Goal: Task Accomplishment & Management: Use online tool/utility

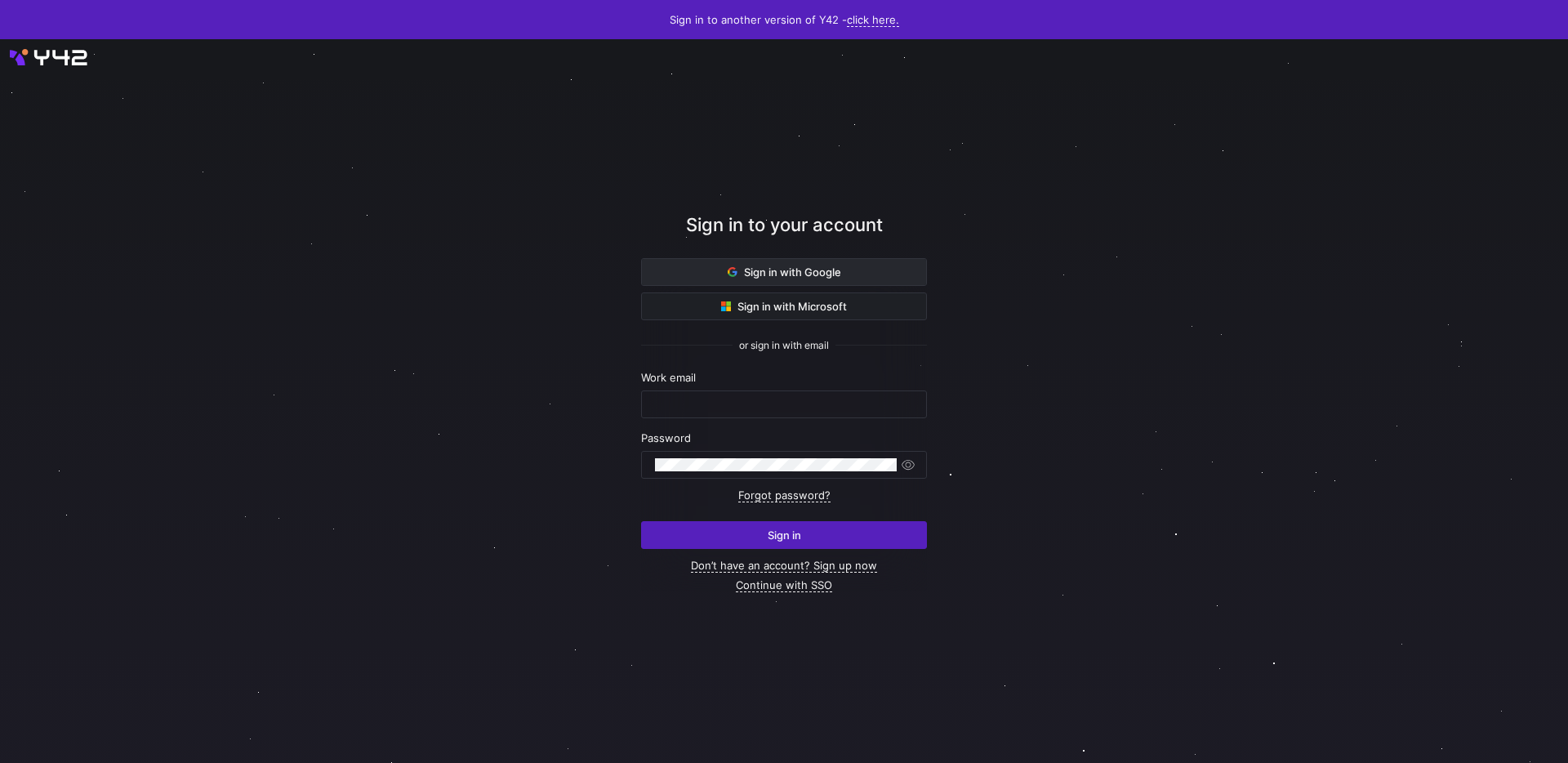
click at [909, 276] on span at bounding box center [784, 272] width 284 height 26
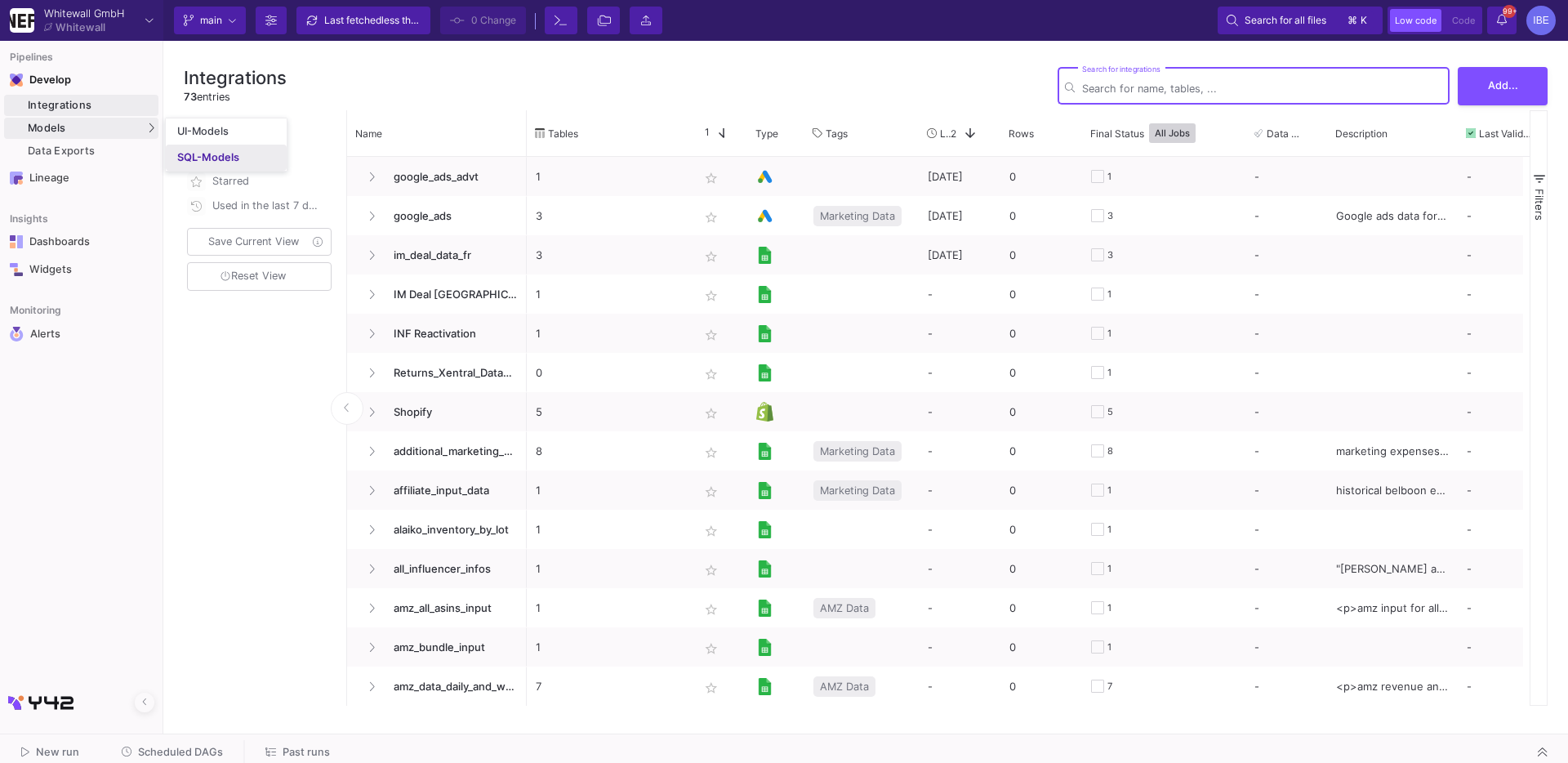
click at [185, 152] on div "SQL-Models" at bounding box center [208, 158] width 62 height 13
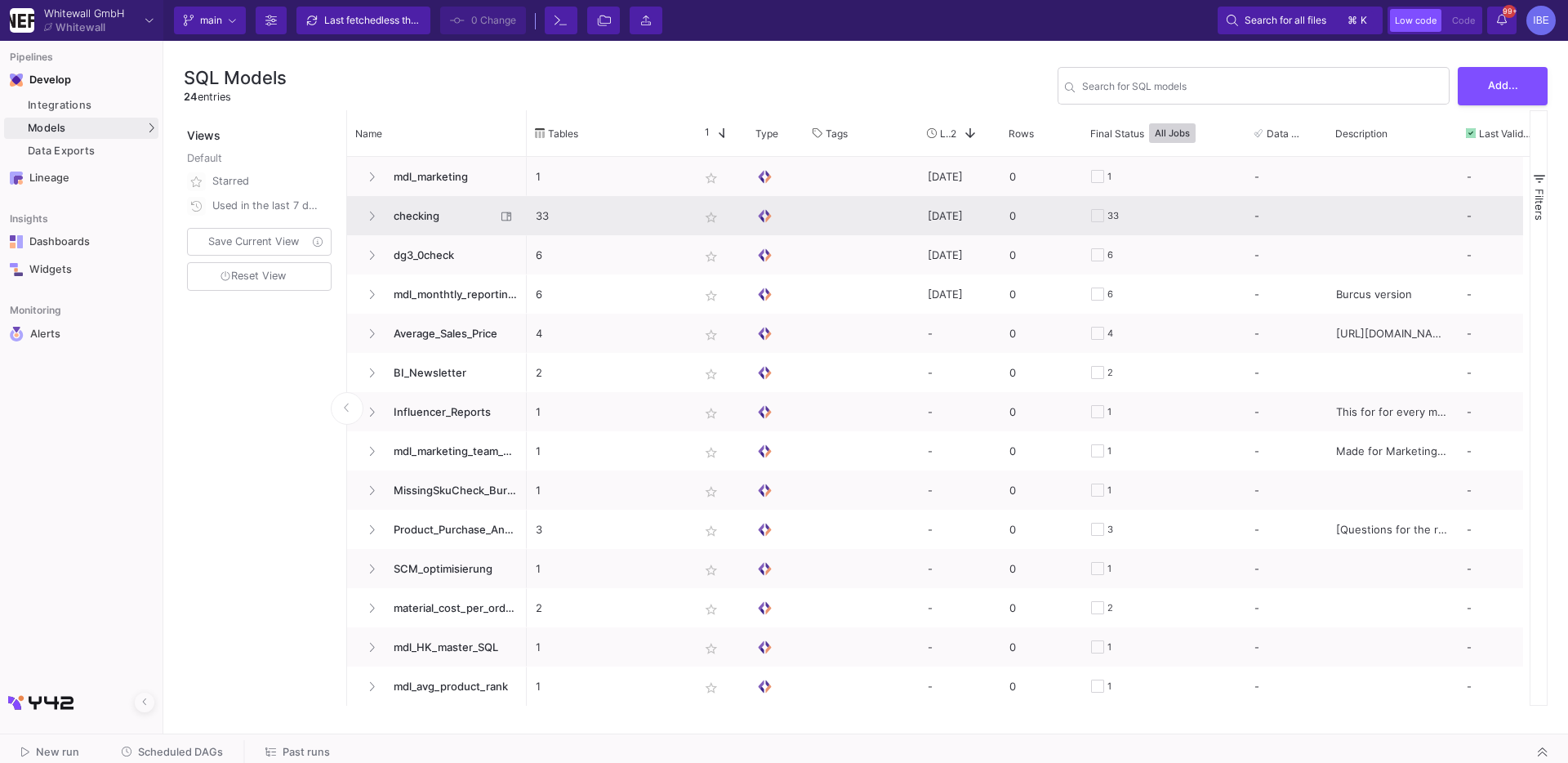
click at [443, 204] on span "checking" at bounding box center [440, 216] width 112 height 38
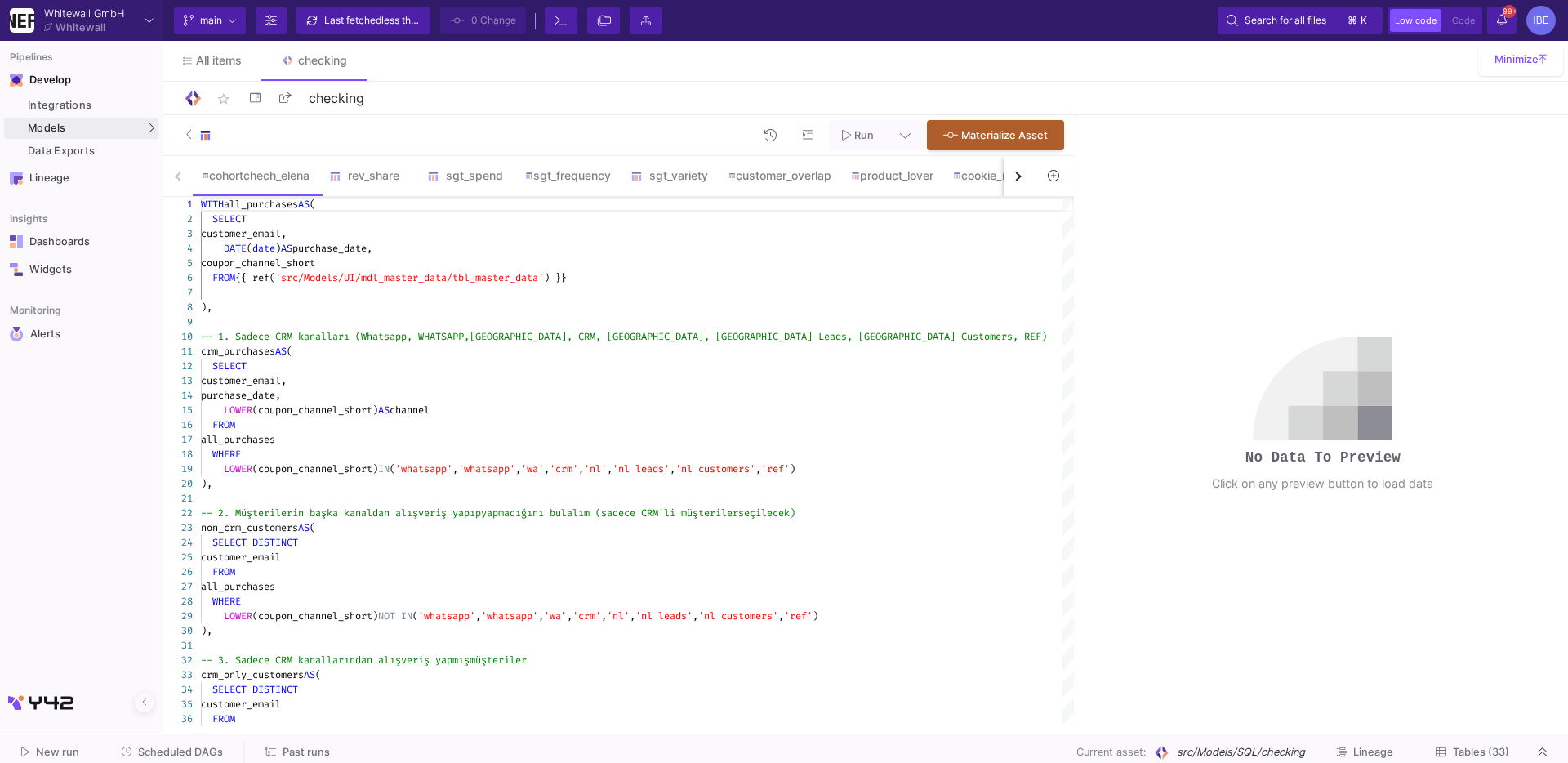
click at [1016, 184] on button "button" at bounding box center [1018, 176] width 30 height 40
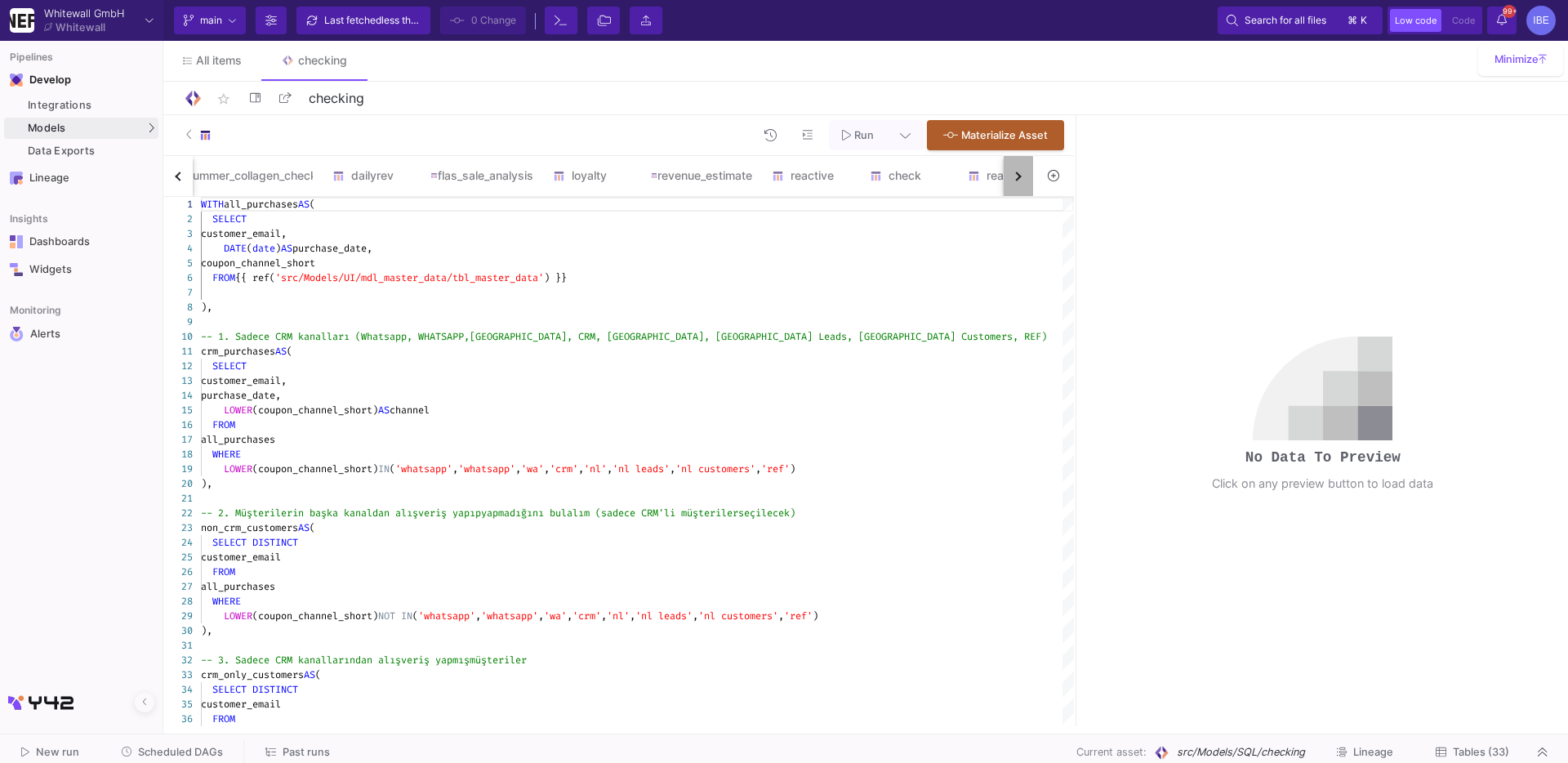
click at [1016, 184] on button "button" at bounding box center [1018, 176] width 30 height 40
click at [1016, 183] on button "button" at bounding box center [1018, 176] width 30 height 40
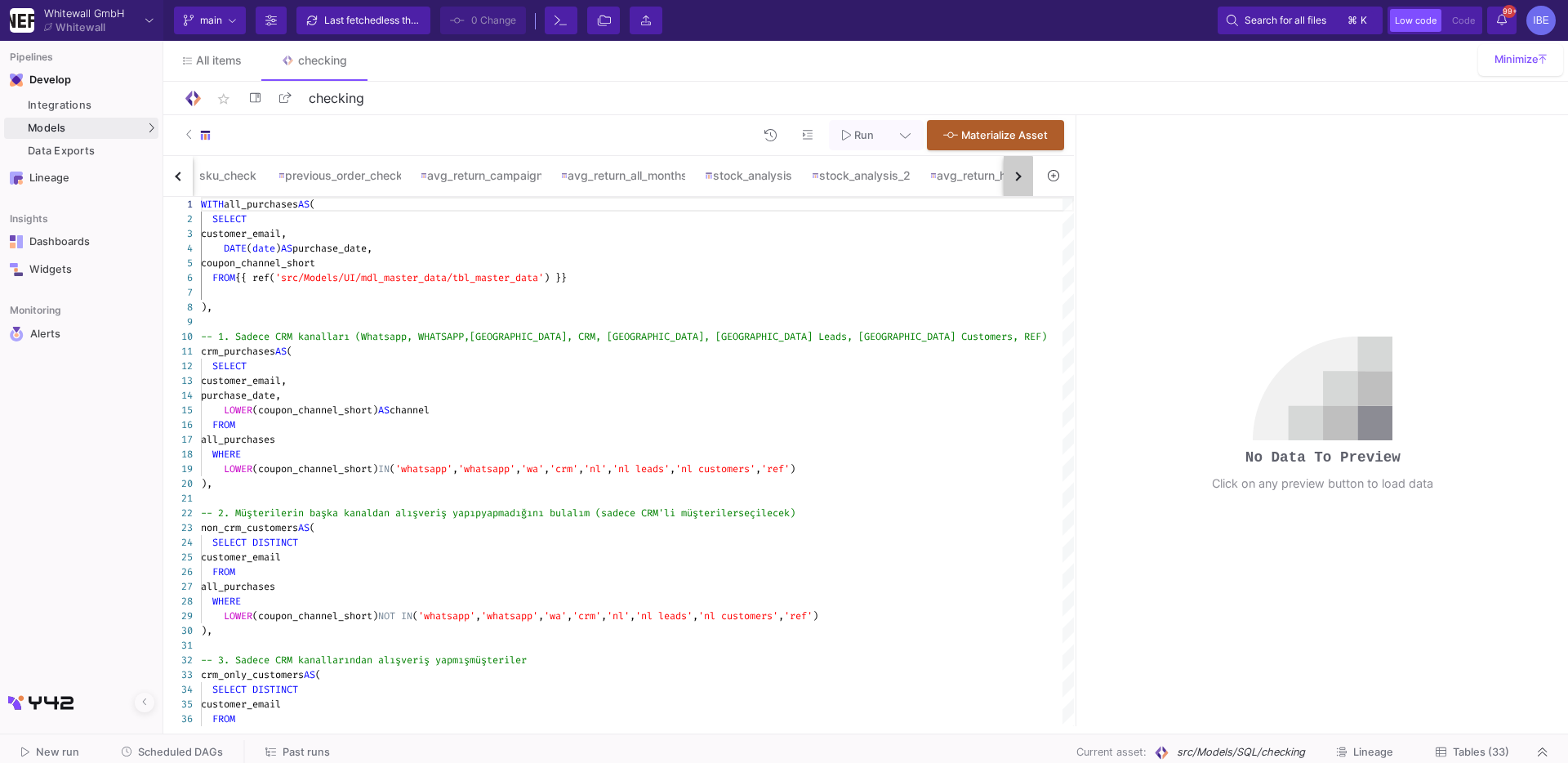
click at [1016, 183] on button "button" at bounding box center [1018, 176] width 30 height 40
click at [1016, 183] on div "cohortchech_elena rev_share sgt_spend sgt_frequency sgt_variety customer_overla…" at bounding box center [598, 176] width 869 height 41
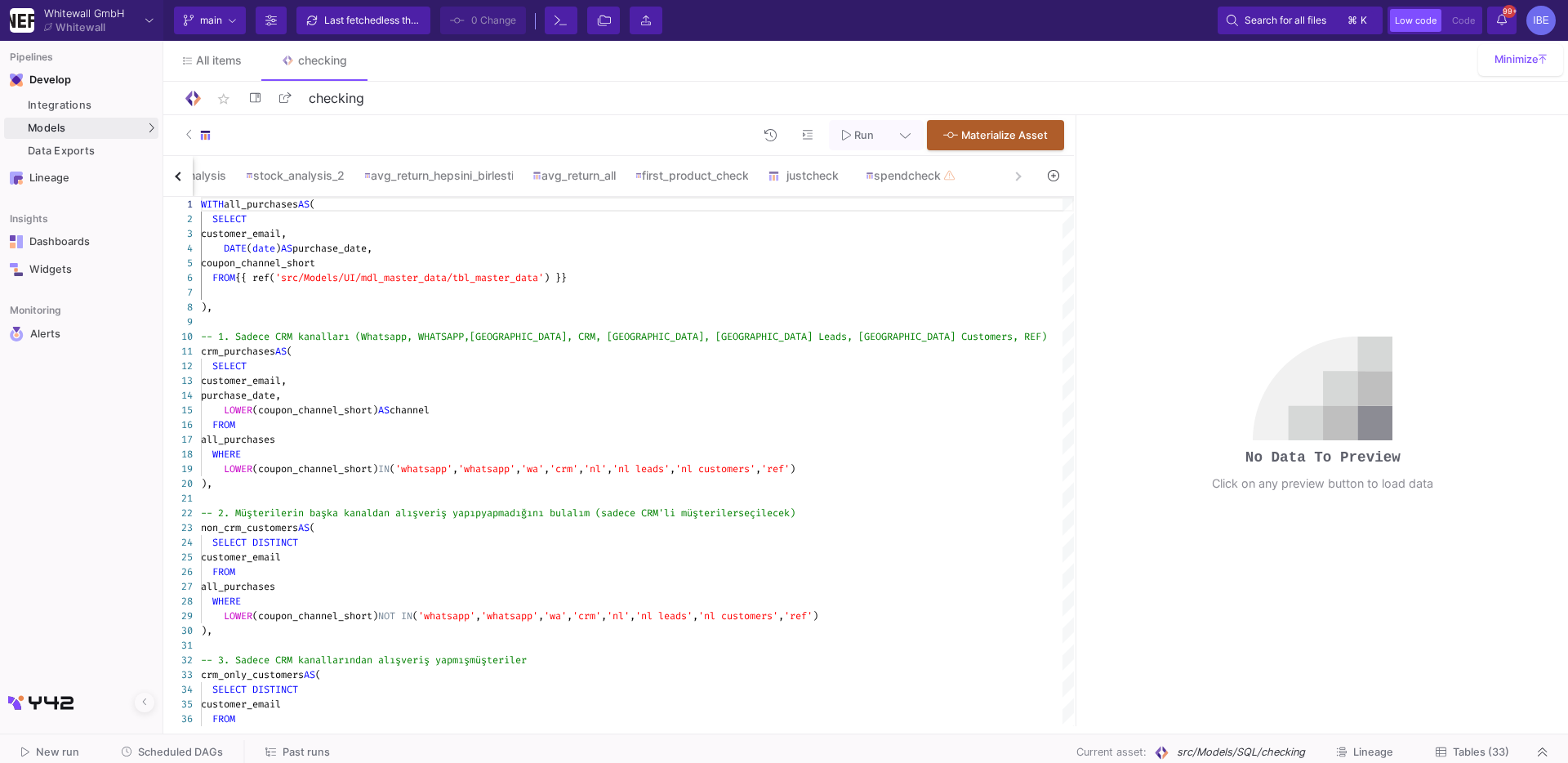
click at [1016, 183] on div "cohortchech_elena rev_share sgt_spend sgt_frequency sgt_variety customer_overla…" at bounding box center [598, 176] width 869 height 41
click at [940, 176] on div "spendcheck" at bounding box center [912, 175] width 93 height 13
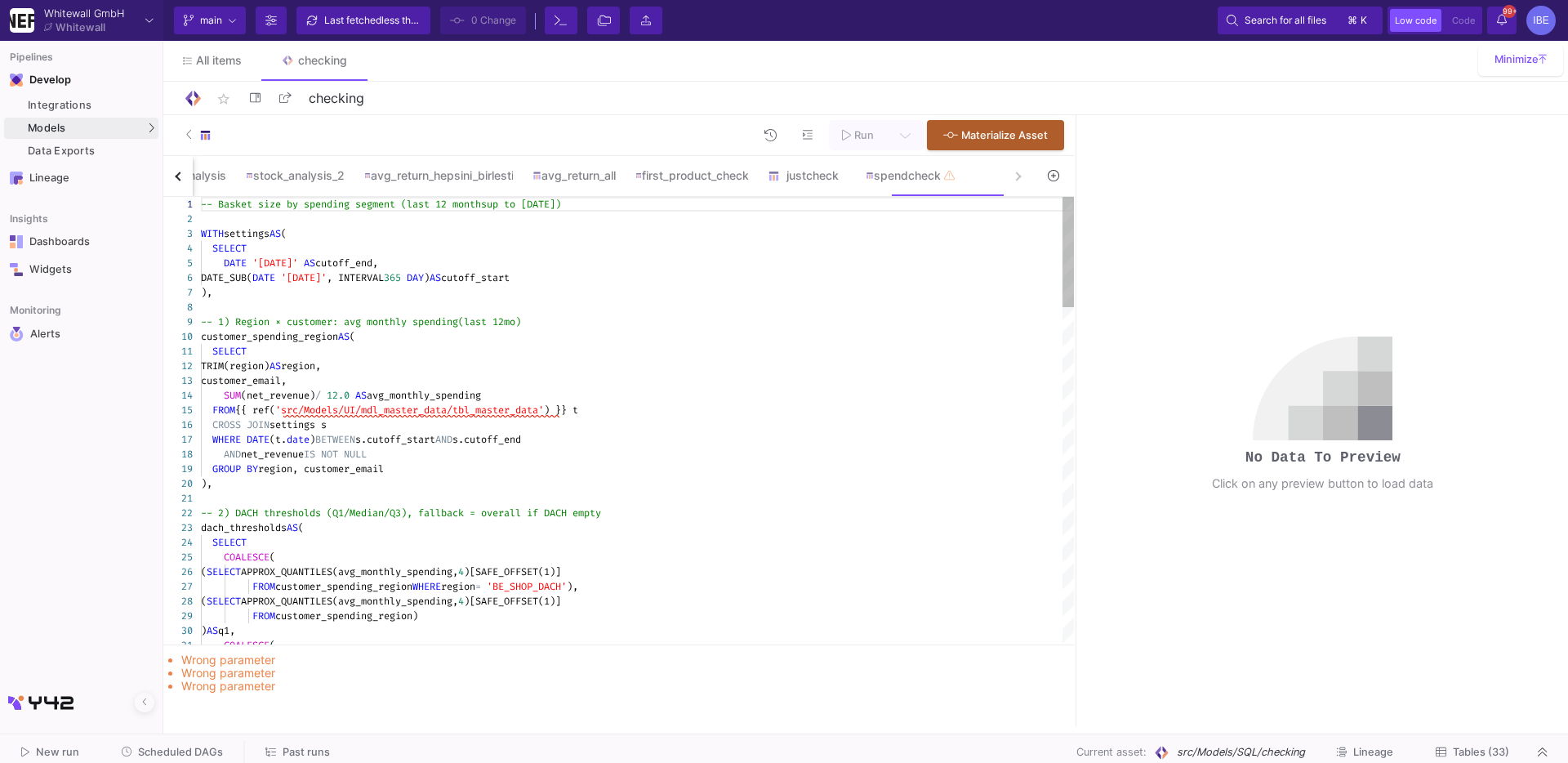
click at [710, 307] on div at bounding box center [638, 307] width 873 height 15
type textarea "-- Basket size by spending segment (last 12 months up to [DATE]) WITH settings …"
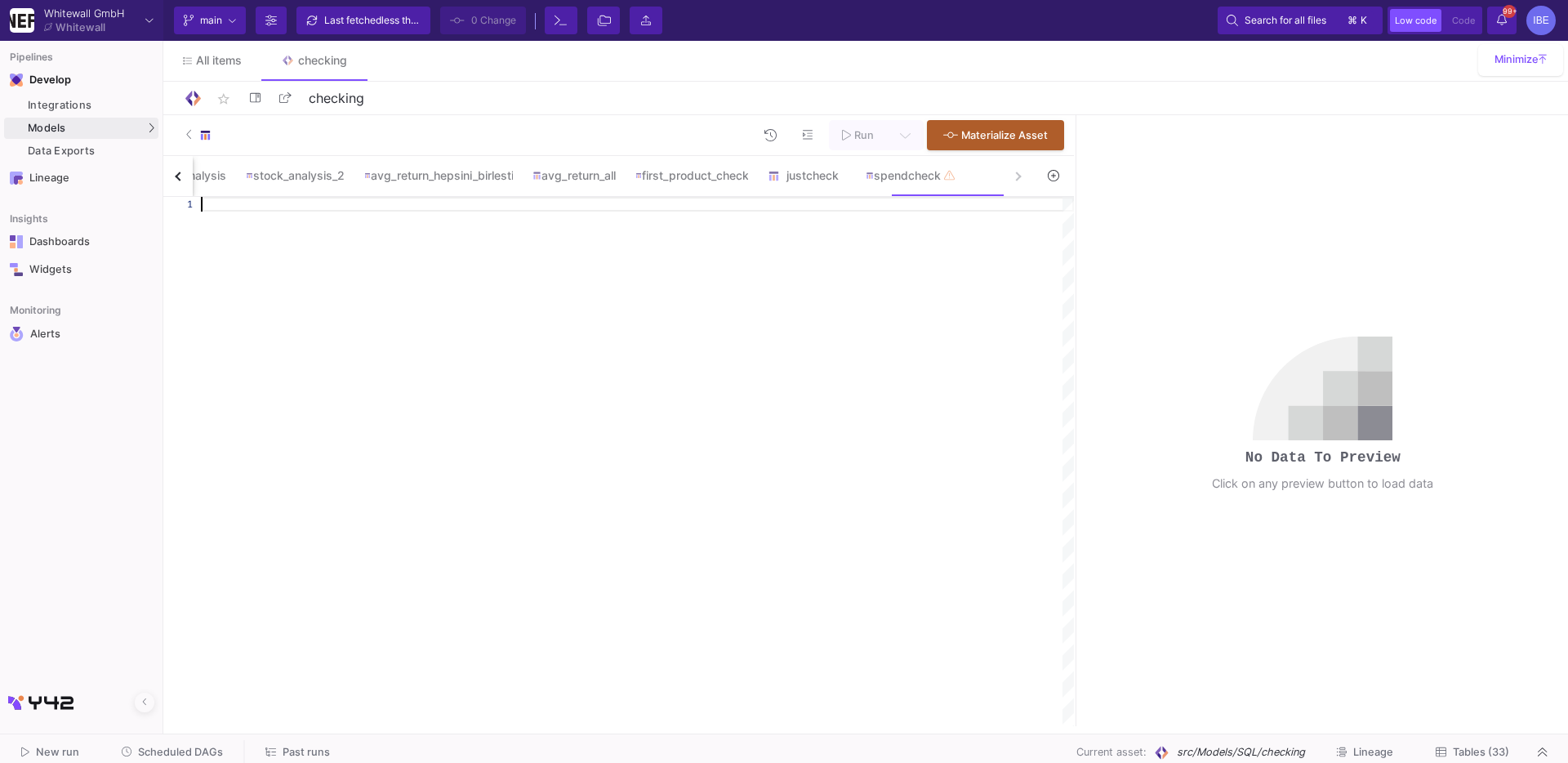
click at [710, 311] on div at bounding box center [638, 461] width 873 height 529
click at [610, 388] on div at bounding box center [638, 461] width 873 height 529
paste textarea "-- Unique emails (BE_SHOP_FR, [DATE], status=new) SELECT DISTINCT LOWER(custome…"
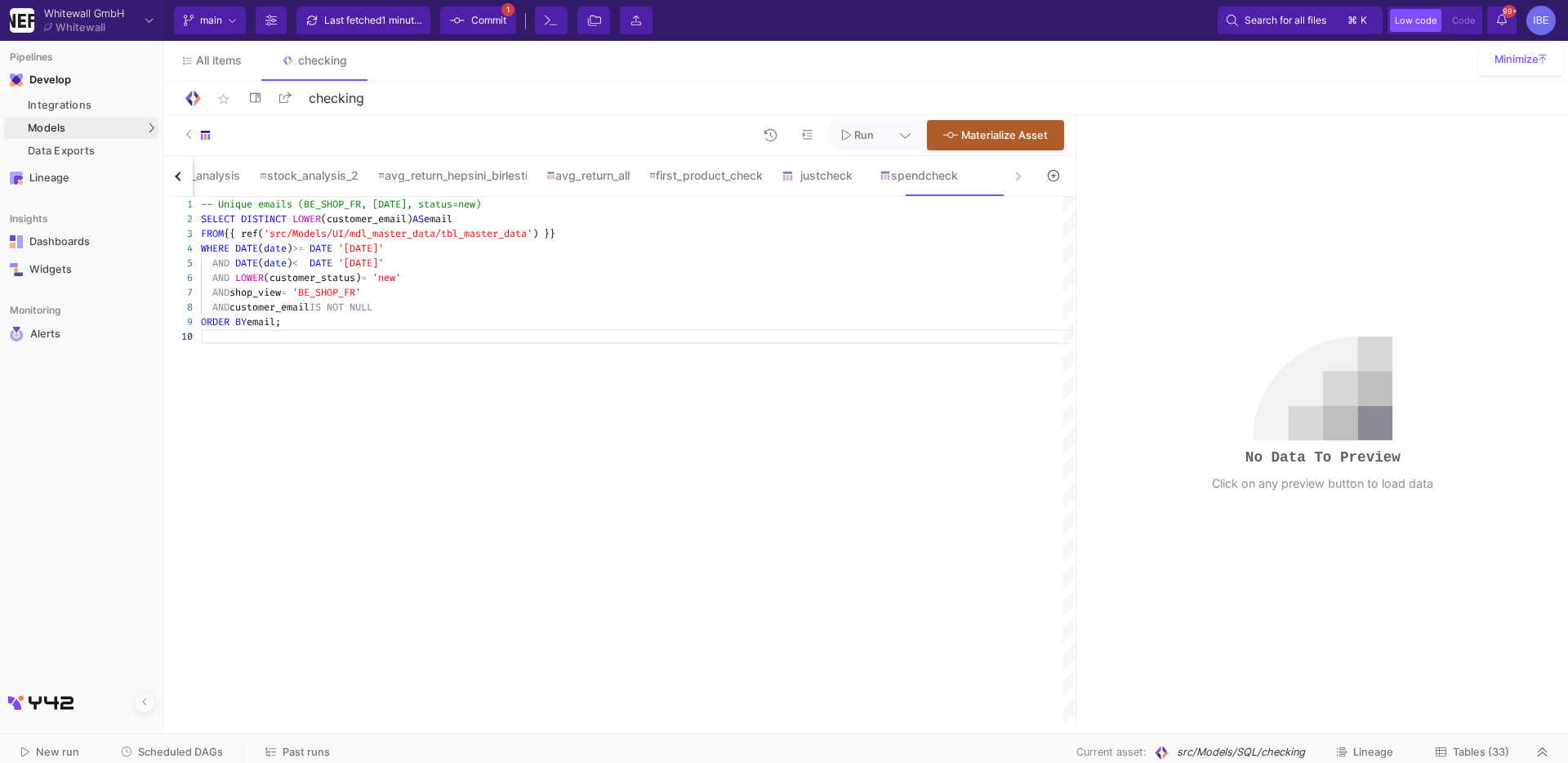
click at [505, 333] on div at bounding box center [638, 336] width 873 height 15
type textarea "-- Unique emails (BE_SHOP_FR, [DATE], status=new) SELECT DISTINCT LOWER(custome…"
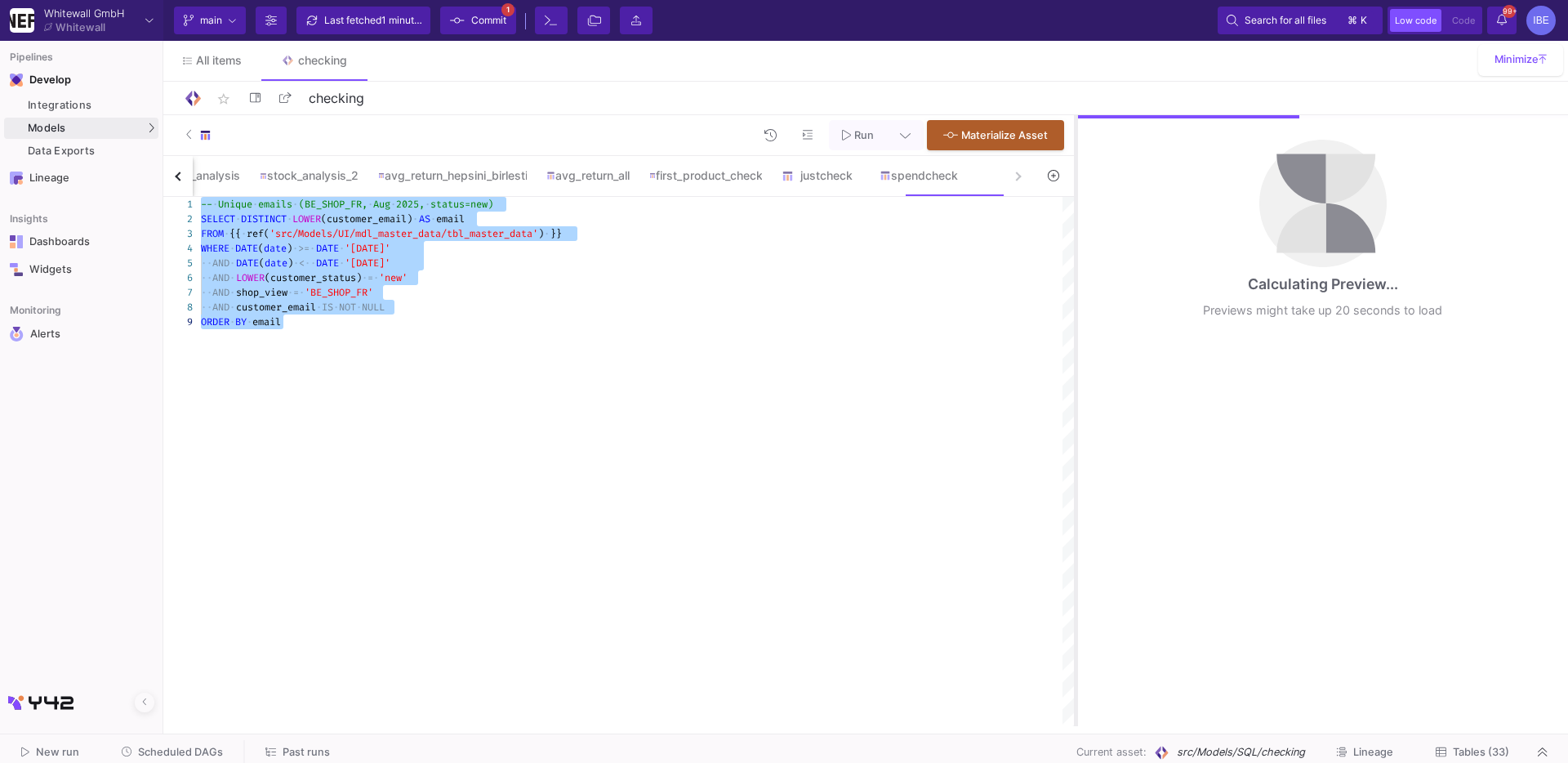
click at [1075, 366] on div at bounding box center [1076, 421] width 4 height 611
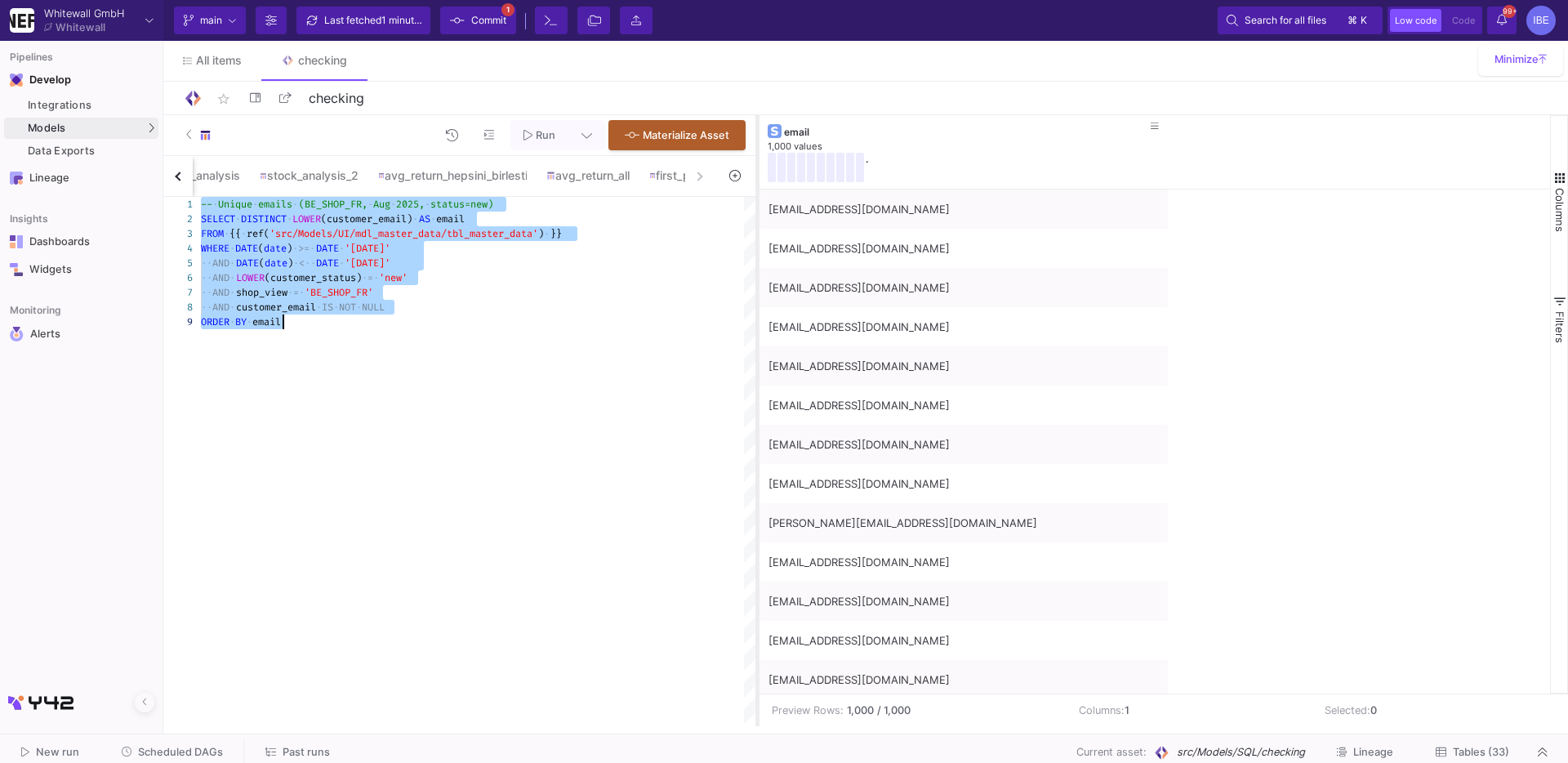
drag, startPoint x: 1075, startPoint y: 366, endPoint x: 753, endPoint y: 333, distance: 323.7
click at [756, 334] on div at bounding box center [757, 421] width 4 height 611
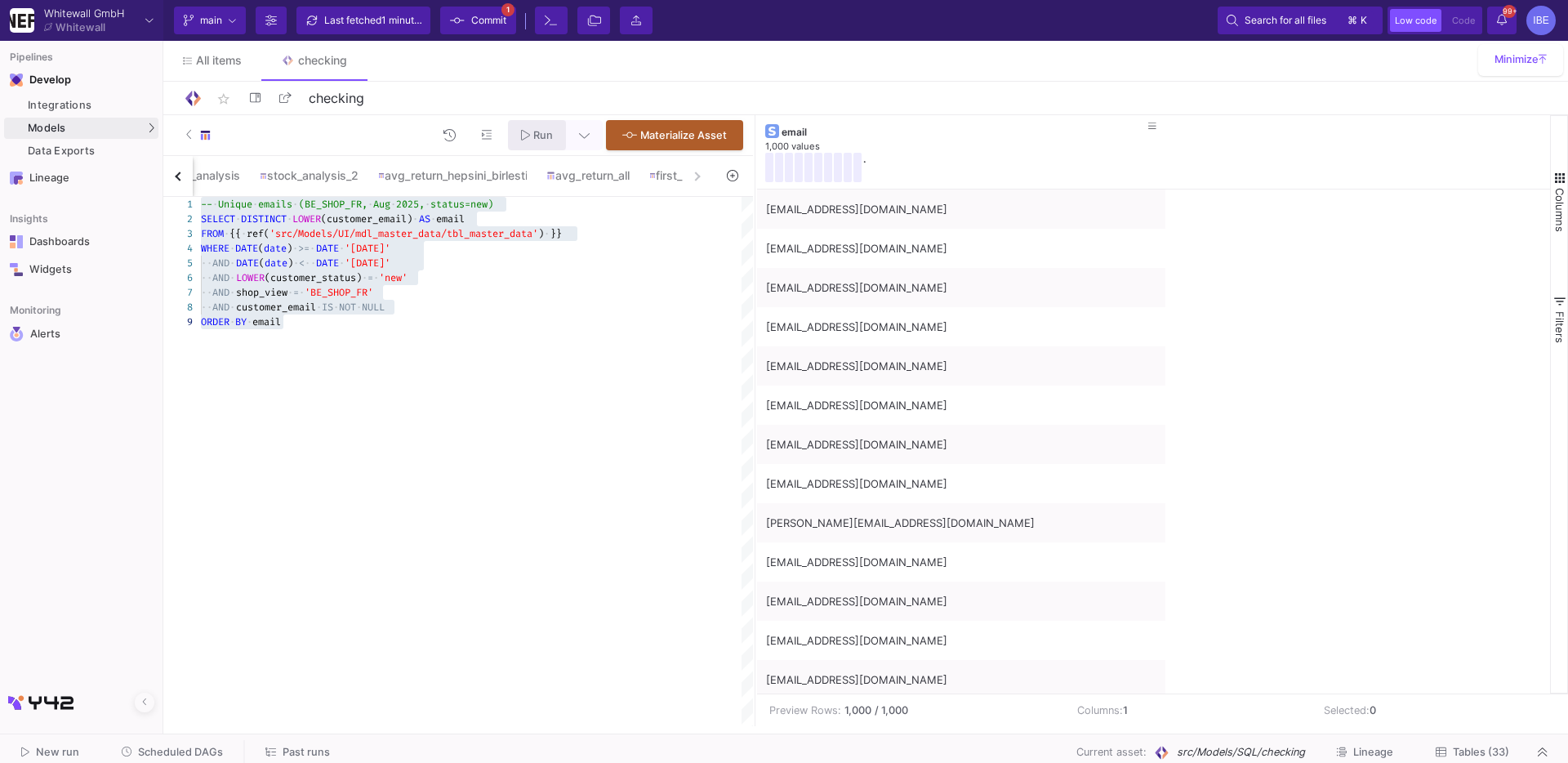
click at [523, 142] on fa-icon at bounding box center [526, 136] width 9 height 14
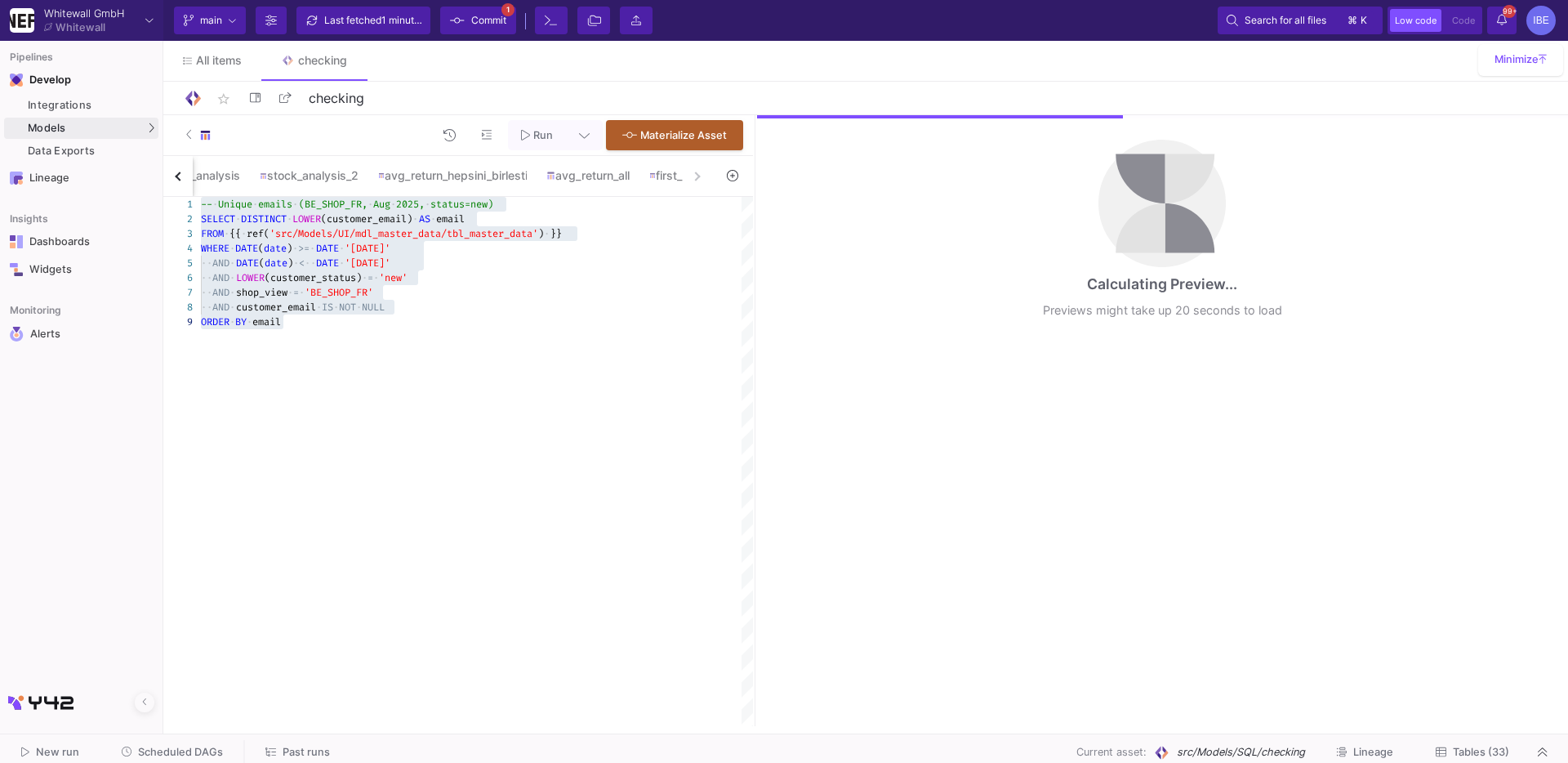
click at [586, 144] on button at bounding box center [584, 135] width 37 height 31
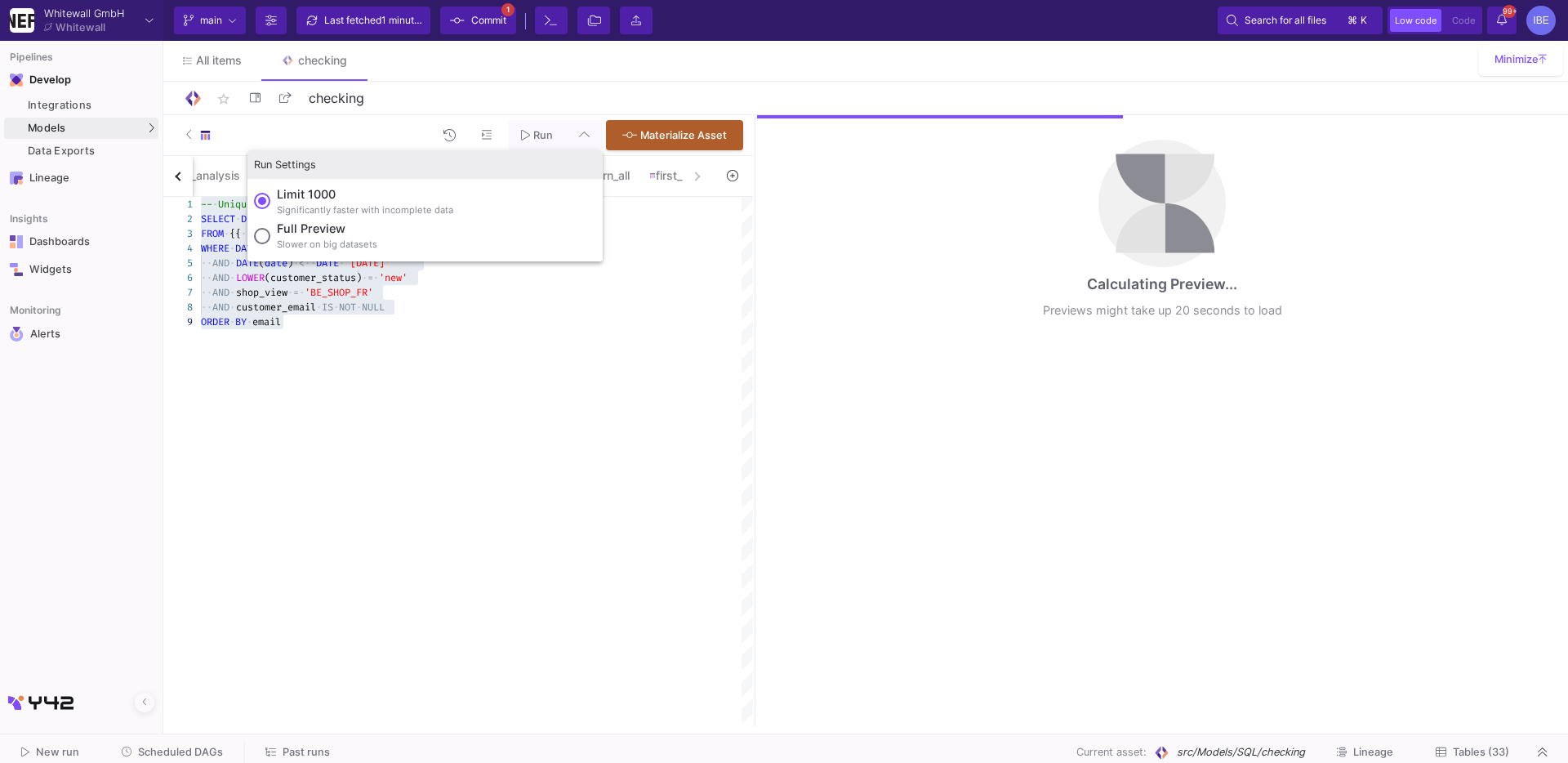
click at [431, 238] on label "Full preview Slower on big datasets" at bounding box center [424, 236] width 342 height 34
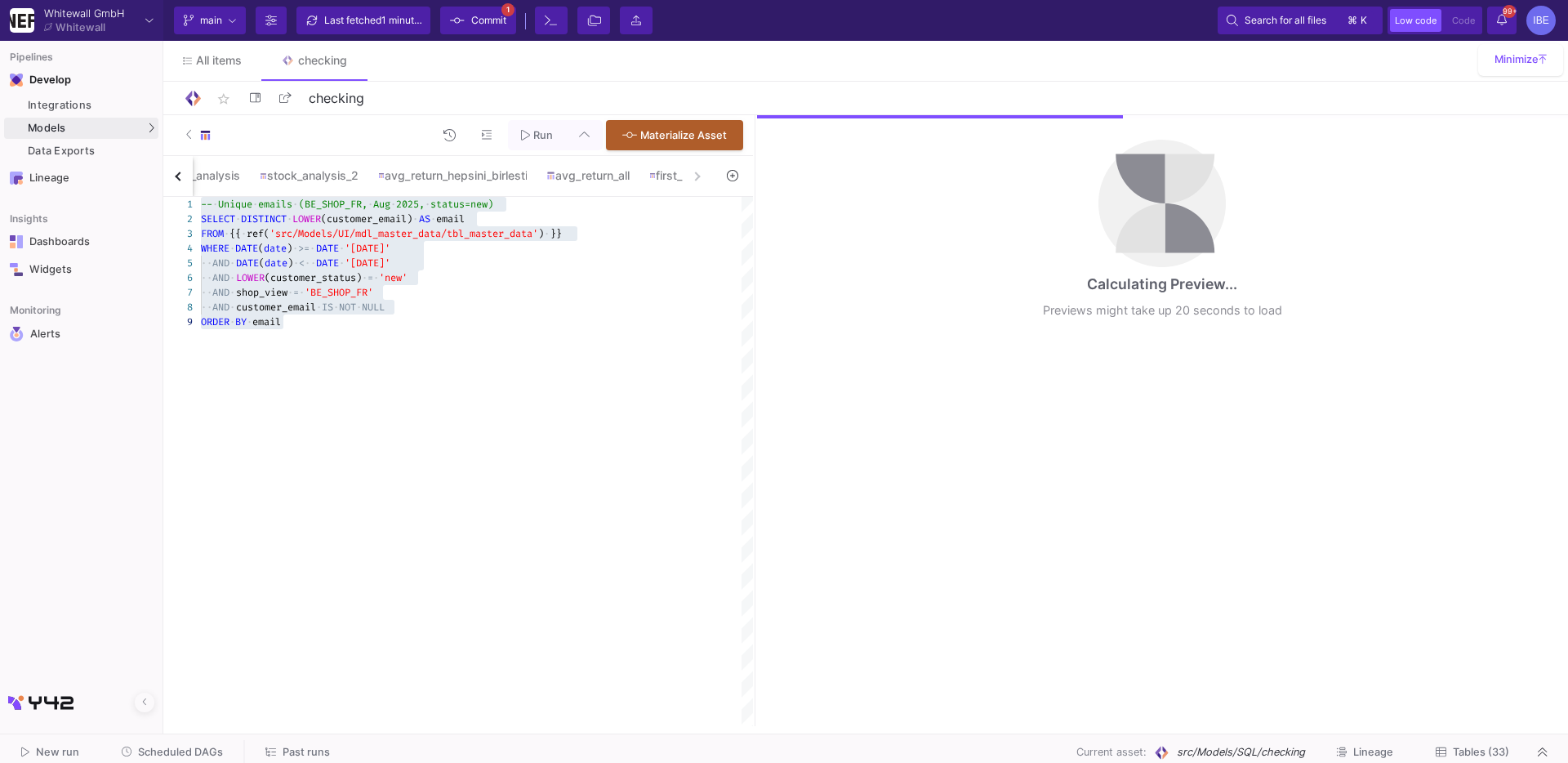
click at [270, 238] on input "Full preview Slower on big datasets" at bounding box center [261, 235] width 17 height 17
radio input "true"
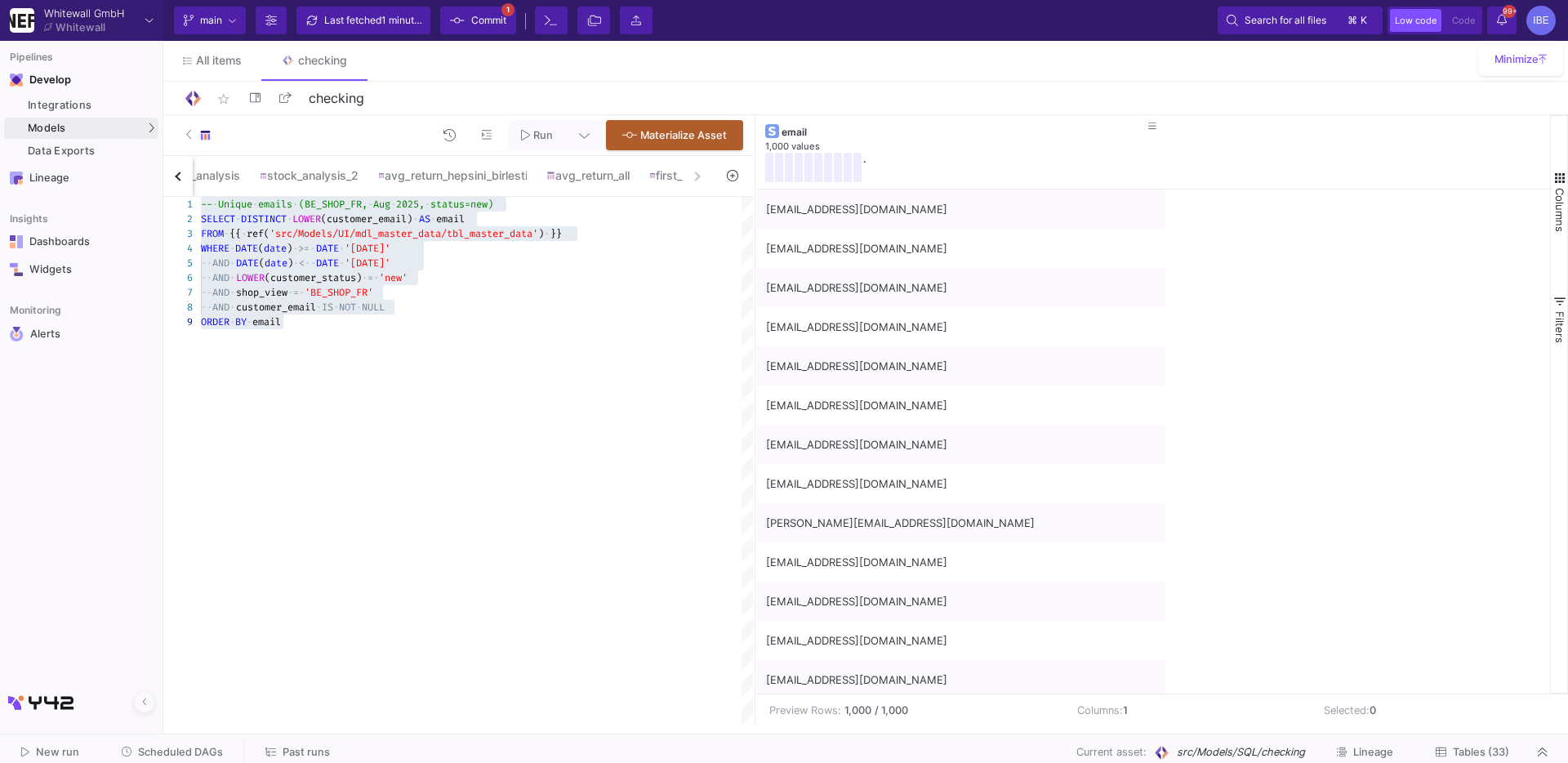
click at [534, 137] on span "Run" at bounding box center [543, 136] width 19 height 12
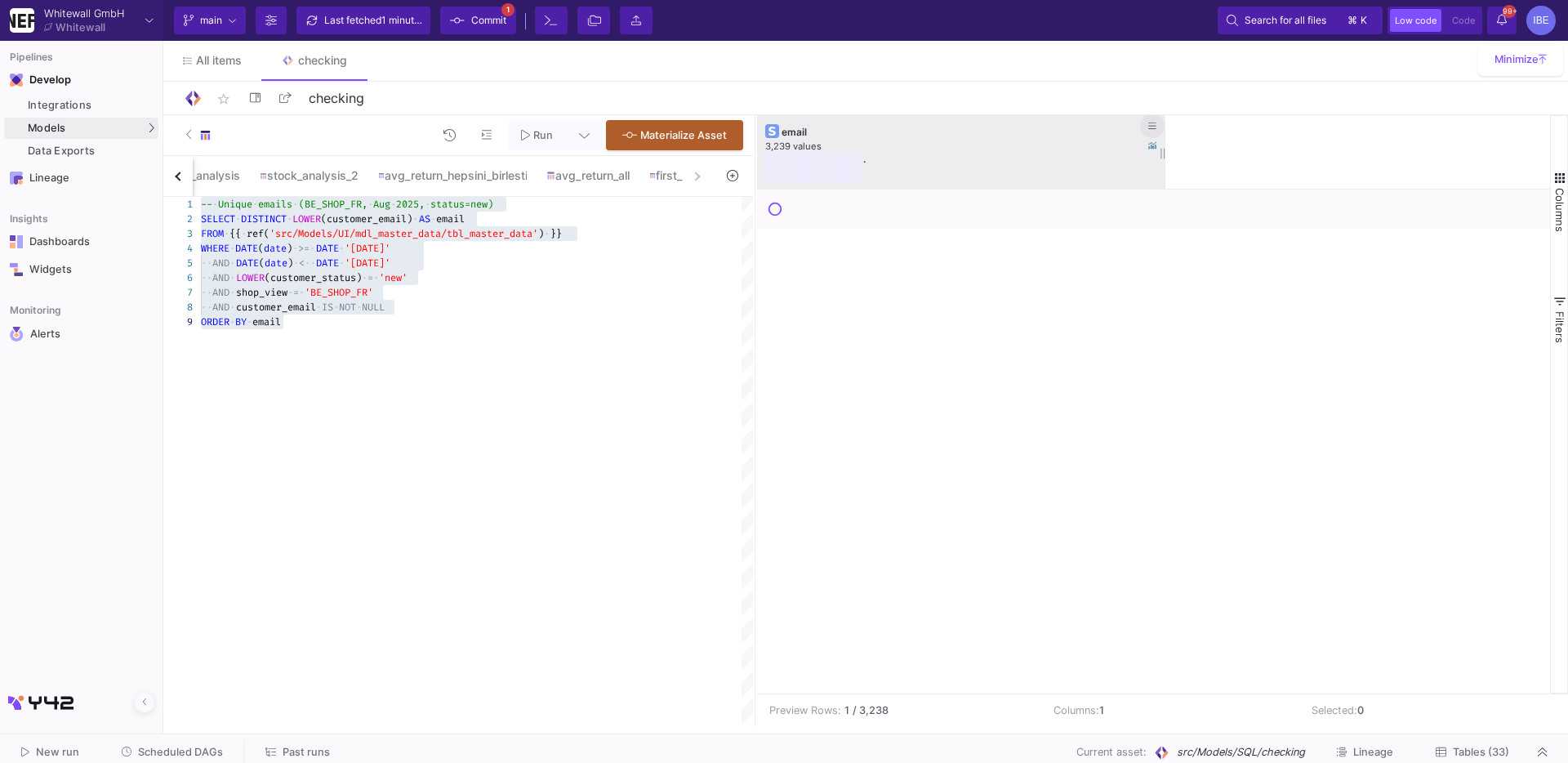
click at [1157, 125] on button at bounding box center [1152, 126] width 24 height 24
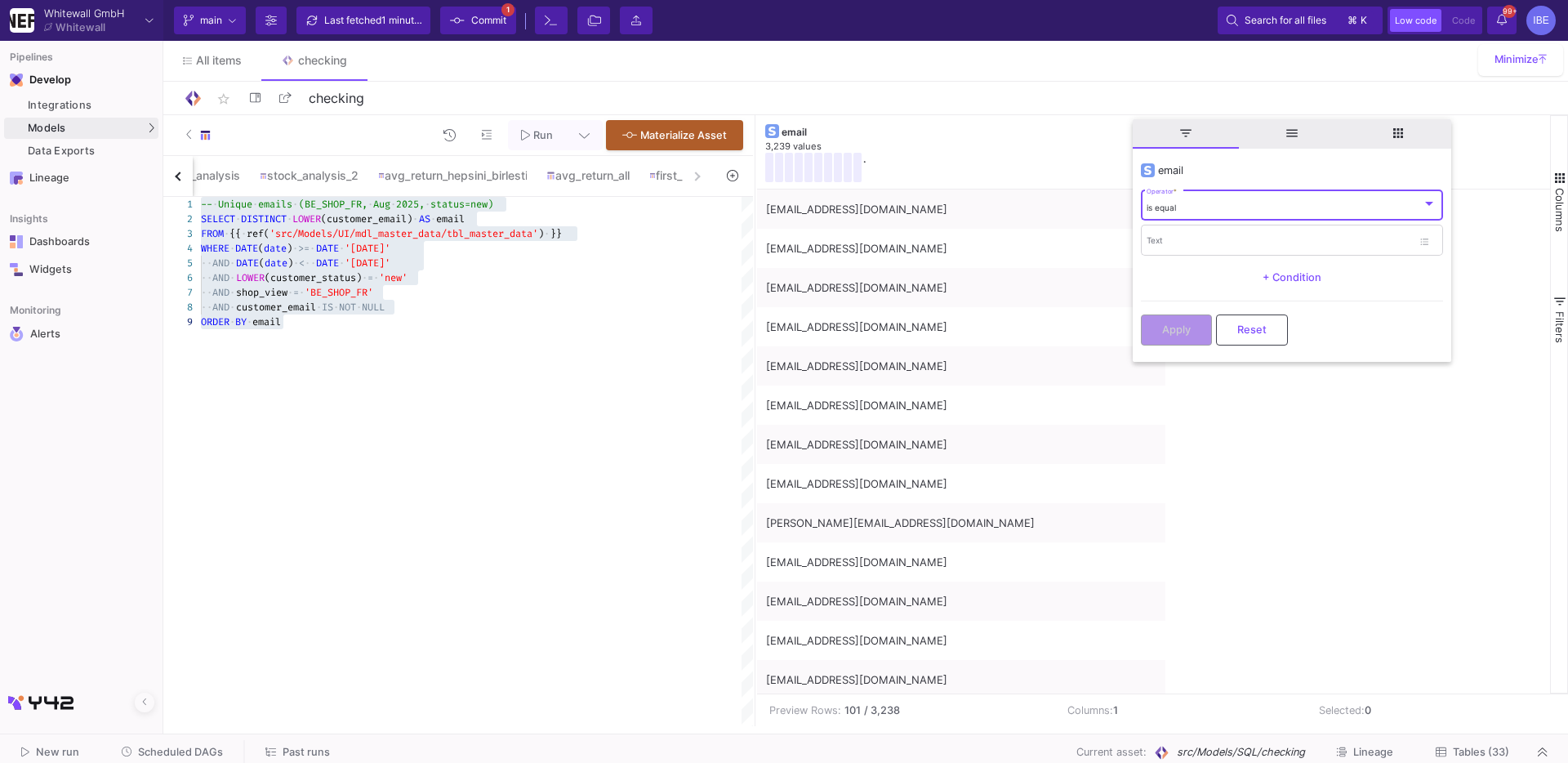
click at [1197, 208] on div "is equal" at bounding box center [1284, 208] width 275 height 10
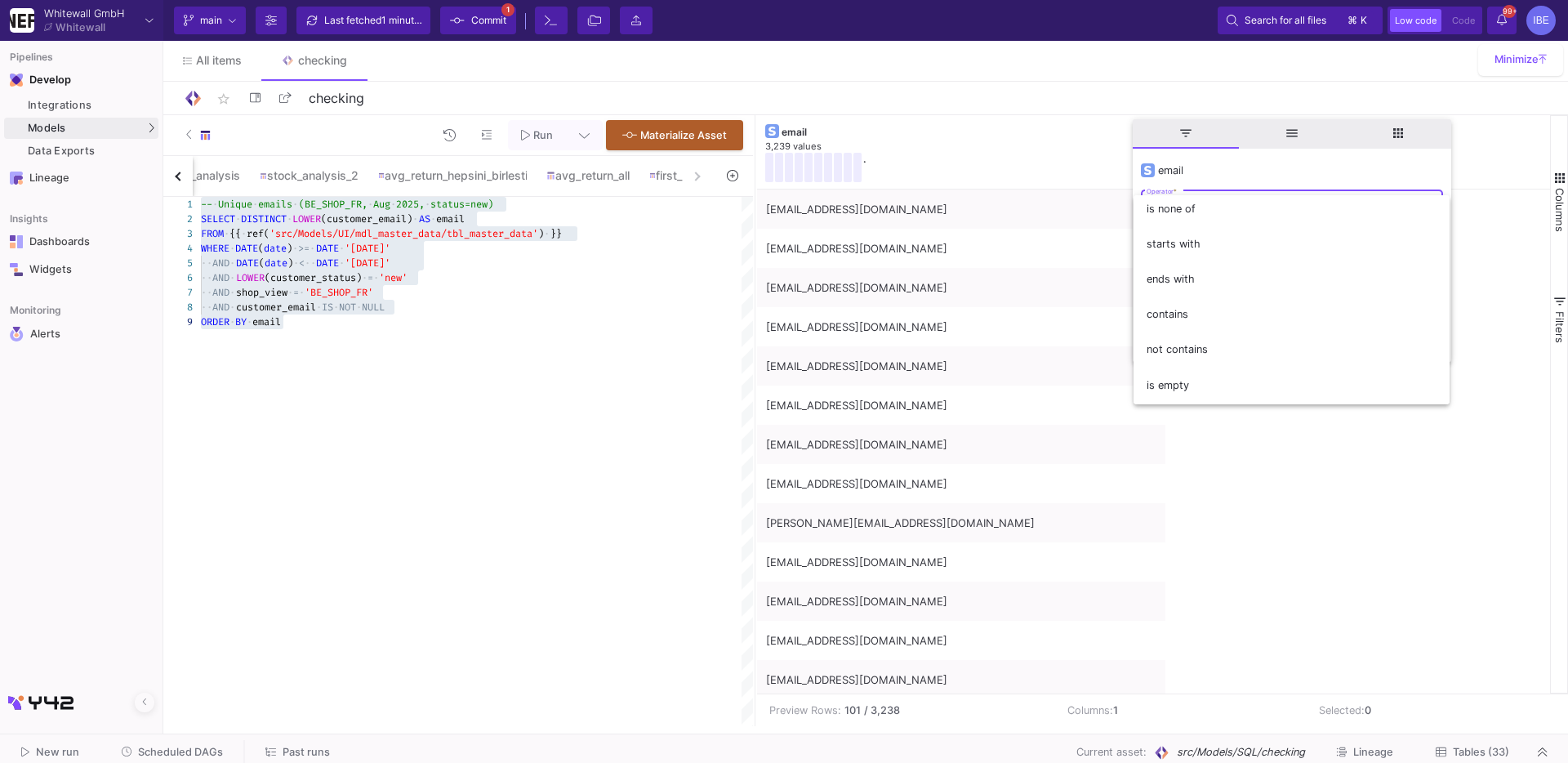
scroll to position [112, 0]
click at [1216, 314] on span "contains" at bounding box center [1291, 312] width 289 height 35
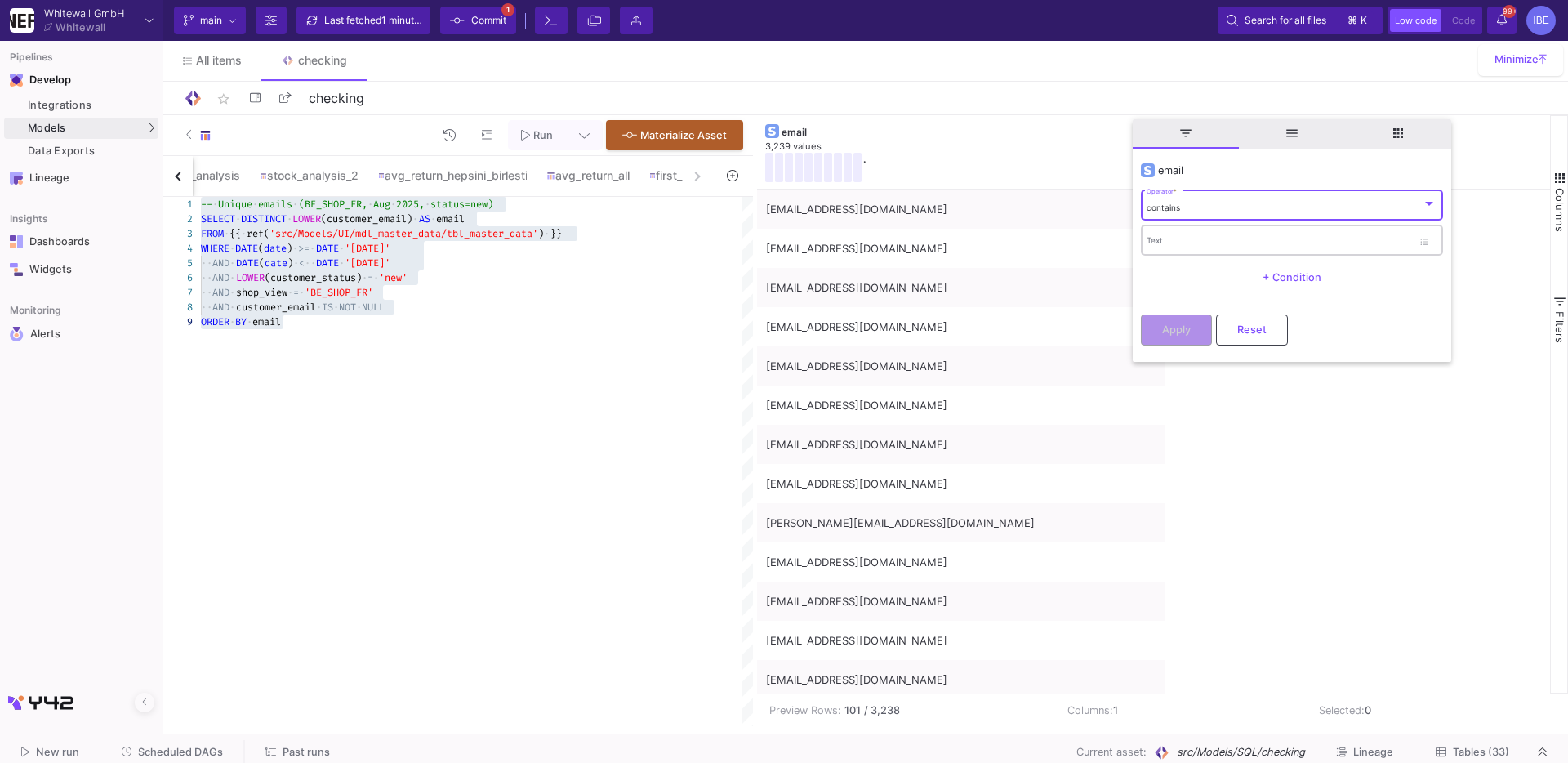
click at [1194, 255] on div "Text" at bounding box center [1279, 240] width 265 height 33
type input "choos"
click at [1172, 340] on button "Apply" at bounding box center [1175, 328] width 71 height 31
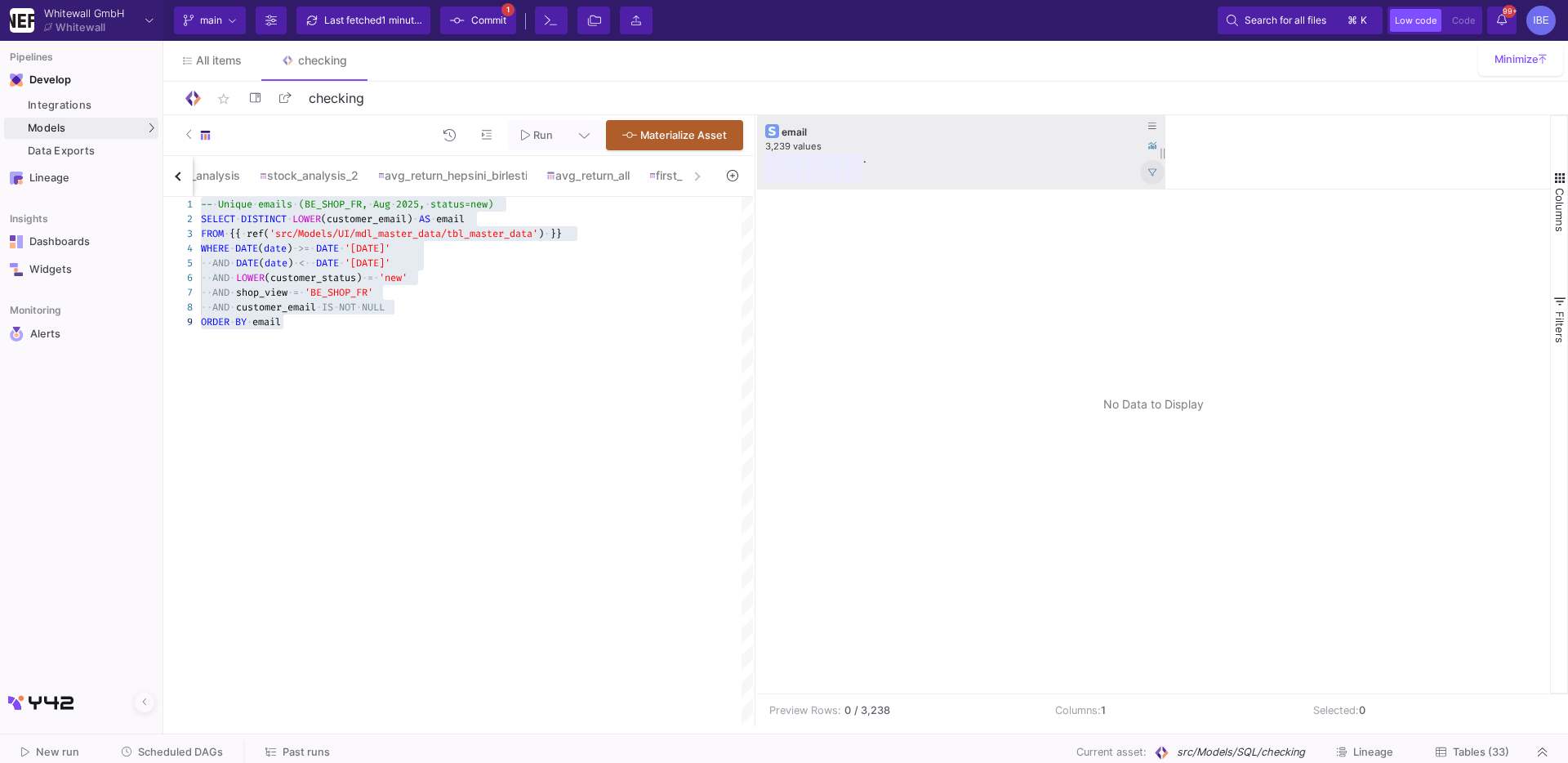
click at [1144, 170] on button at bounding box center [1152, 172] width 24 height 24
click at [1155, 129] on icon at bounding box center [1152, 125] width 8 height 6
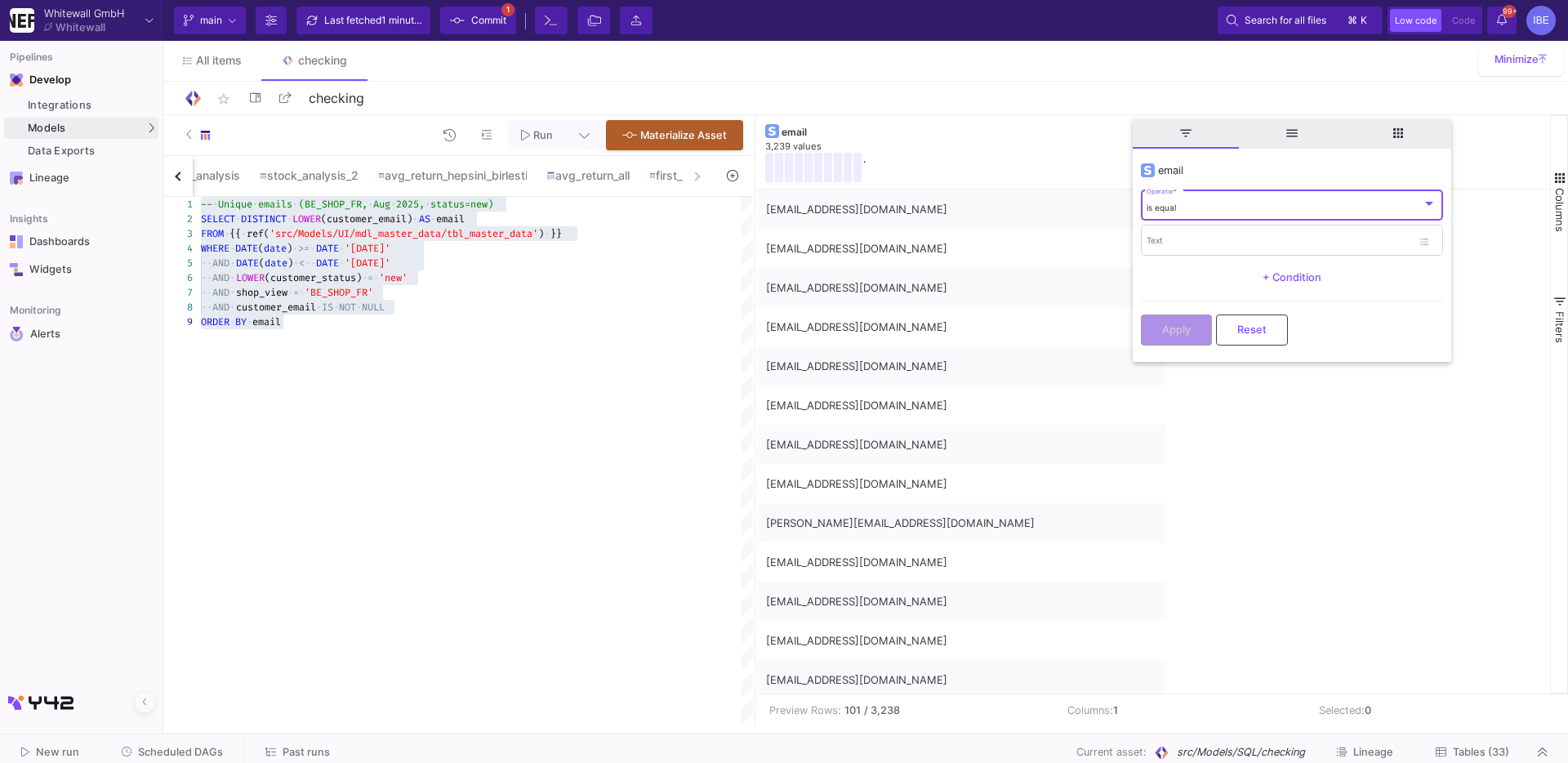
click at [1161, 206] on span "is equal" at bounding box center [1161, 207] width 30 height 10
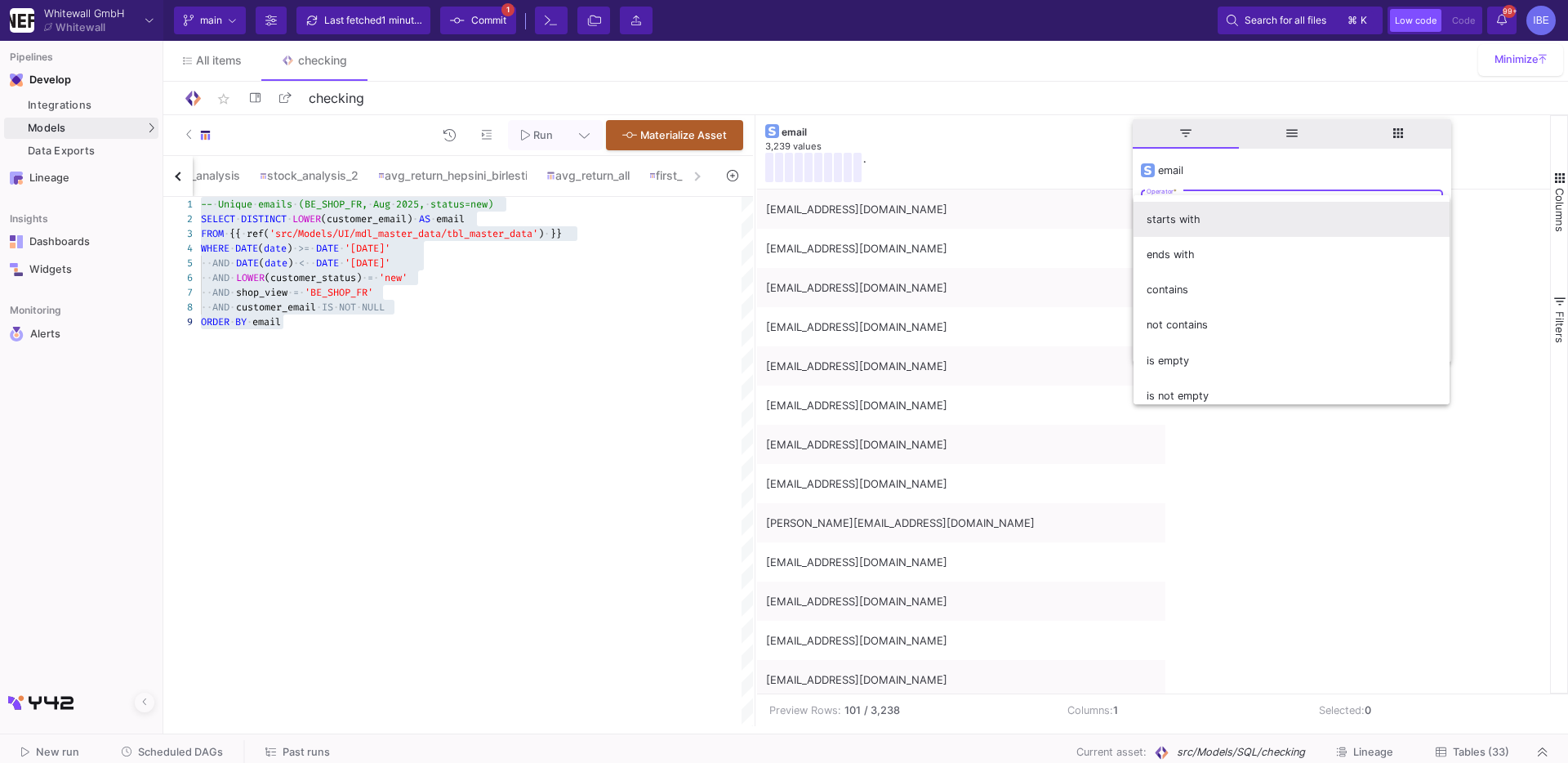
scroll to position [139, 0]
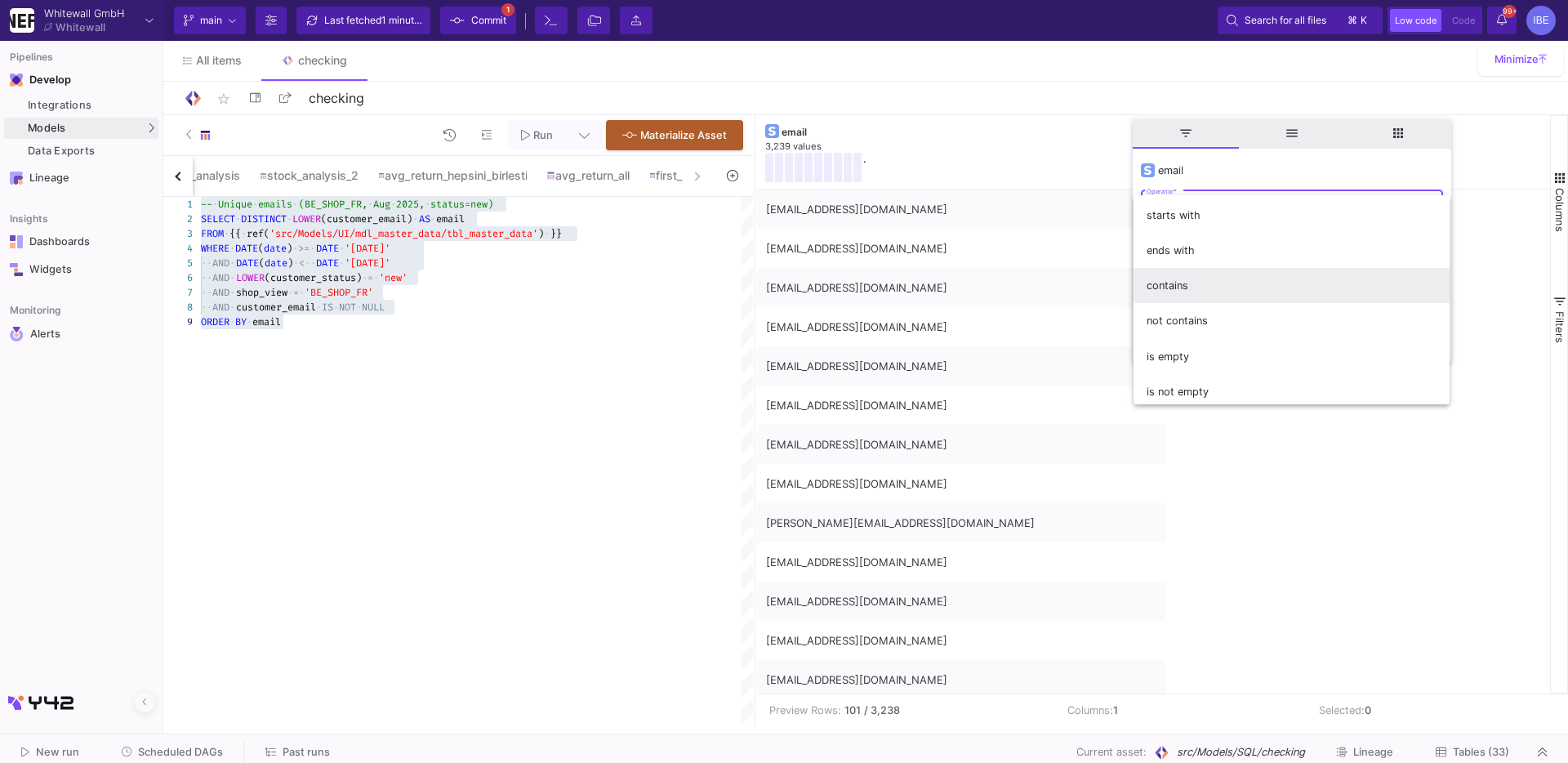
click at [1195, 290] on span "contains" at bounding box center [1291, 285] width 289 height 35
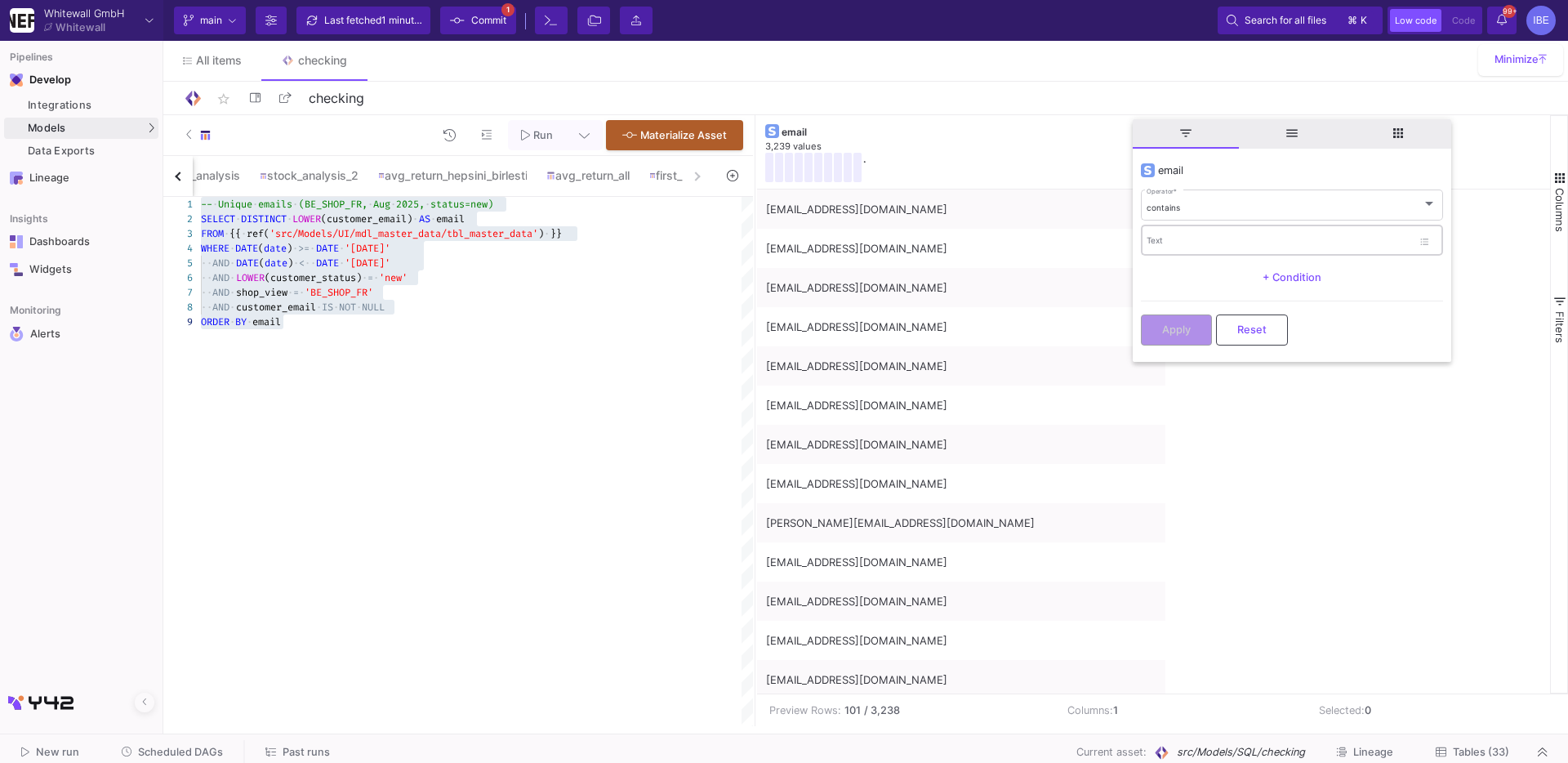
click at [1167, 248] on div "Text" at bounding box center [1279, 240] width 265 height 33
type input "choo"
click at [1175, 331] on span "Apply" at bounding box center [1176, 328] width 29 height 12
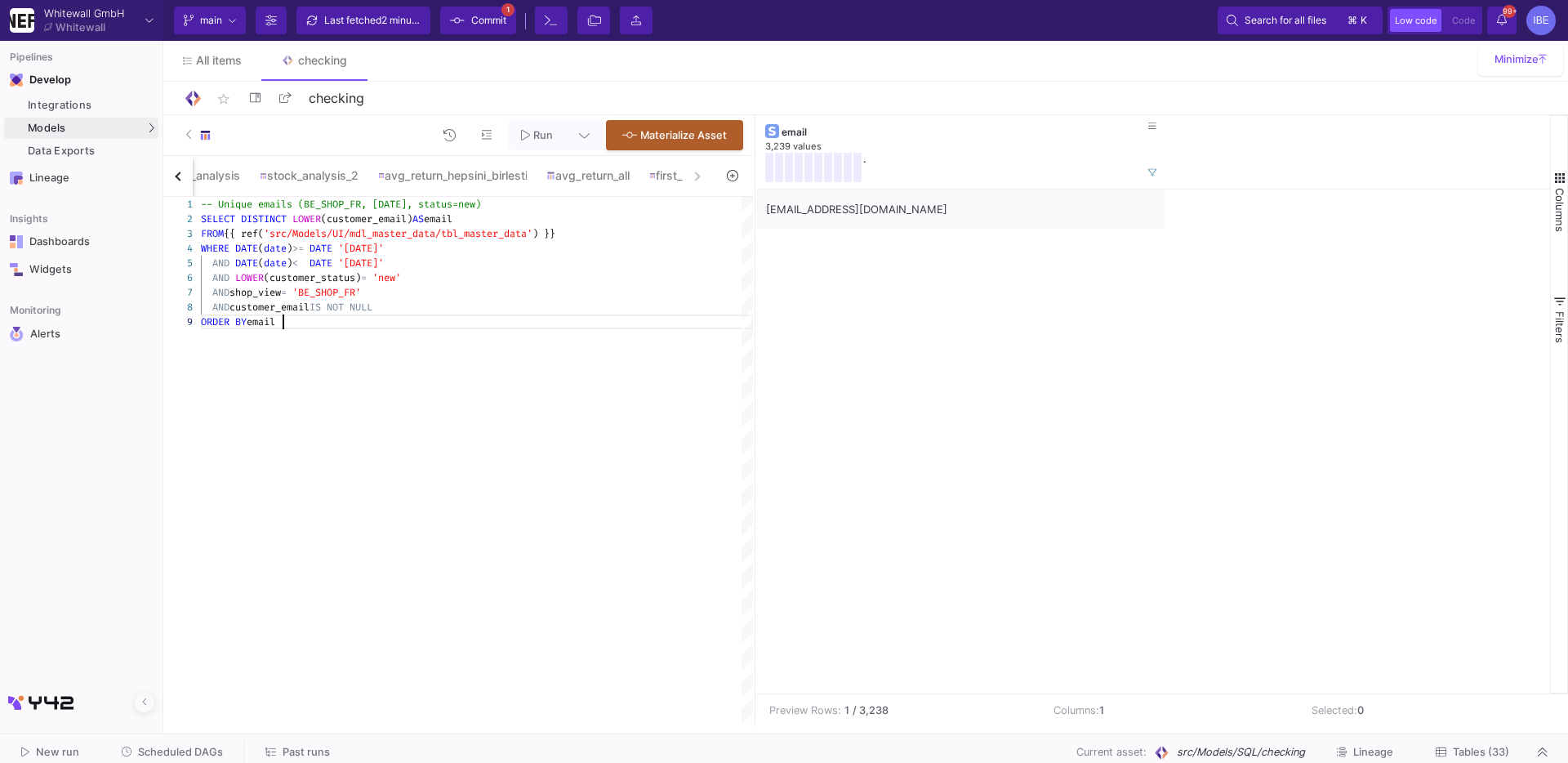
click at [439, 439] on div "-- Unique emails (BE_SHOP_FR, [DATE], status=new ) SELECT DISTINCT LOWER (custo…" at bounding box center [477, 461] width 552 height 529
click at [185, 737] on div "New run Scheduled DAGs Past runs Current asset: src/Models/SQL/checking Lineage…" at bounding box center [784, 752] width 1568 height 37
click at [188, 746] on span "Scheduled DAGs" at bounding box center [180, 752] width 85 height 12
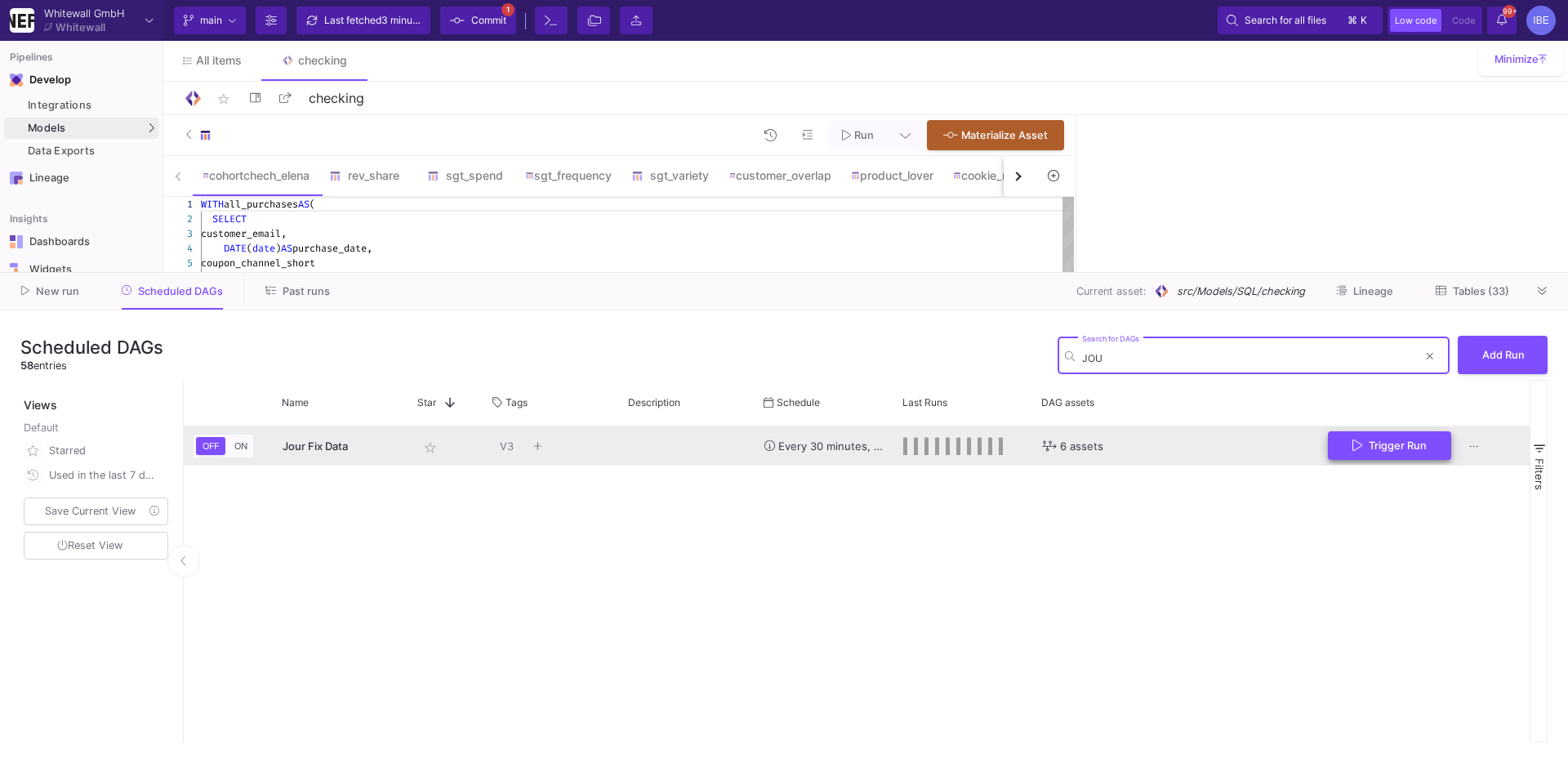
type input "JOU"
click at [1415, 435] on button "Trigger Run" at bounding box center [1389, 445] width 123 height 29
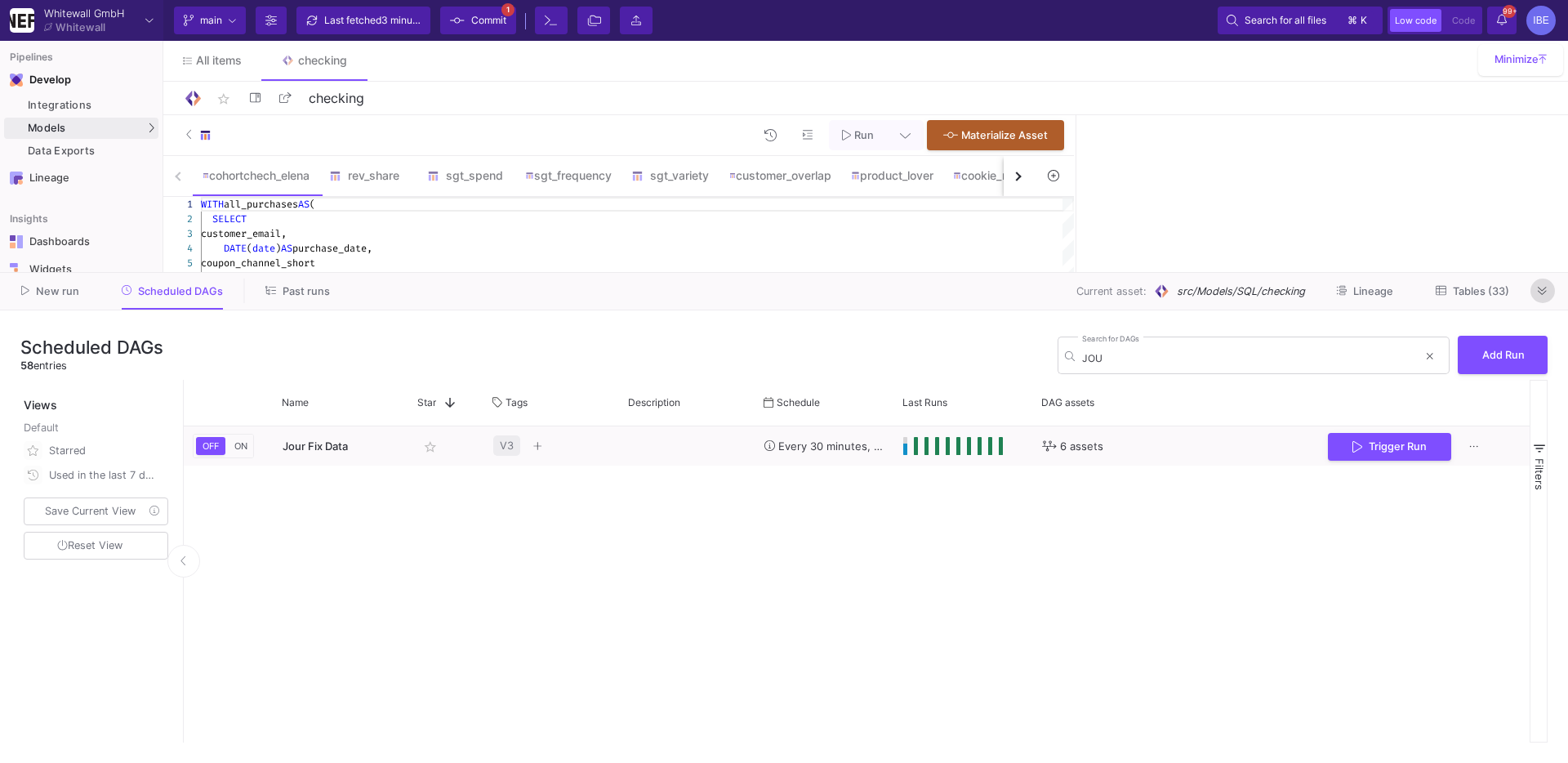
click at [1540, 292] on icon at bounding box center [1542, 290] width 9 height 8
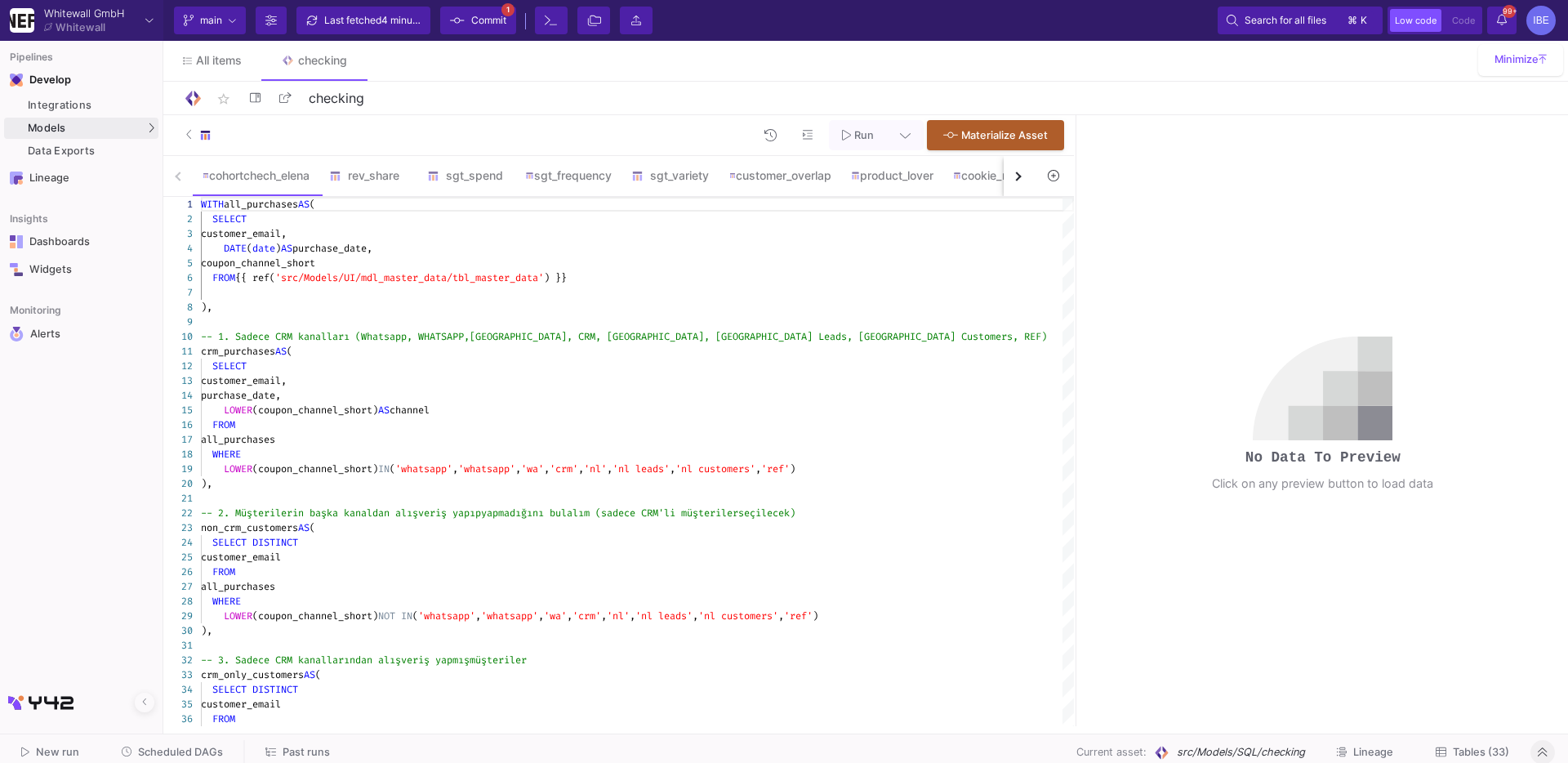
click at [1028, 187] on button "button" at bounding box center [1018, 176] width 30 height 40
click at [1024, 187] on button "button" at bounding box center [1018, 176] width 30 height 40
click at [1024, 186] on button "button" at bounding box center [1018, 176] width 30 height 40
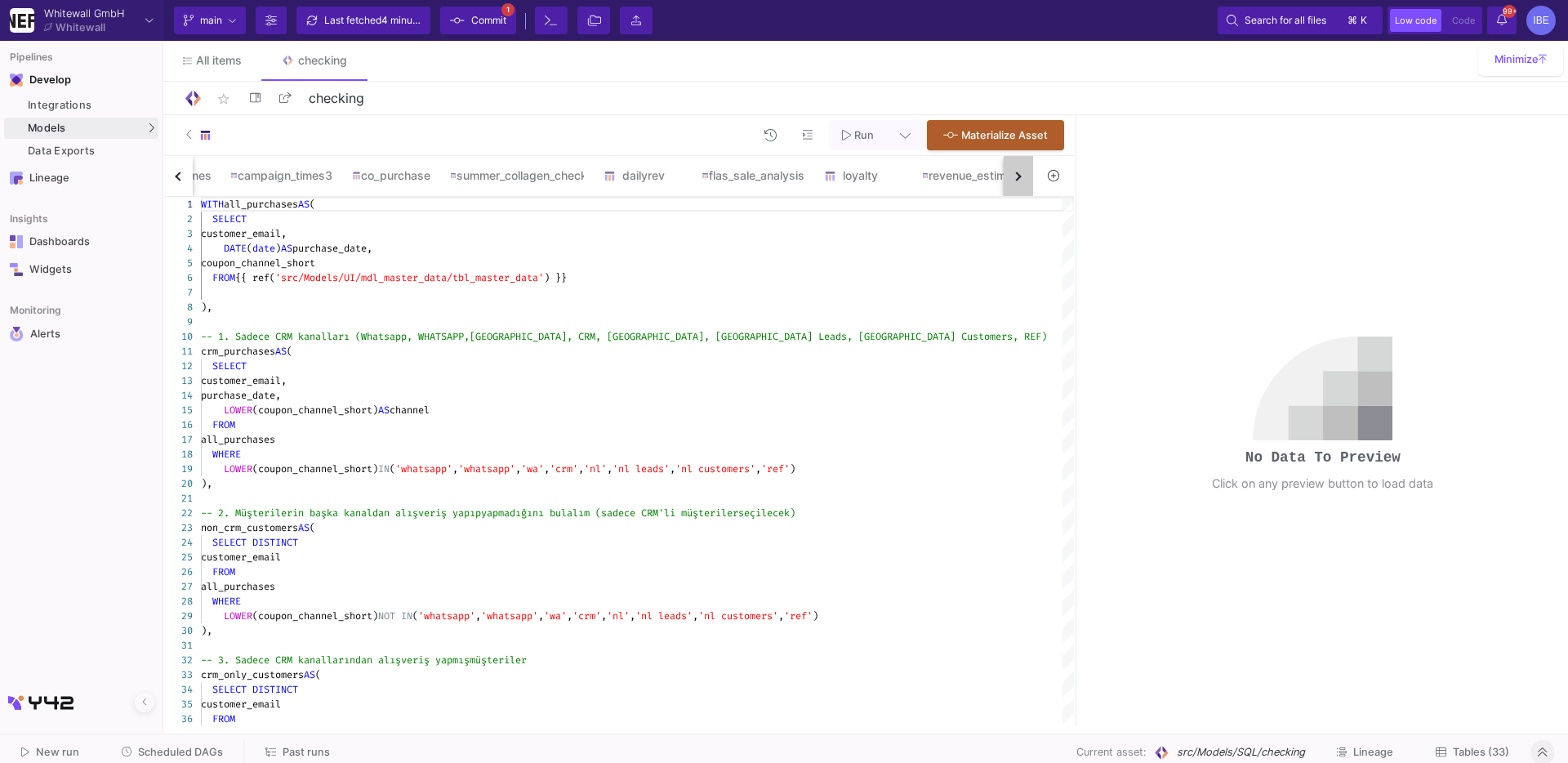
click at [1024, 186] on button "button" at bounding box center [1018, 176] width 30 height 40
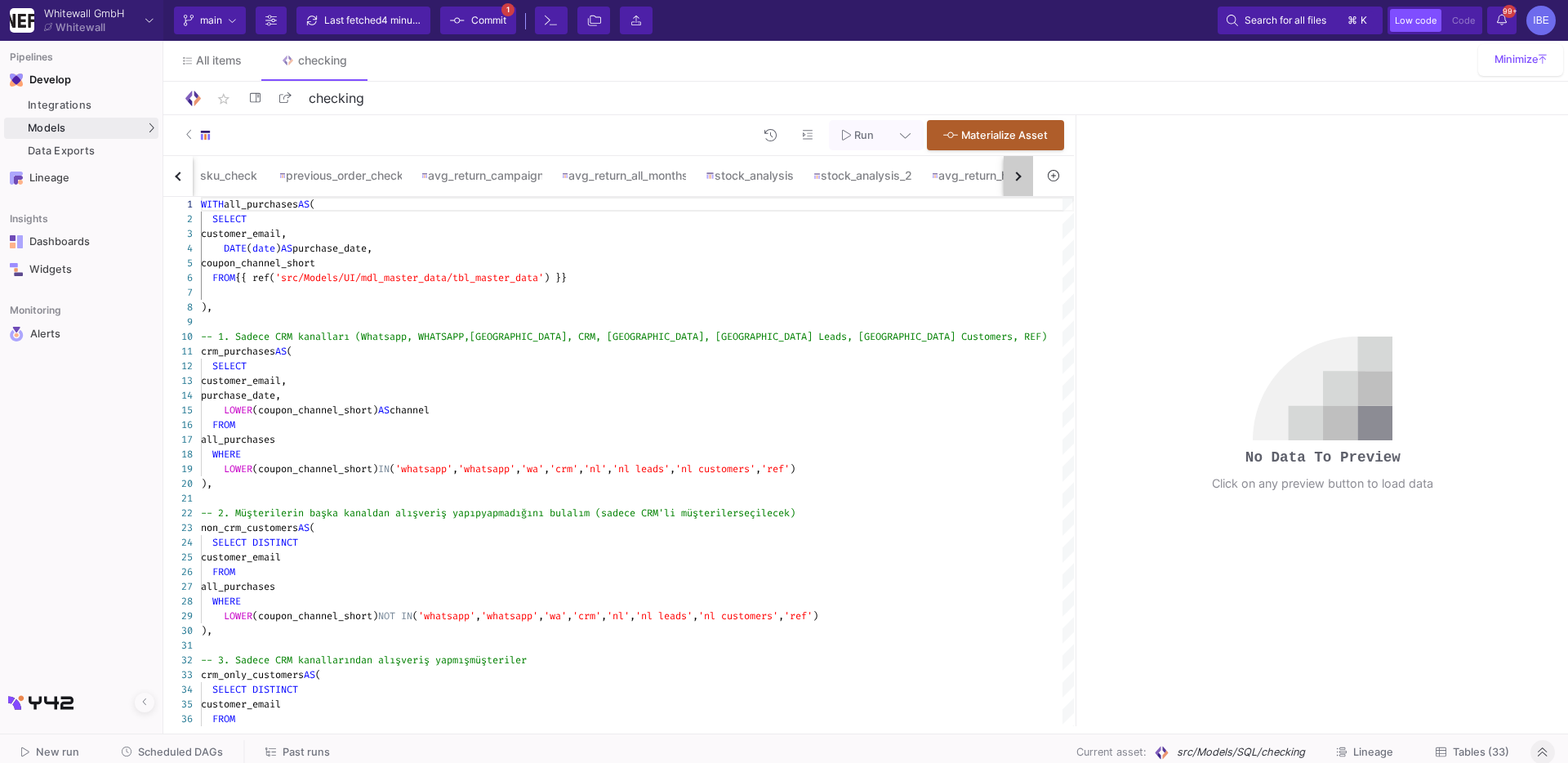
click at [1024, 186] on button "button" at bounding box center [1018, 176] width 30 height 40
click at [1024, 186] on div "cohortchech_elena rev_share sgt_spend sgt_frequency sgt_variety customer_overla…" at bounding box center [598, 176] width 869 height 41
click at [955, 185] on div "spendcheck" at bounding box center [918, 175] width 98 height 39
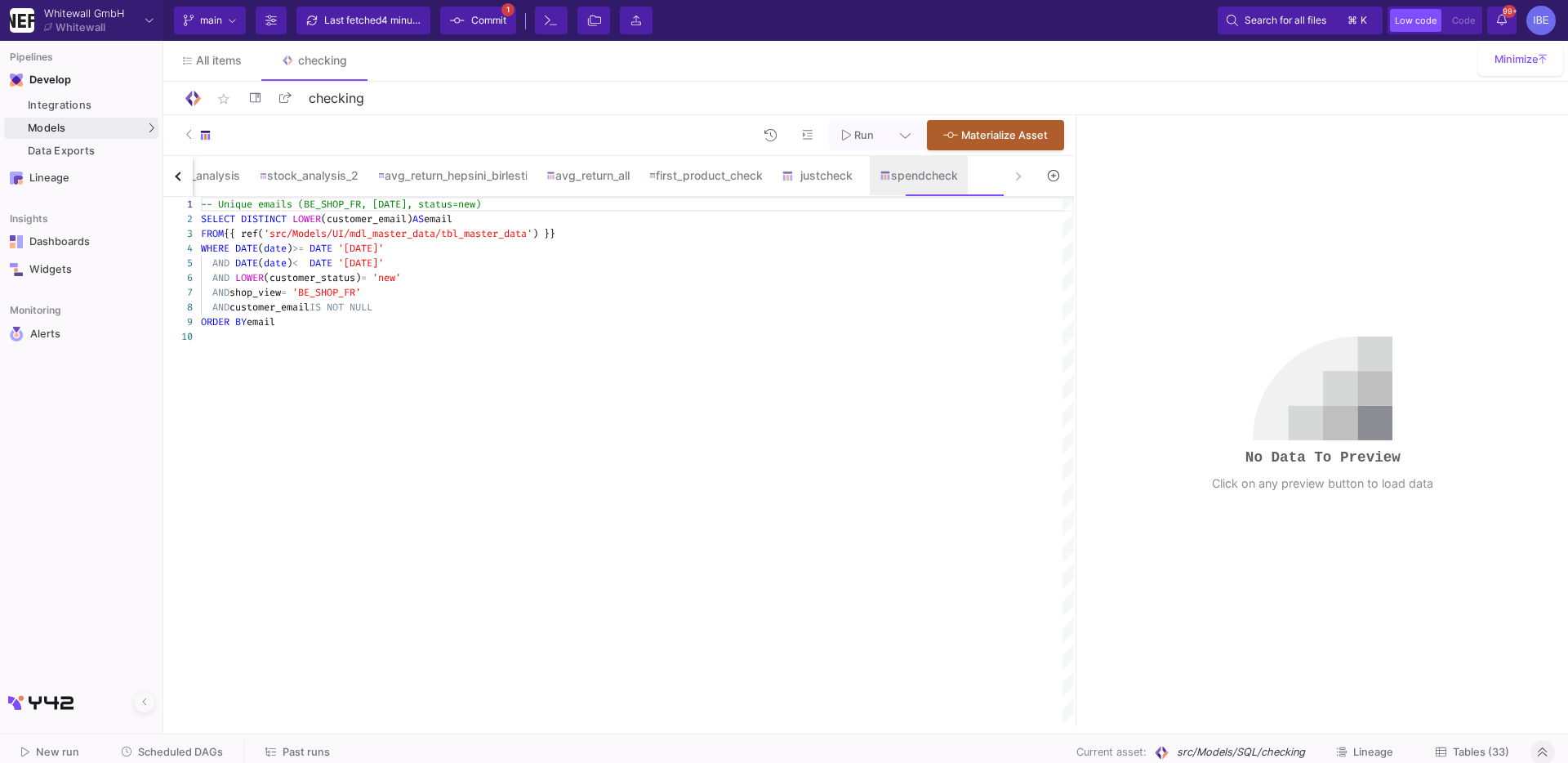
click at [864, 255] on div "-- Unique emails (BE_SHOP_FR, [DATE], status=new ) SELECT DISTINCT LOWER (custo…" at bounding box center [638, 461] width 873 height 529
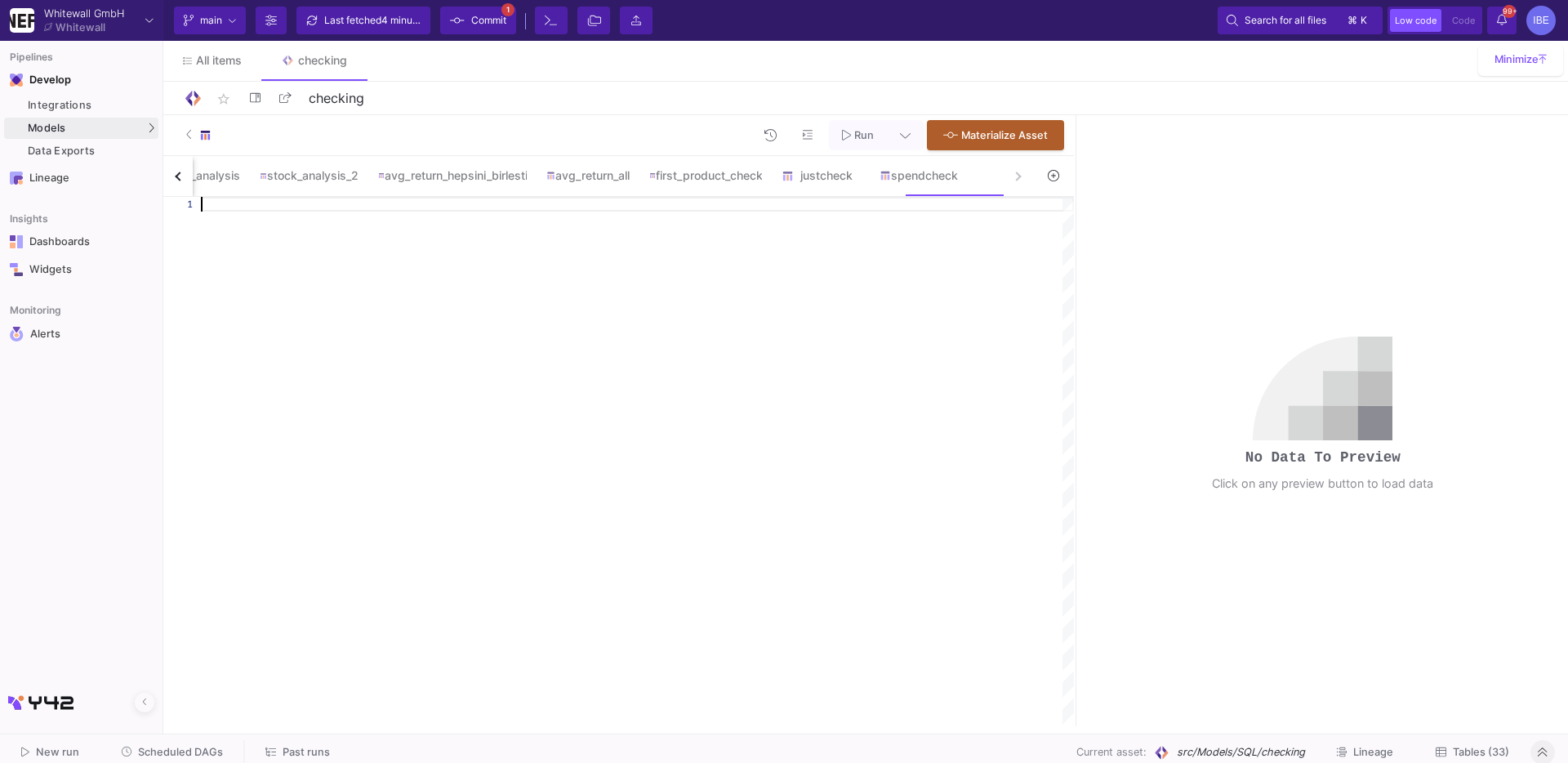
paste textarea "AND customer_email IS NOT NULL ) SELECT email, COUNT(DISTINCT order_id) AS new_…"
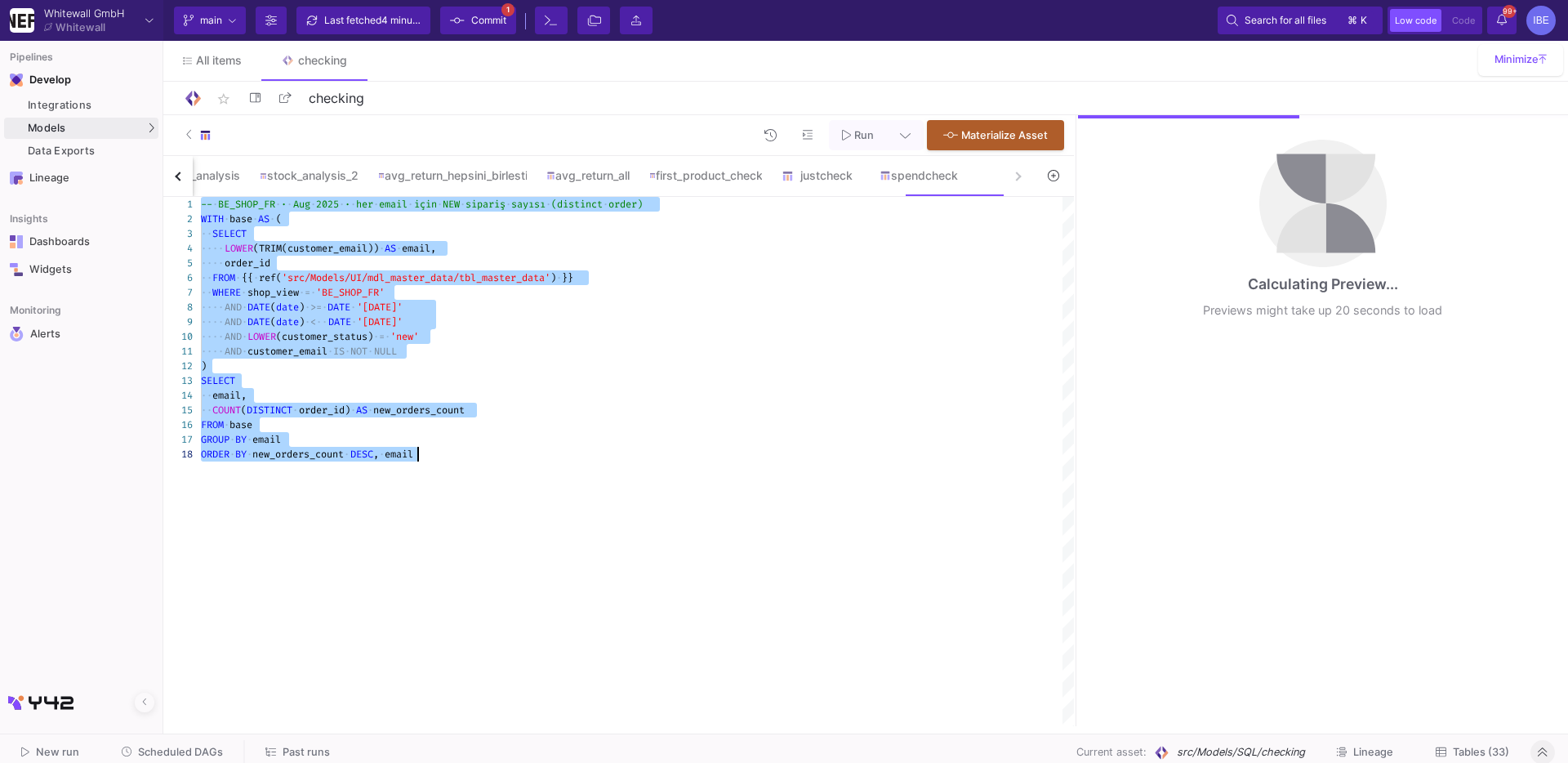
click at [419, 340] on span "'new'" at bounding box center [404, 336] width 29 height 13
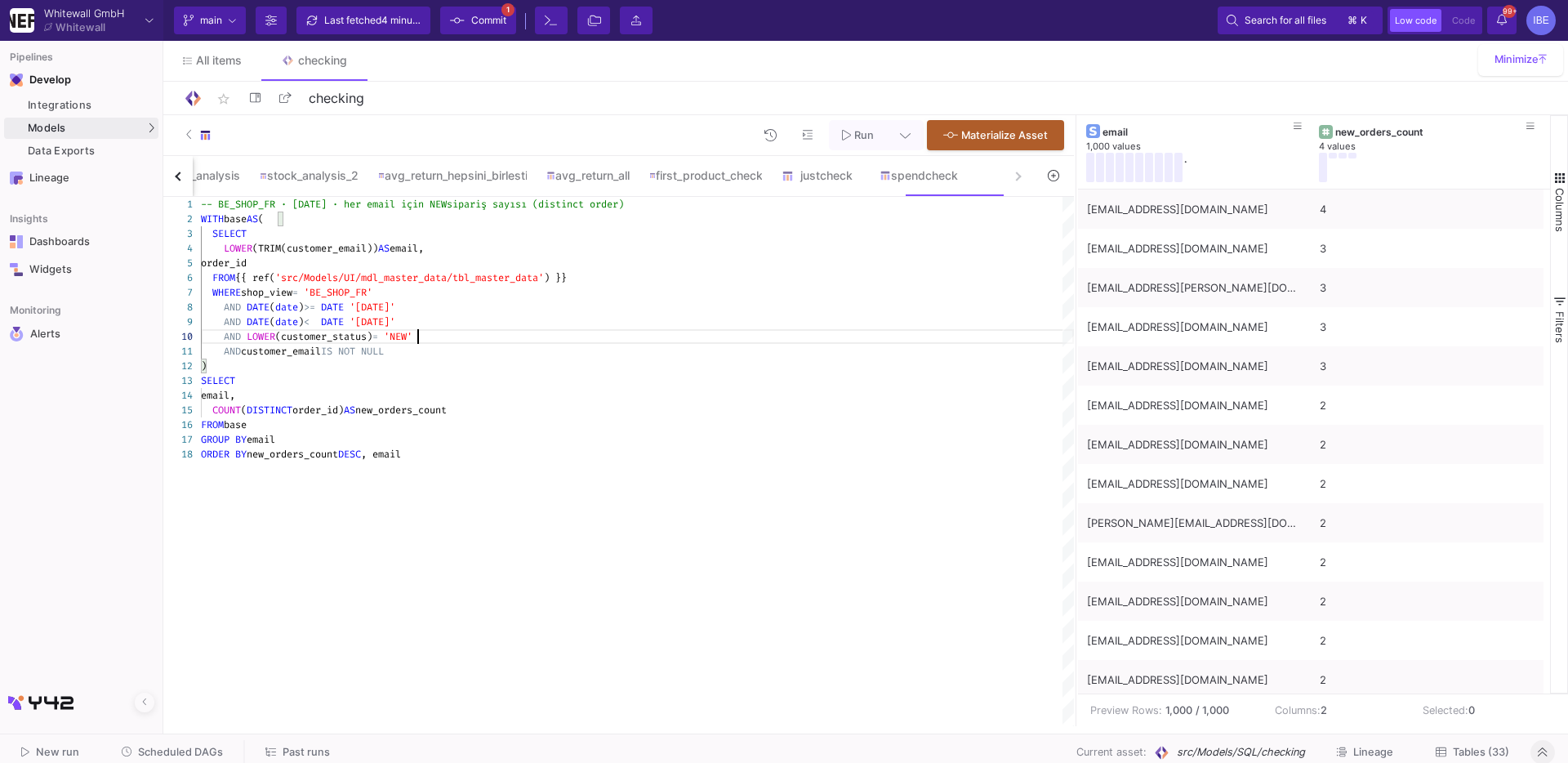
scroll to position [131, 217]
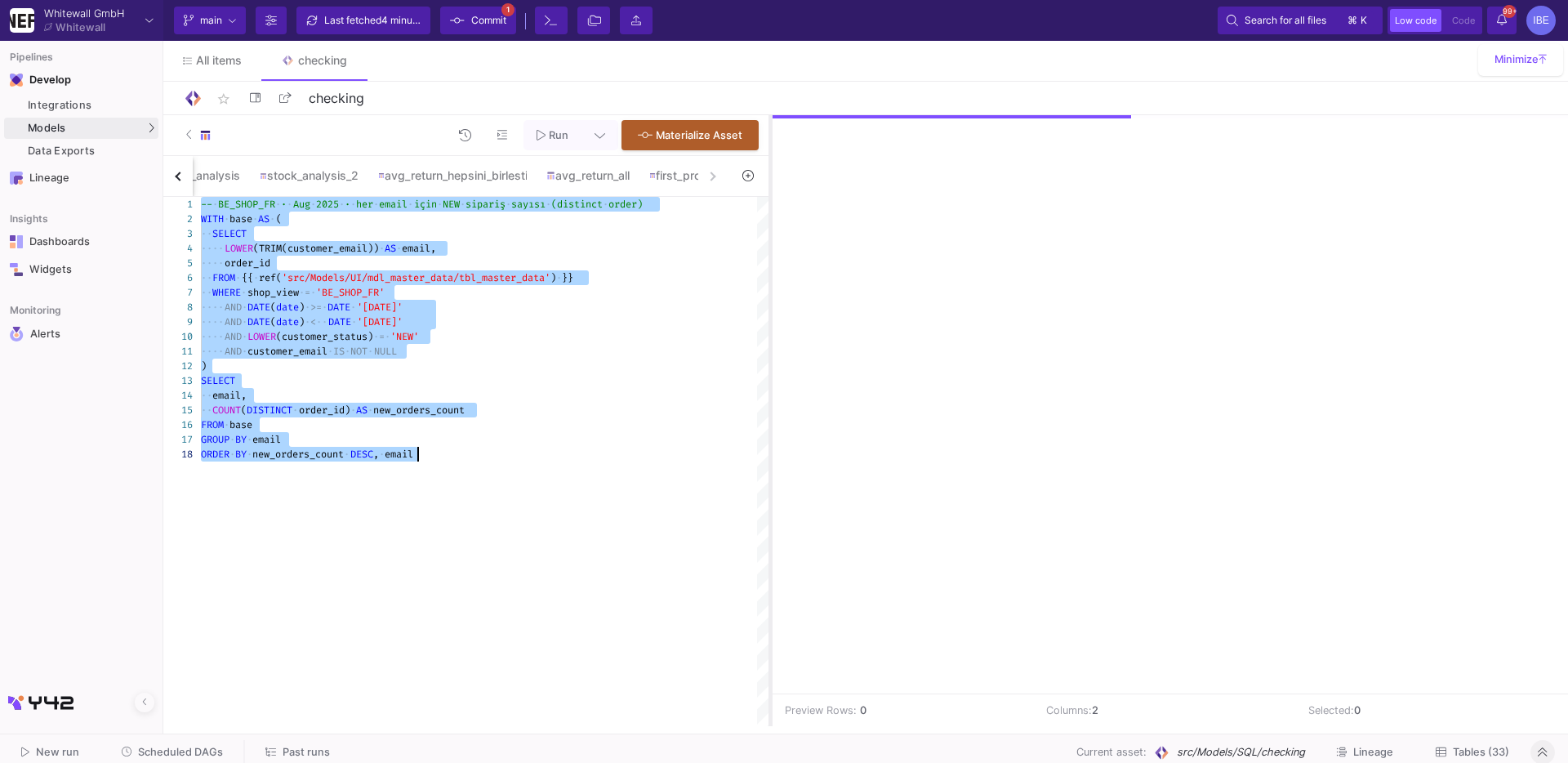
drag, startPoint x: 1074, startPoint y: 244, endPoint x: 768, endPoint y: 237, distance: 306.1
click at [769, 237] on div at bounding box center [770, 421] width 4 height 611
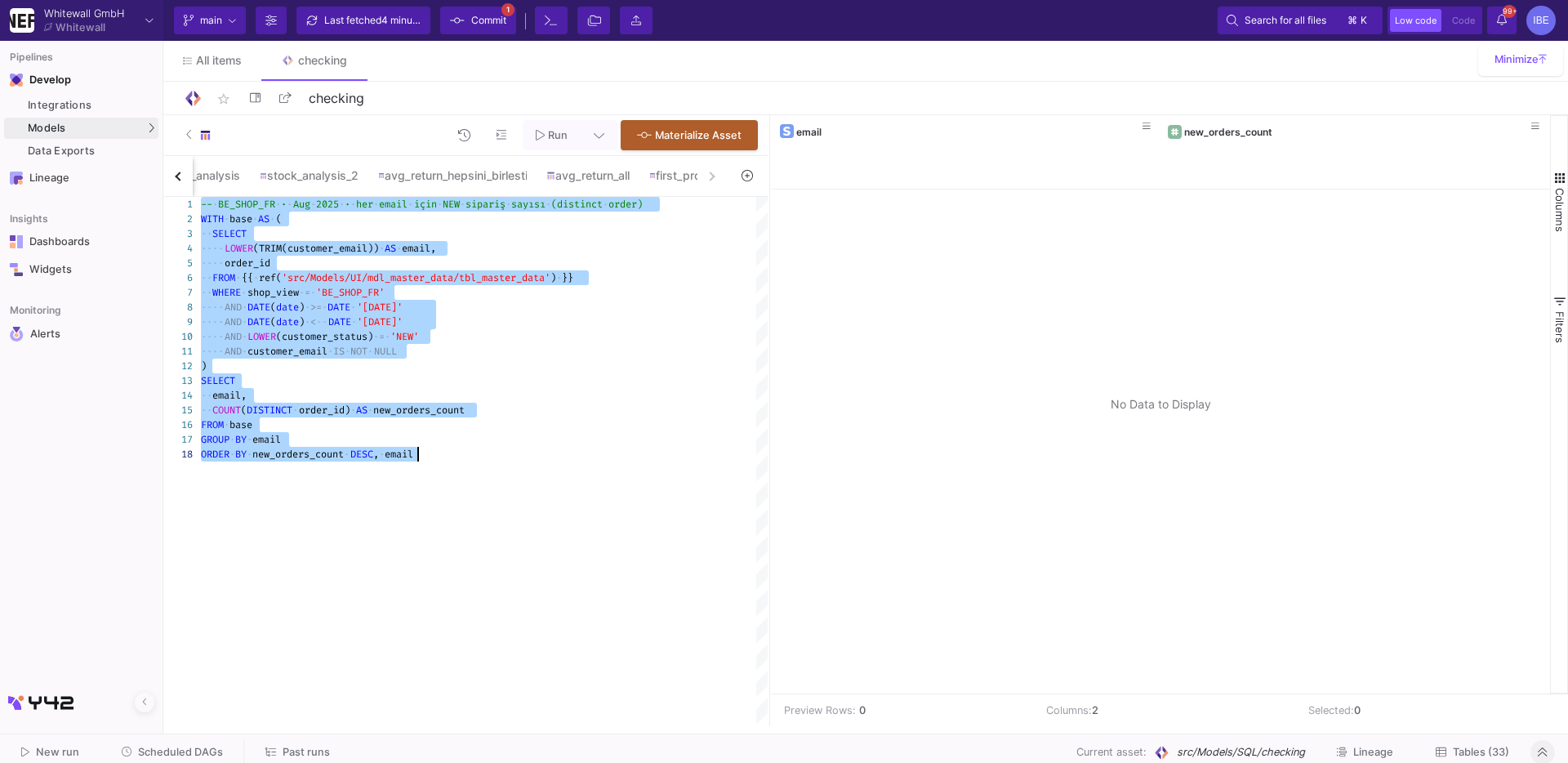
scroll to position [103, 217]
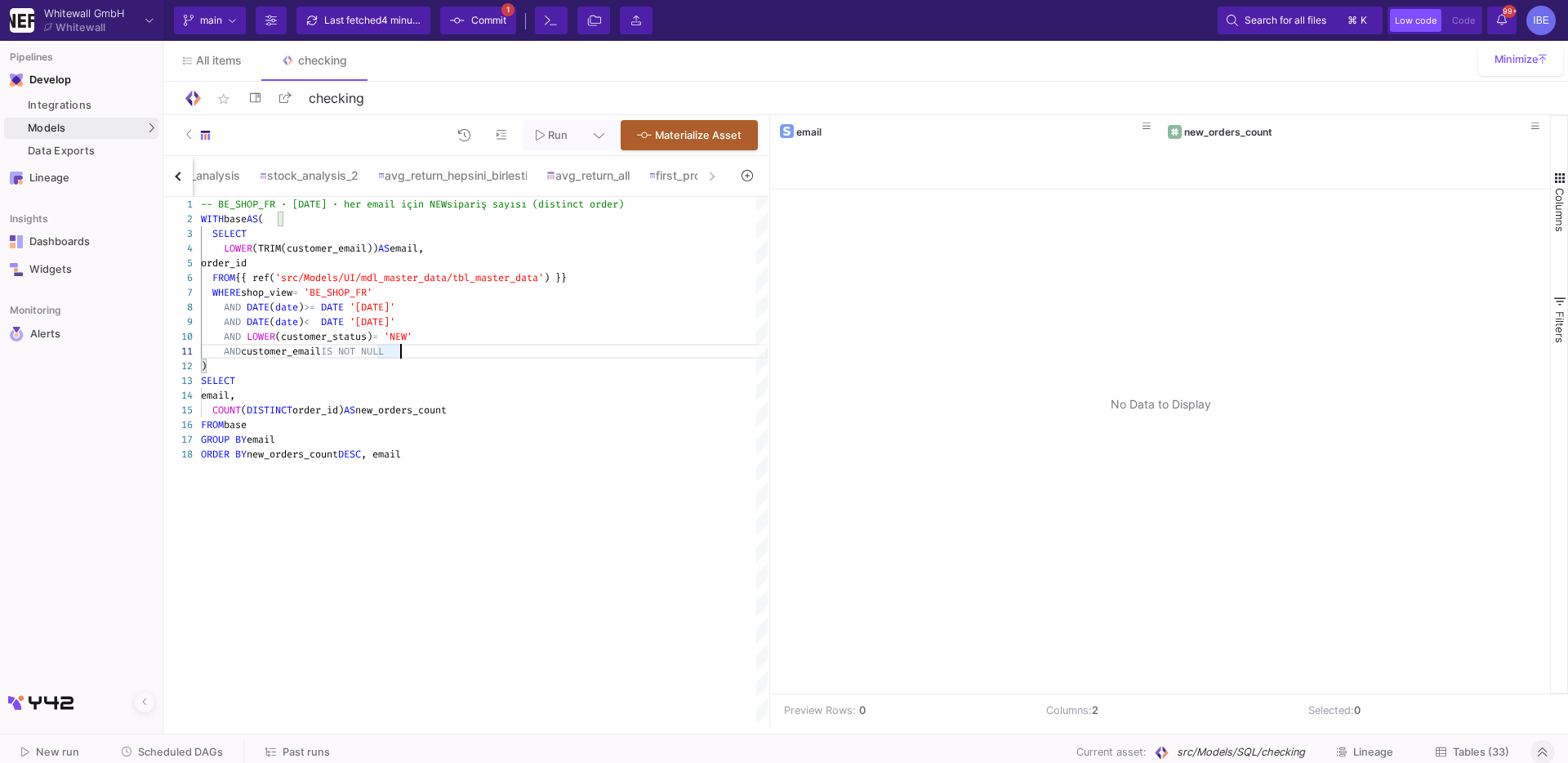
click at [412, 336] on span "'NEW'" at bounding box center [398, 336] width 29 height 13
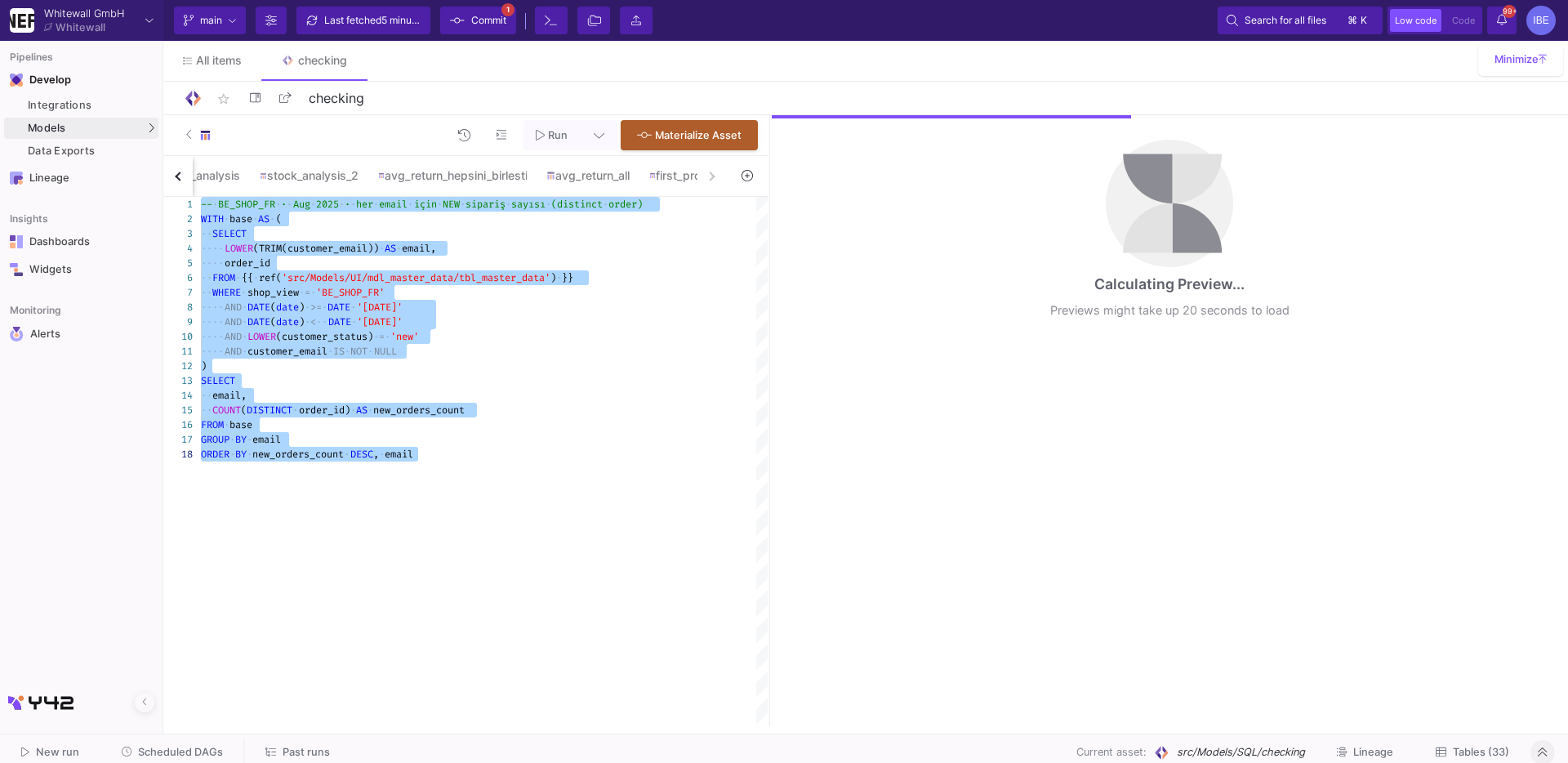
type textarea "-- BE_SHOP_FR · [DATE] · her email için NEW sipariş sayısı (distinct order) WIT…"
click at [599, 133] on icon at bounding box center [599, 135] width 10 height 11
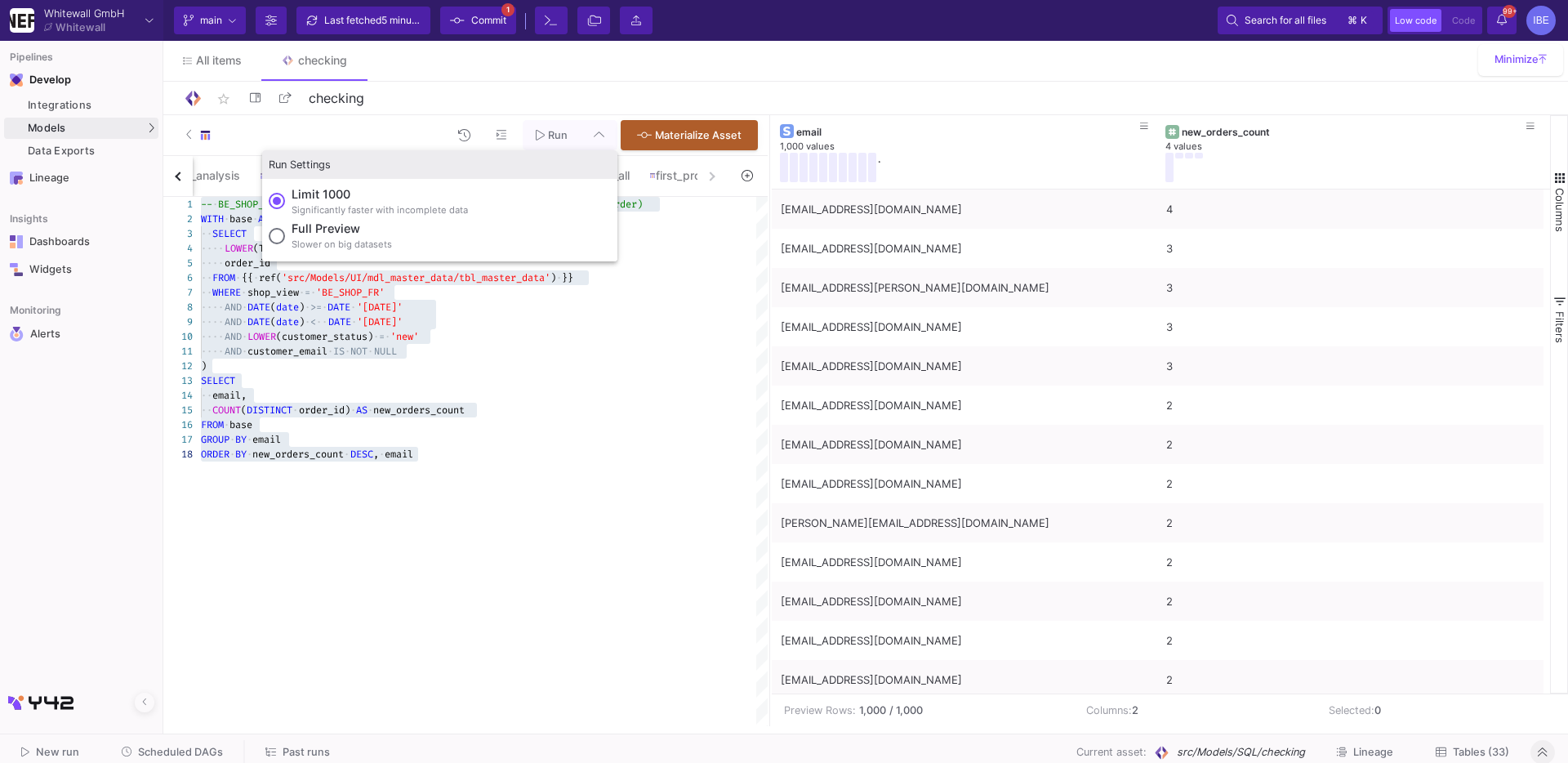
click at [347, 228] on div "Full preview" at bounding box center [341, 228] width 101 height 18
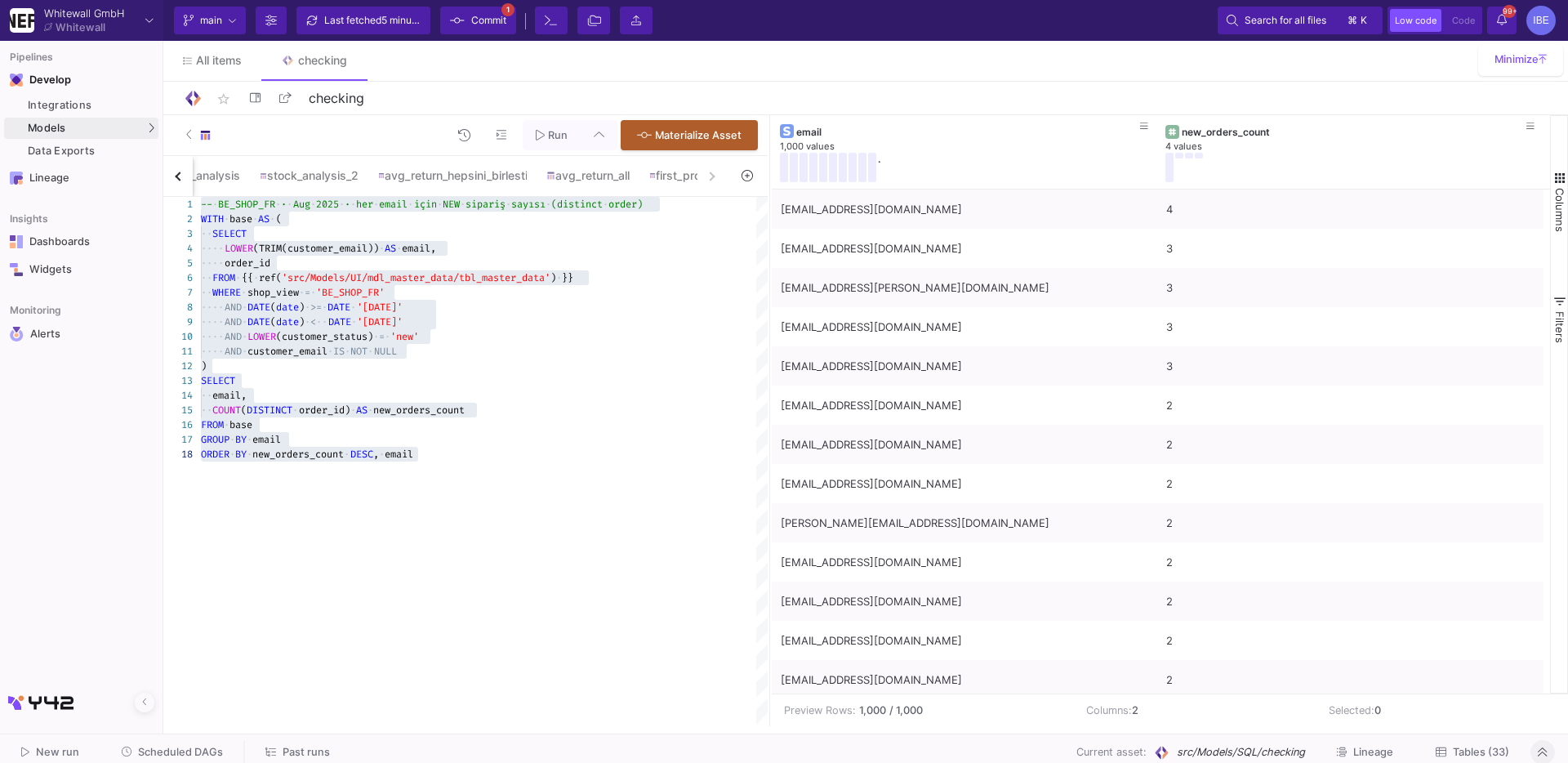
click at [285, 228] on input "Full preview Slower on big datasets" at bounding box center [276, 235] width 17 height 17
radio input "true"
click at [555, 133] on span "Run" at bounding box center [557, 136] width 19 height 12
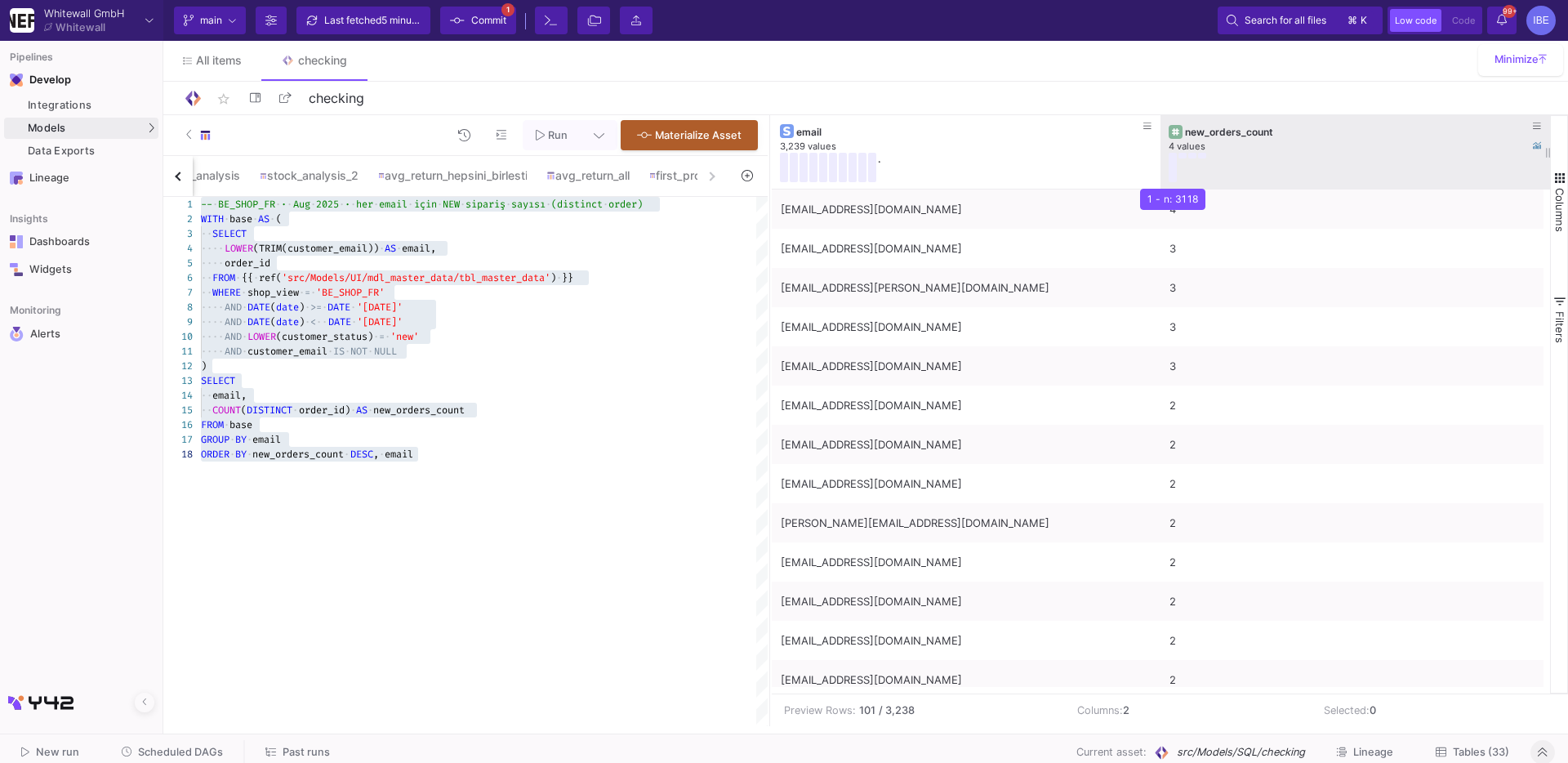
click at [1168, 163] on button at bounding box center [1172, 168] width 8 height 30
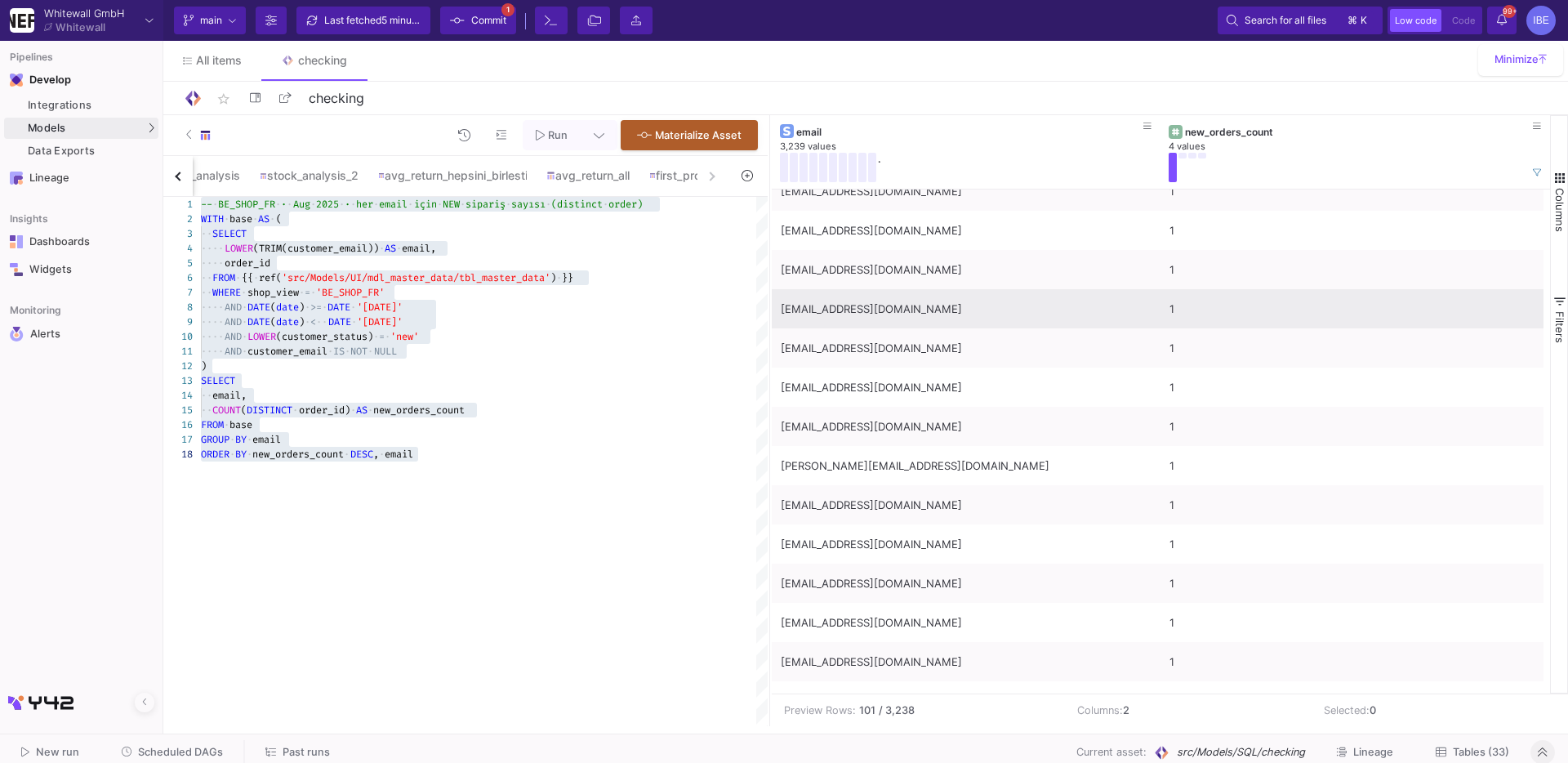
scroll to position [0, 0]
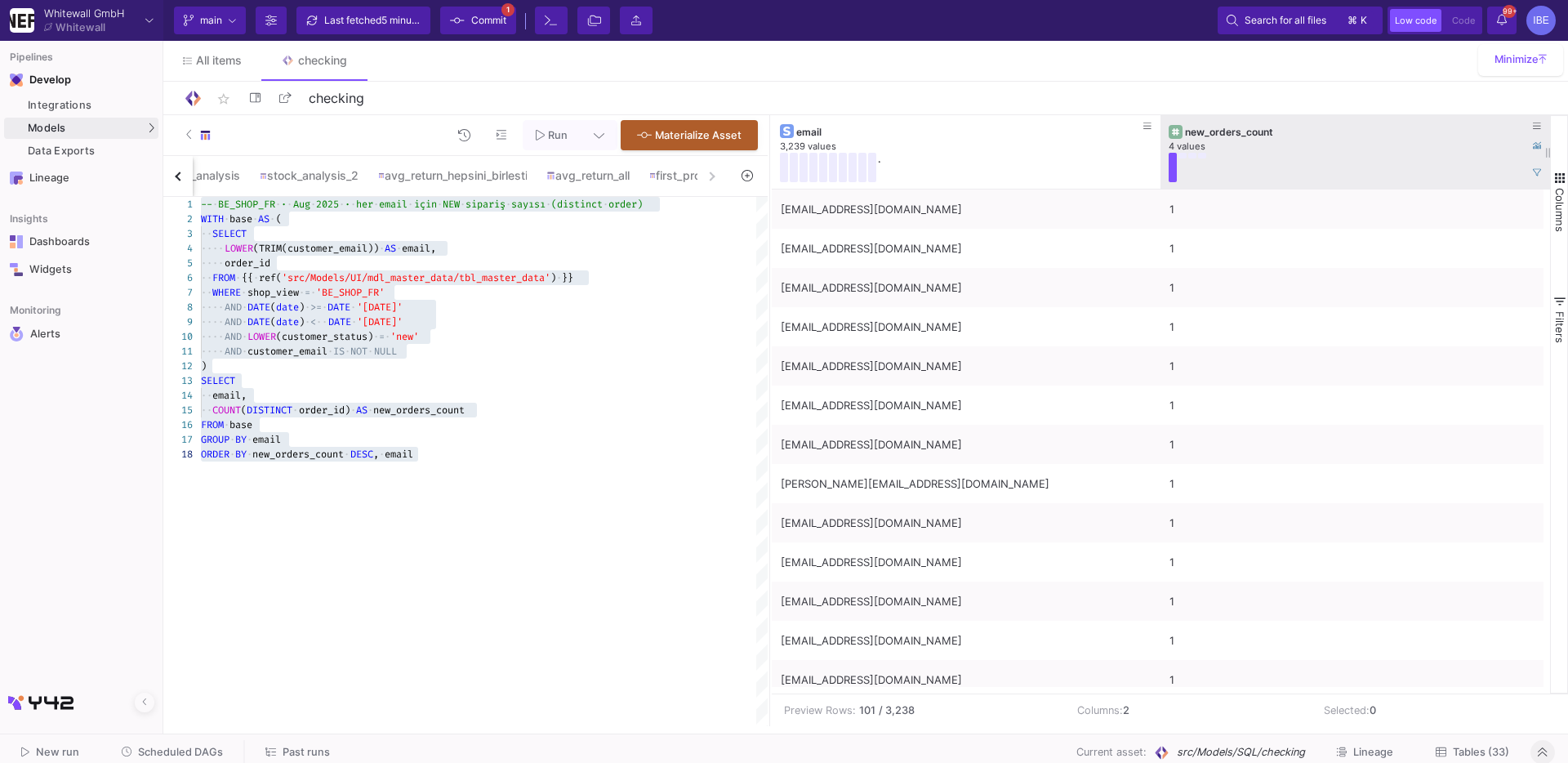
click at [1306, 149] on div "4 values" at bounding box center [1355, 147] width 373 height 12
click at [1319, 126] on div "new_orders_count" at bounding box center [1359, 132] width 348 height 12
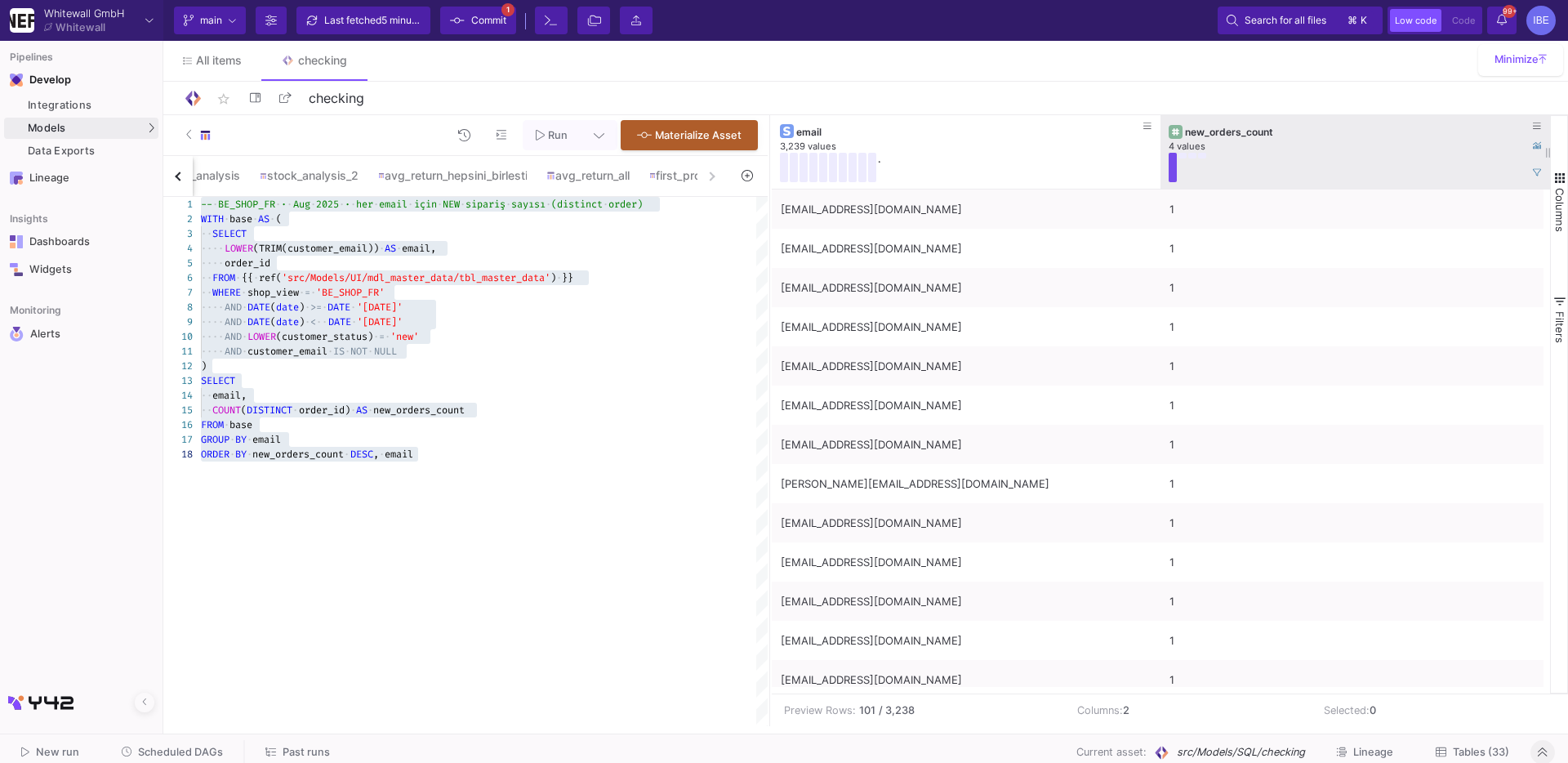
click at [1174, 166] on button at bounding box center [1172, 168] width 8 height 30
click at [1540, 177] on fa-icon at bounding box center [1536, 172] width 8 height 9
click at [1443, 158] on div at bounding box center [1342, 168] width 349 height 30
click at [1386, 120] on div "new_orders_count 4 values" at bounding box center [1355, 152] width 373 height 74
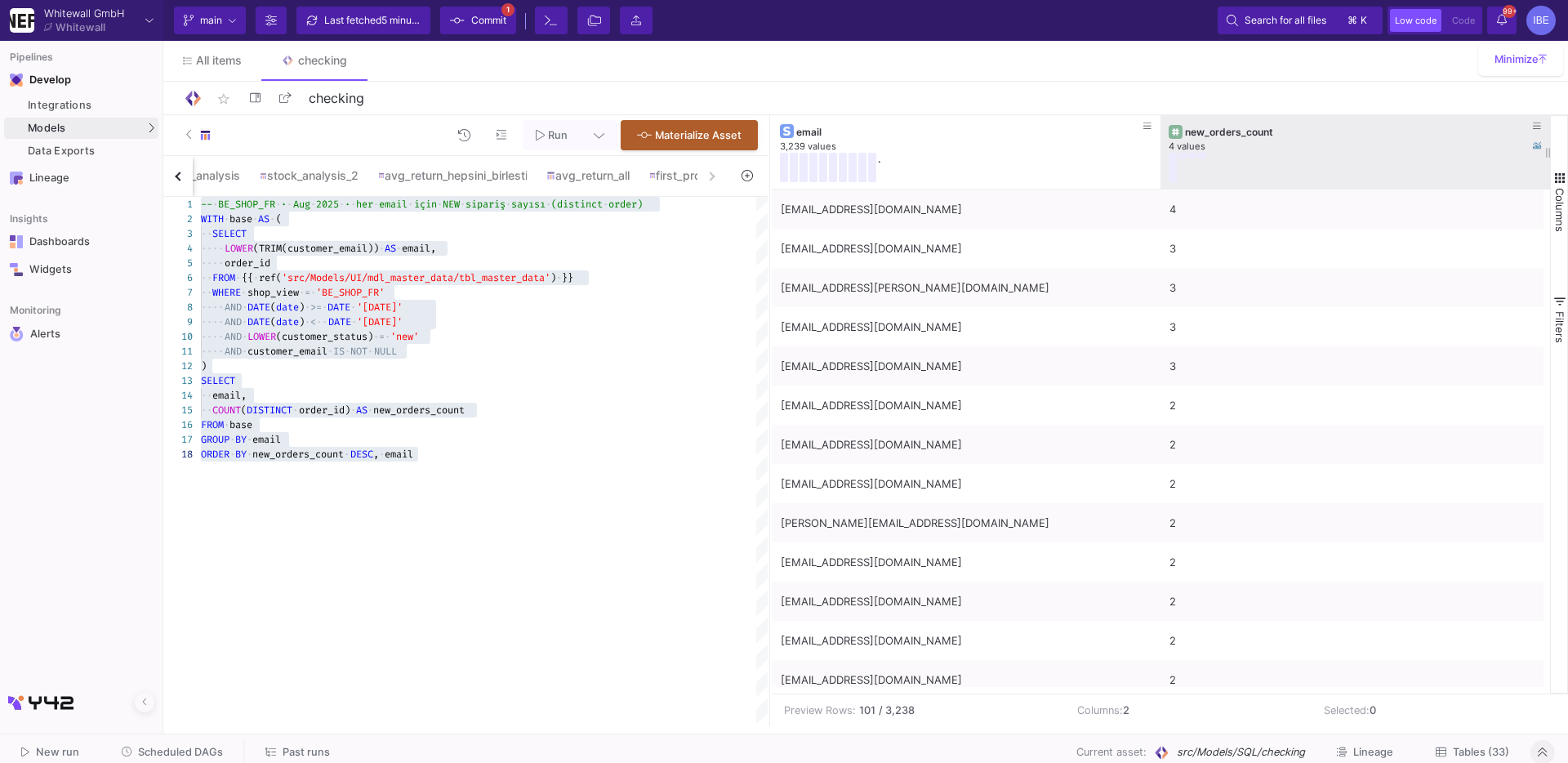
click at [1386, 120] on div "new_orders_count 4 values" at bounding box center [1355, 152] width 373 height 74
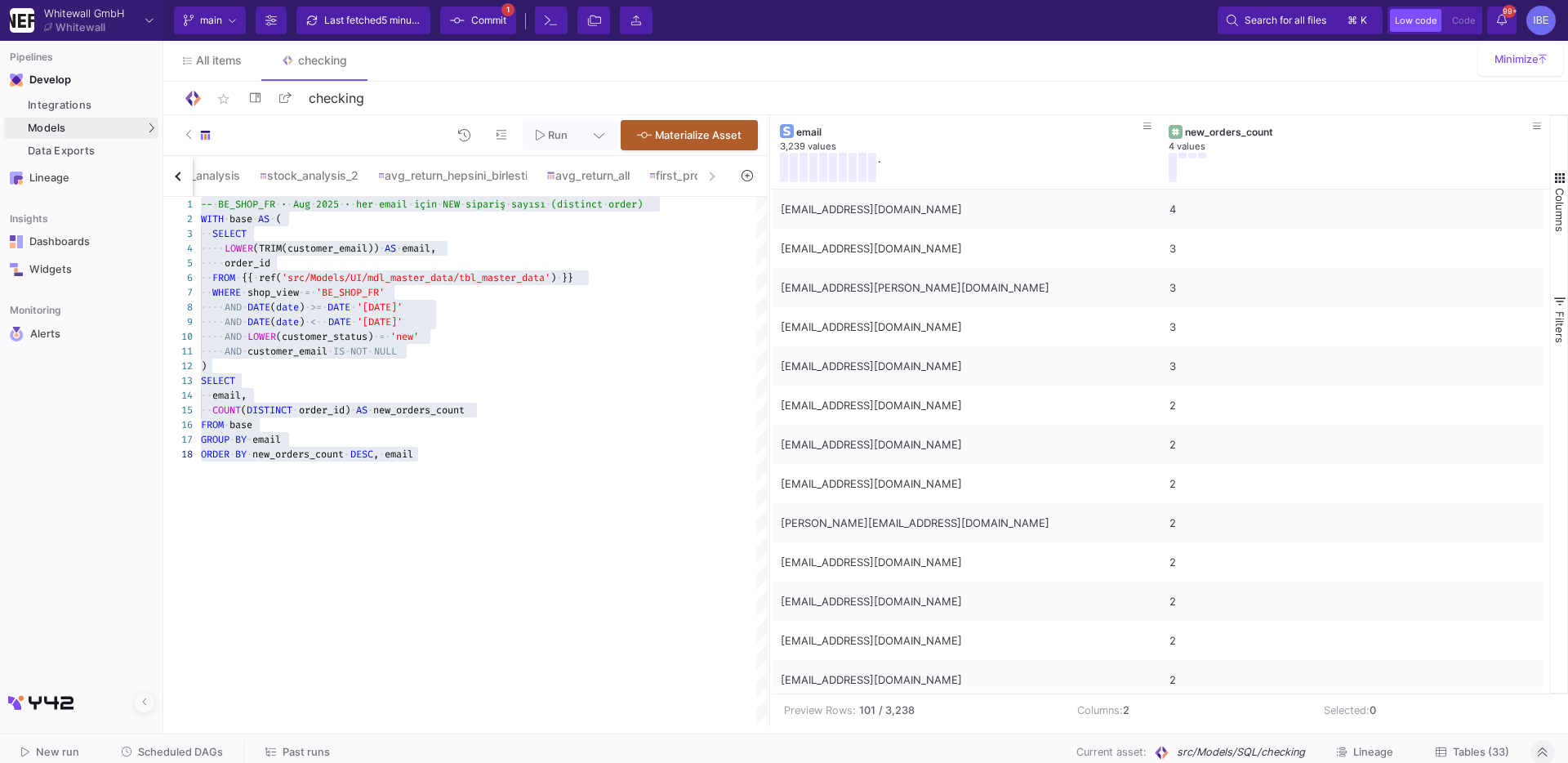
click at [1314, 133] on div "new_orders_count" at bounding box center [1359, 132] width 348 height 12
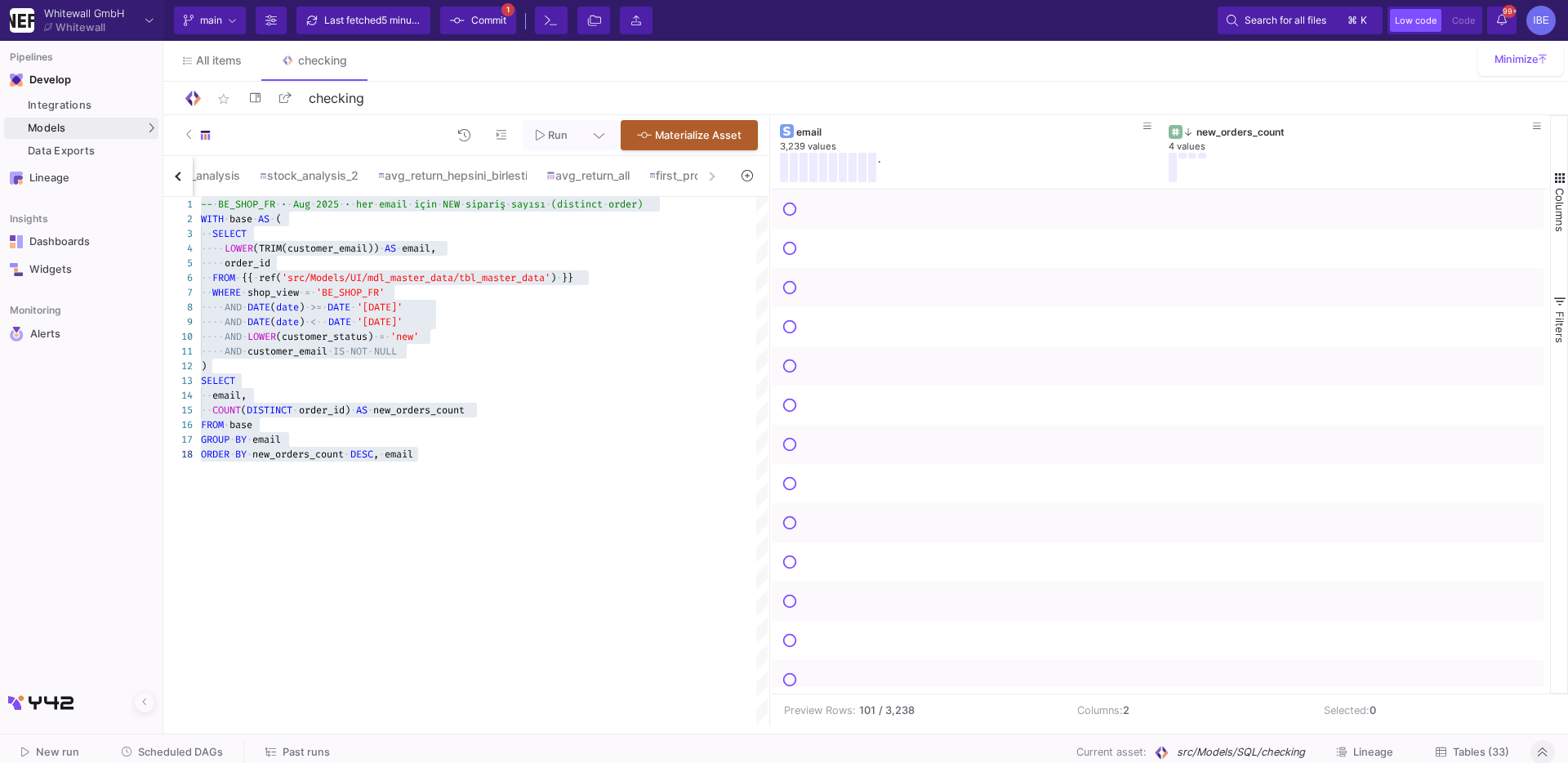
click at [1314, 133] on div "new_orders_count" at bounding box center [1359, 132] width 348 height 12
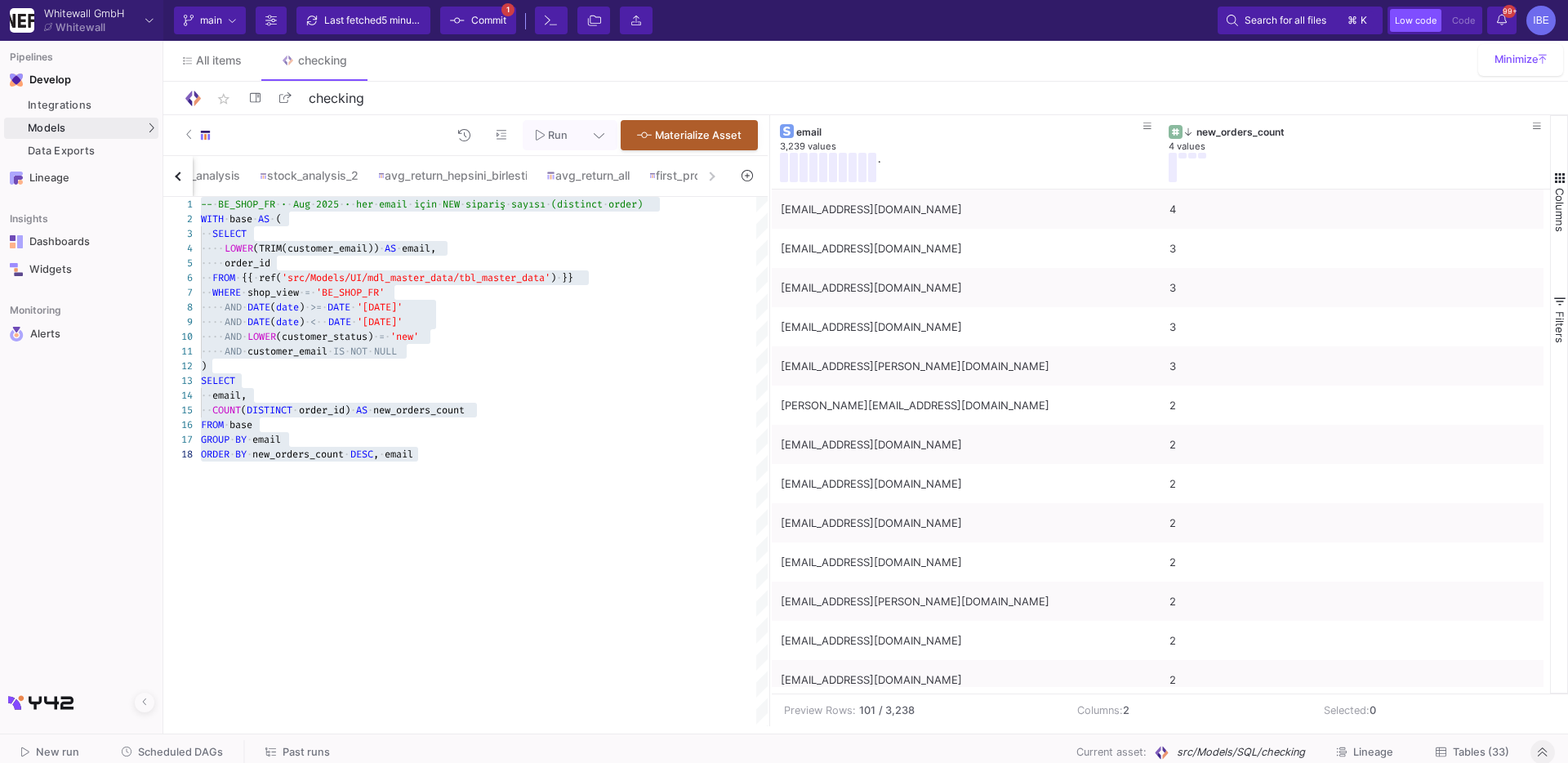
scroll to position [103, 217]
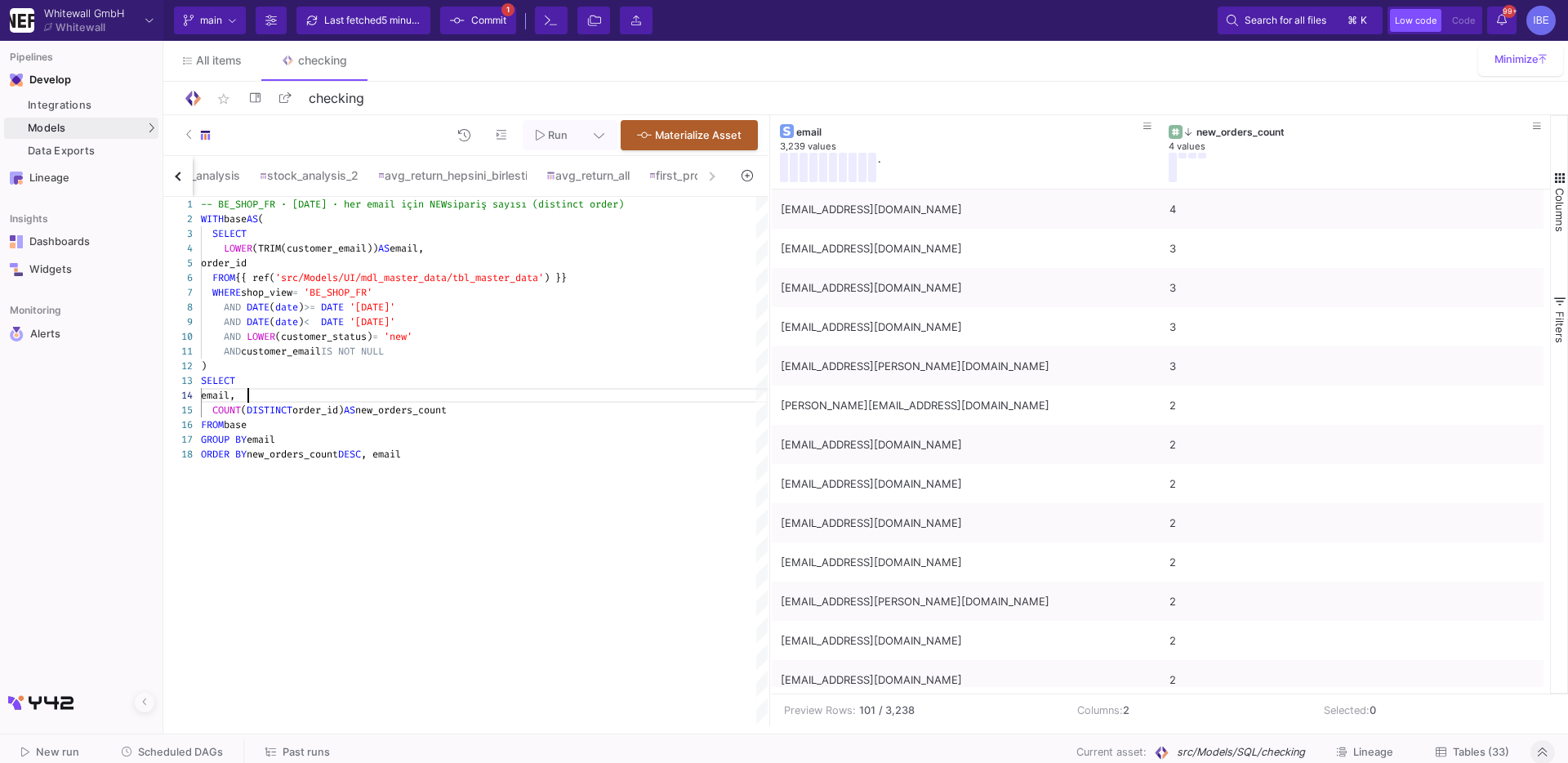
click at [318, 402] on div "COUNT ( DISTINCT order_id) AS new_orders_count" at bounding box center [484, 410] width 567 height 15
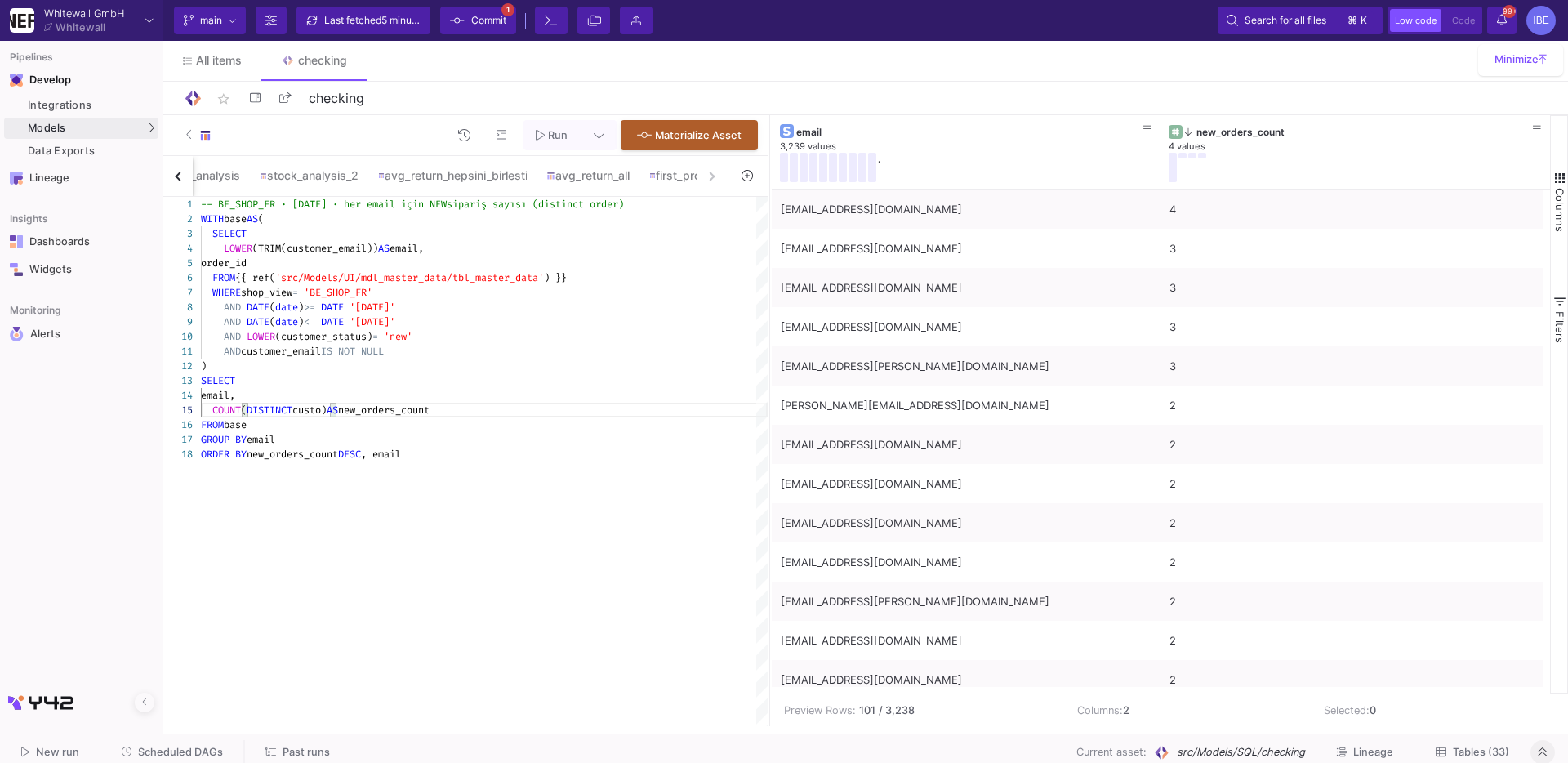
click at [340, 257] on div "order_id" at bounding box center [484, 262] width 567 height 15
click at [348, 248] on div "1 2 3 4 5 6 7 8 9 10 11 12 13 14 15 16 17 18 -- BE_SHOP_FR · [DATE] · her email…" at bounding box center [465, 461] width 604 height 529
click at [321, 409] on span "custo)" at bounding box center [309, 410] width 34 height 13
paste textarea "mer_email"
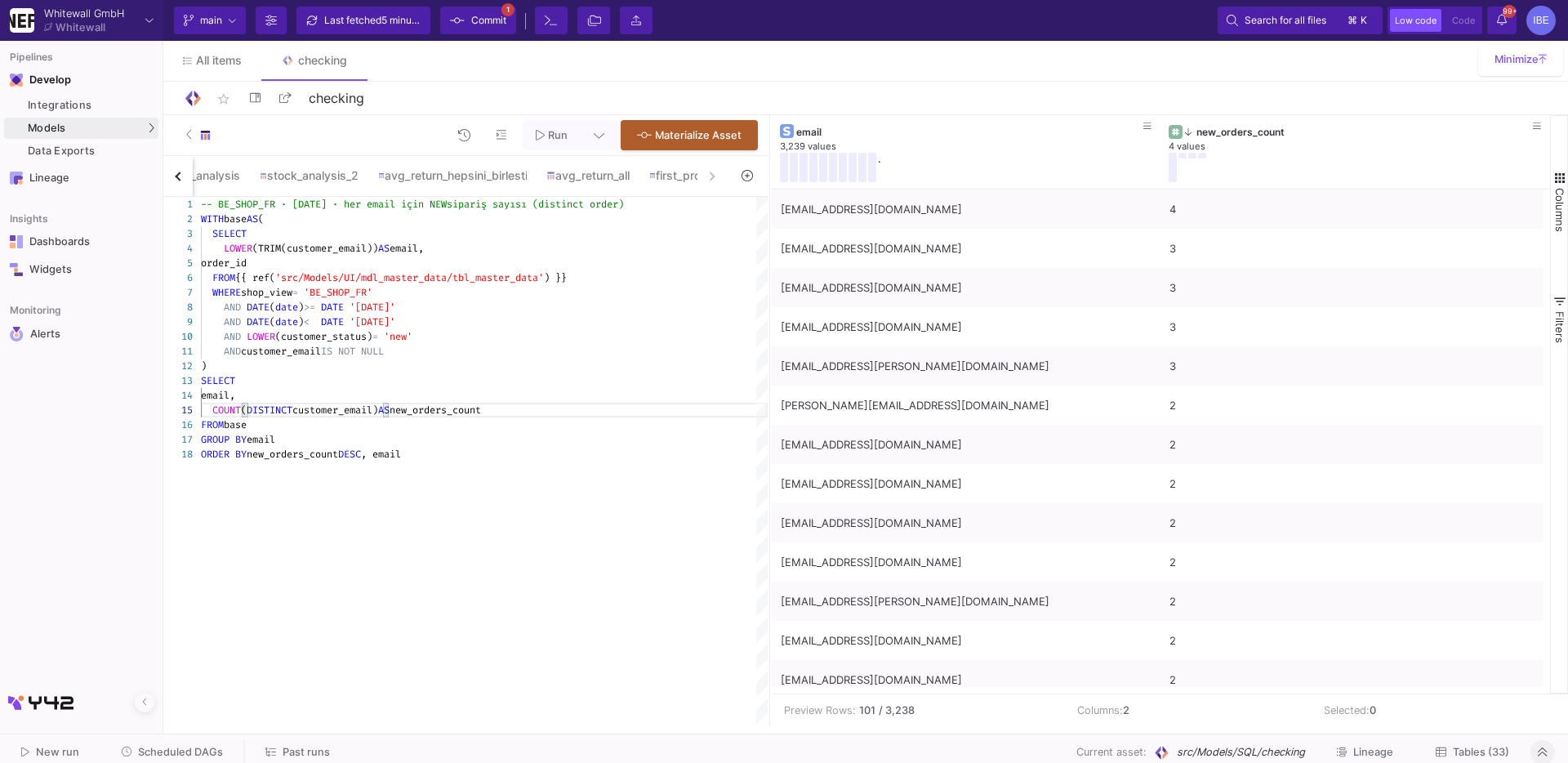
click at [461, 408] on span "new_orders_count" at bounding box center [435, 410] width 92 height 13
click at [477, 408] on div "1 2 3 4 5 6 7 8 9 10 11 12 13 14 15 16 17 18 -- BE_SHOP_FR · [DATE] · her email…" at bounding box center [465, 461] width 604 height 529
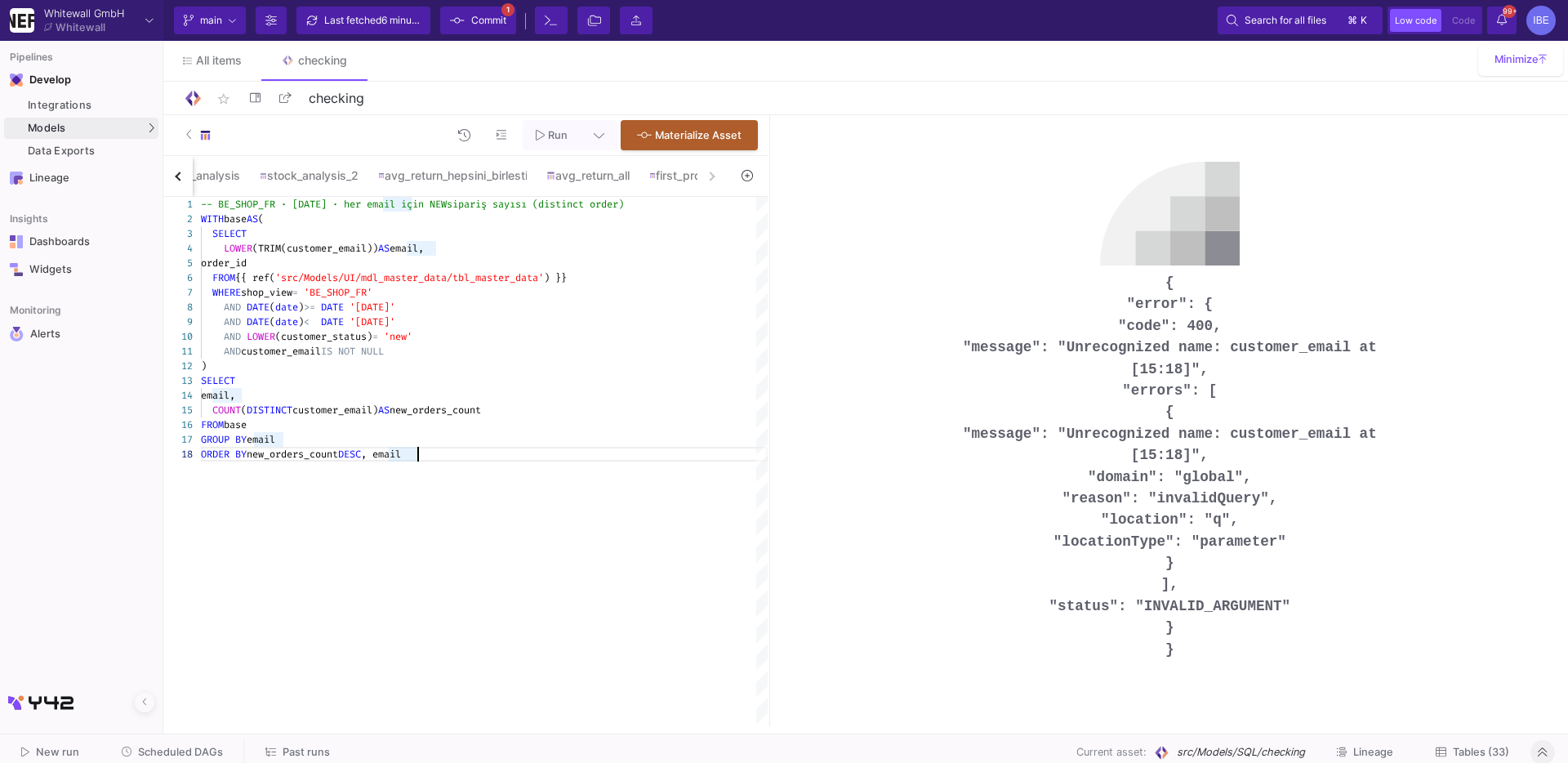
click at [368, 409] on span "customer_email)" at bounding box center [335, 410] width 86 height 13
click at [247, 263] on span "order_id" at bounding box center [224, 262] width 45 height 13
paste textarea "customer_email"
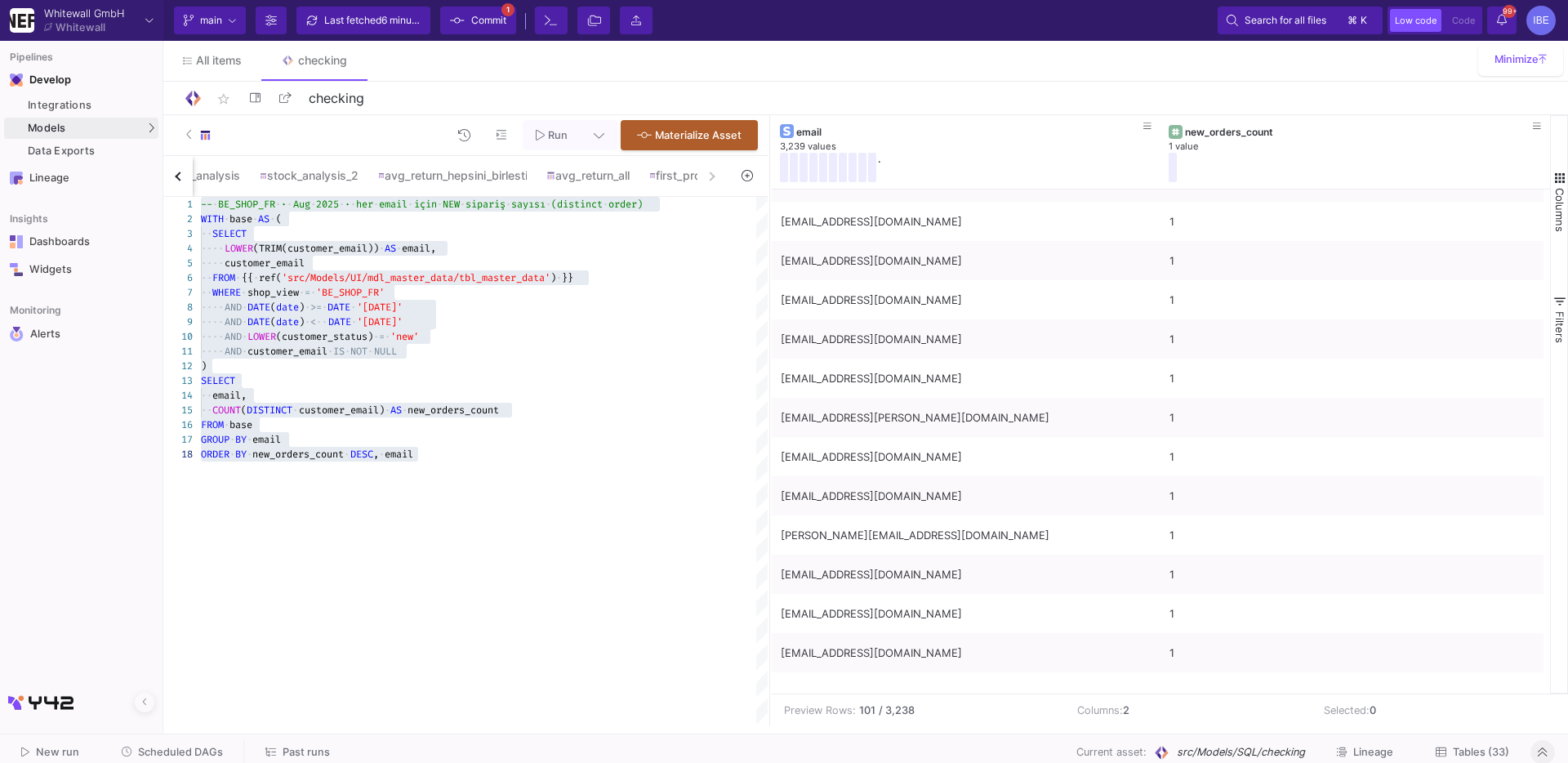
scroll to position [1003, 0]
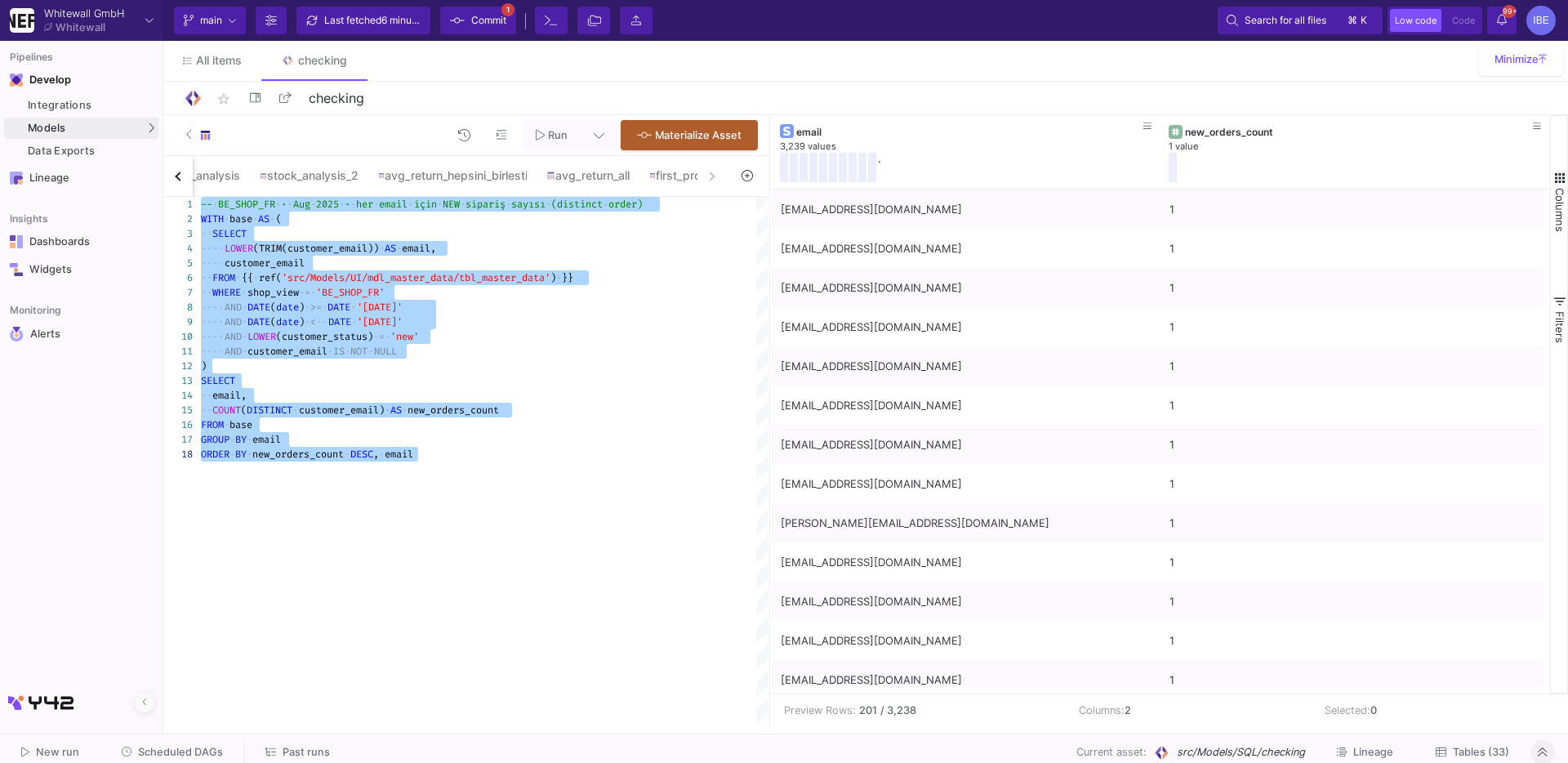
click at [641, 564] on div "-- · BE_SHOP_FR · · · Aug · 2025 · · · her · email · için · NEW · sipariş · say…" at bounding box center [484, 461] width 567 height 529
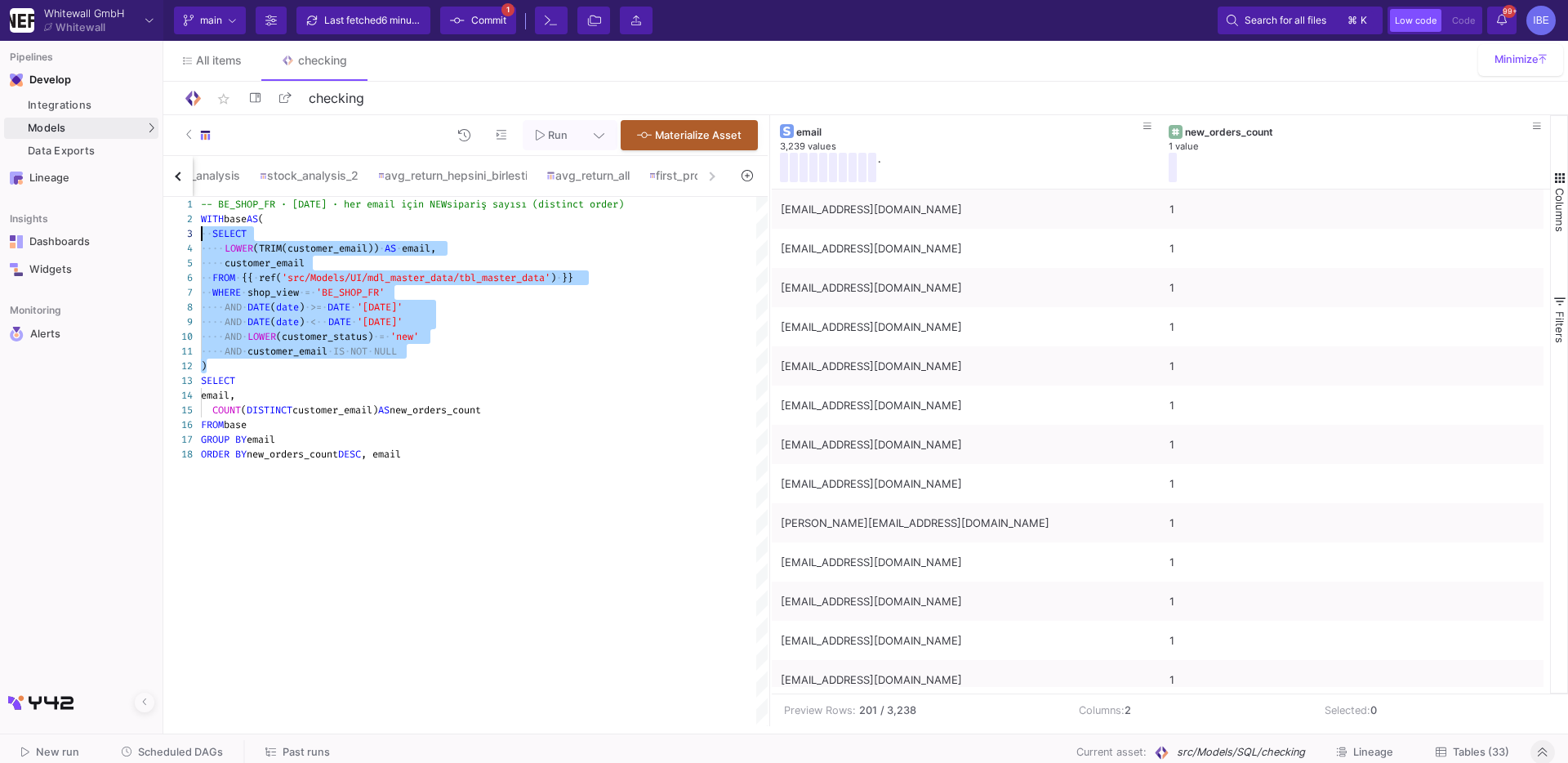
drag, startPoint x: 424, startPoint y: 362, endPoint x: 171, endPoint y: 236, distance: 282.6
click at [310, 659] on div "-- BE_SHOP_FR · [DATE] · her email için NEW sipariş sayısı (distinct order) WIT…" at bounding box center [484, 461] width 567 height 529
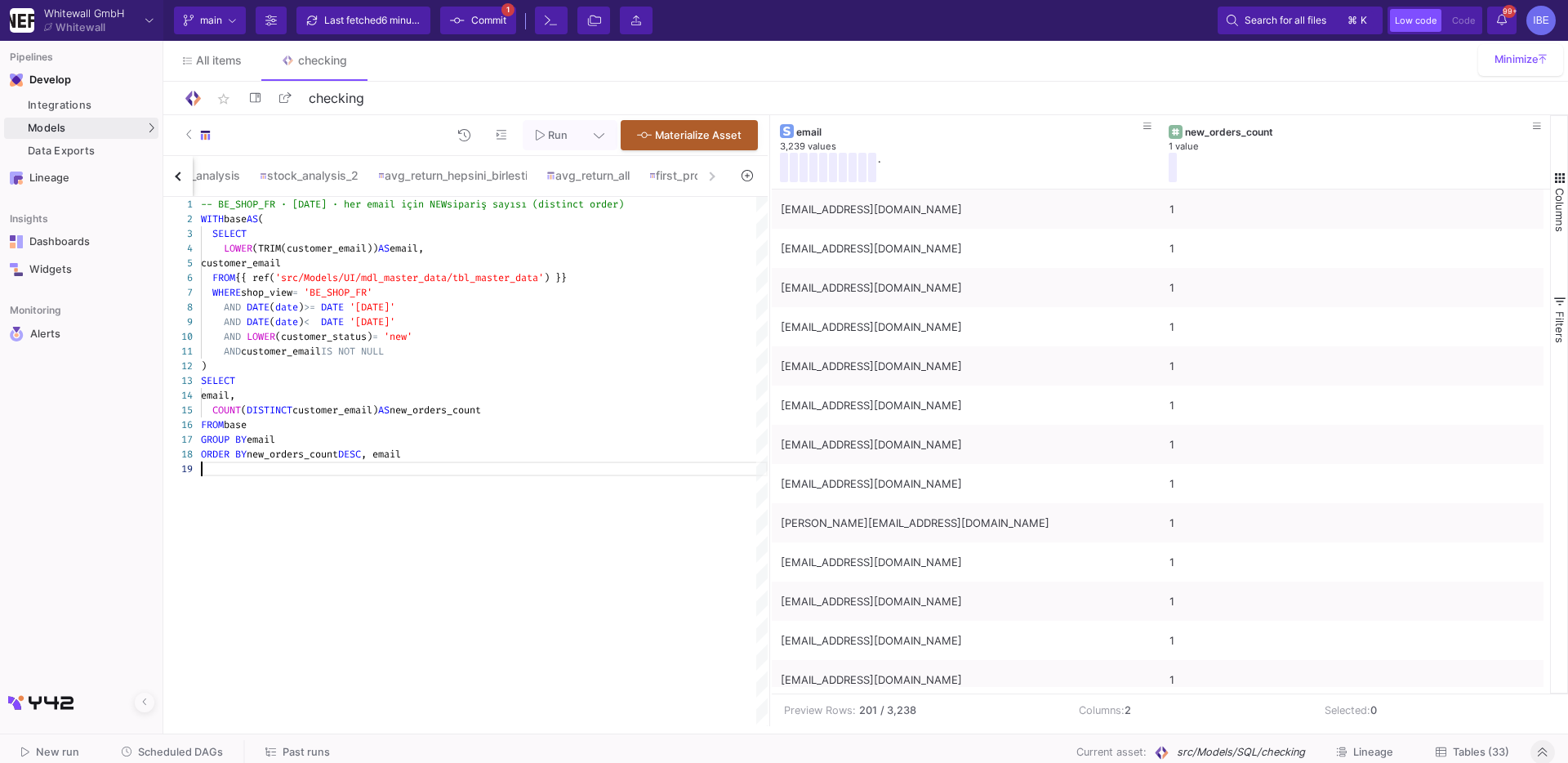
type textarea "AND customer_email IS NOT NULL ) SELECT email, COUNT(DISTINCT customer_email) A…"
paste textarea "AND customer_email IS NOT NULL )"
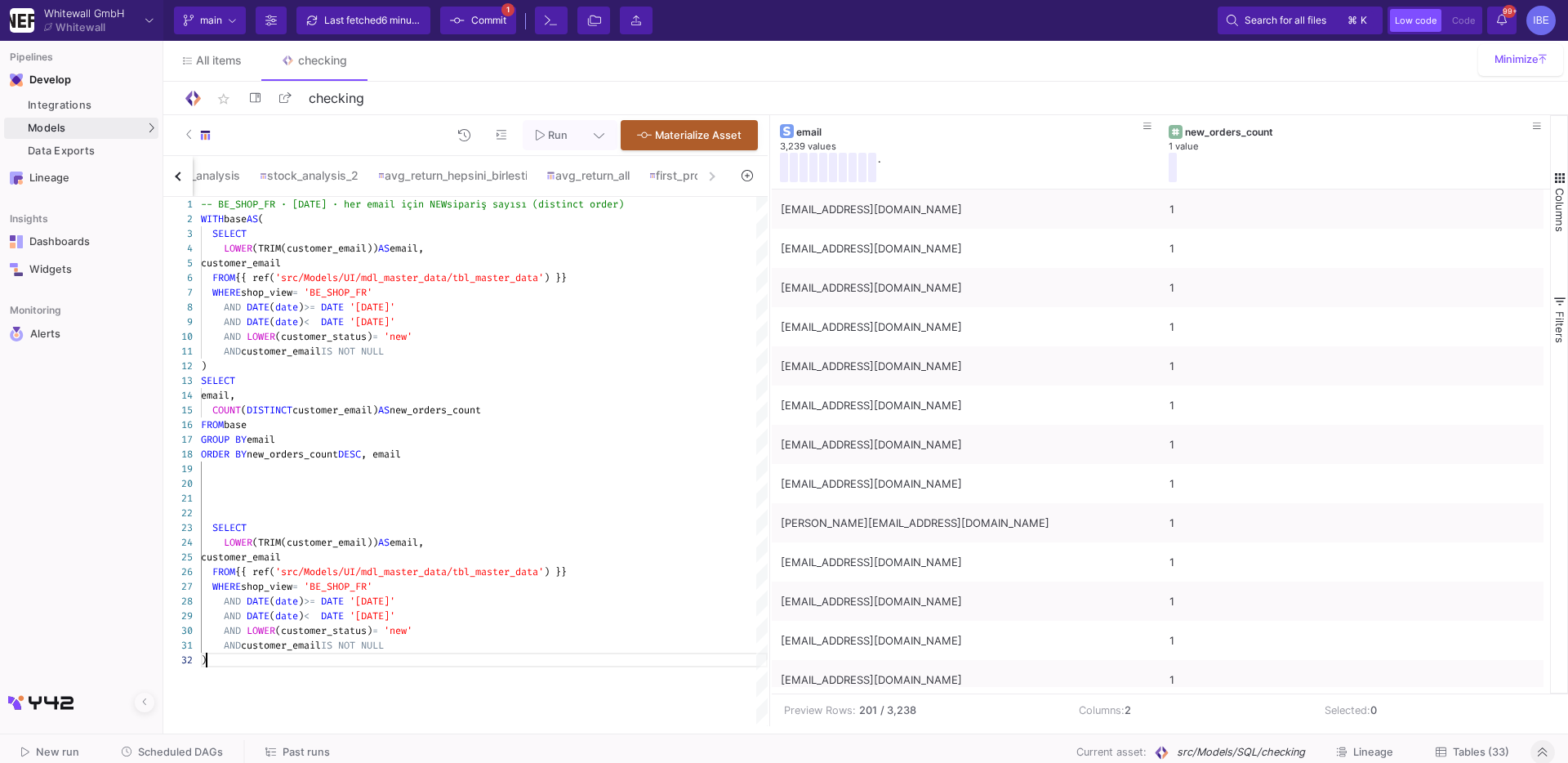
click at [262, 497] on div at bounding box center [484, 498] width 567 height 15
click at [279, 523] on div "SELECT" at bounding box center [484, 528] width 567 height 15
click at [289, 542] on span "(TRIM(customer_email))" at bounding box center [316, 542] width 126 height 13
click at [366, 534] on div "SELECT" at bounding box center [484, 528] width 567 height 15
click at [353, 560] on div "customer_email" at bounding box center [484, 556] width 567 height 15
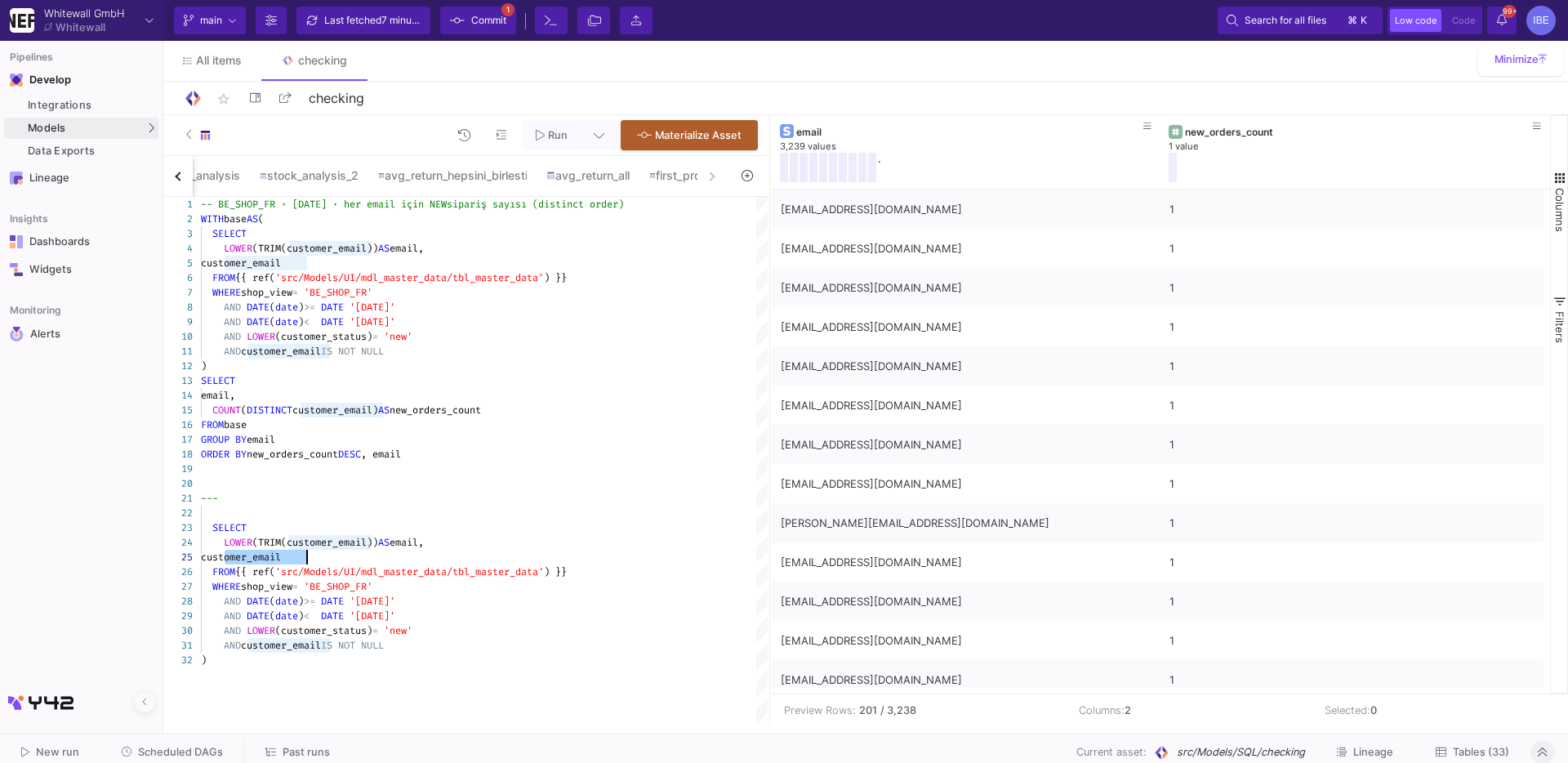
click at [366, 585] on div "1 2 3 4 5 6 7 8 9 10 11 12 13 14 15 16 17 18 19 20 21 22 23 24 25 26 27 28 29 3…" at bounding box center [465, 461] width 604 height 529
click at [373, 599] on span "'[DATE]'" at bounding box center [373, 601] width 45 height 13
click at [377, 613] on div "1 2 3 4 5 6 7 8 9 10 11 12 13 14 15 16 17 18 19 20 21 22 23 24 25 26 27 28 29 3…" at bounding box center [465, 461] width 604 height 529
click at [382, 628] on div at bounding box center [383, 630] width 2 height 15
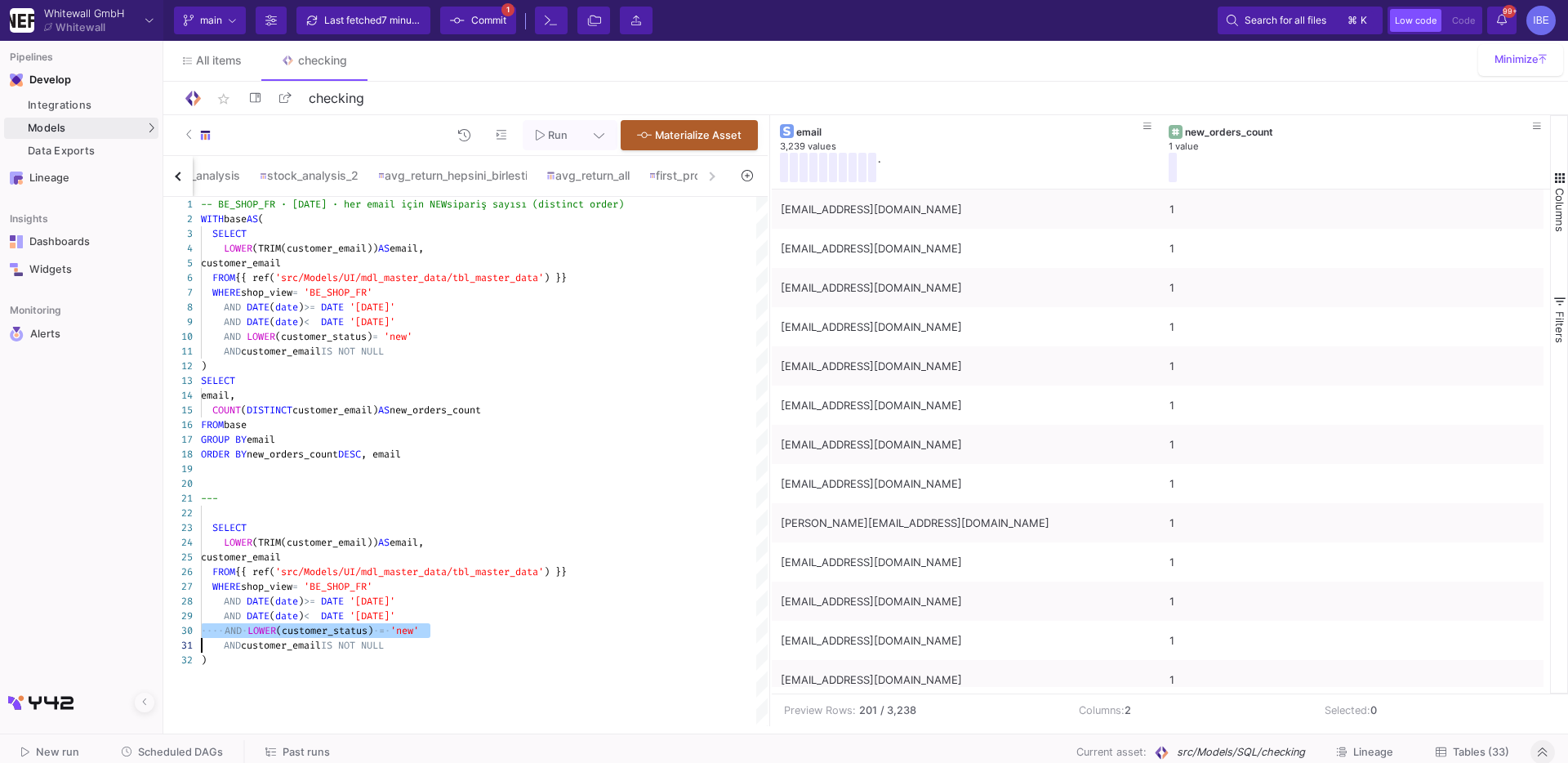
click at [265, 551] on div "1 2 3 4 5 6 7 8 9 10 11 12 13 14 15 16 17 18 19 20 21 22 23 24 25 26 27 28 29 3…" at bounding box center [465, 461] width 604 height 529
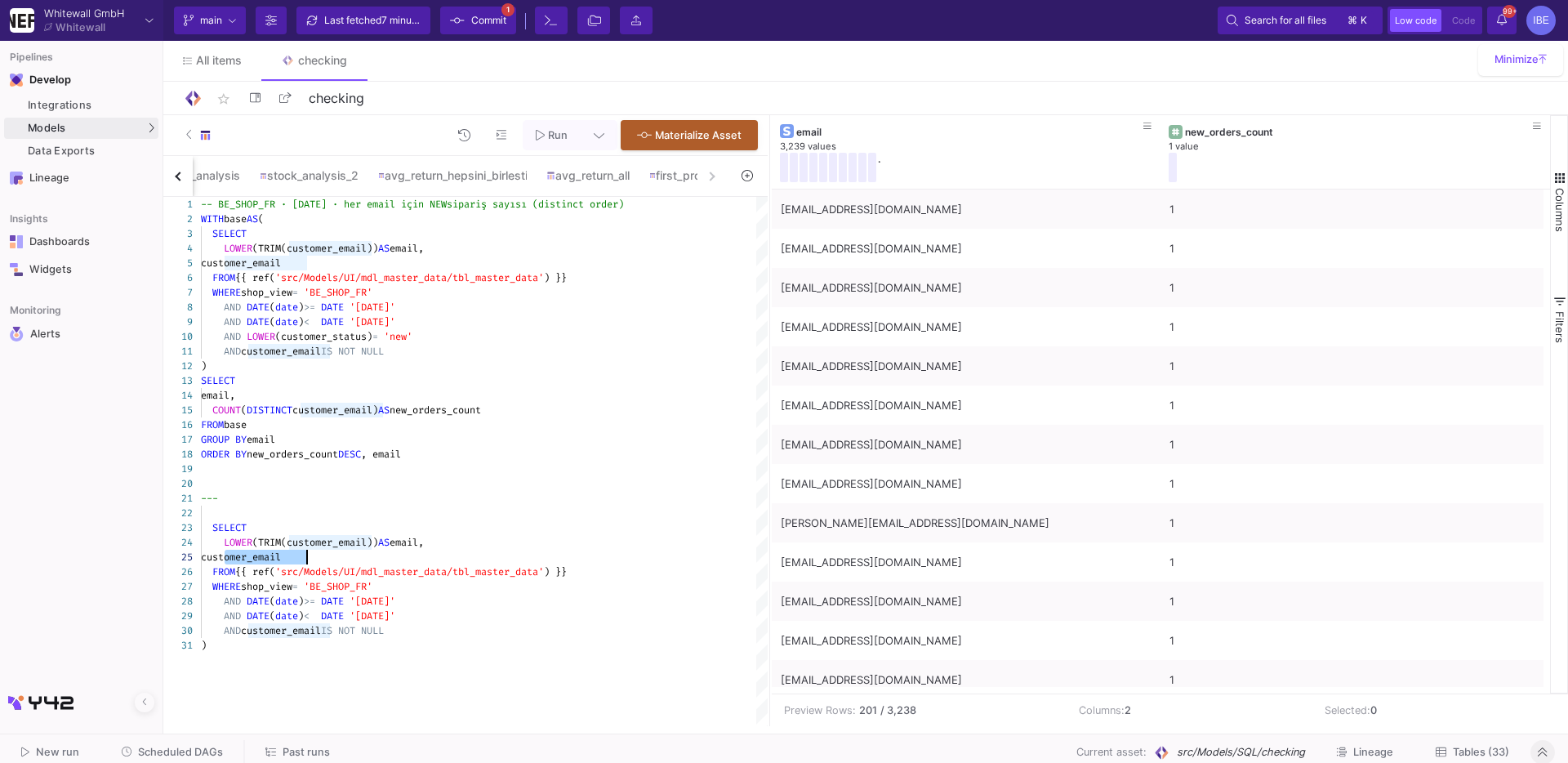
click at [265, 551] on div "1 2 3 4 5 6 7 8 9 10 11 12 13 14 15 16 17 18 19 20 21 22 23 24 25 26 27 28 29 3…" at bounding box center [465, 461] width 604 height 529
click at [281, 551] on span "customer_email" at bounding box center [240, 556] width 80 height 13
drag, startPoint x: 315, startPoint y: 558, endPoint x: 225, endPoint y: 556, distance: 90.0
drag, startPoint x: 224, startPoint y: 542, endPoint x: 347, endPoint y: 557, distance: 123.9
click at [357, 546] on span "(TRIM(customer_email))" at bounding box center [316, 542] width 126 height 13
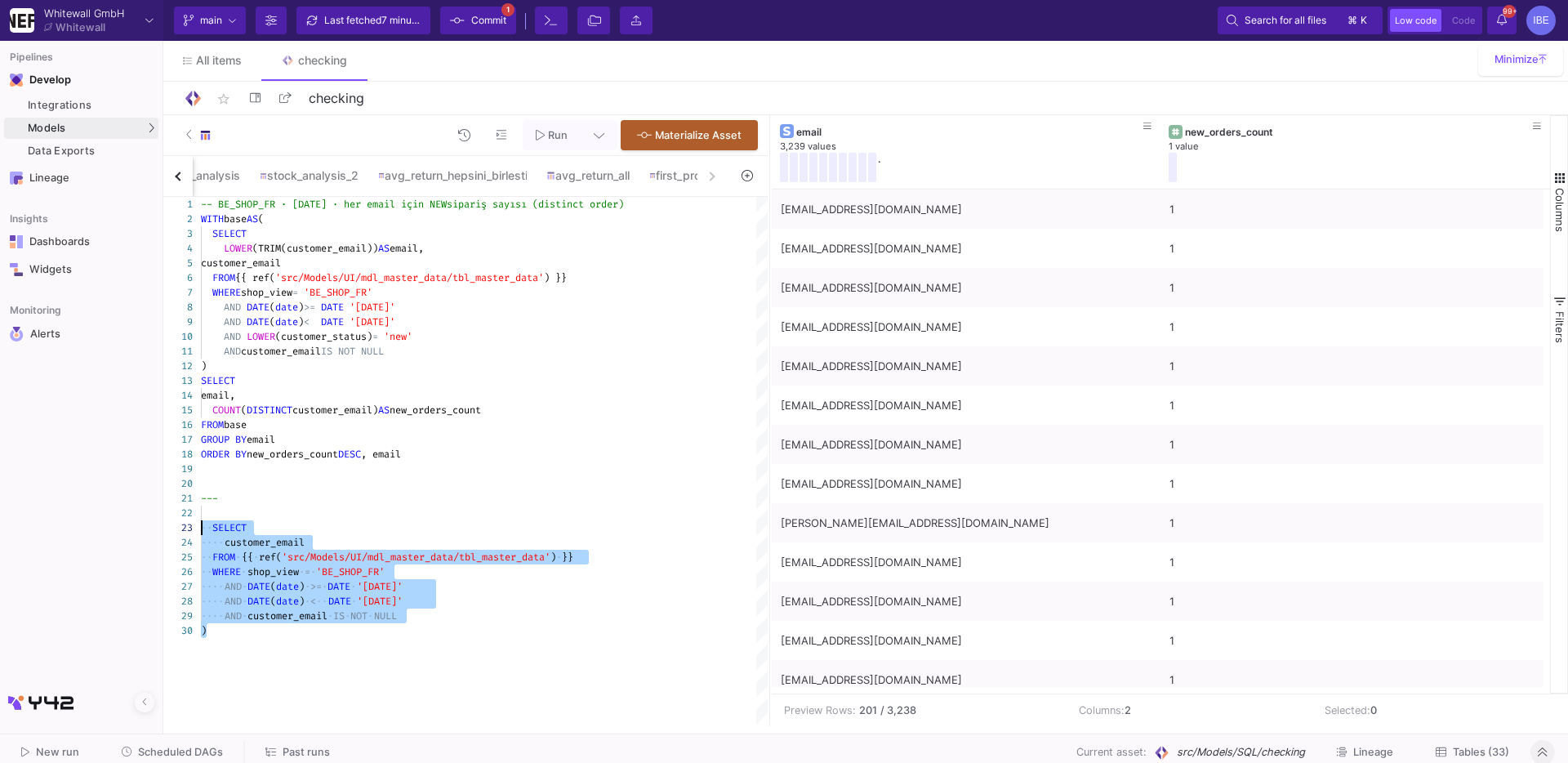
drag, startPoint x: 410, startPoint y: 646, endPoint x: 162, endPoint y: 527, distance: 275.1
click at [164, 528] on div "1 2 3 4 5 6 7 8 9 10 11 12 13 14 15 16 17 18 19 20 21 22 23 24 25 26 27 28 29 3…" at bounding box center [465, 461] width 604 height 529
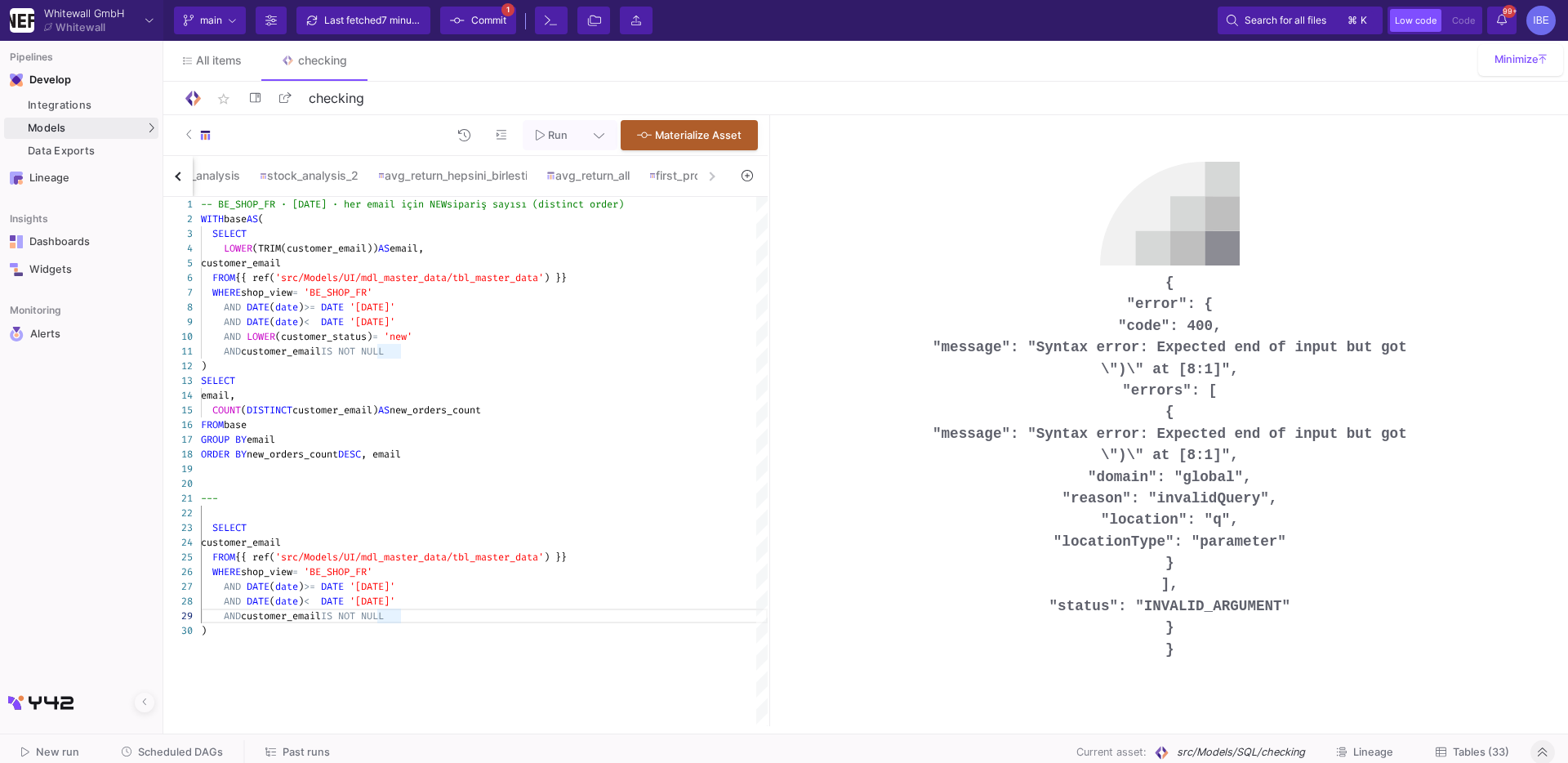
click at [463, 634] on div ")" at bounding box center [484, 630] width 567 height 15
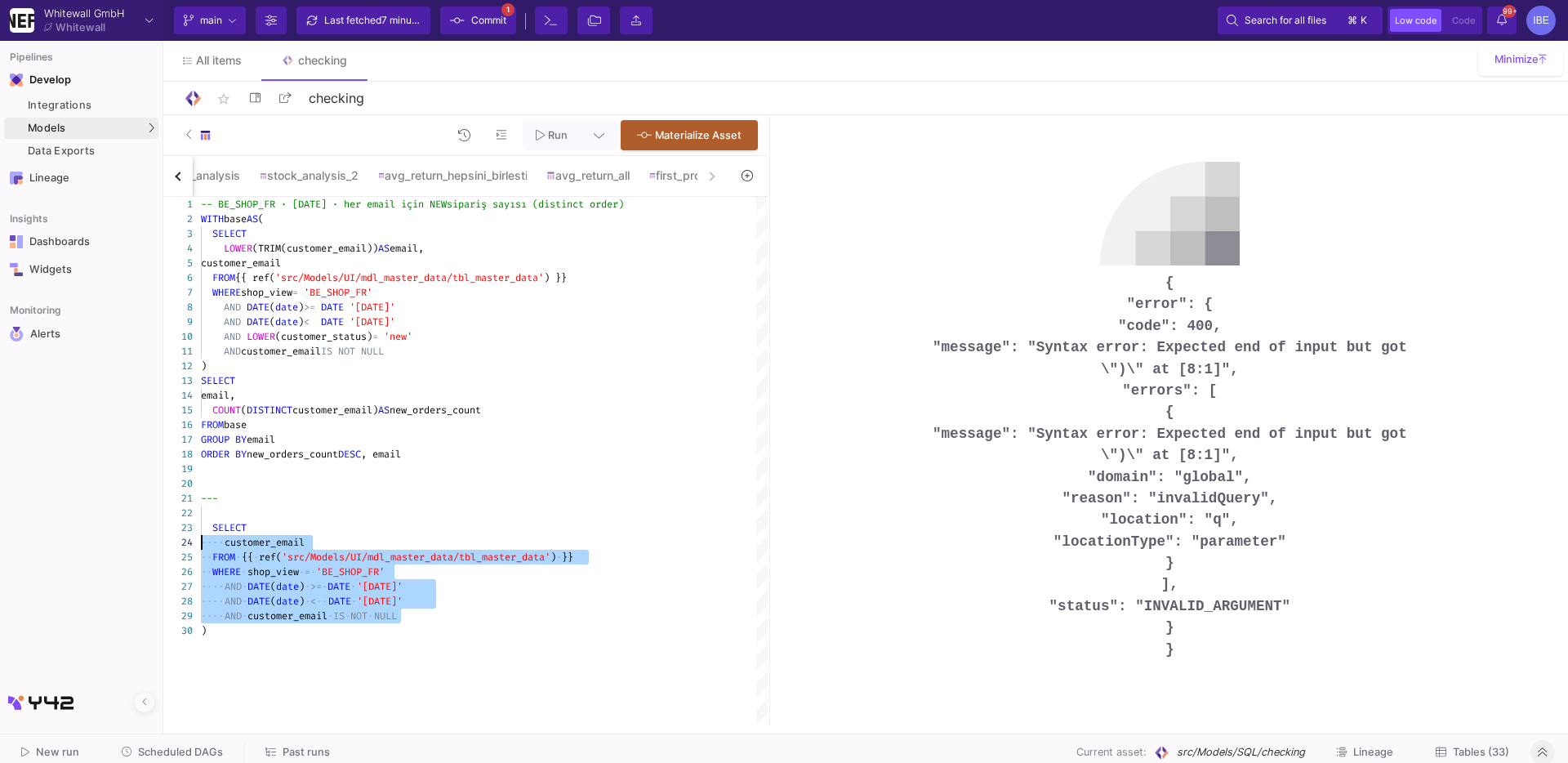
drag, startPoint x: 414, startPoint y: 613, endPoint x: 217, endPoint y: 529, distance: 214.2
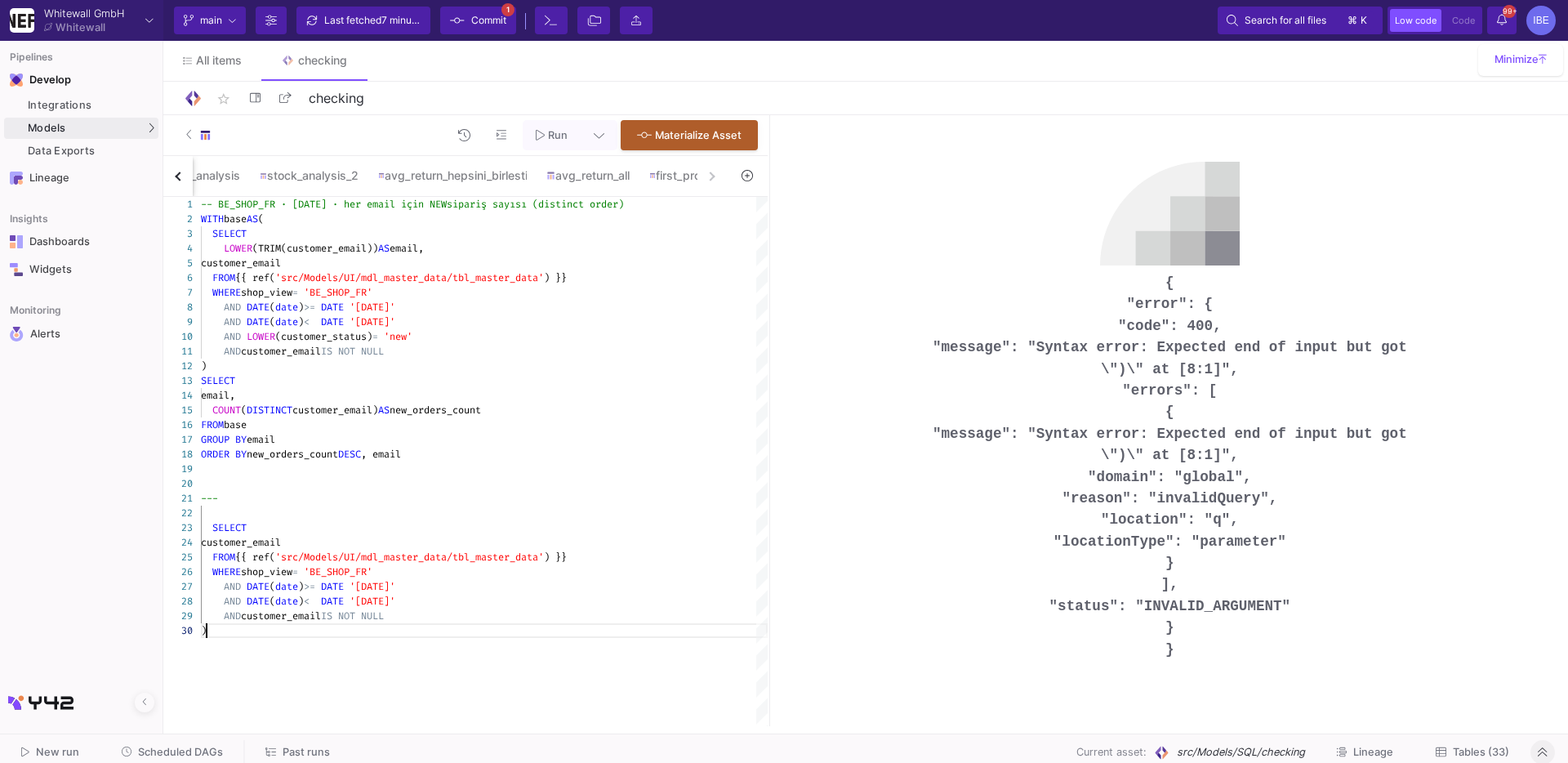
click at [244, 692] on div "-- BE_SHOP_FR · [DATE] · her email için NEW sipariş sayısı (distinct order) WIT…" at bounding box center [484, 461] width 567 height 529
click at [230, 644] on div "-- BE_SHOP_FR · [DATE] · her email için NEW sipariş sayısı (distinct order) WIT…" at bounding box center [484, 461] width 567 height 529
type textarea "--- SELECT customer_email FROM {{ ref('src/Models/UI/mdl_master_data/tbl_master…"
click at [638, 640] on div "-- BE_SHOP_FR · [DATE] · her email için NEW sipariş sayısı (distinct order) WIT…" at bounding box center [484, 461] width 567 height 529
click at [455, 618] on div "AND customer_email IS NOT NULL" at bounding box center [484, 616] width 567 height 15
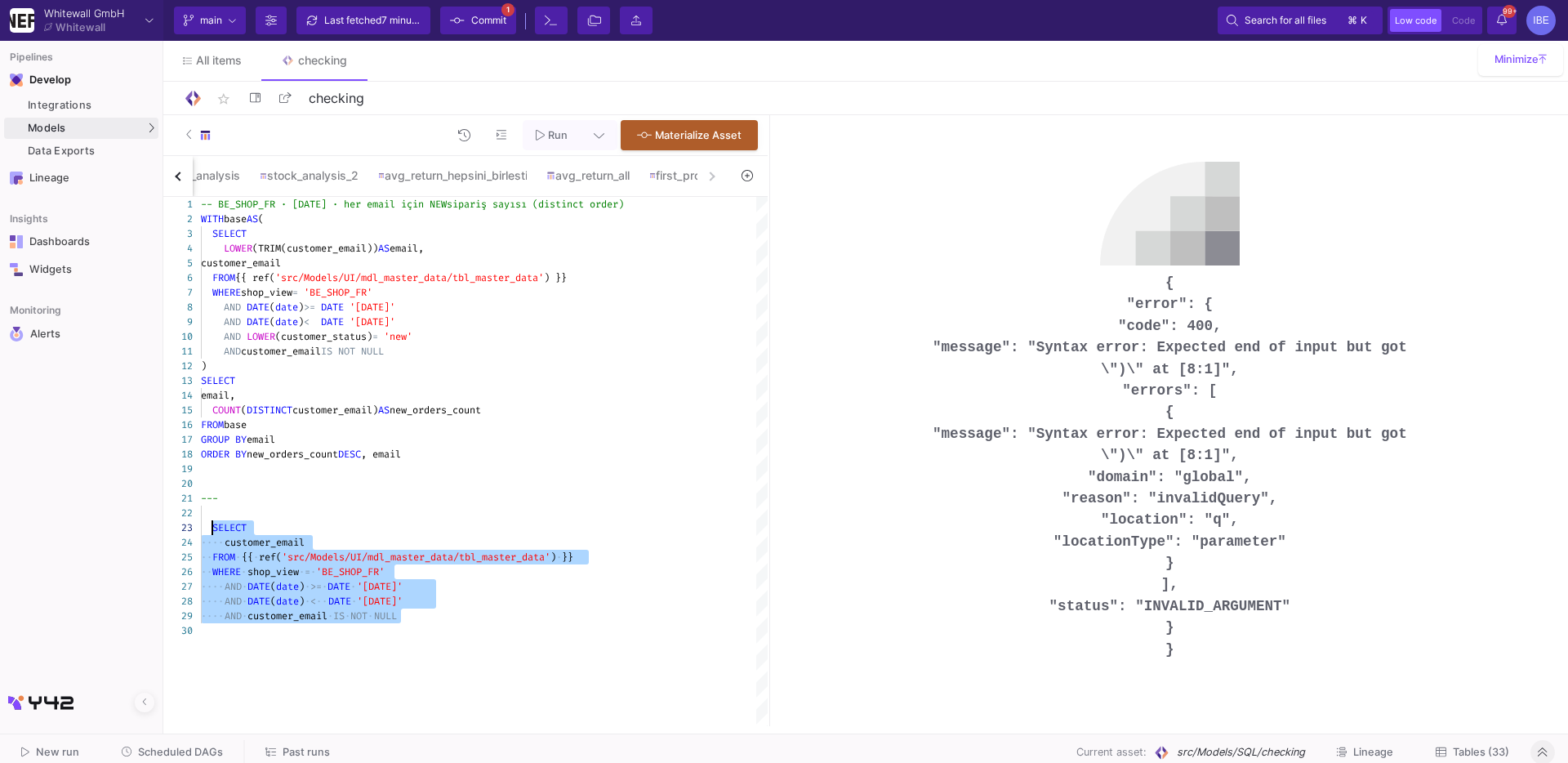
drag, startPoint x: 426, startPoint y: 620, endPoint x: 213, endPoint y: 528, distance: 232.0
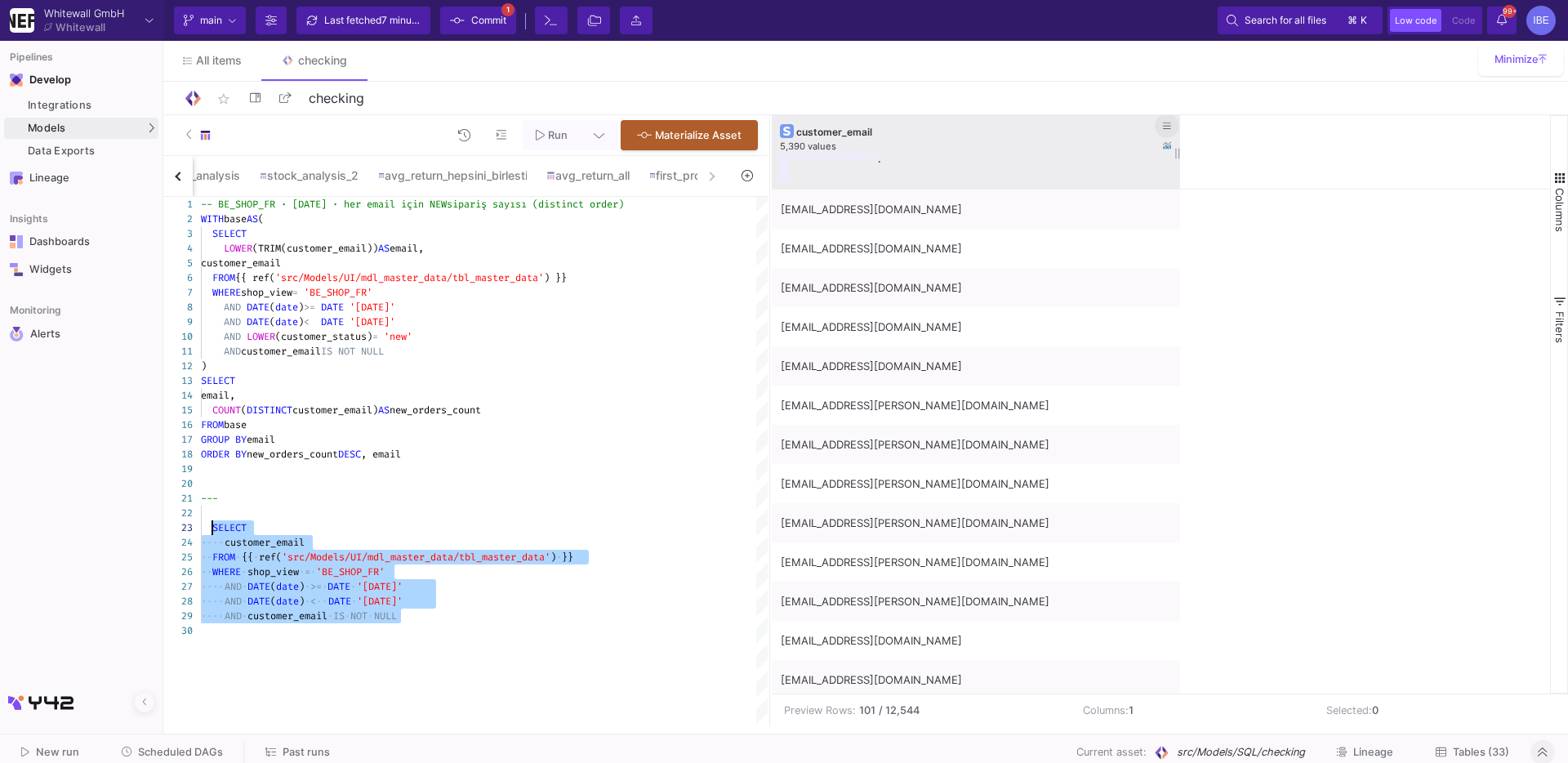
click at [1171, 122] on button at bounding box center [1167, 126] width 24 height 24
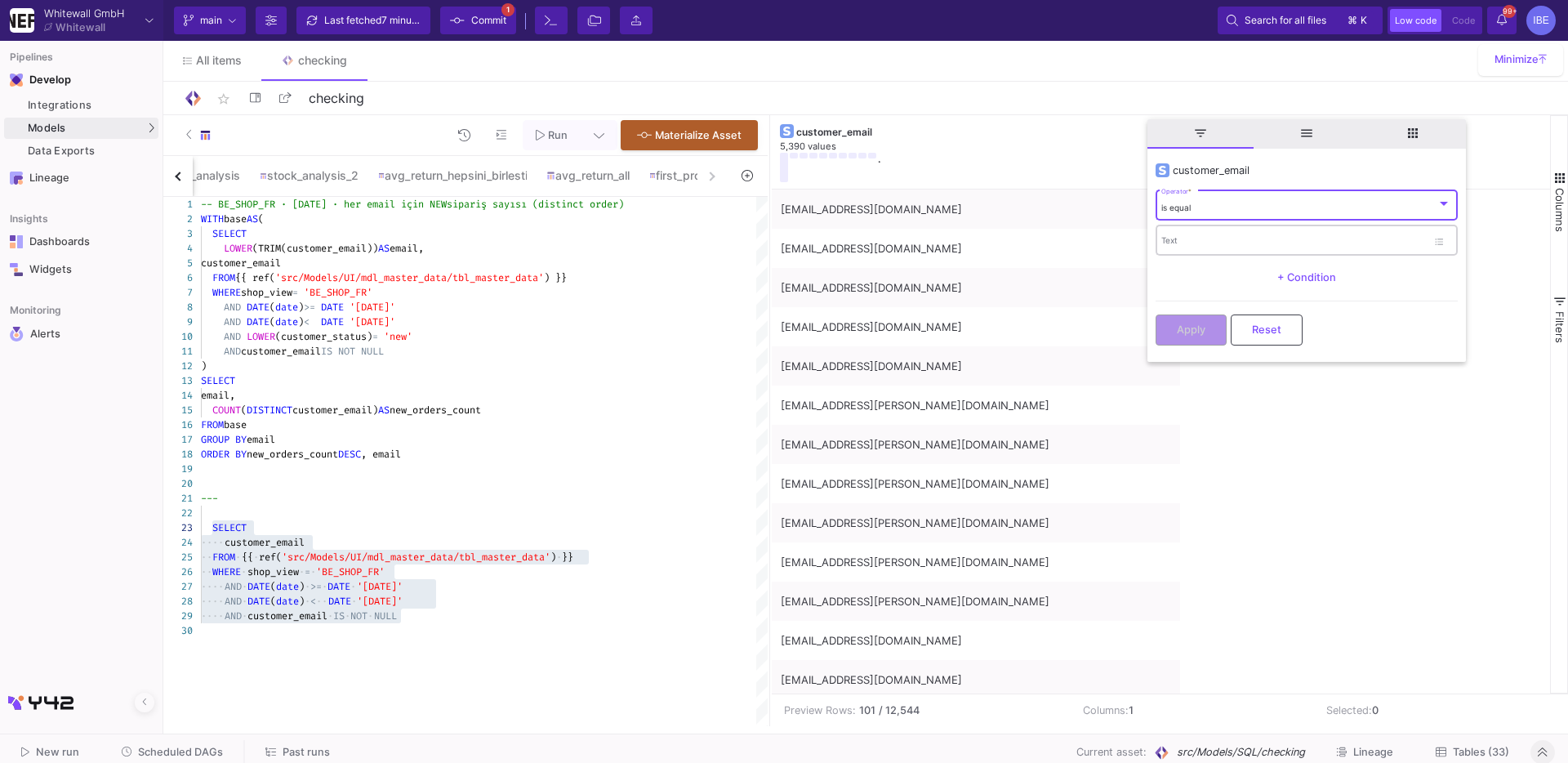
click at [1202, 233] on div "Text" at bounding box center [1293, 240] width 265 height 33
type input "choo"
click at [1426, 191] on div "is equal Operator *" at bounding box center [1306, 205] width 289 height 33
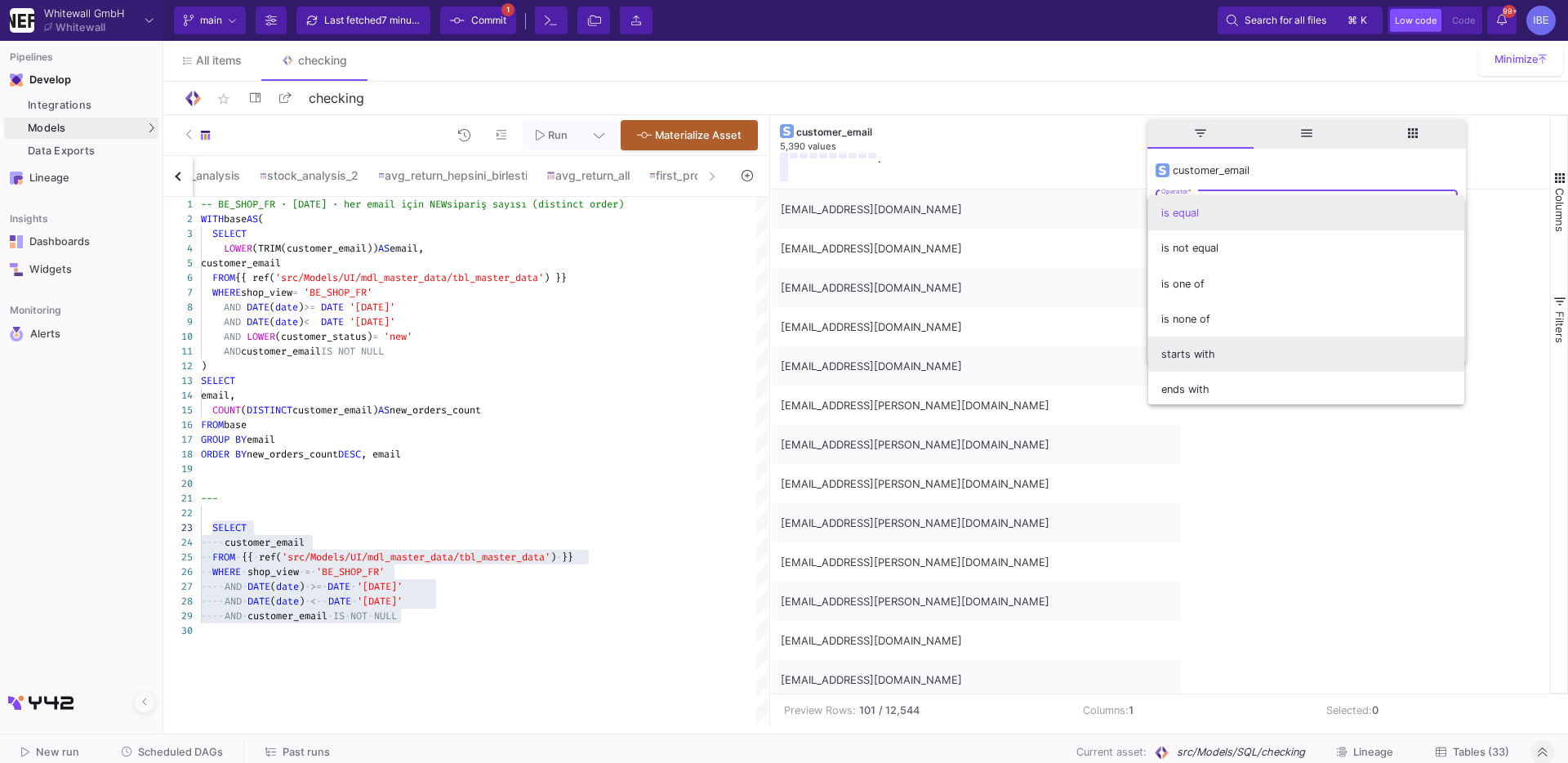
scroll to position [144, 0]
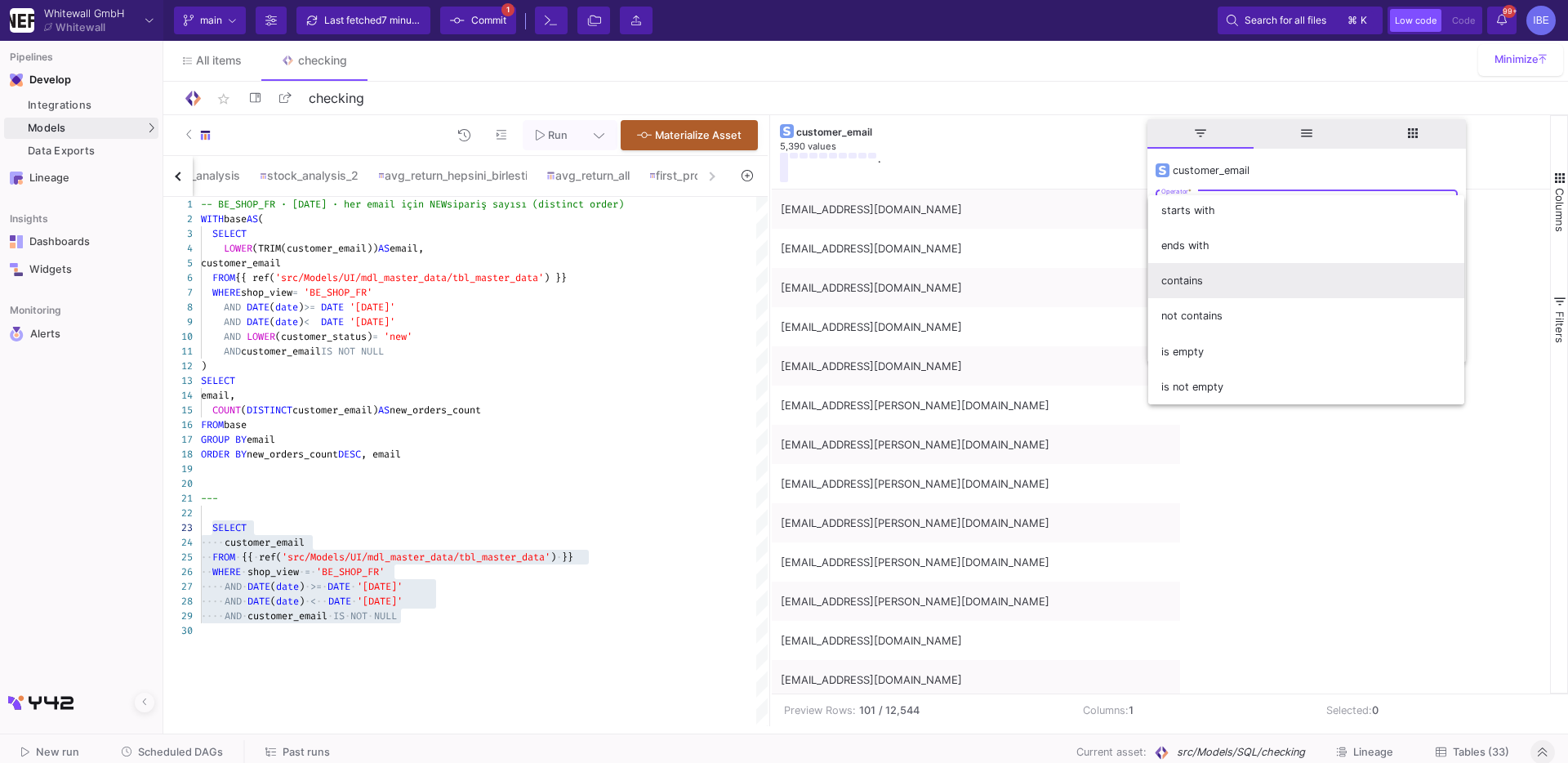
click at [1322, 290] on span "contains" at bounding box center [1306, 281] width 289 height 35
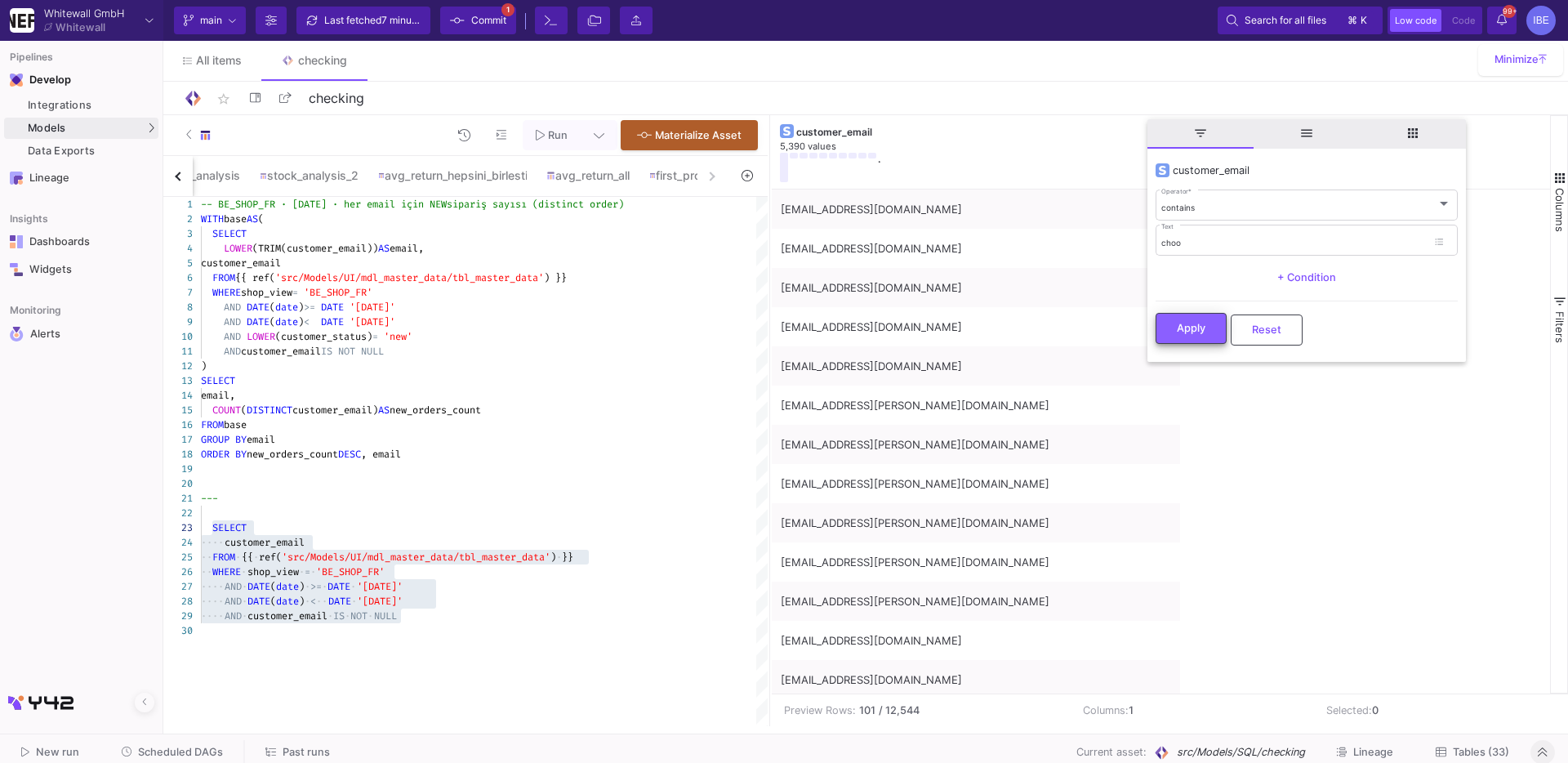
click at [1200, 339] on button "Apply" at bounding box center [1190, 328] width 71 height 31
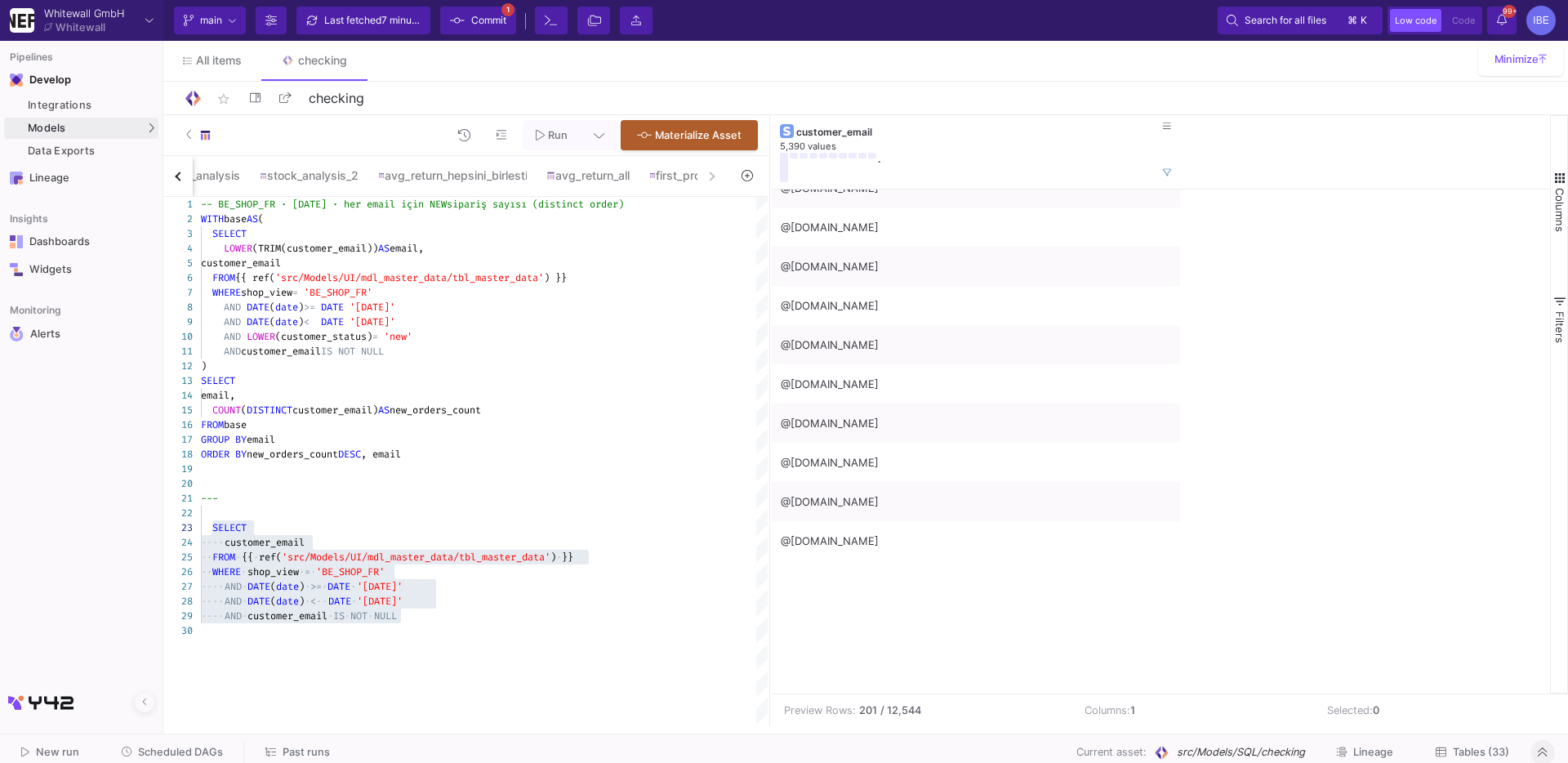
scroll to position [1690, 0]
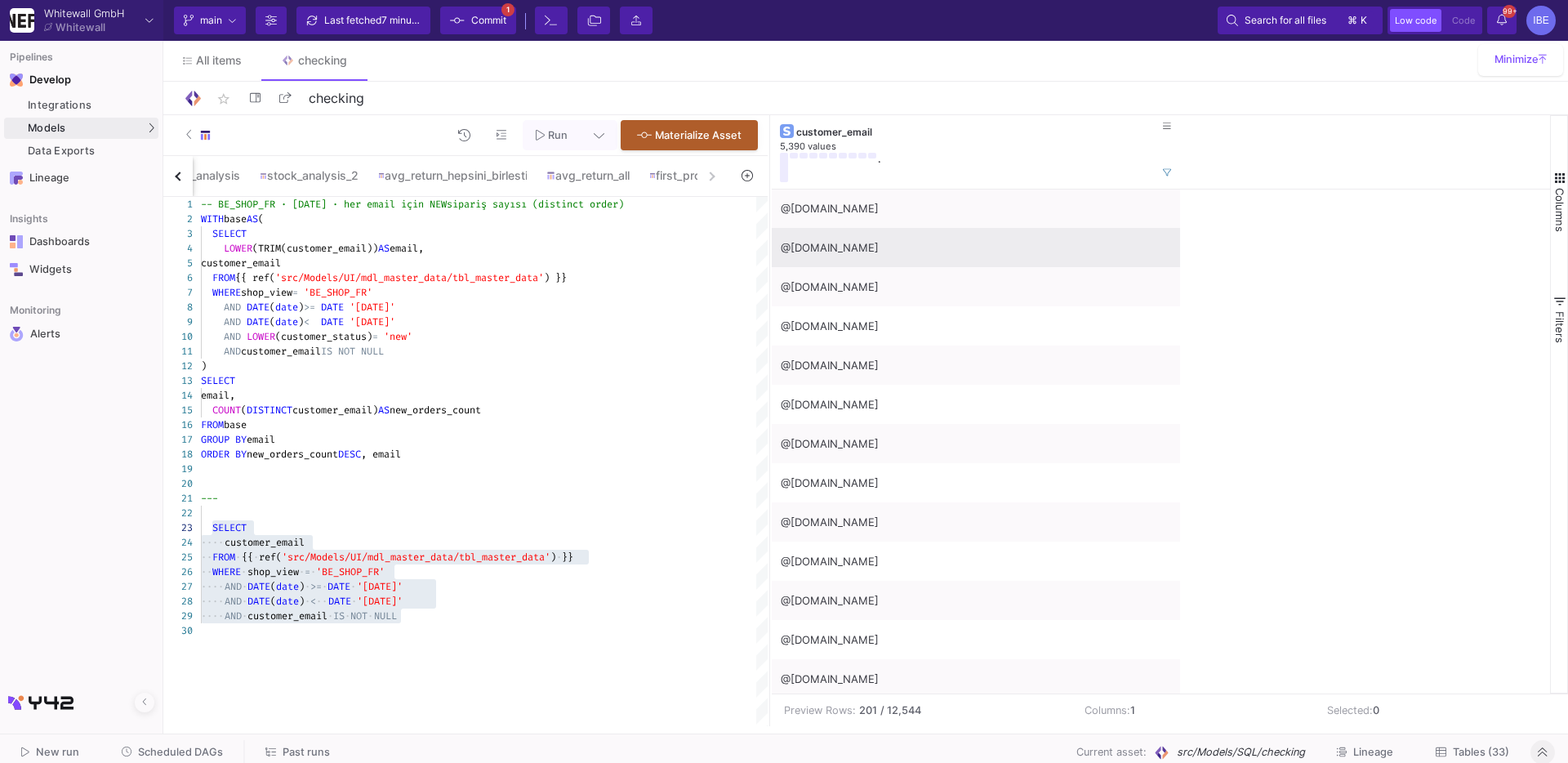
click at [870, 247] on div "@[DOMAIN_NAME]" at bounding box center [976, 248] width 390 height 38
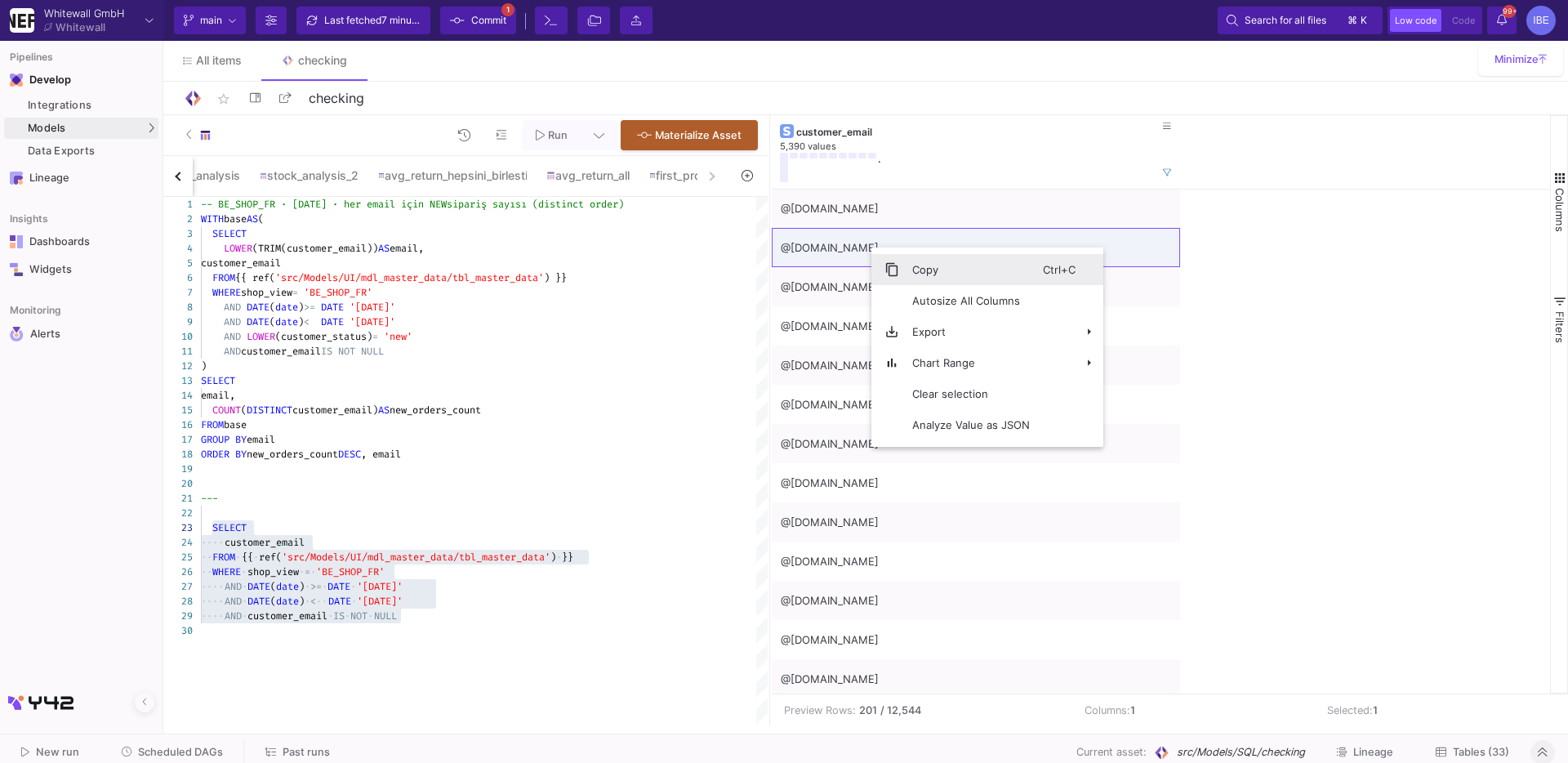
click at [892, 261] on span "Context Menu" at bounding box center [885, 269] width 28 height 31
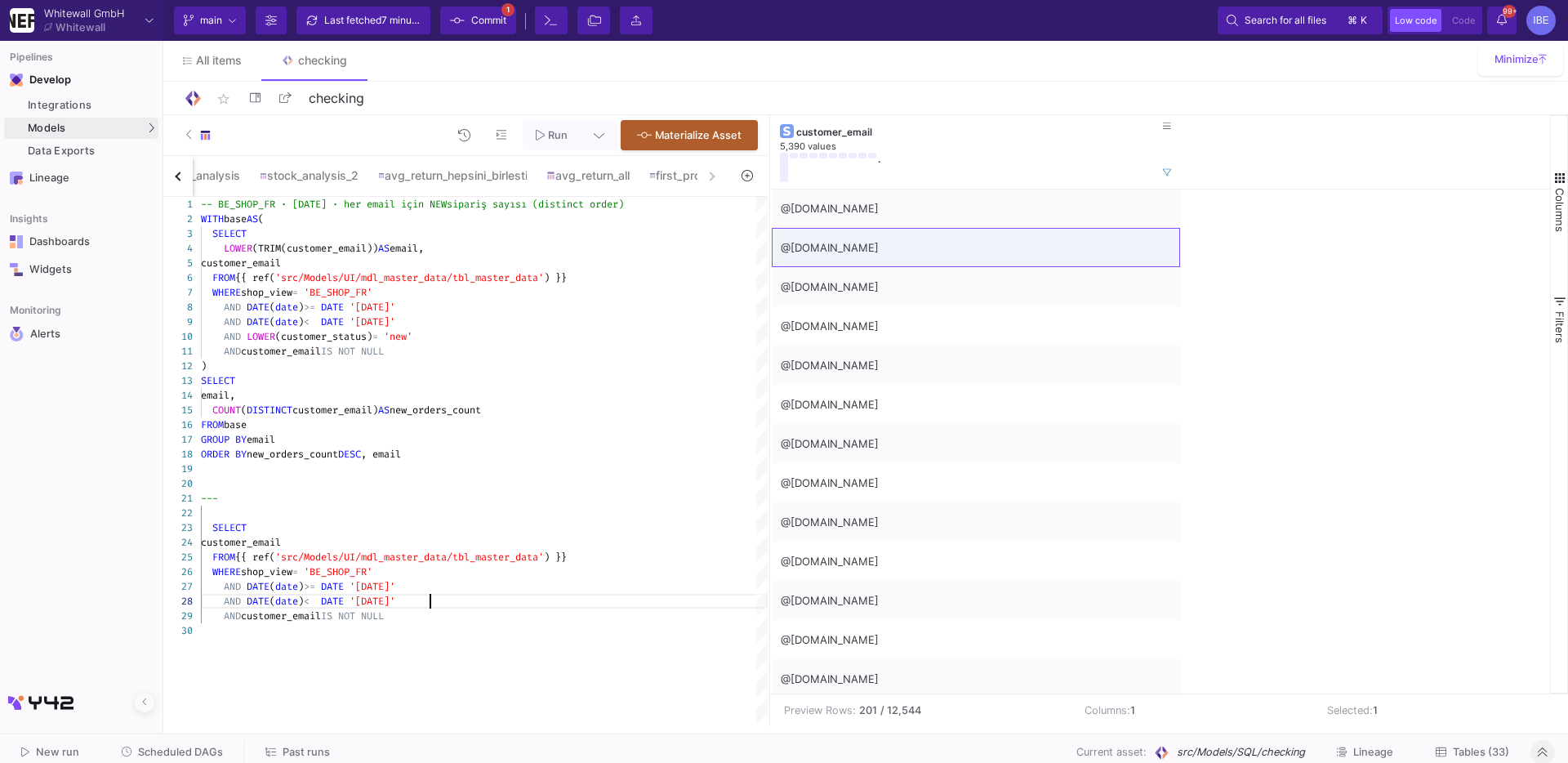
click at [458, 601] on div "AND DATE ( date ) < DATE '[DATE]'" at bounding box center [484, 601] width 567 height 15
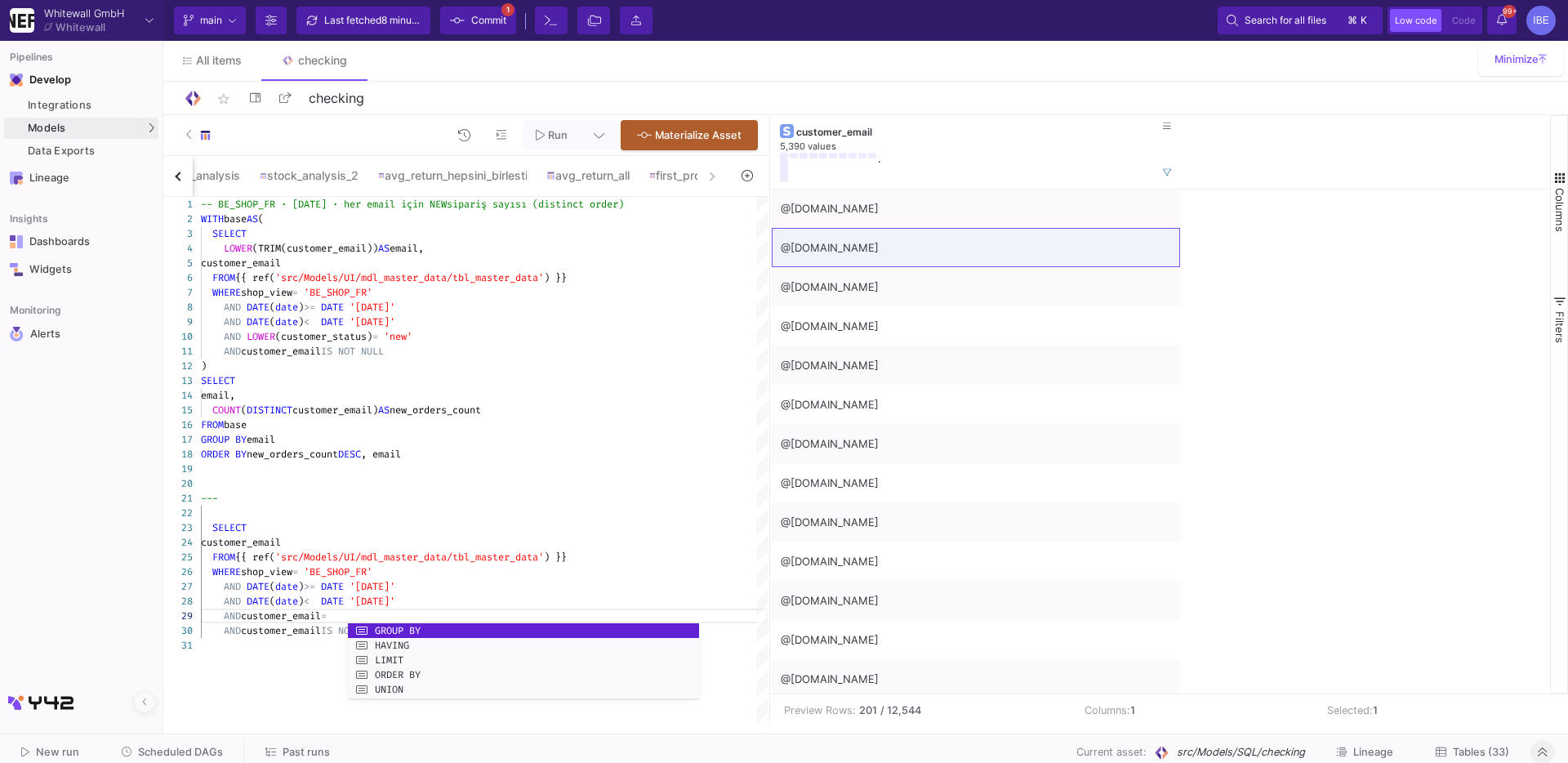
scroll to position [117, 153]
paste textarea "@[DOMAIN_NAME]"
click at [388, 534] on div "SELECT" at bounding box center [484, 528] width 567 height 15
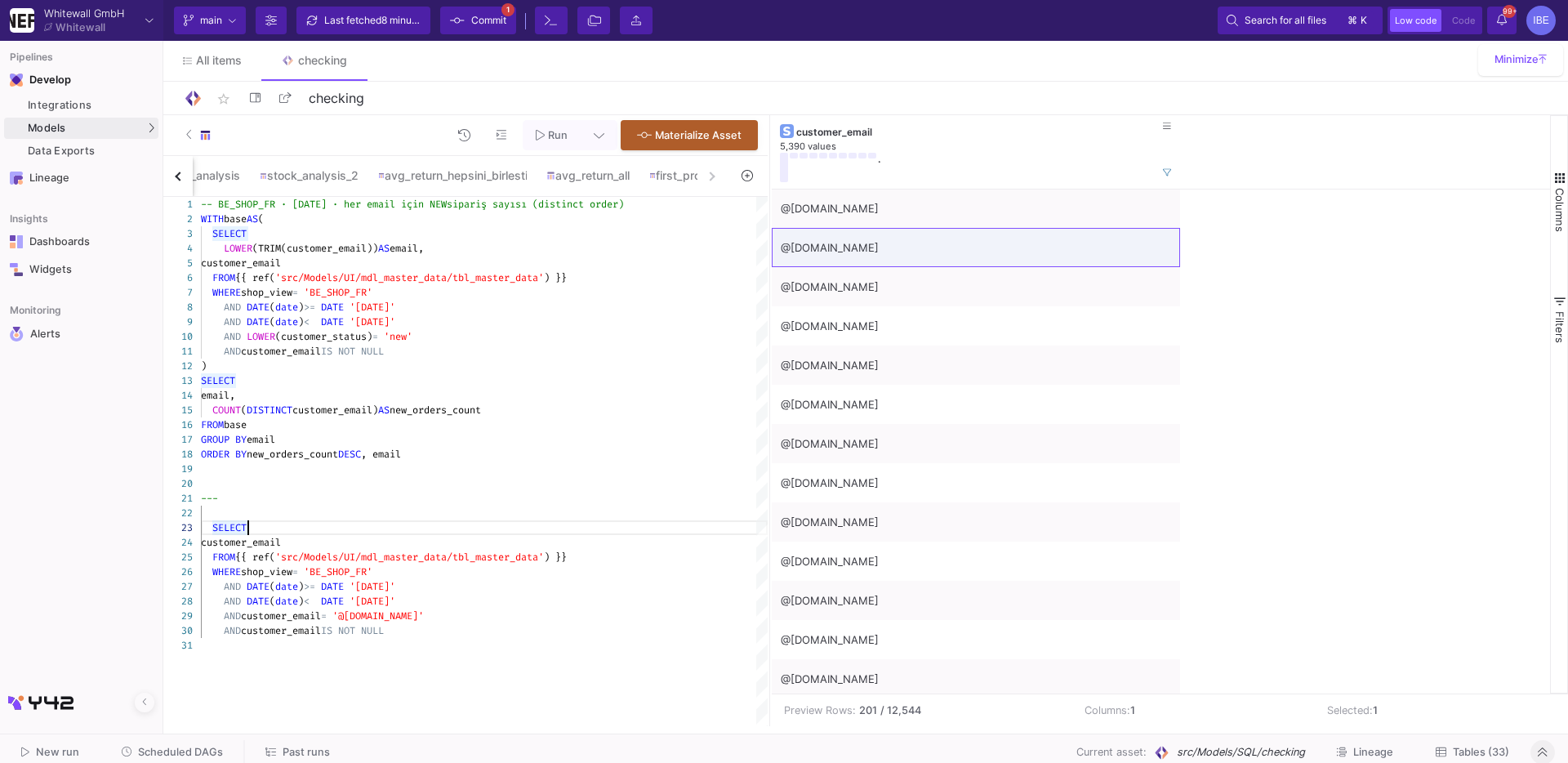
click at [386, 536] on div "customer_email" at bounding box center [484, 542] width 567 height 15
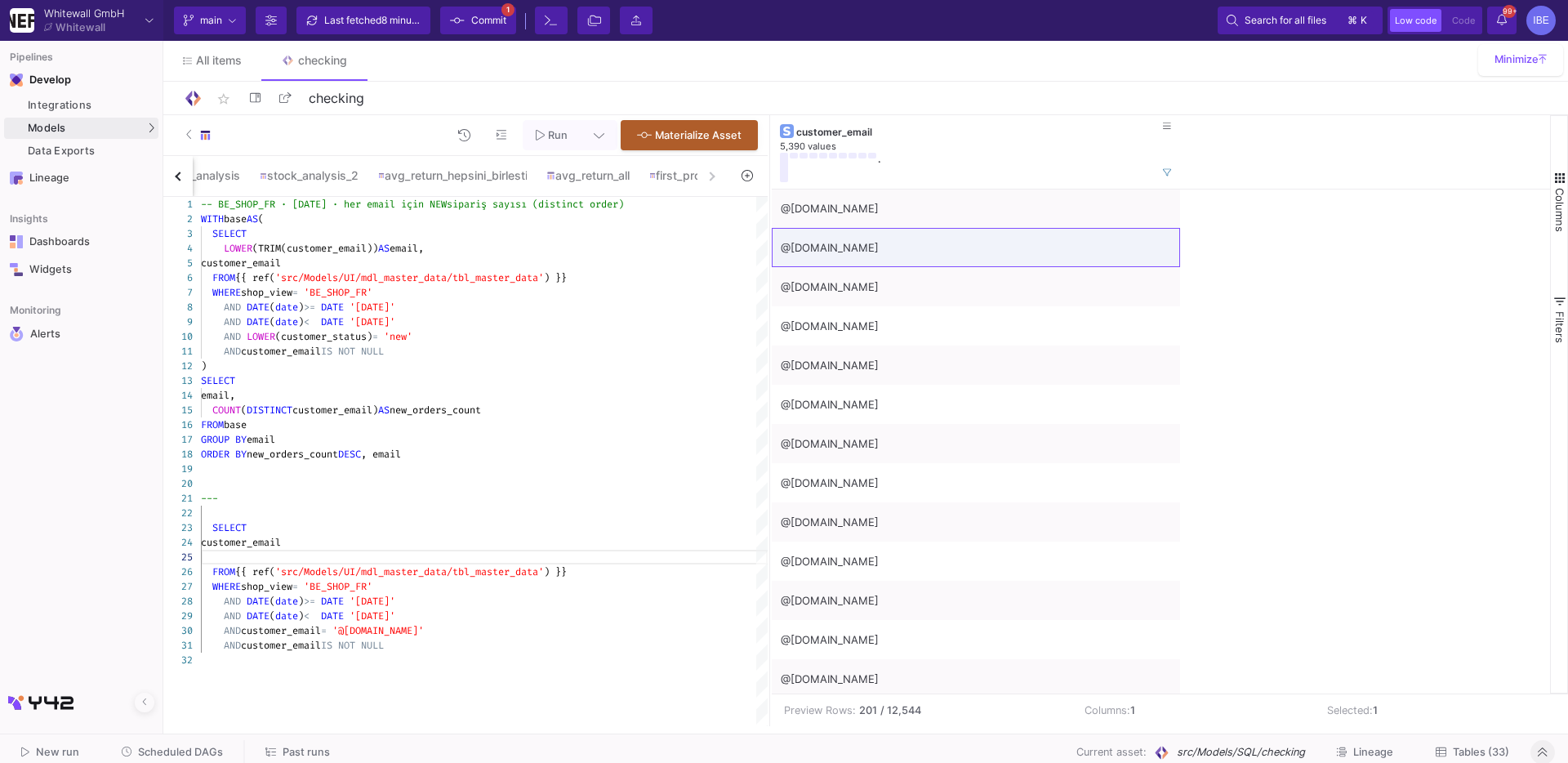
drag, startPoint x: 382, startPoint y: 537, endPoint x: 383, endPoint y: 529, distance: 8.1
click at [381, 537] on div "customer_email" at bounding box center [484, 542] width 567 height 15
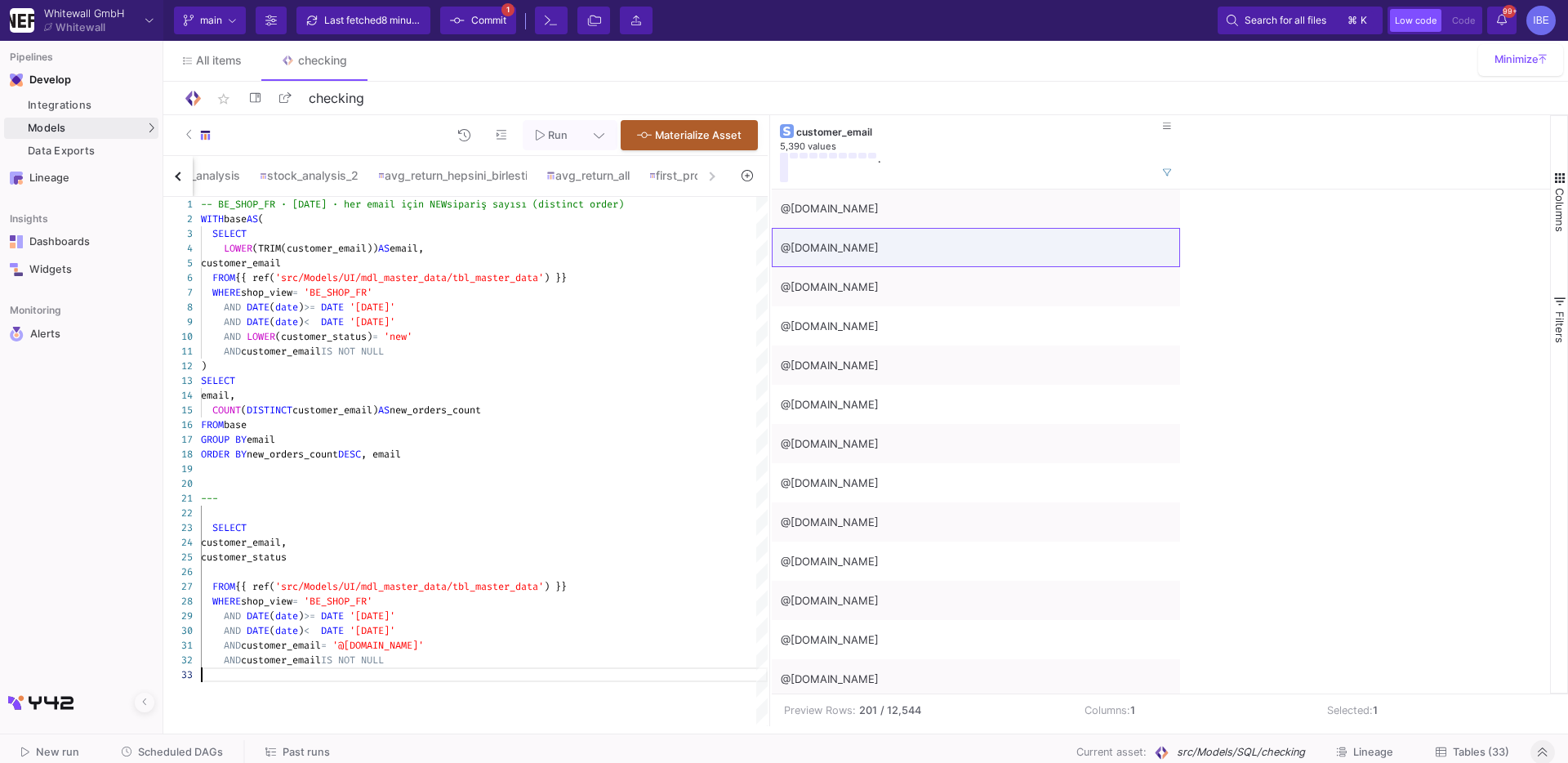
scroll to position [30, 110]
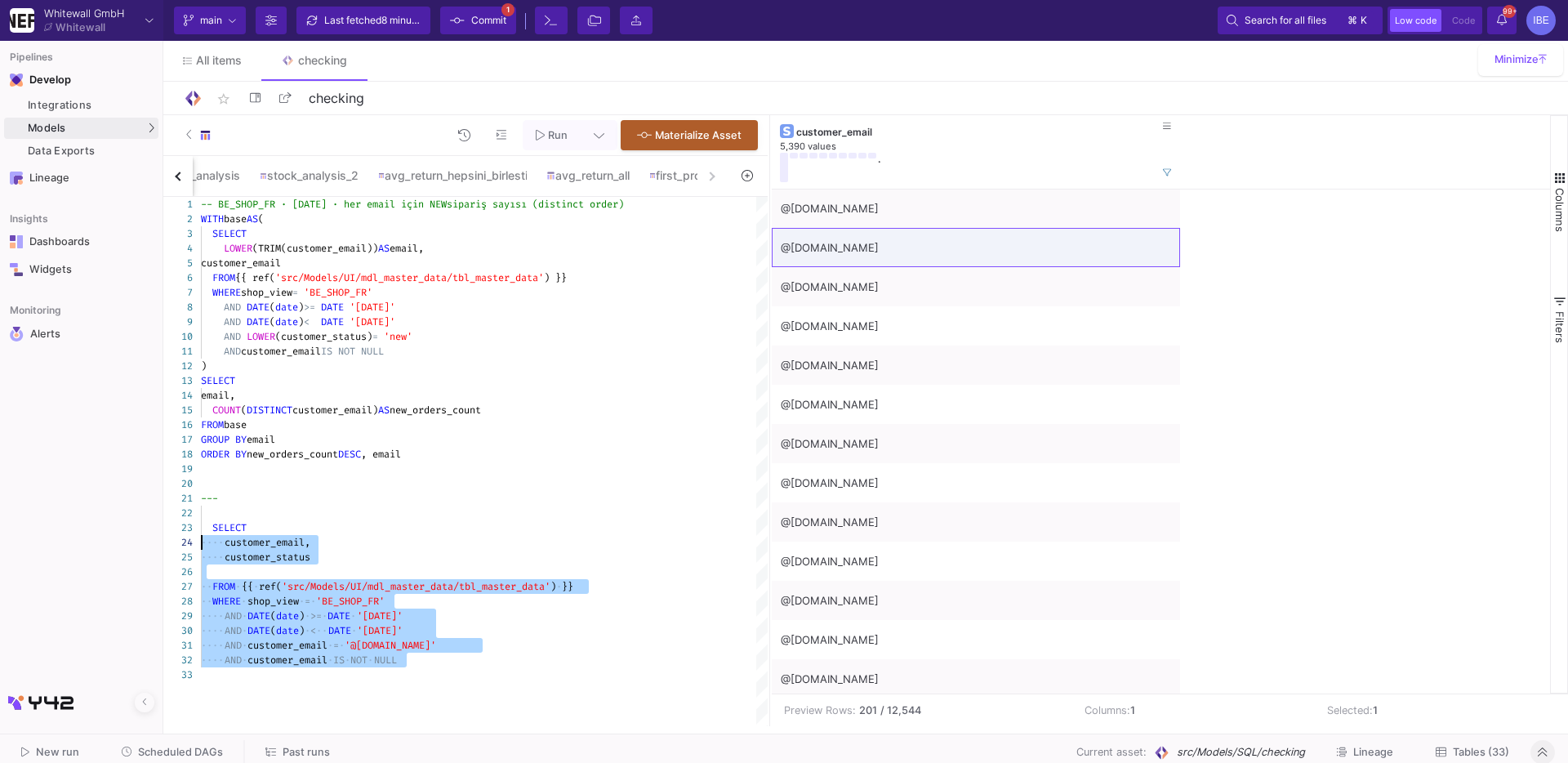
drag, startPoint x: 417, startPoint y: 668, endPoint x: 172, endPoint y: 536, distance: 278.3
click at [172, 536] on div "1 2 3 4 5 6 7 8 9 10 11 12 13 14 15 16 17 18 19 20 21 22 23 24 27 28 29 30 32 3…" at bounding box center [465, 461] width 604 height 529
drag, startPoint x: 213, startPoint y: 521, endPoint x: 517, endPoint y: 696, distance: 350.8
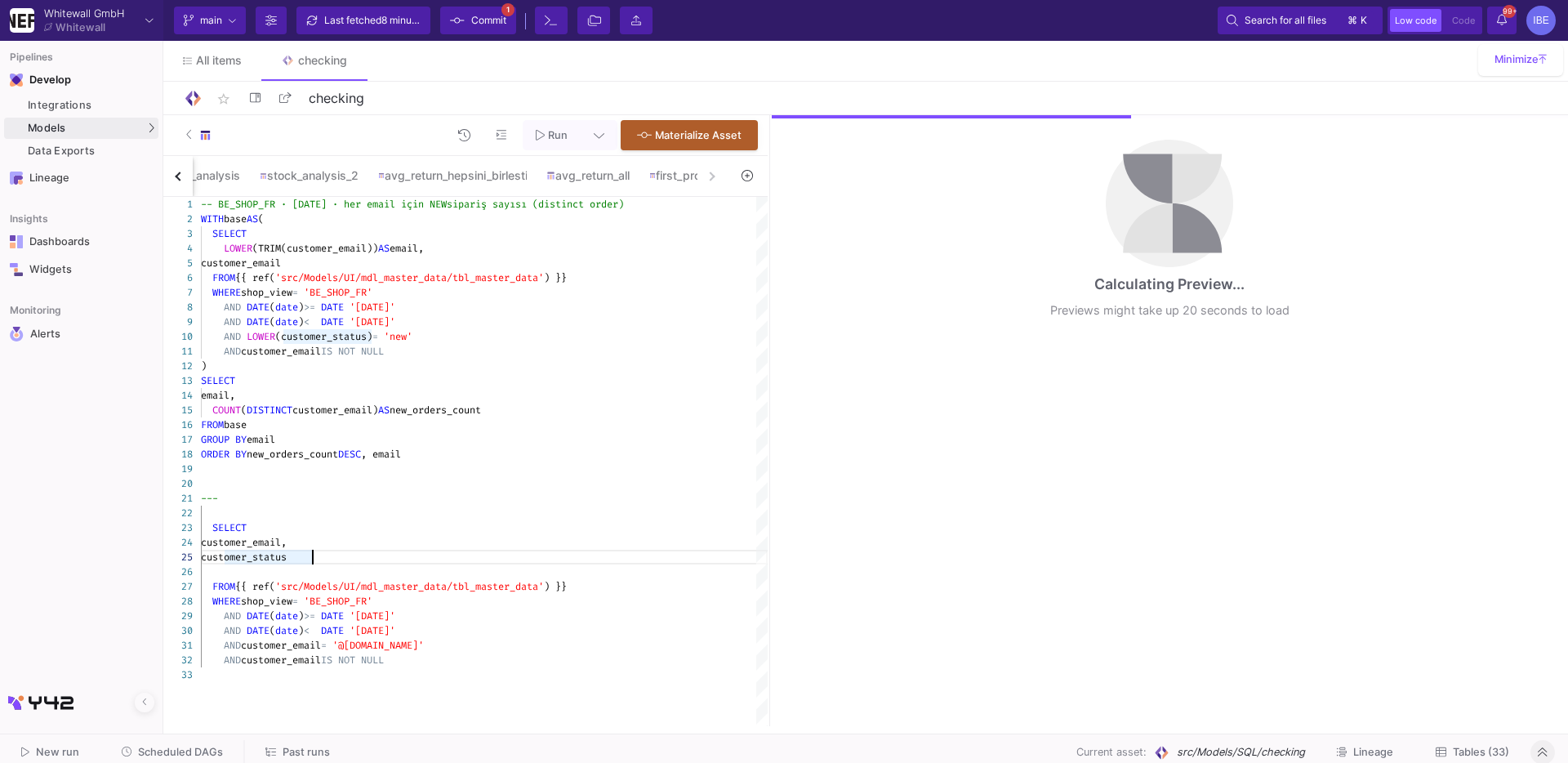
click at [393, 565] on div at bounding box center [484, 571] width 567 height 15
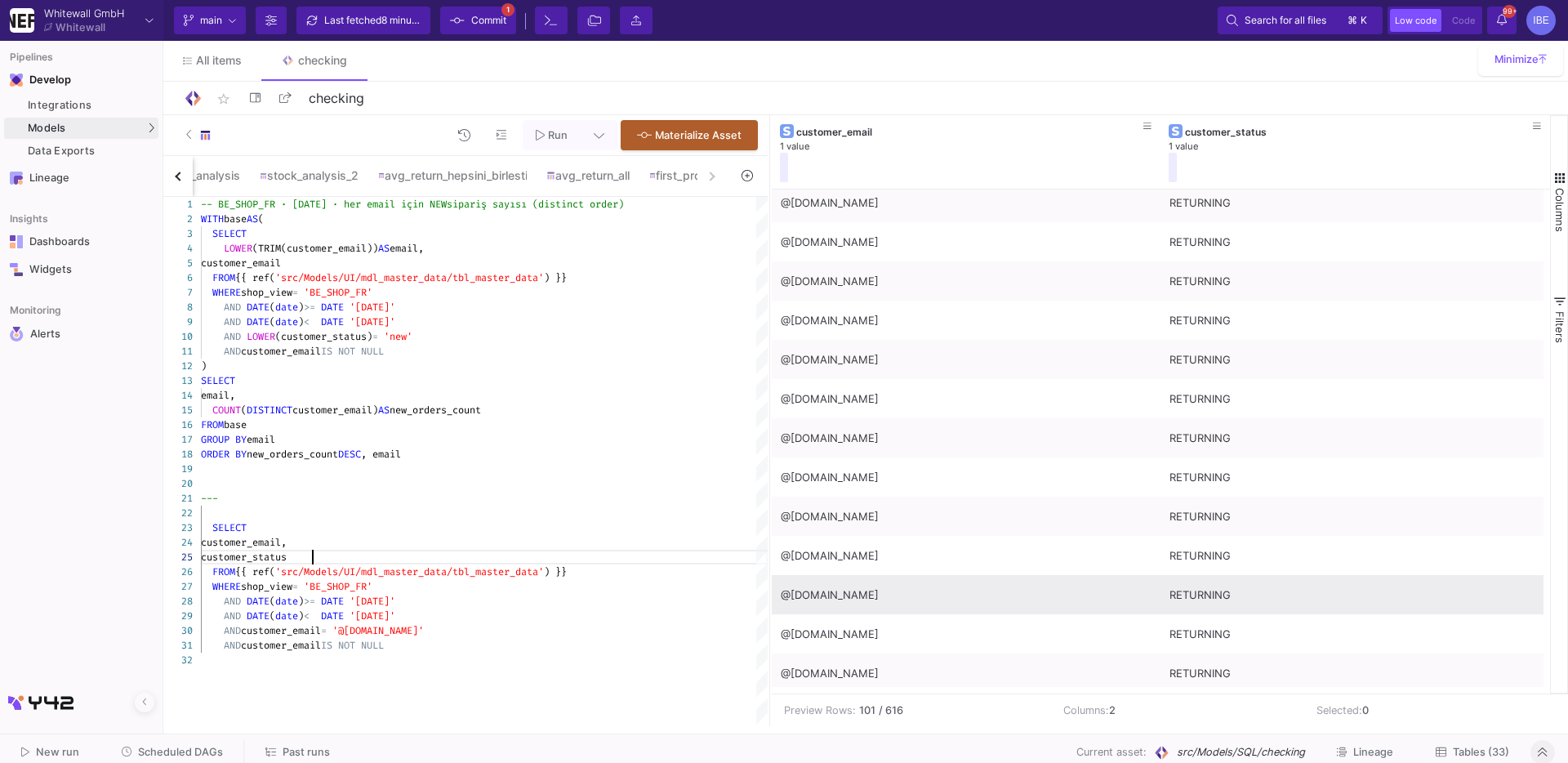
scroll to position [2110, 0]
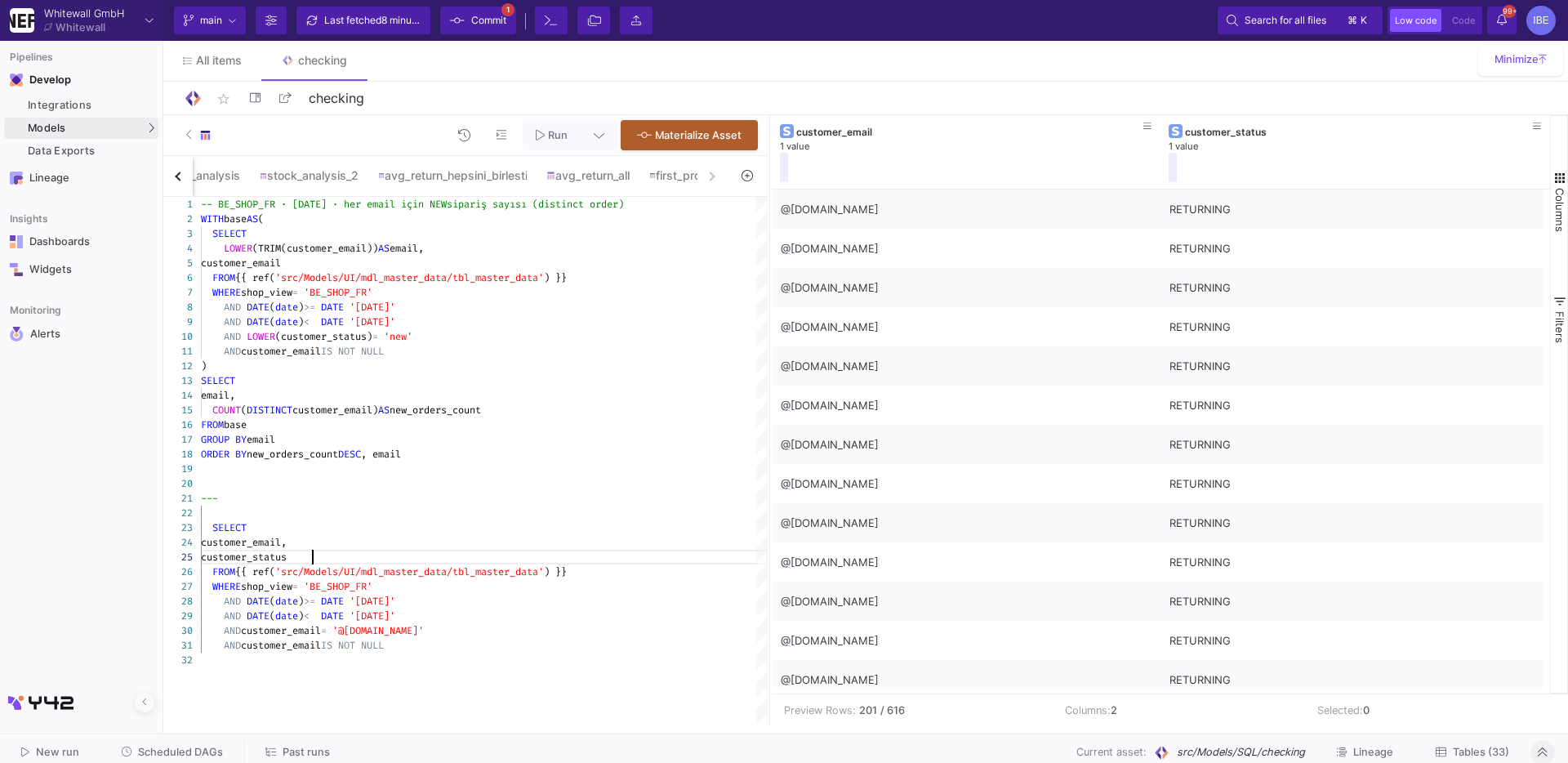
type textarea "--- SELECT customer_email, customer_status FROM {{ ref('src/Models/UI/mdl_maste…"
click at [191, 135] on icon at bounding box center [189, 135] width 6 height 10
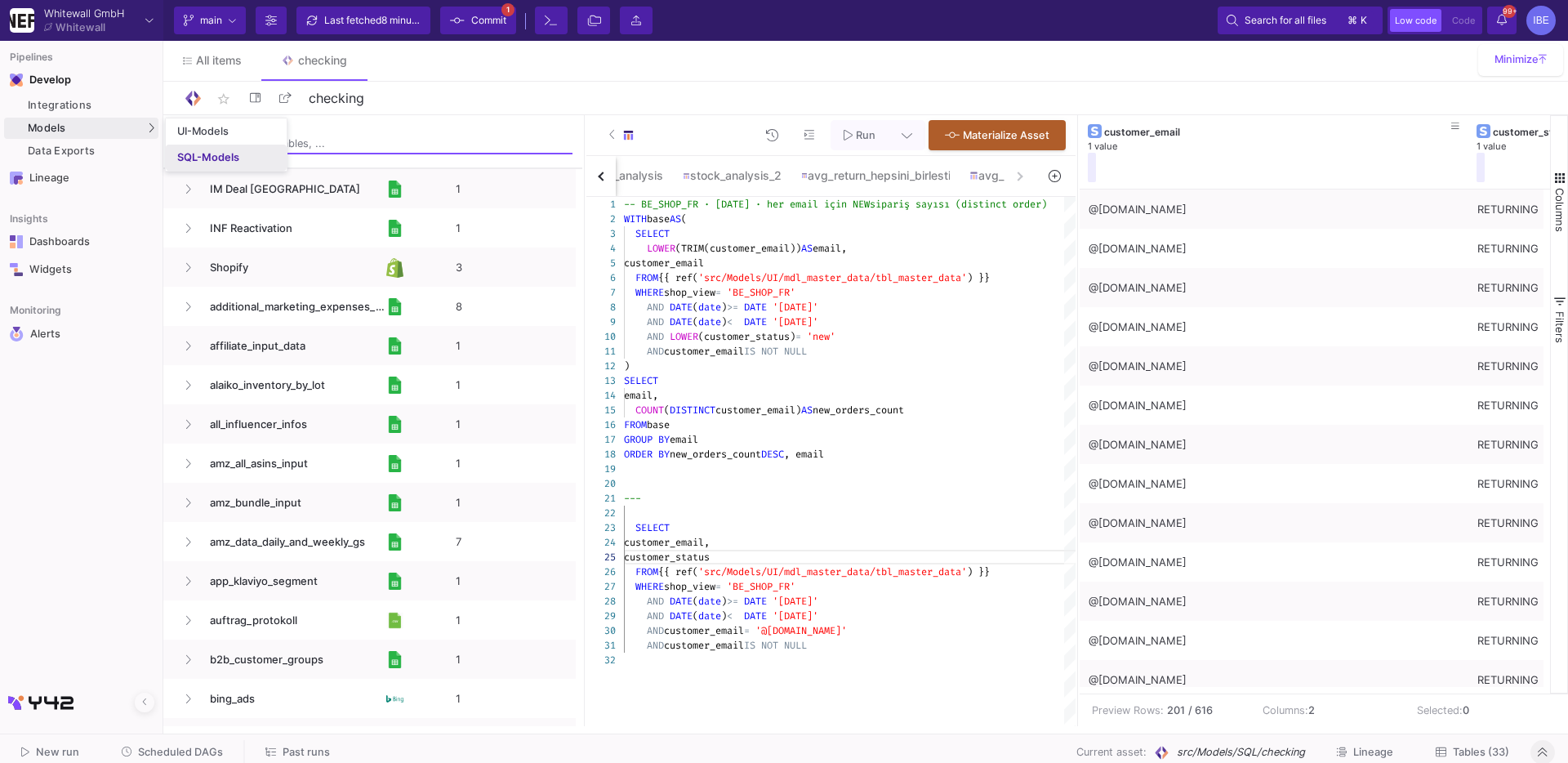
click at [185, 151] on div "SQL-Models" at bounding box center [208, 158] width 62 height 13
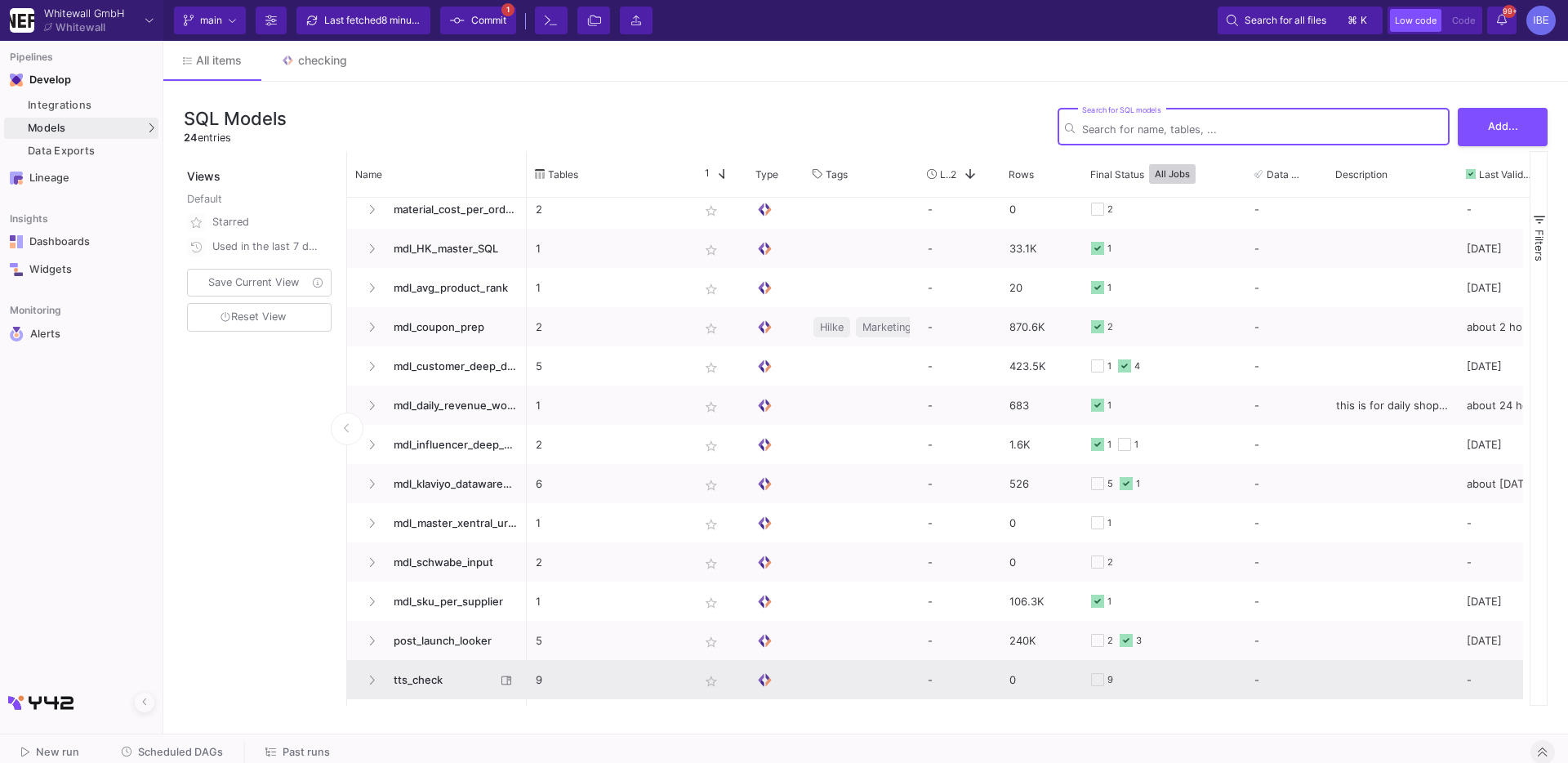
click at [410, 665] on span "tts_check" at bounding box center [440, 680] width 112 height 38
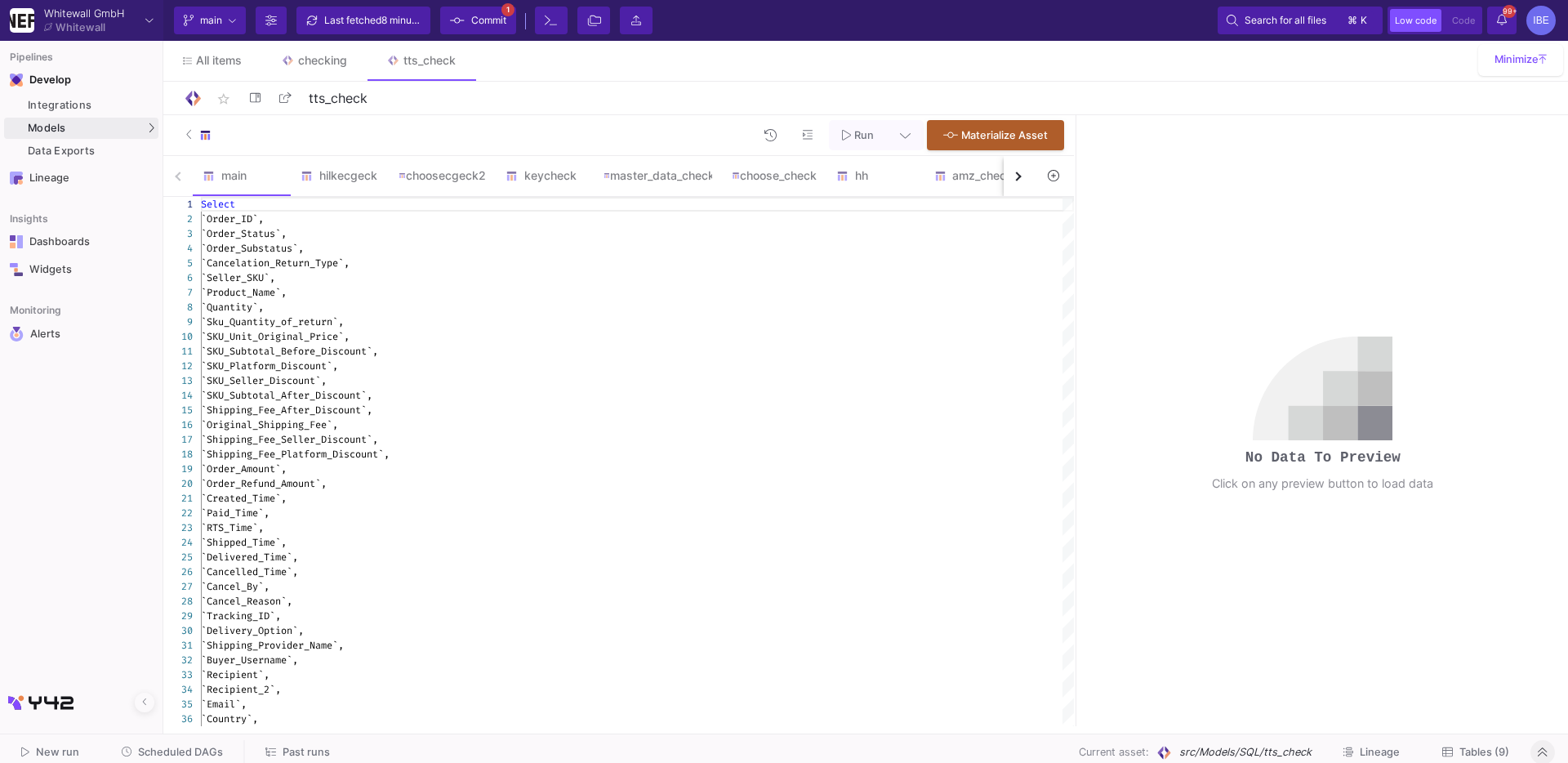
click at [1005, 174] on button "button" at bounding box center [1018, 176] width 30 height 40
click at [1005, 174] on div "main hilkecgeck choosecgeck2 keycheck master_data_check choose_check hh amz_che…" at bounding box center [598, 176] width 869 height 41
click at [970, 174] on div "choose_check2" at bounding box center [944, 175] width 91 height 13
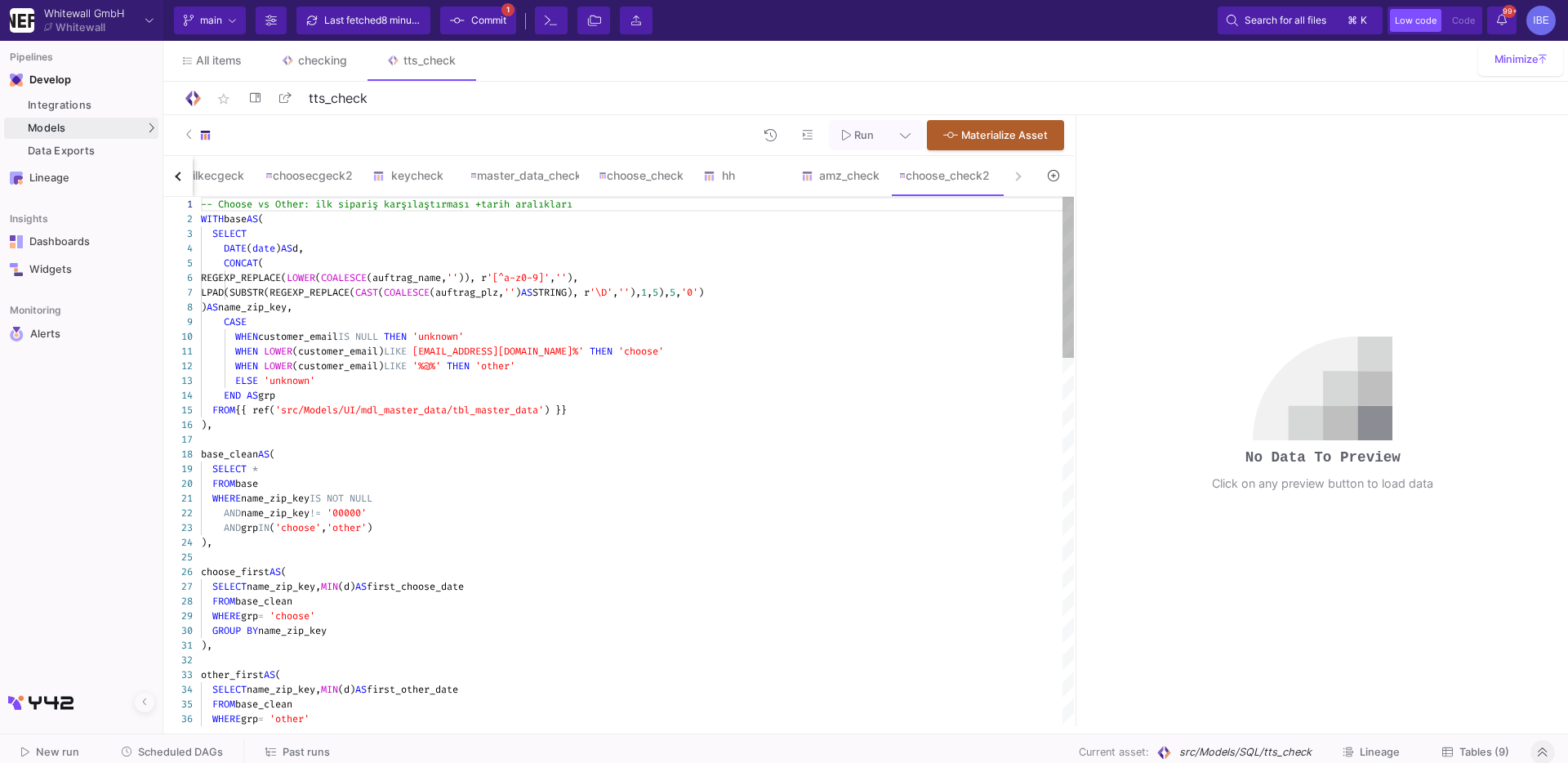
drag, startPoint x: 839, startPoint y: 277, endPoint x: 840, endPoint y: 270, distance: 7.1
click at [839, 277] on div "REGEXP_REPLACE( LOWER ( COALESCE (auftrag_name, '' )), r '[^a-z0-9]' , '' )," at bounding box center [638, 277] width 873 height 15
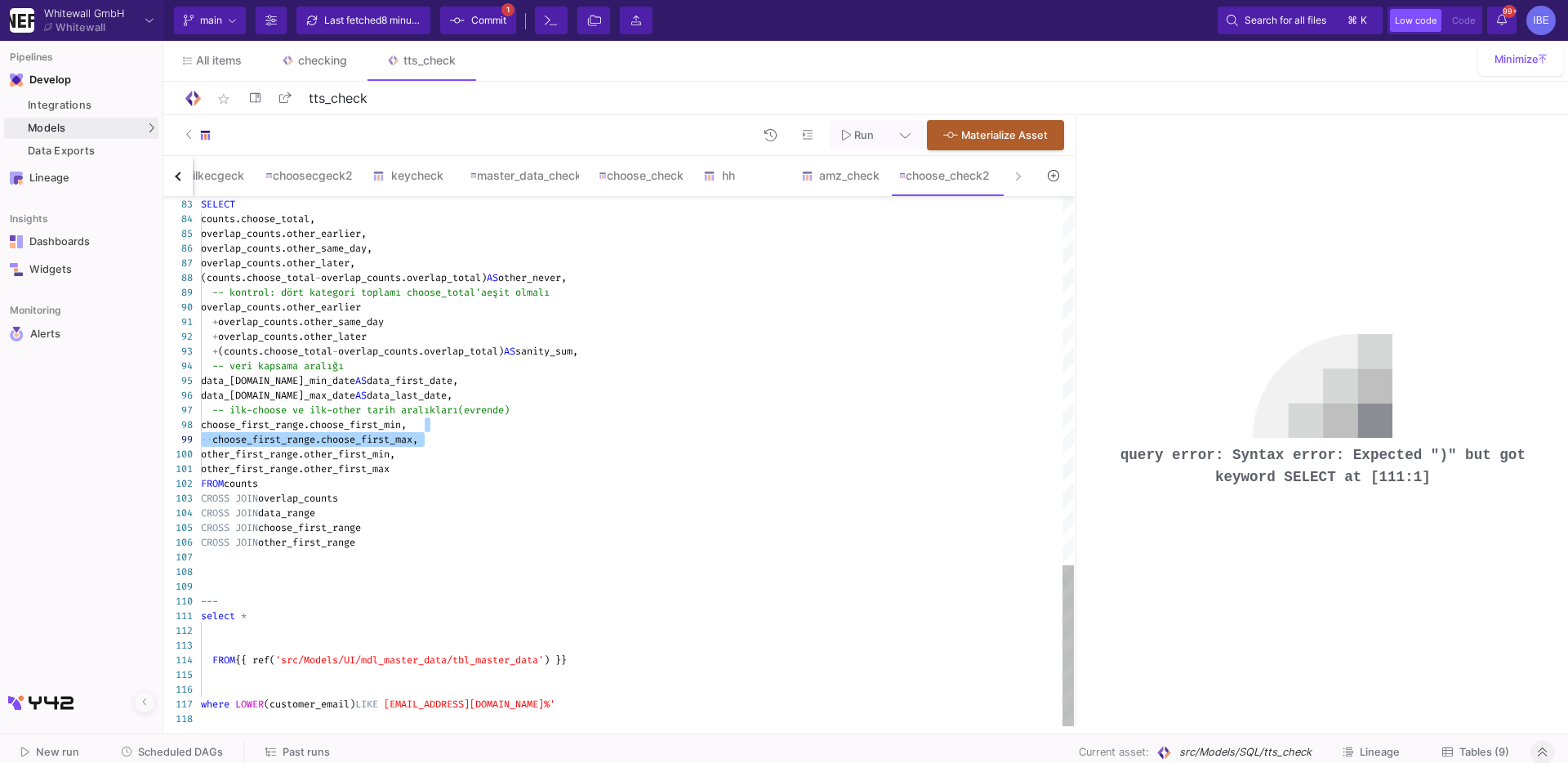
click at [363, 573] on div at bounding box center [638, 571] width 873 height 15
type textarea "-- Choose vs Other: ilk sipariş karşılaştırması + tarih aralıkları WITH base AS…"
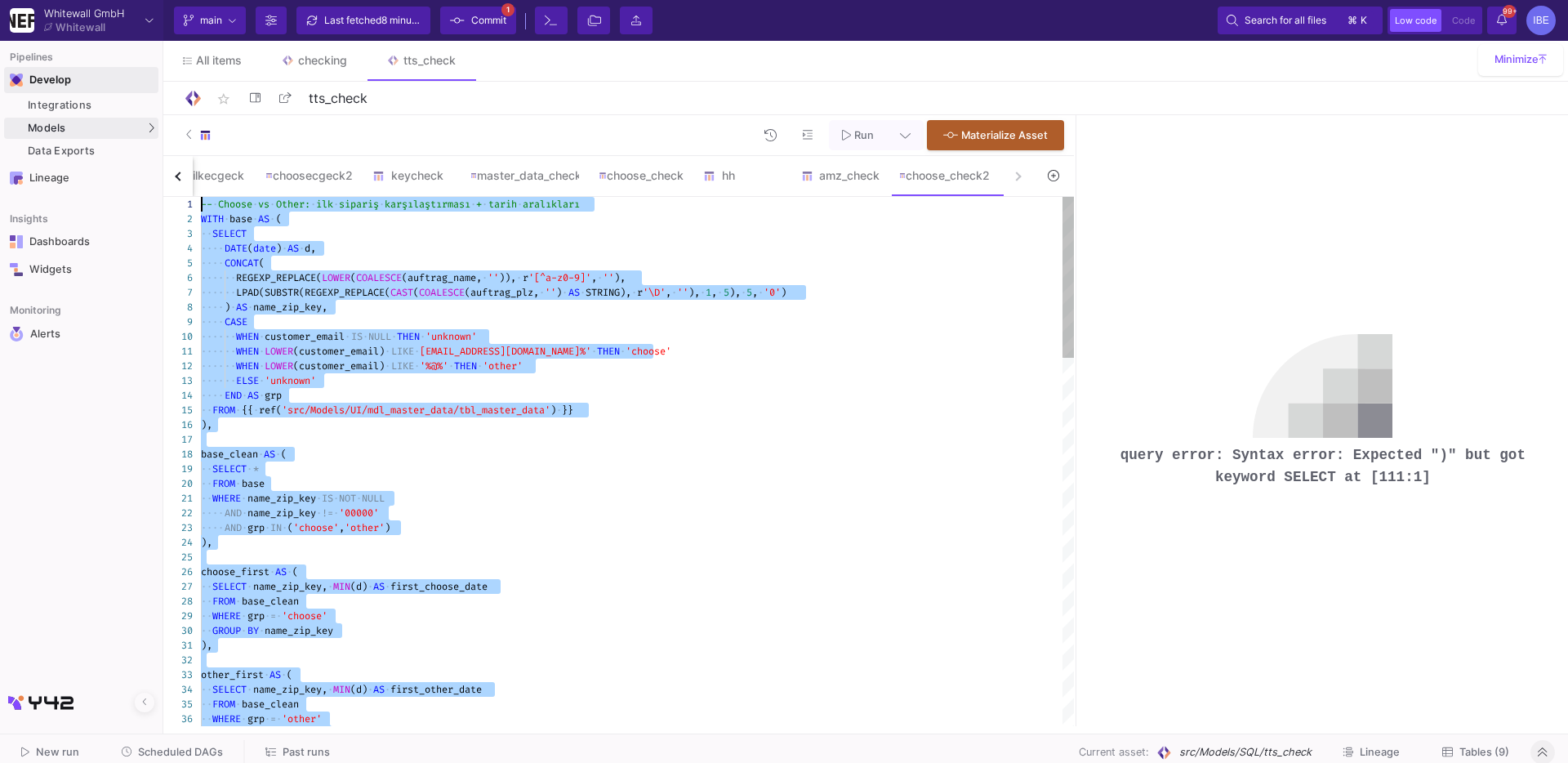
drag, startPoint x: 389, startPoint y: 548, endPoint x: 122, endPoint y: 78, distance: 540.5
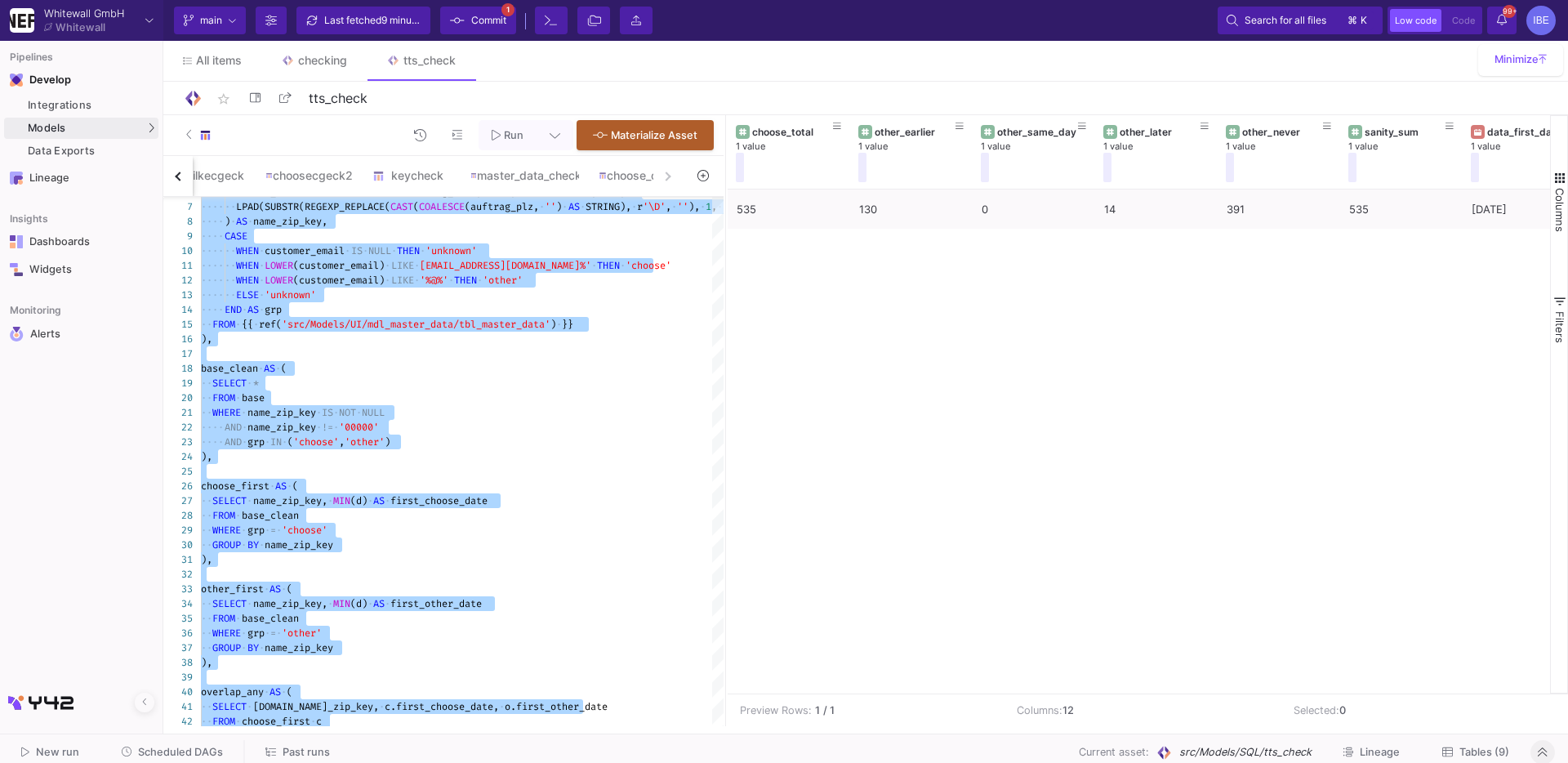
drag, startPoint x: 1074, startPoint y: 287, endPoint x: 742, endPoint y: 403, distance: 351.7
click at [723, 402] on div at bounding box center [725, 421] width 4 height 611
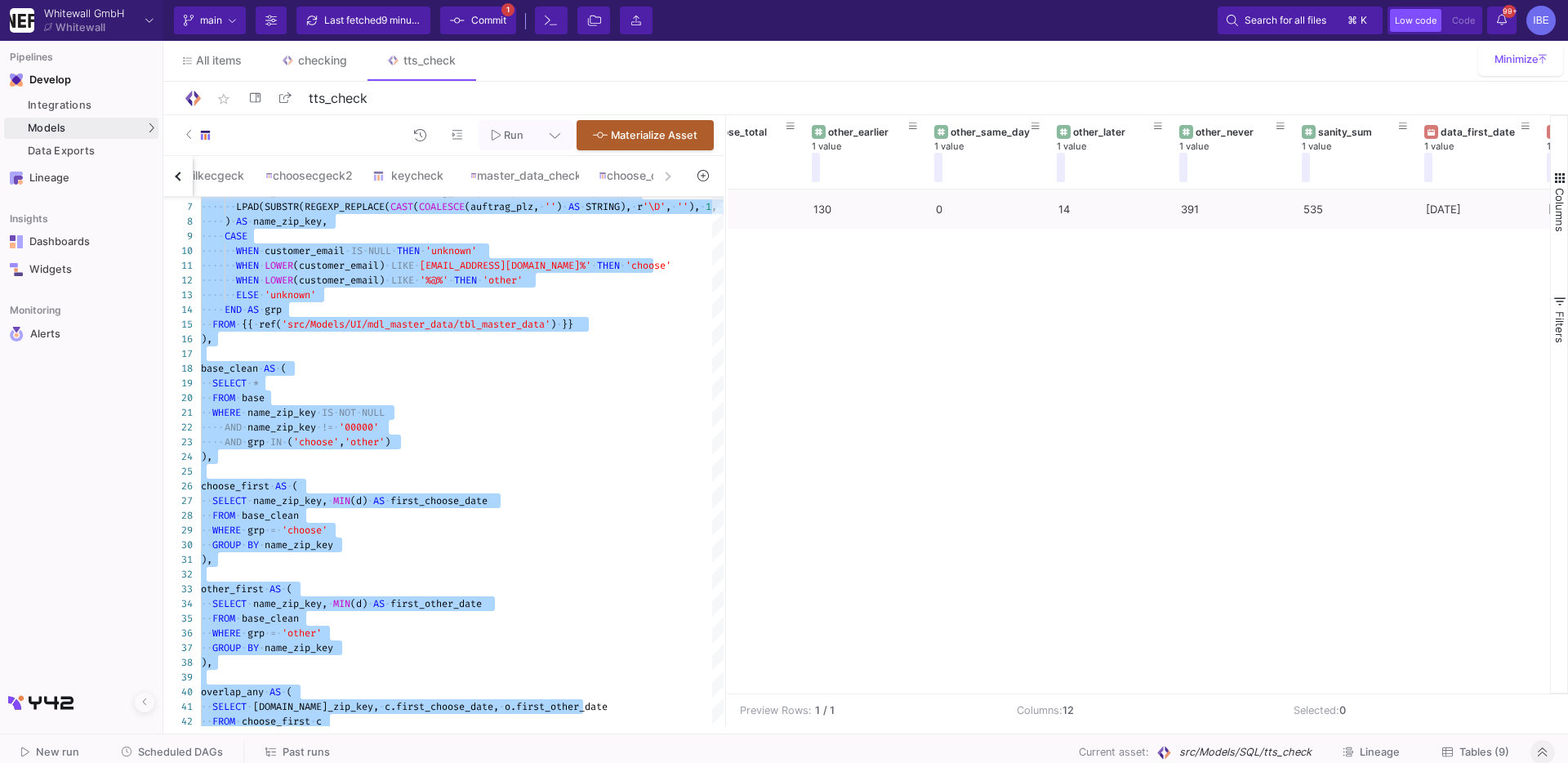
scroll to position [0, 48]
click at [191, 748] on span "Scheduled DAGs" at bounding box center [180, 752] width 85 height 12
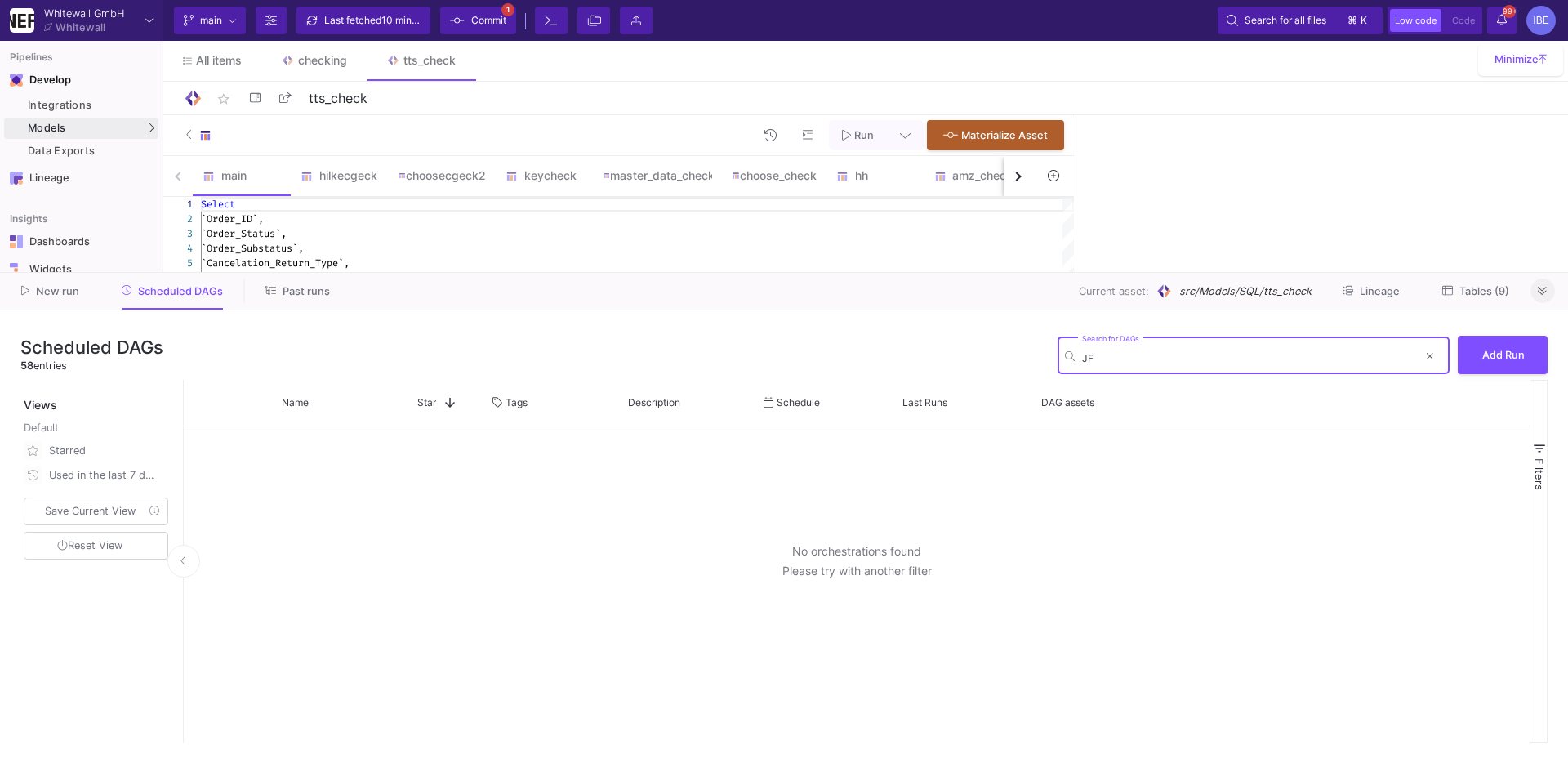
type input "J"
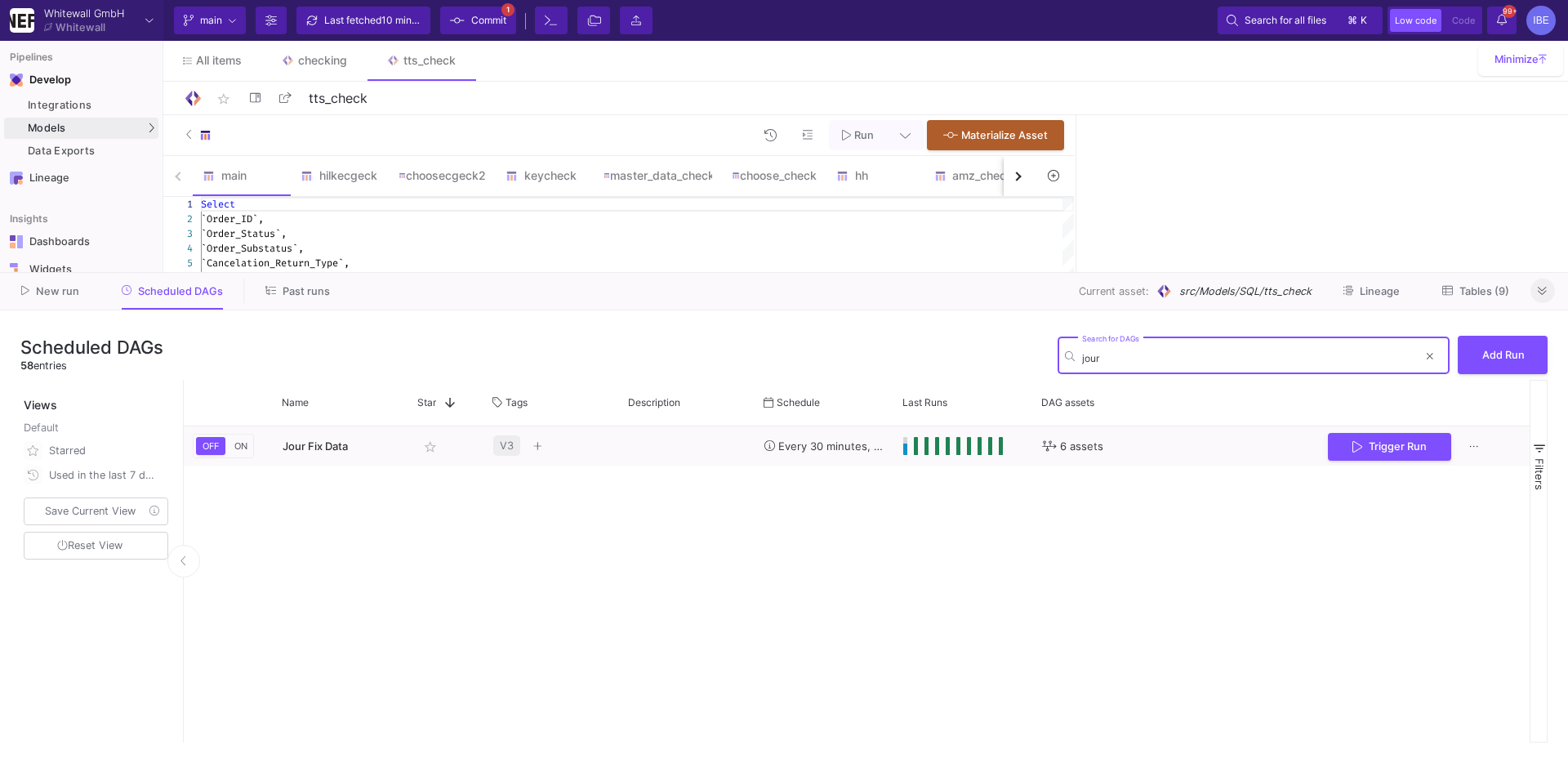
type input "jour"
click at [479, 21] on span "Commit" at bounding box center [489, 20] width 35 height 24
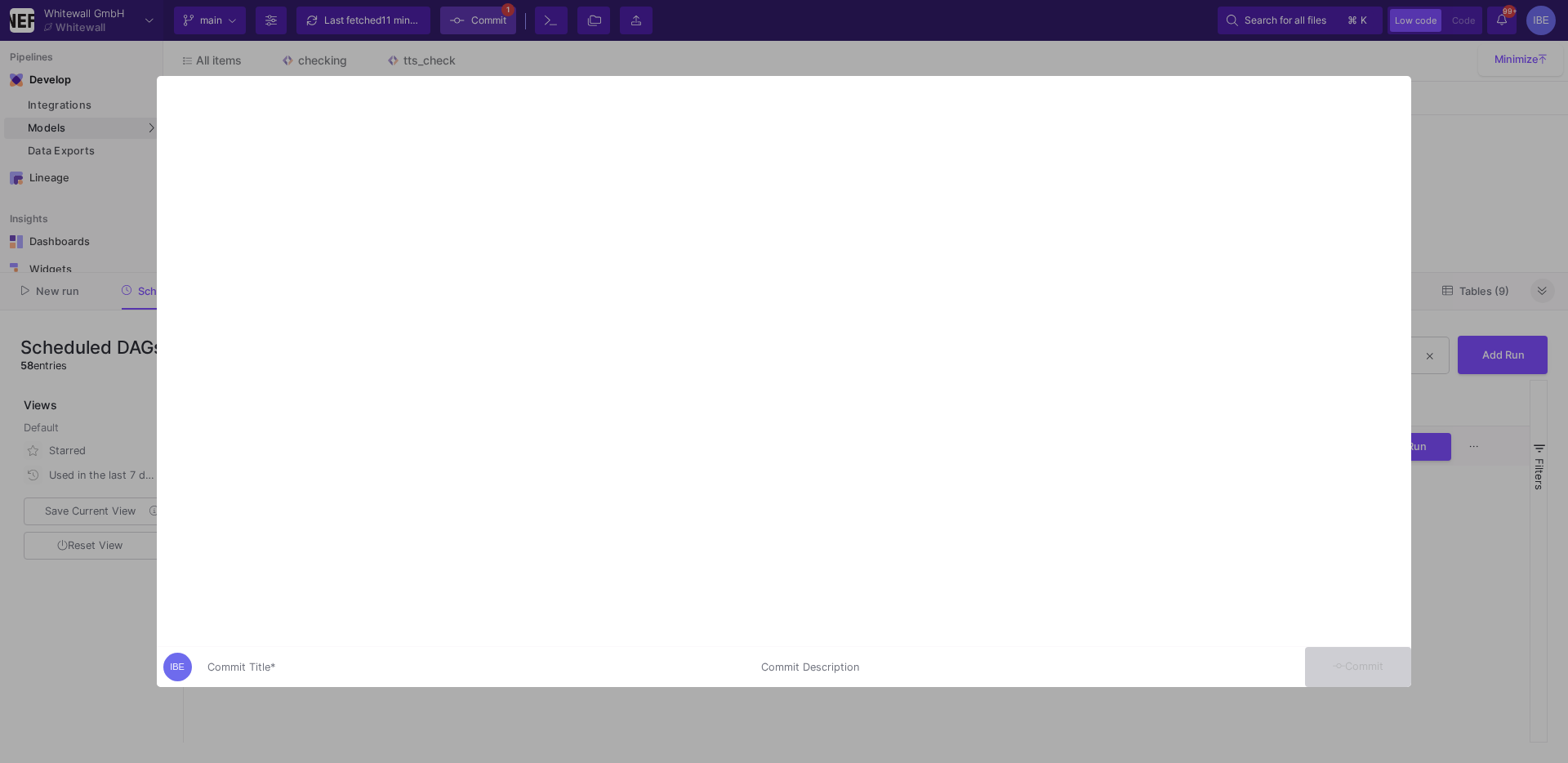
click at [479, 23] on div at bounding box center [784, 382] width 1568 height 763
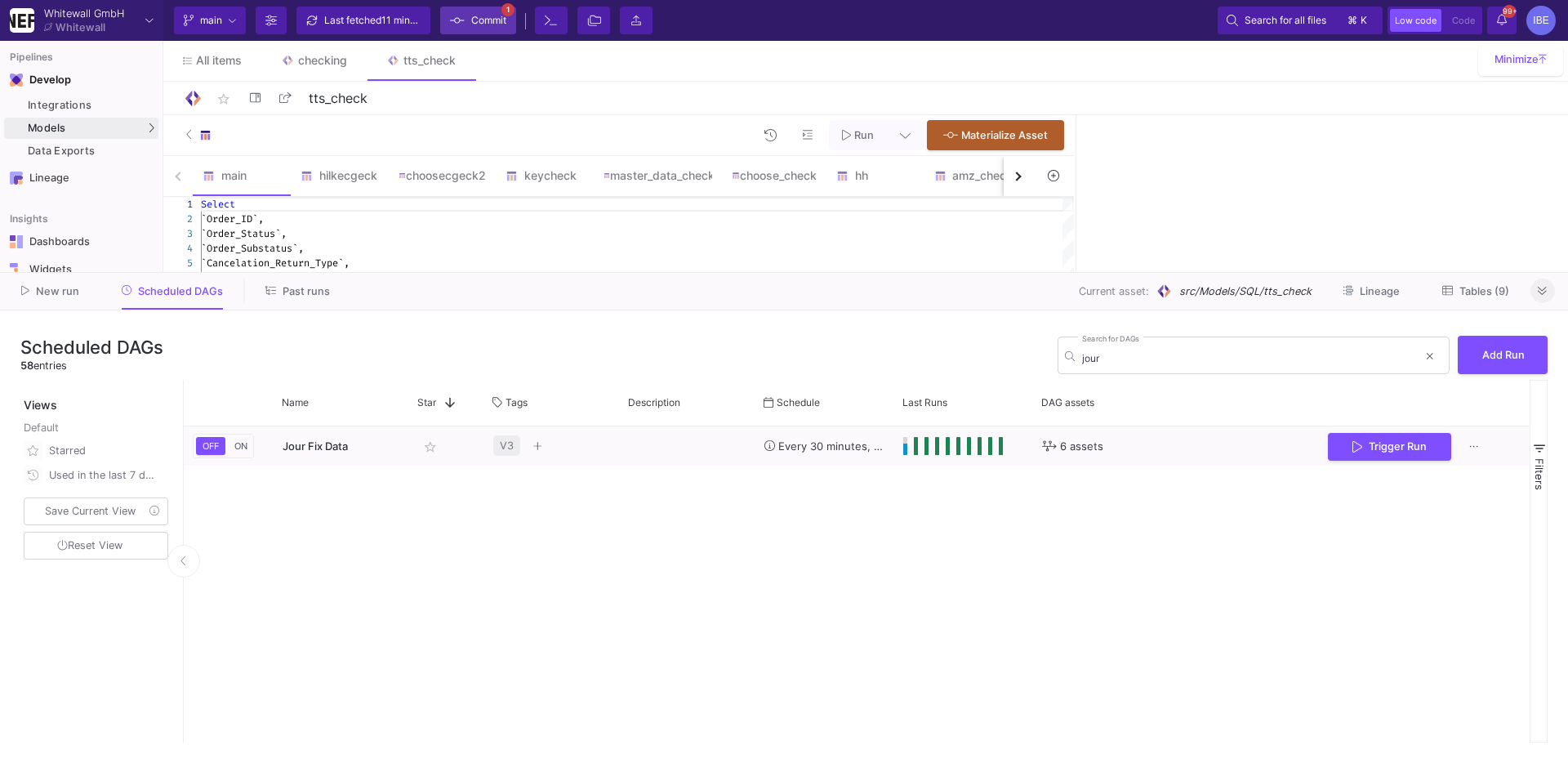
click at [479, 23] on span "Commit" at bounding box center [489, 20] width 35 height 24
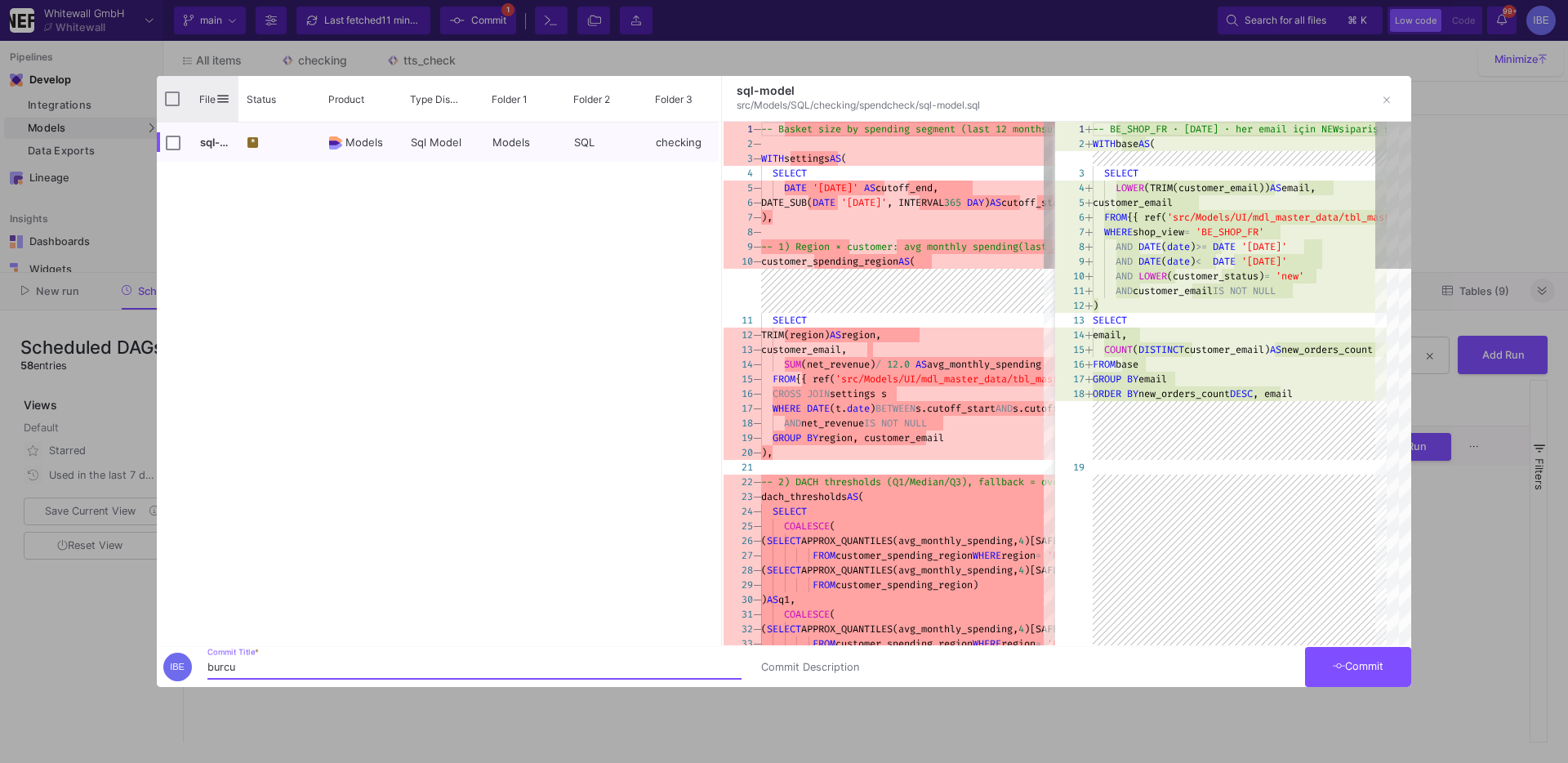
type input "burcu"
click at [172, 102] on input "Press Space to toggle all rows selection (unchecked)" at bounding box center [172, 99] width 15 height 15
checkbox input "true"
click at [1363, 677] on button "Commit" at bounding box center [1357, 667] width 106 height 40
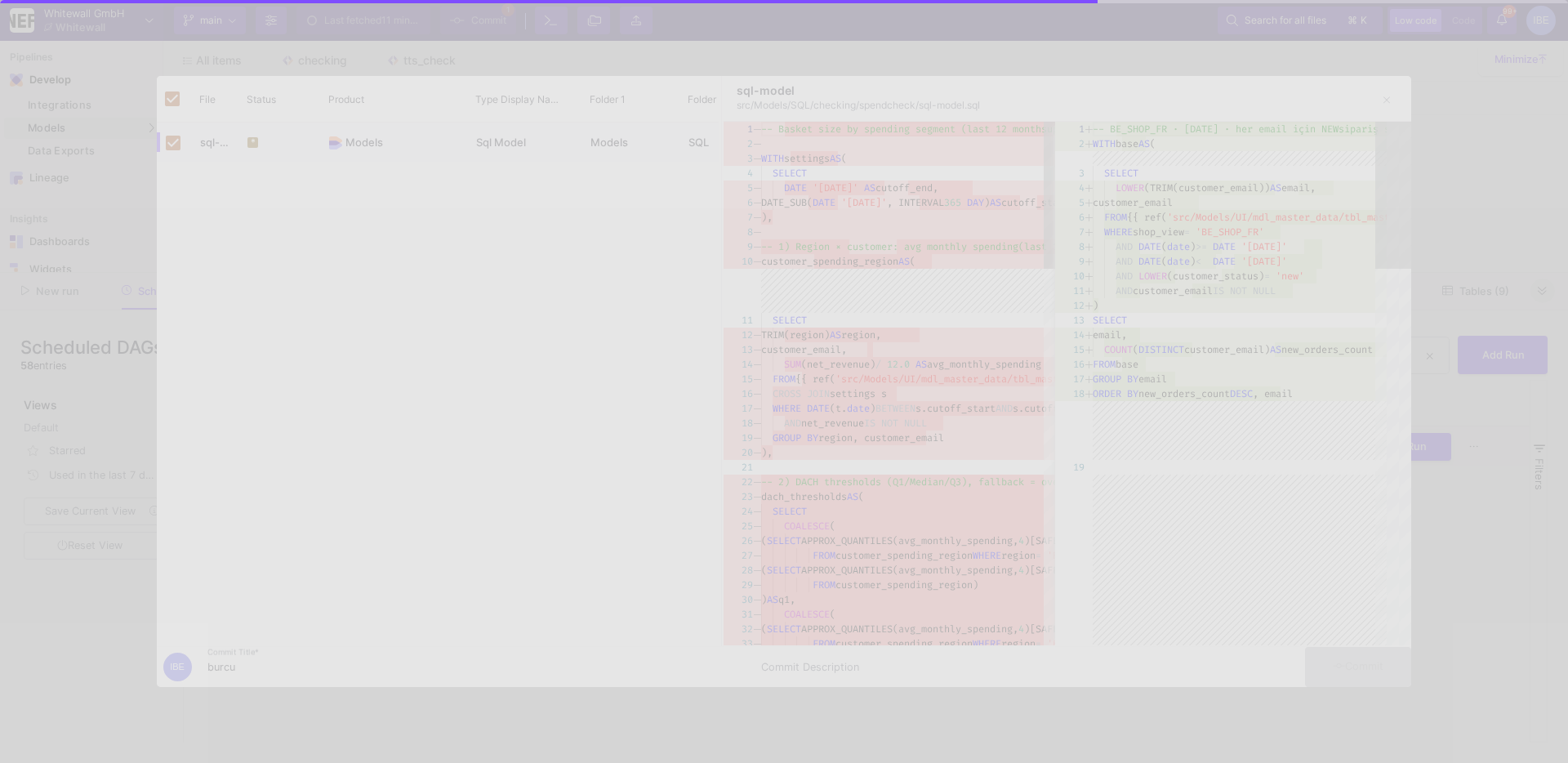
checkbox input "false"
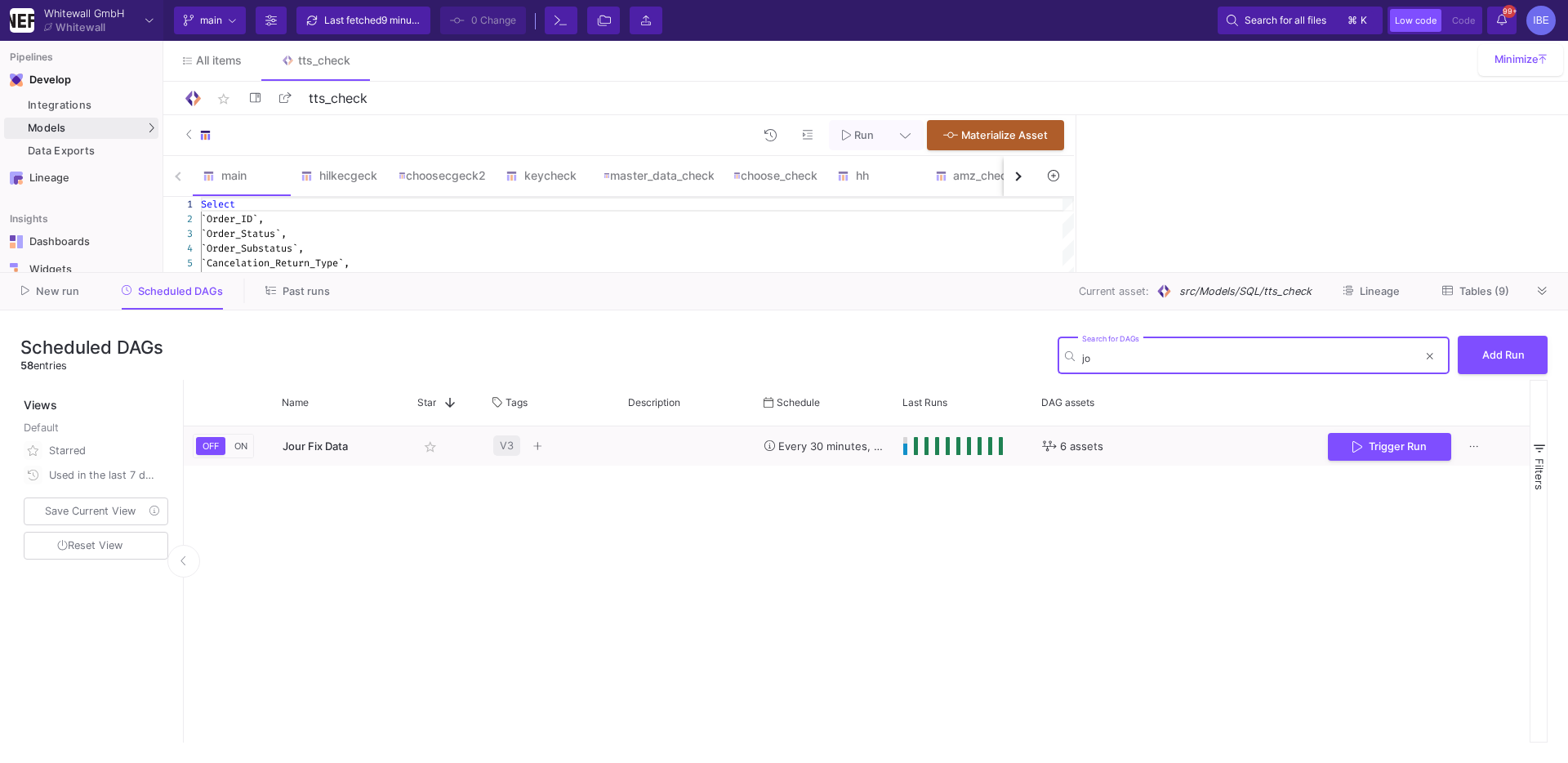
type input "jo"
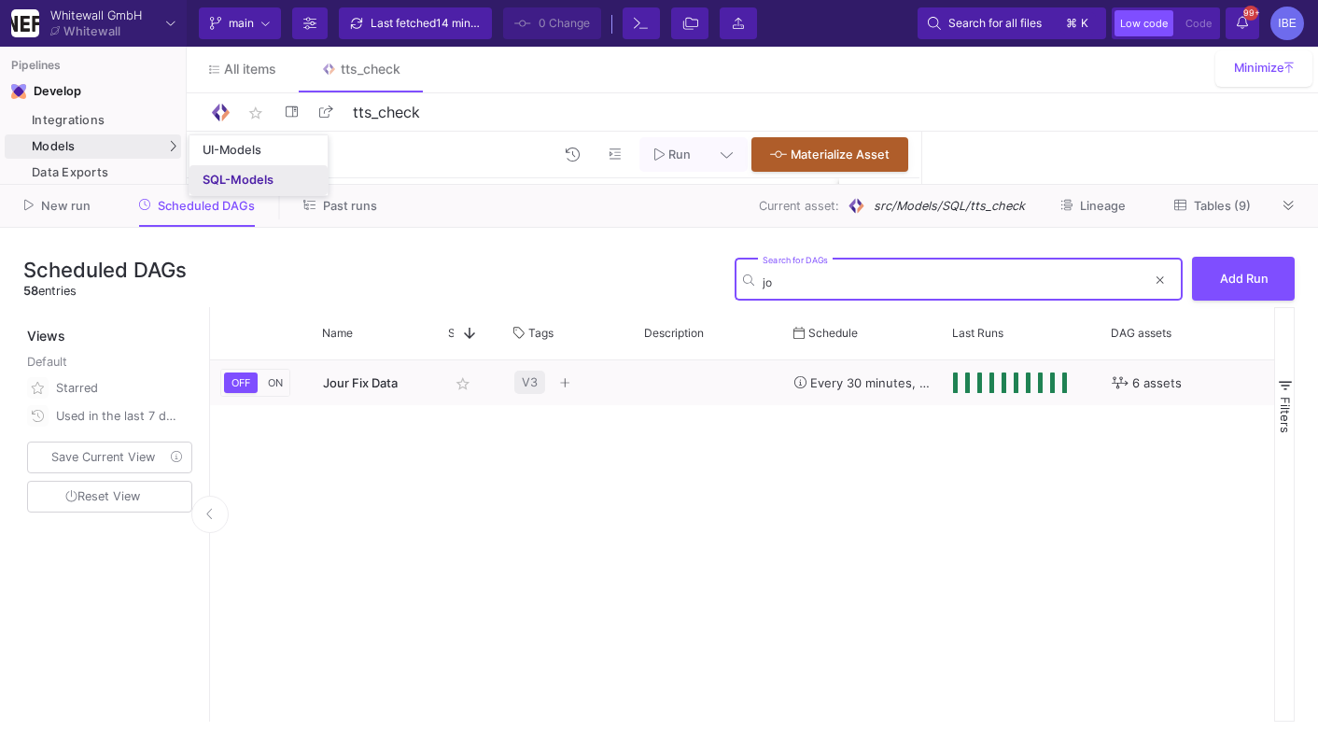
click at [218, 174] on div "SQL-Models" at bounding box center [238, 180] width 71 height 15
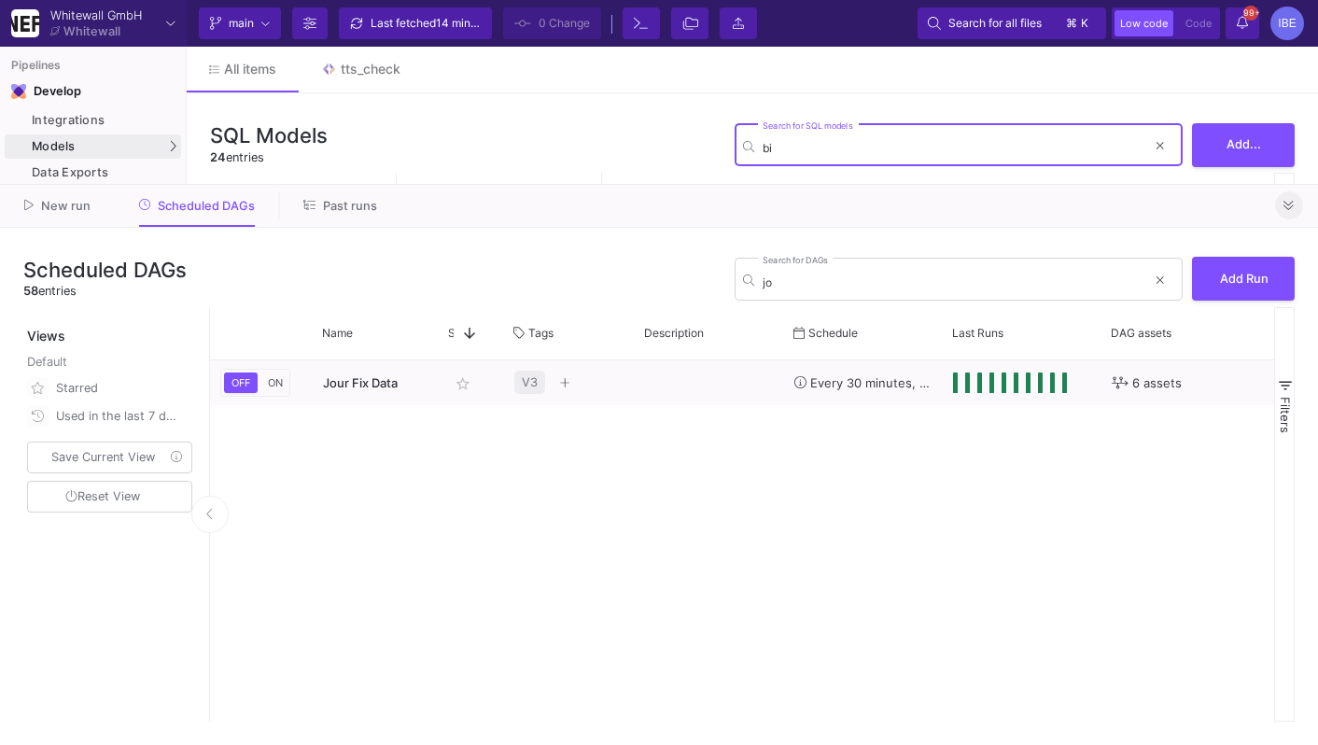
type input "bi"
click at [1281, 208] on button at bounding box center [1289, 205] width 28 height 28
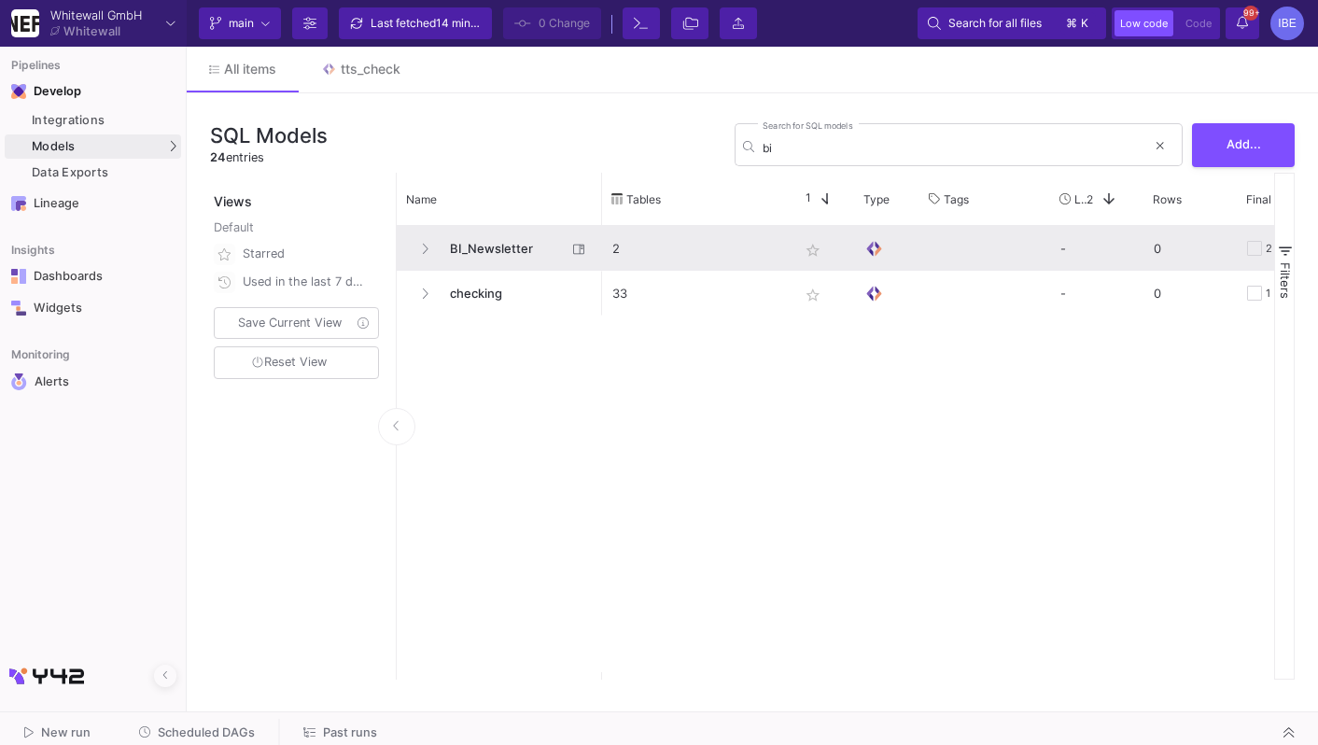
click at [550, 246] on span "BI_Newsletter" at bounding box center [503, 249] width 128 height 44
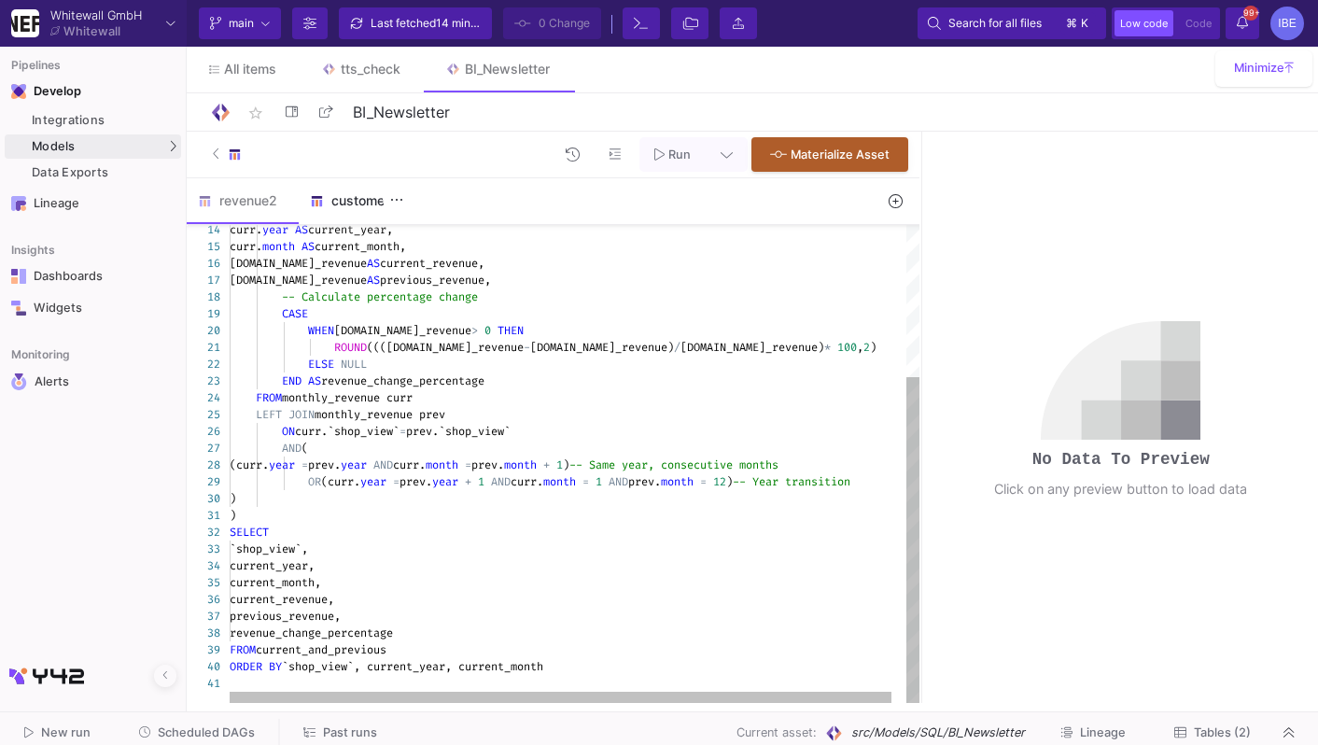
click at [367, 222] on div "customer2" at bounding box center [355, 200] width 112 height 45
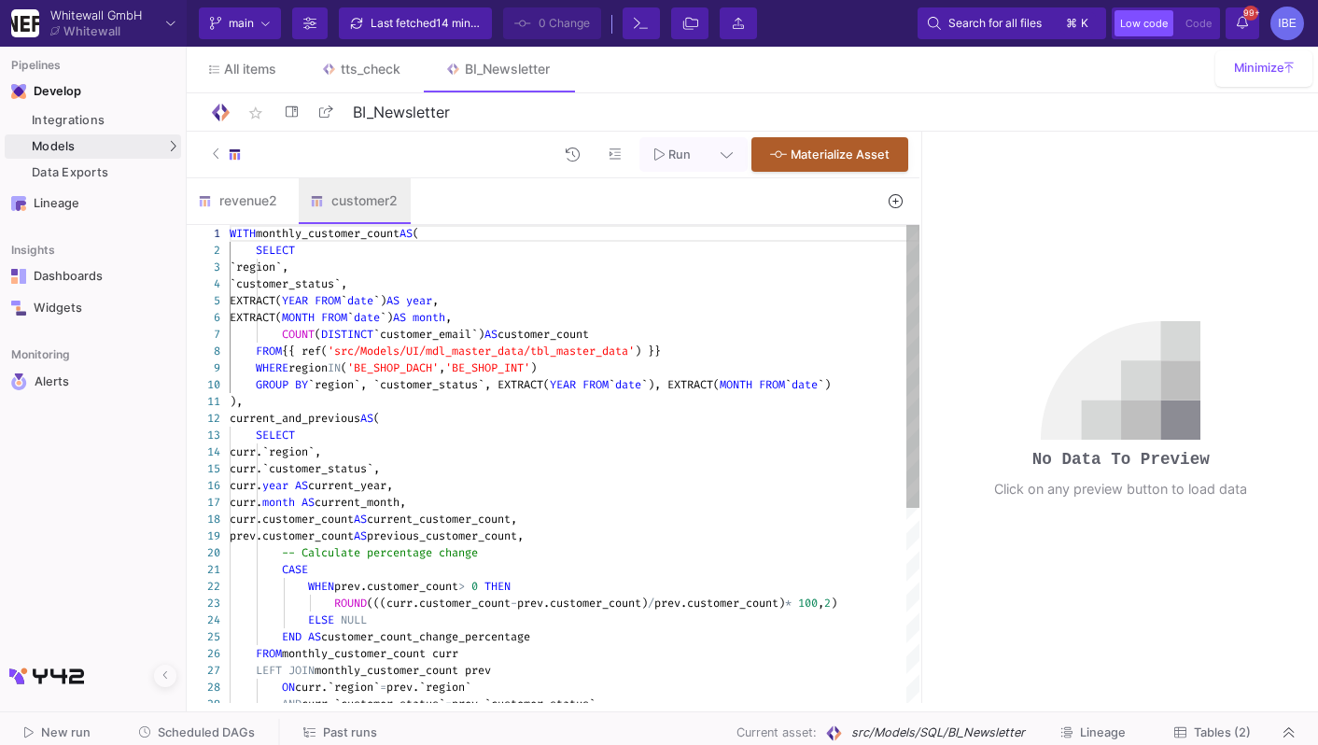
click at [384, 267] on div "`region`," at bounding box center [575, 267] width 690 height 17
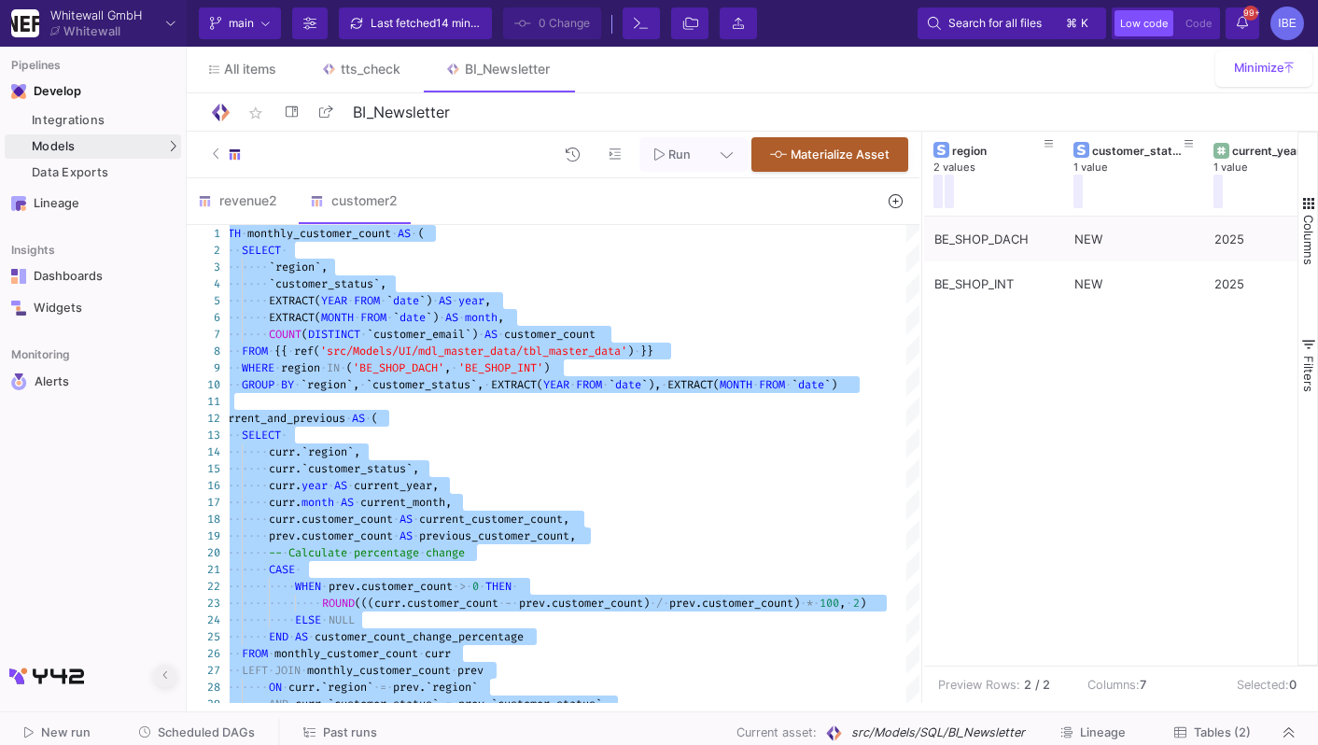
click at [163, 669] on fa-icon at bounding box center [165, 676] width 6 height 14
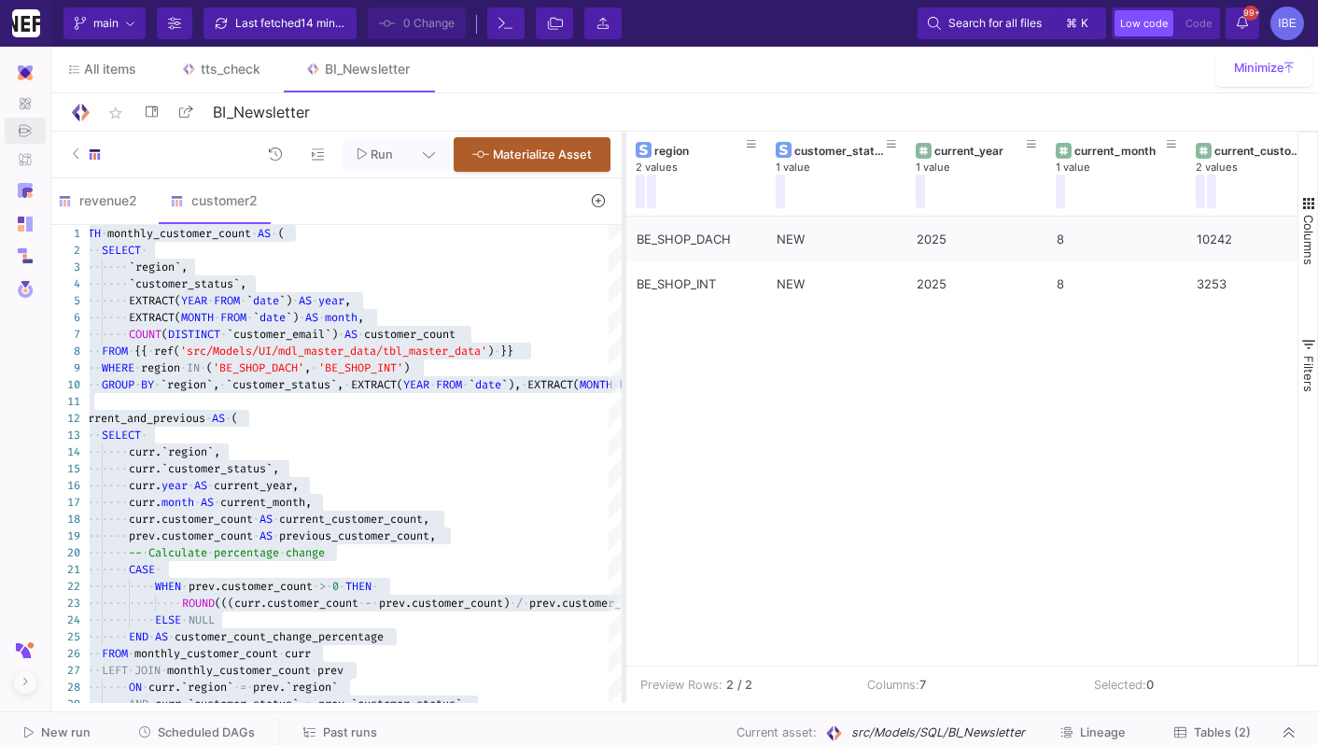
drag, startPoint x: 871, startPoint y: 387, endPoint x: 544, endPoint y: 369, distance: 327.3
click at [622, 369] on div at bounding box center [624, 417] width 5 height 571
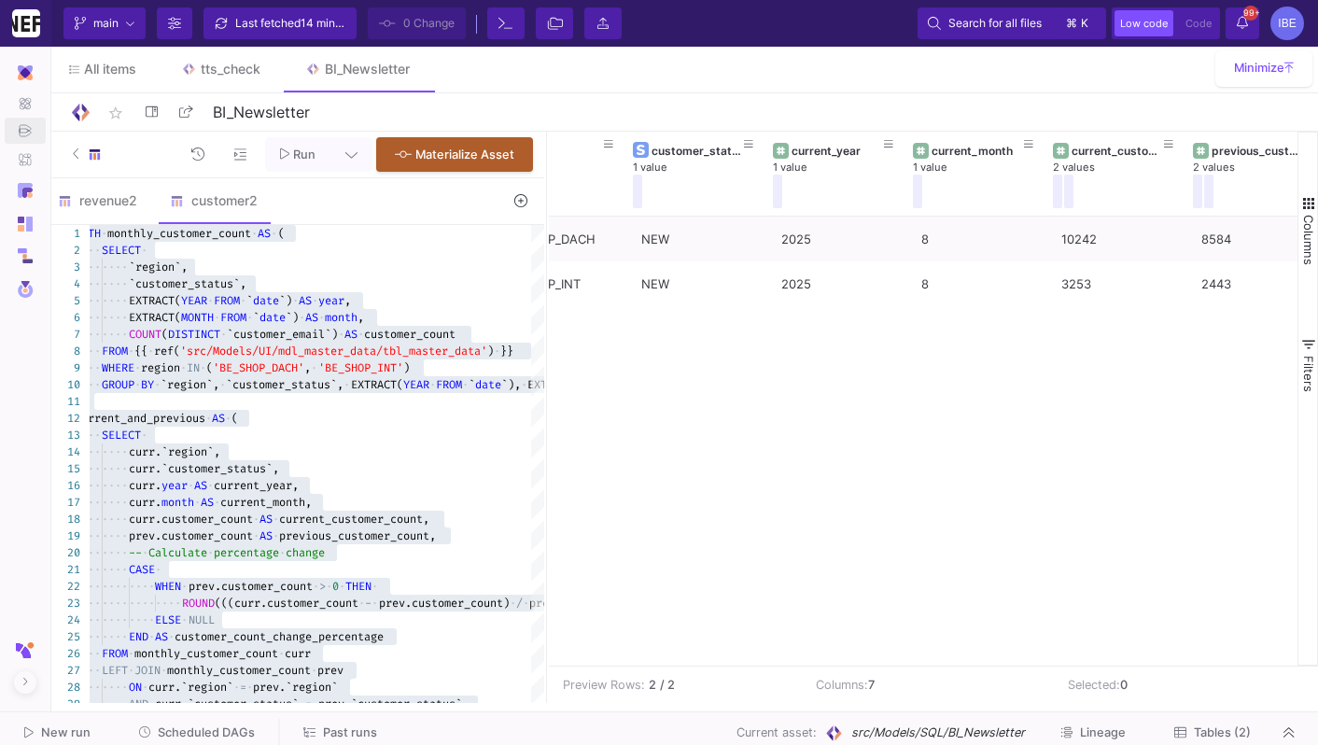
scroll to position [0, 66]
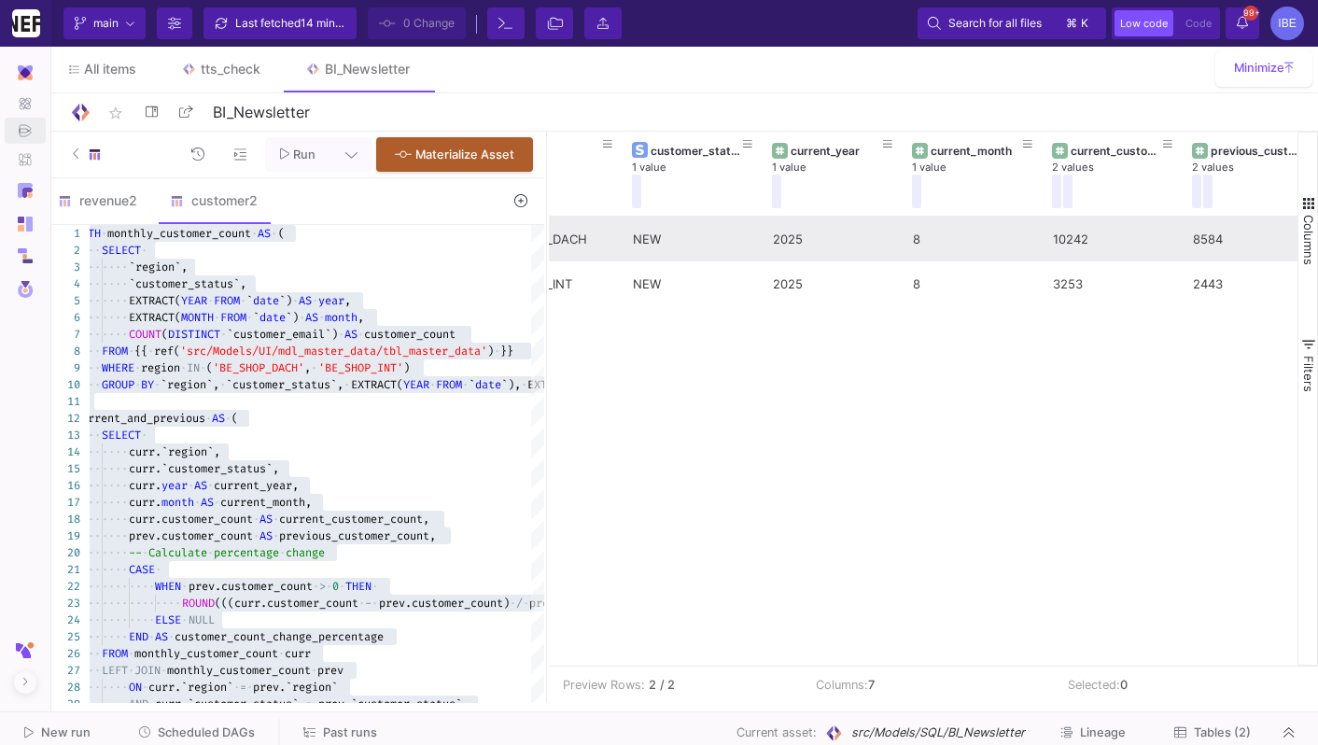
click at [1125, 245] on div "10242" at bounding box center [1113, 240] width 120 height 44
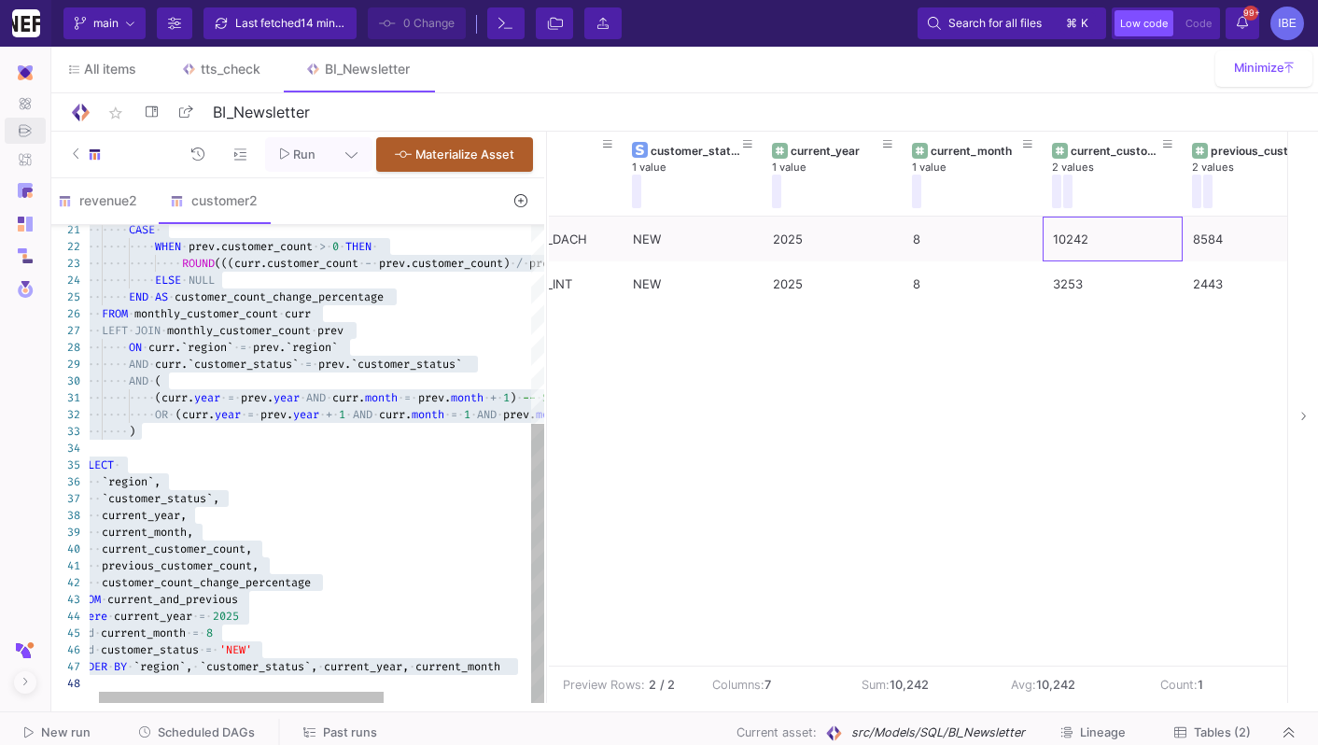
type textarea "previous_customer_count, customer_count_change_percentage FROM current_and_prev…"
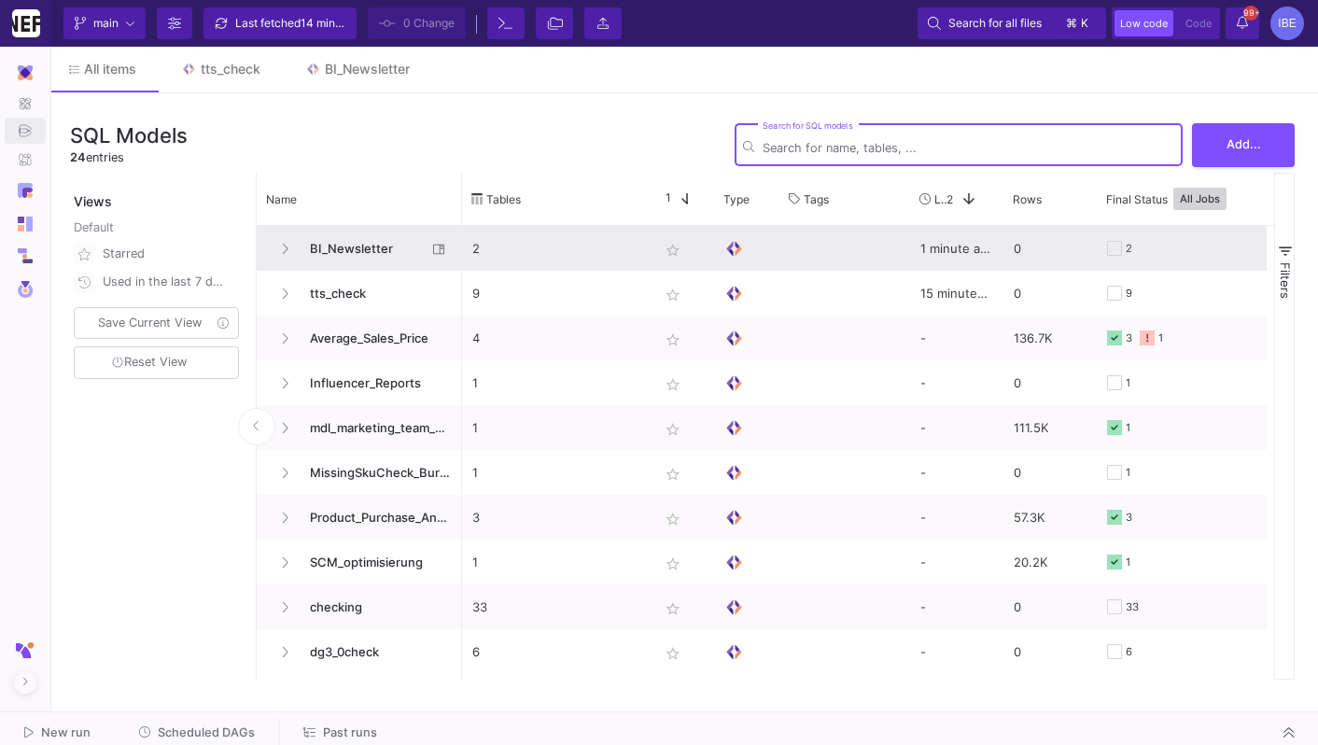
click at [368, 254] on span "BI_Newsletter" at bounding box center [363, 249] width 128 height 44
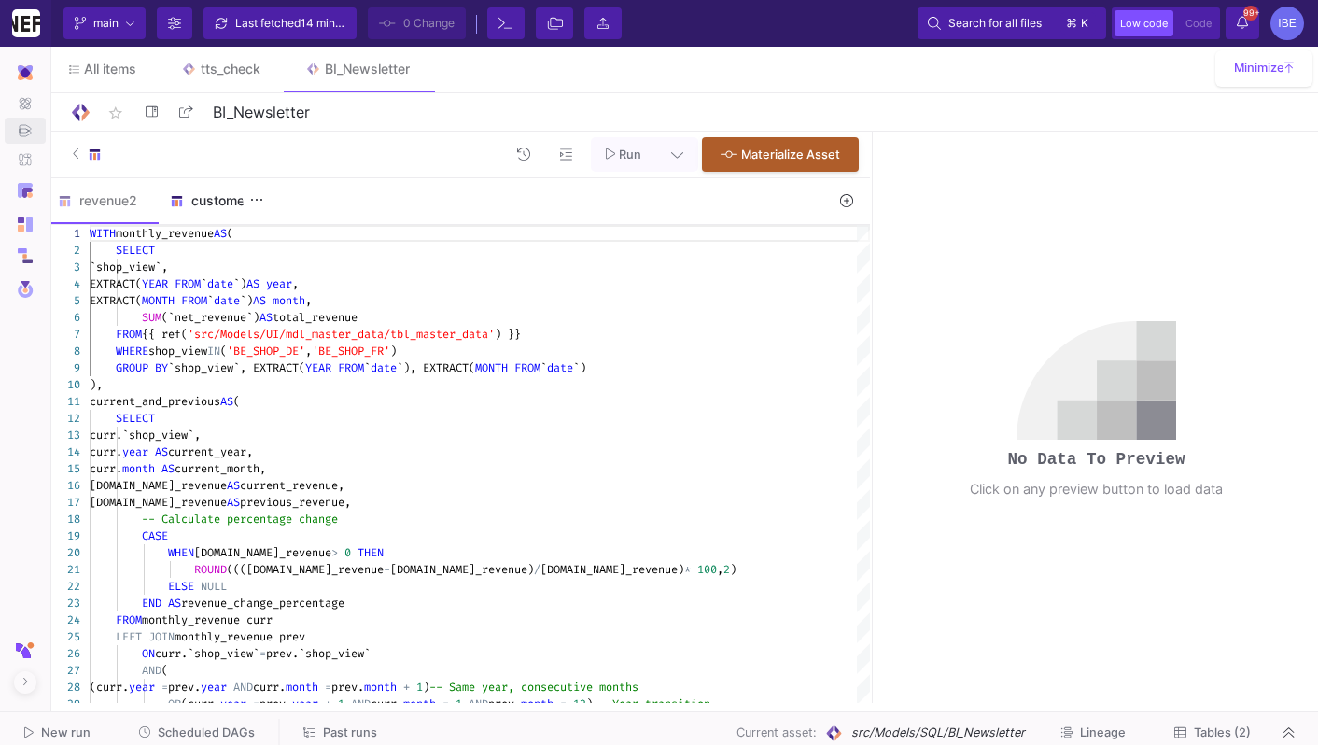
click at [234, 201] on div "customer2" at bounding box center [215, 200] width 90 height 15
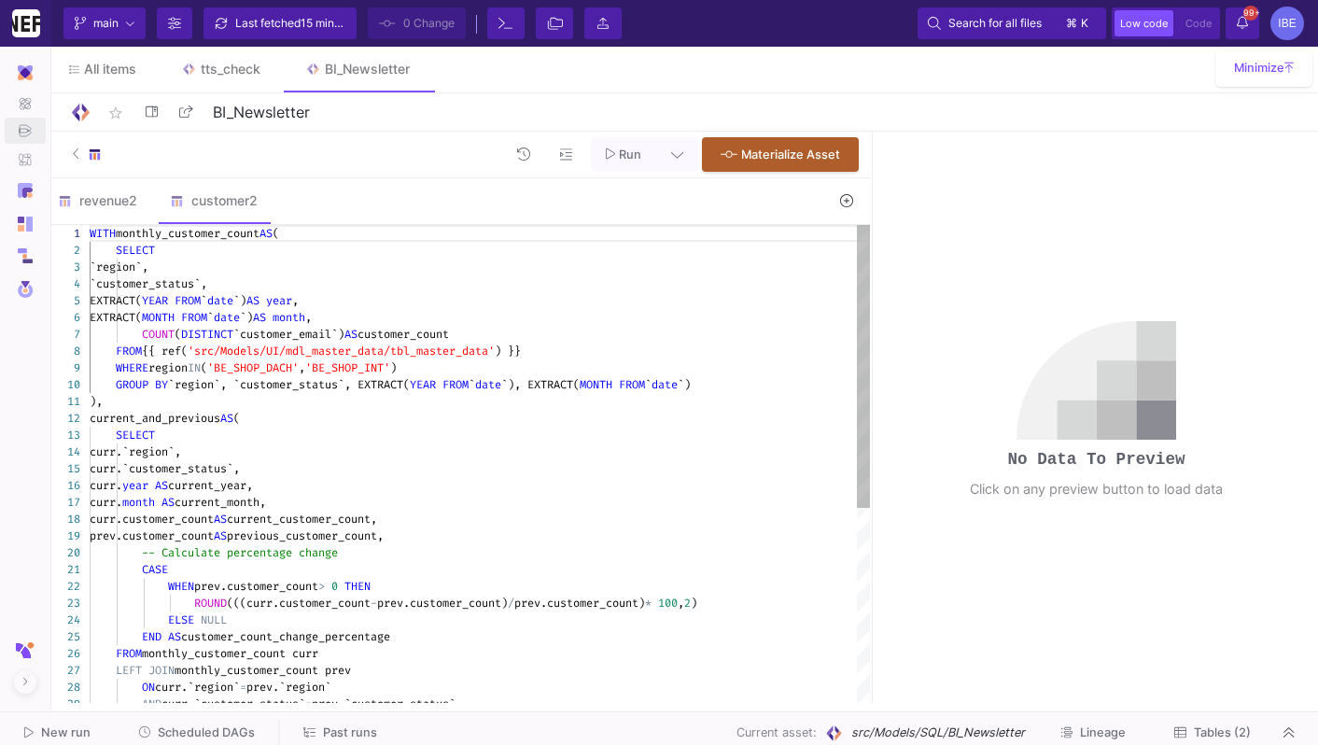
click at [426, 352] on div "1 2 3 4 5 6 7 8 9 10 11 12 13 14 15 16 17 18 19 20 21 22 23 24 25 26 27 28 29 W…" at bounding box center [458, 464] width 823 height 478
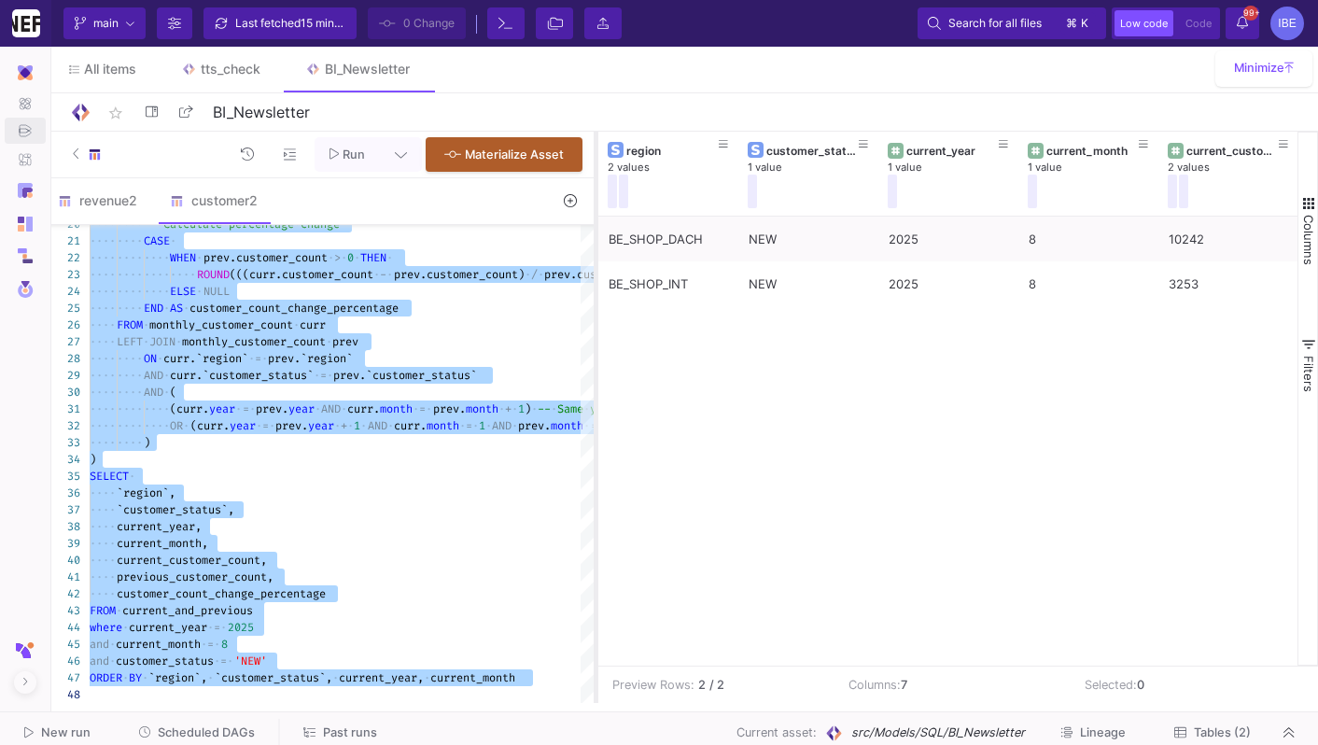
drag, startPoint x: 872, startPoint y: 363, endPoint x: 596, endPoint y: 362, distance: 276.4
click at [596, 362] on div at bounding box center [596, 417] width 5 height 571
click at [218, 656] on span "·" at bounding box center [217, 661] width 7 height 17
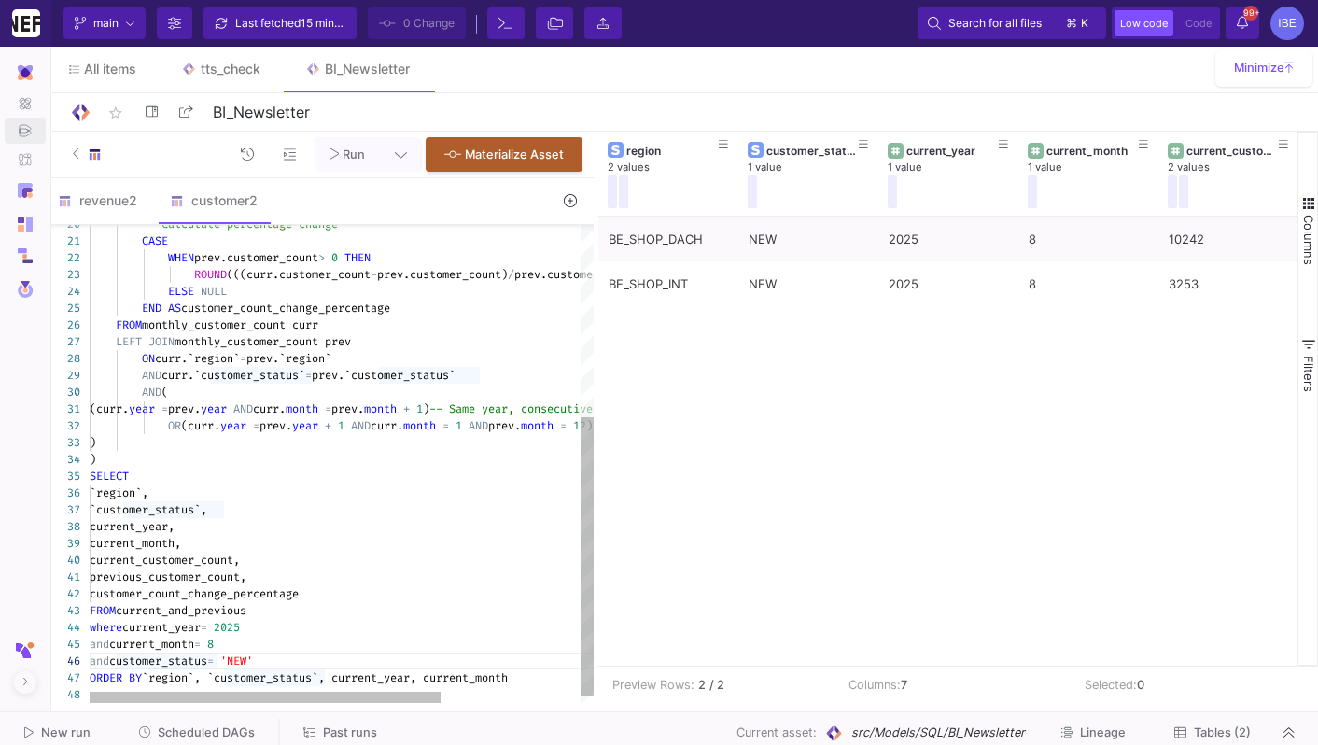
click at [230, 647] on div at bounding box center [231, 644] width 2 height 17
click at [214, 647] on span "8" at bounding box center [210, 644] width 7 height 15
click at [230, 647] on div at bounding box center [231, 644] width 2 height 17
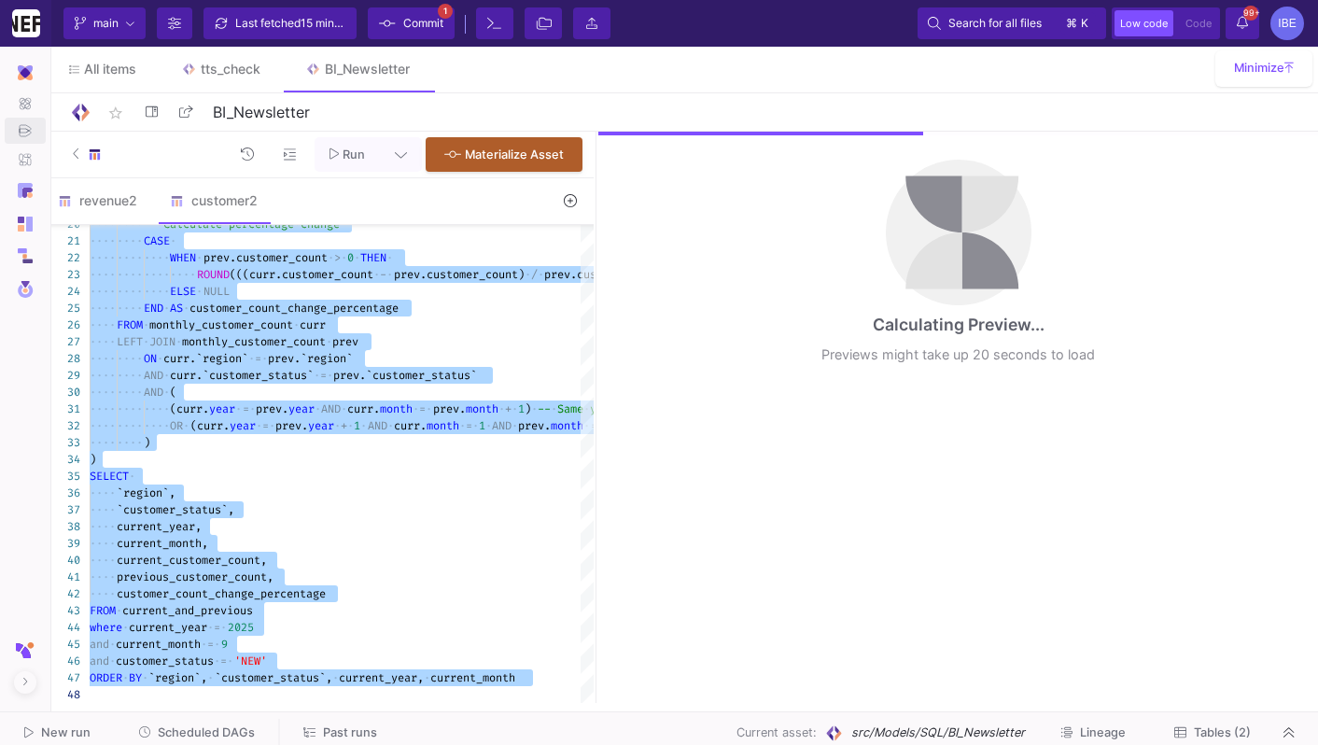
type textarea "WITH monthly_customer_count AS ( SELECT `region`, `customer_status`, EXTRACT(YE…"
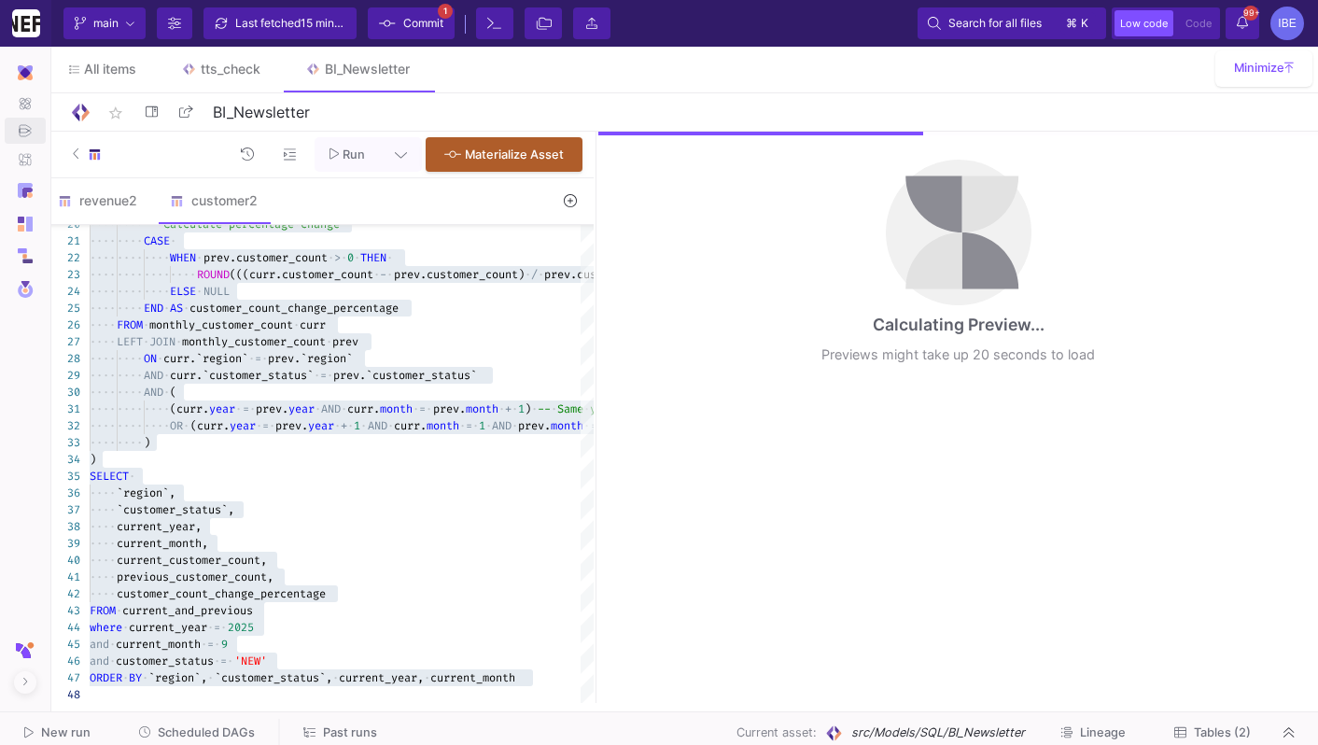
click at [598, 399] on div "Calculating Preview... Previews might take up 20 seconds to load" at bounding box center [958, 270] width 720 height 276
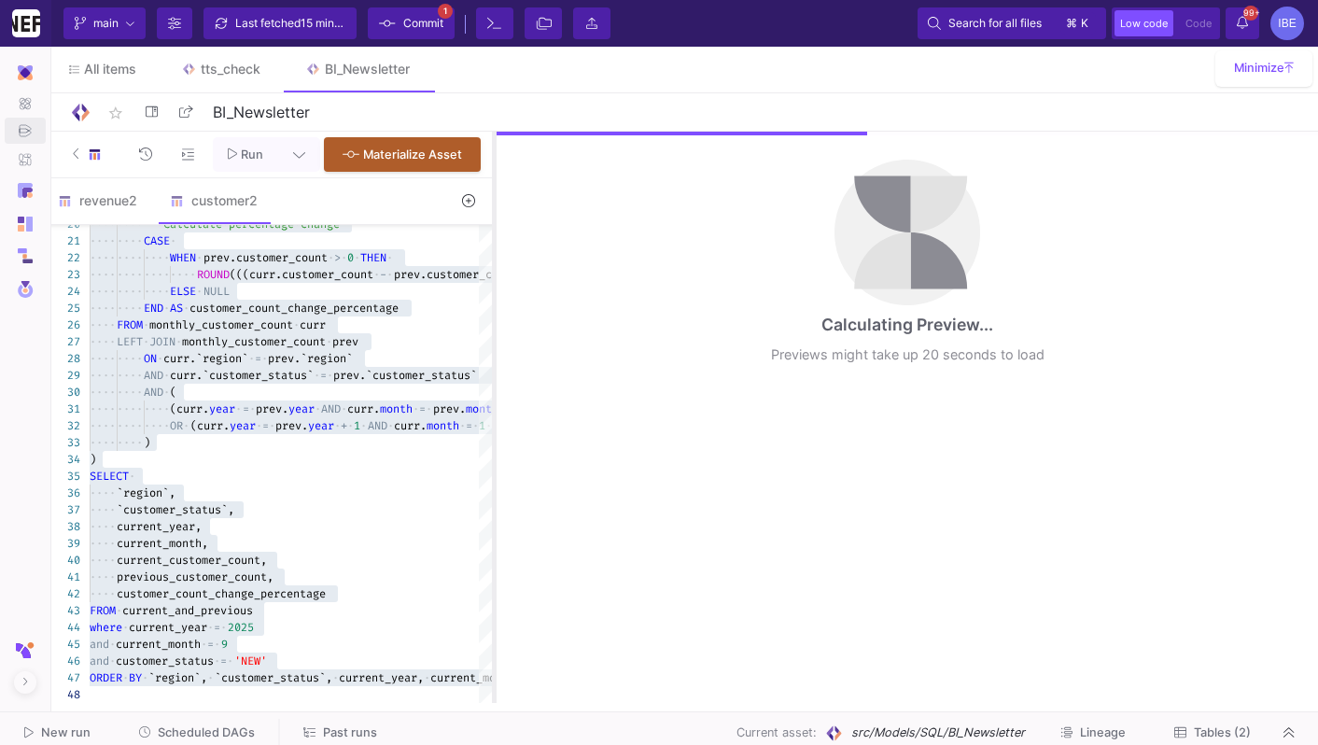
drag, startPoint x: 596, startPoint y: 396, endPoint x: 477, endPoint y: 383, distance: 119.3
click at [492, 383] on div at bounding box center [494, 417] width 5 height 571
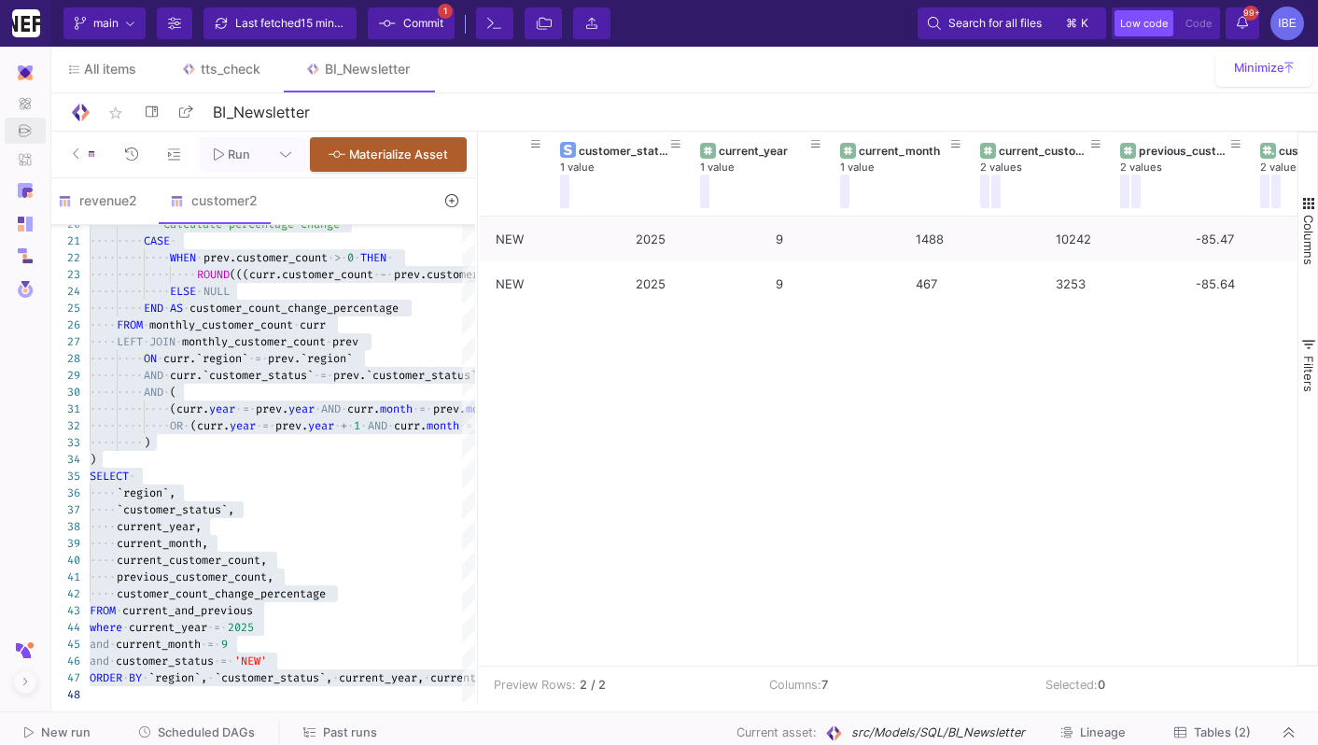
scroll to position [0, 153]
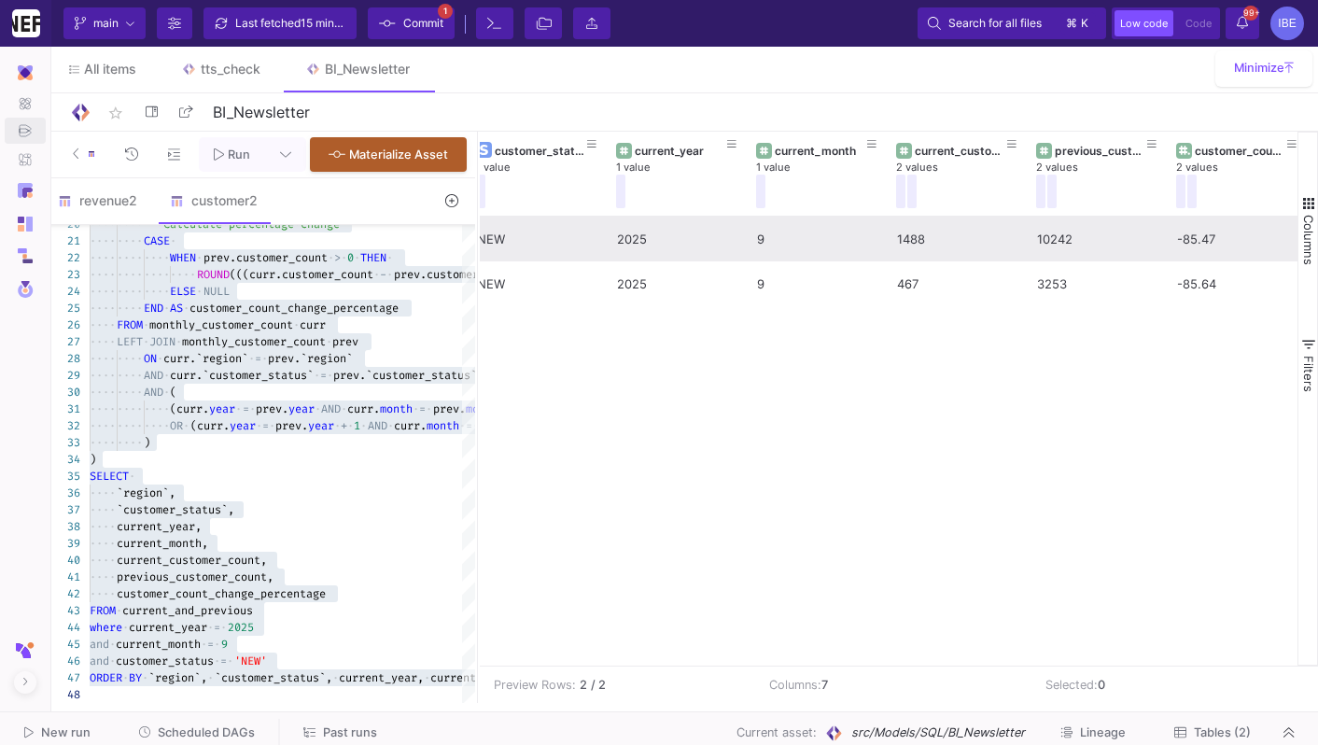
click at [923, 247] on div "1488" at bounding box center [957, 240] width 120 height 44
click at [1063, 246] on div "10242" at bounding box center [1097, 240] width 120 height 44
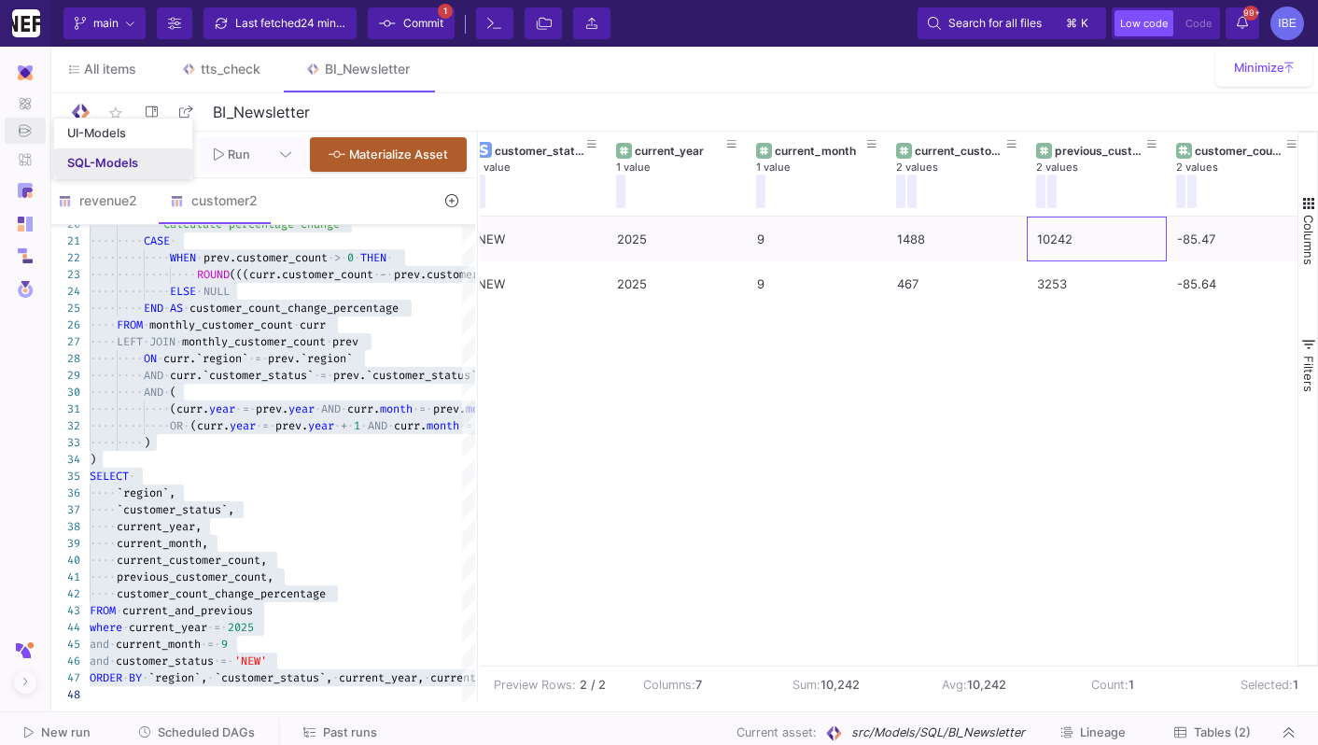
click at [89, 148] on link "SQL-Models" at bounding box center [123, 163] width 138 height 30
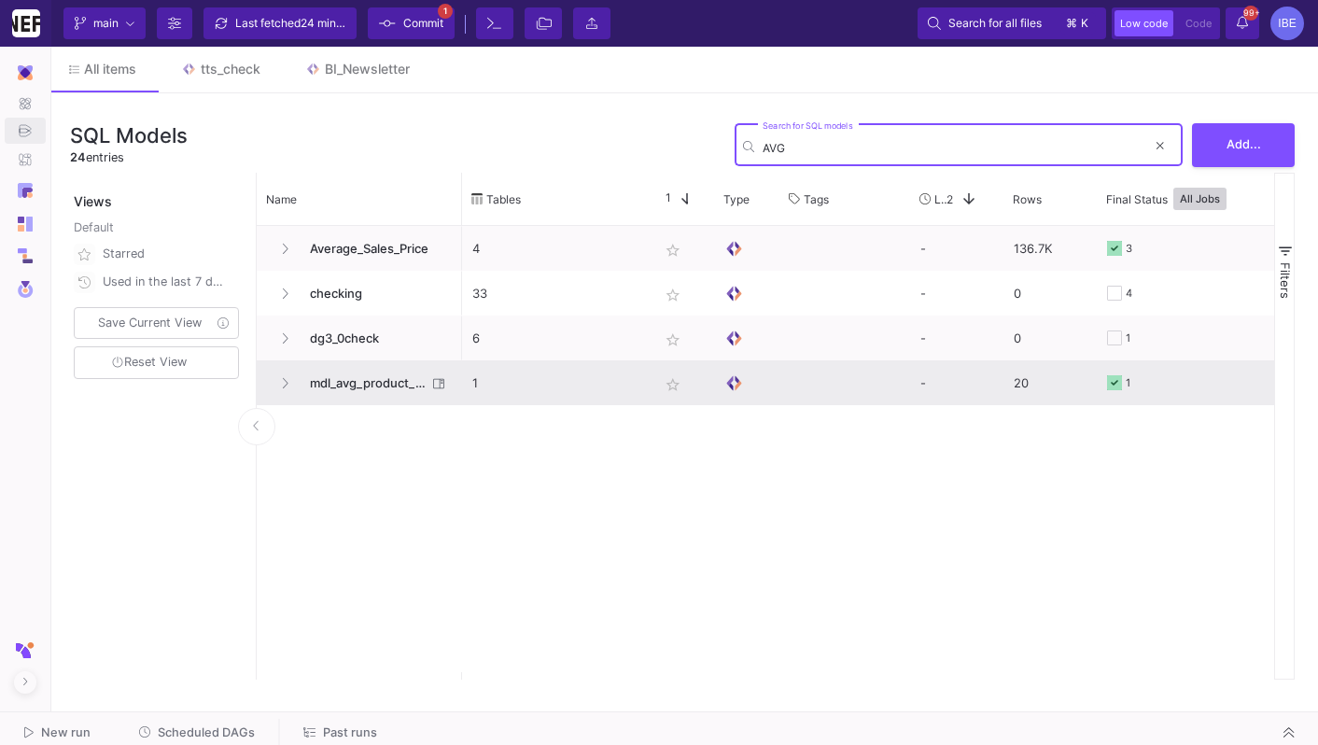
type input "AVG"
click at [337, 396] on span "mdl_avg_product_rank" at bounding box center [363, 383] width 128 height 44
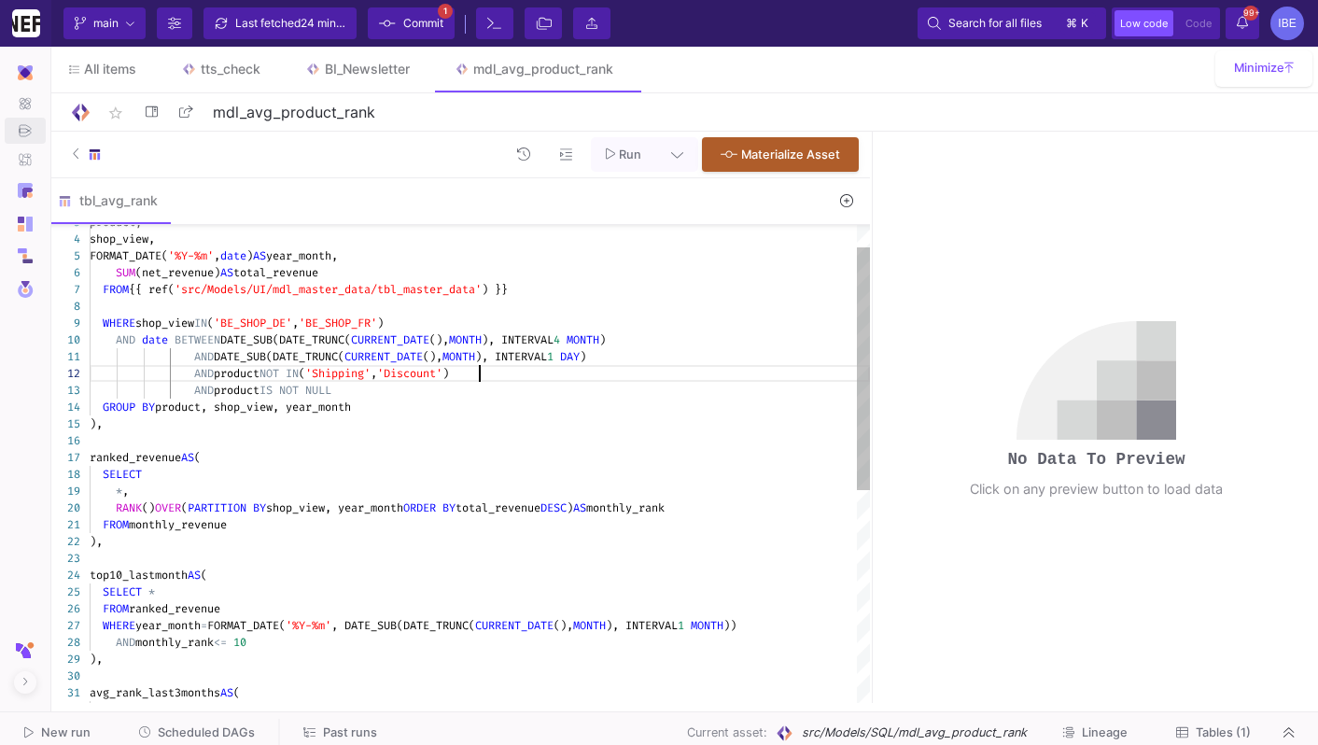
click at [449, 372] on span ")" at bounding box center [446, 373] width 7 height 15
type textarea "WITH monthly_revenue AS ( SELECT product, shop_view, FORMAT_DATE('%Y-%m', date)…"
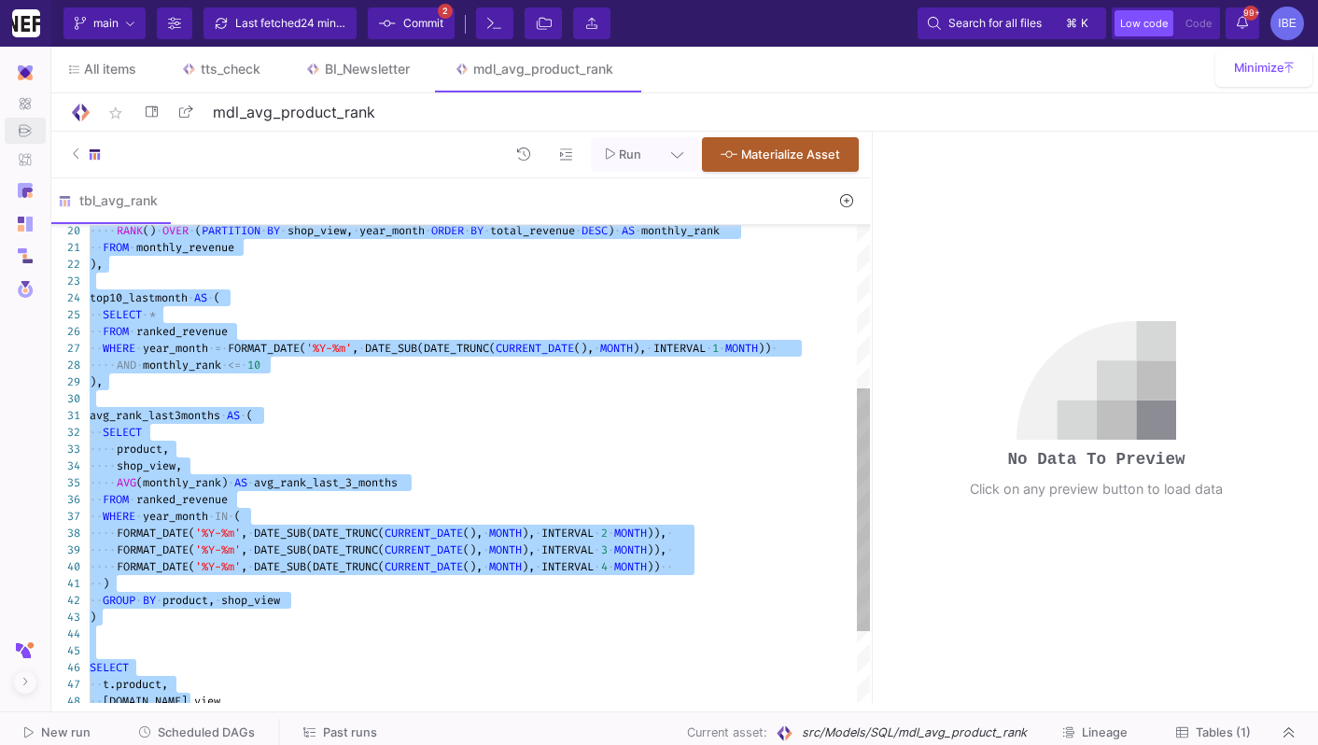
scroll to position [17, 0]
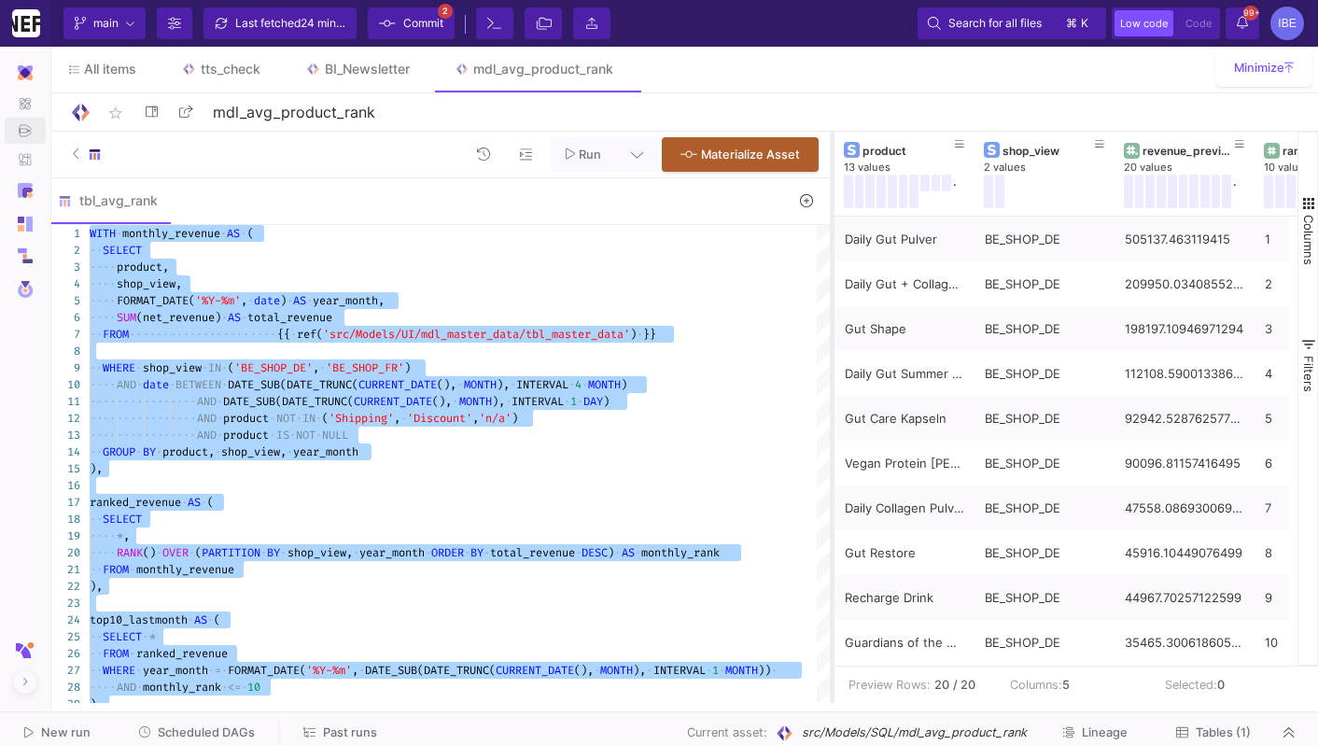
drag, startPoint x: 871, startPoint y: 405, endPoint x: 831, endPoint y: 395, distance: 41.4
click at [831, 395] on div at bounding box center [832, 417] width 5 height 571
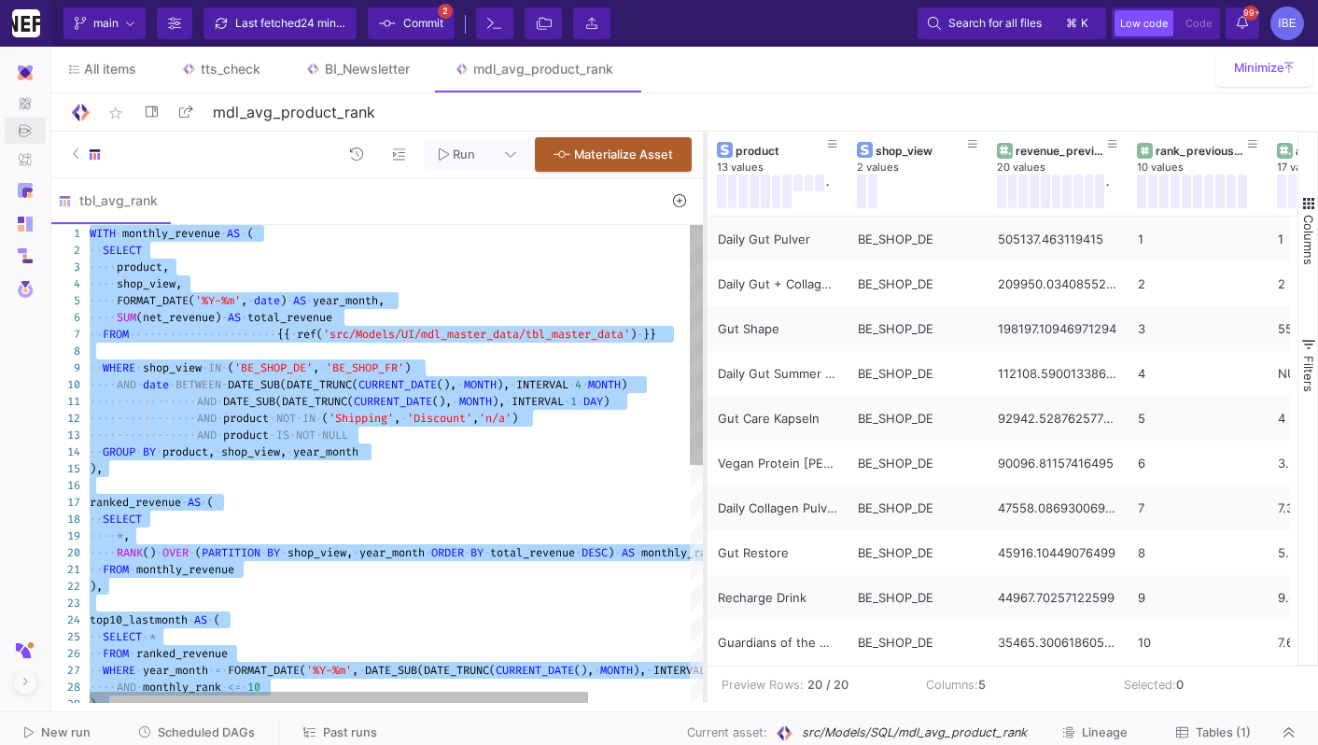
drag, startPoint x: 831, startPoint y: 395, endPoint x: 702, endPoint y: 404, distance: 129.2
click at [703, 404] on div at bounding box center [705, 417] width 5 height 571
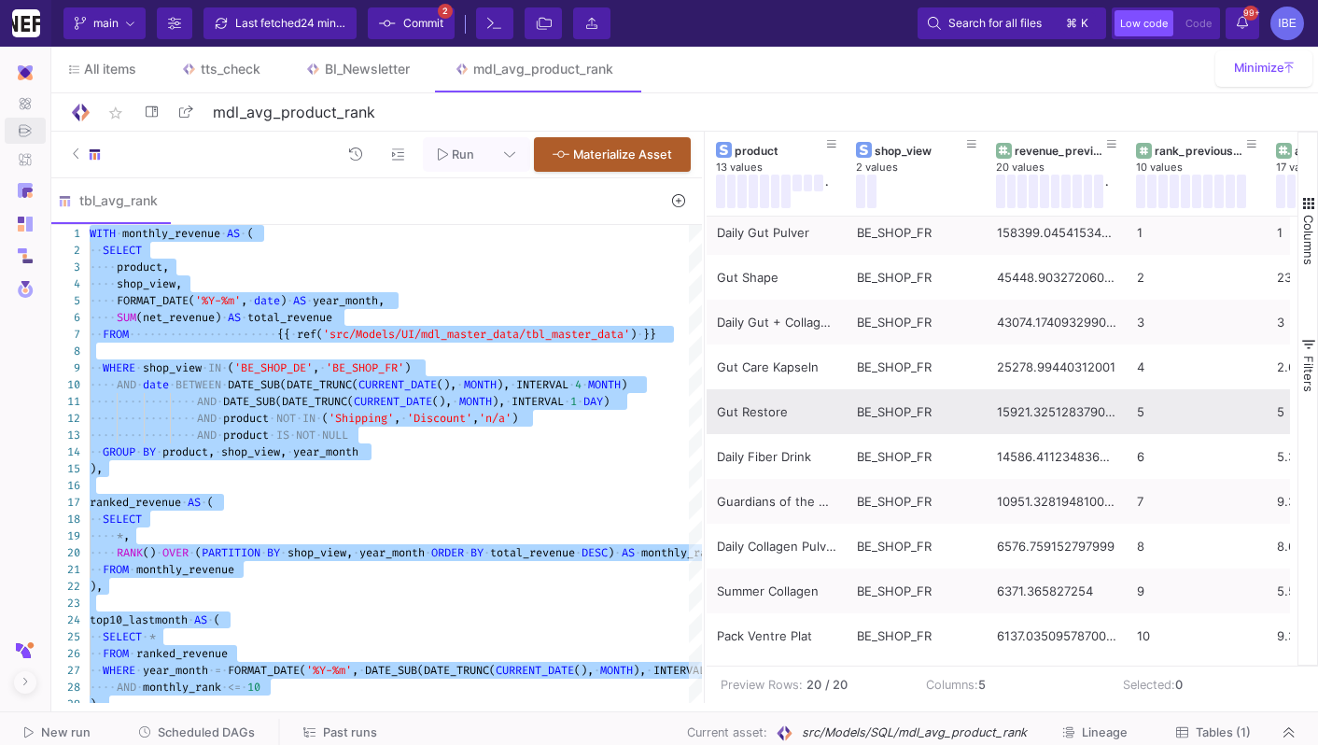
scroll to position [0, 0]
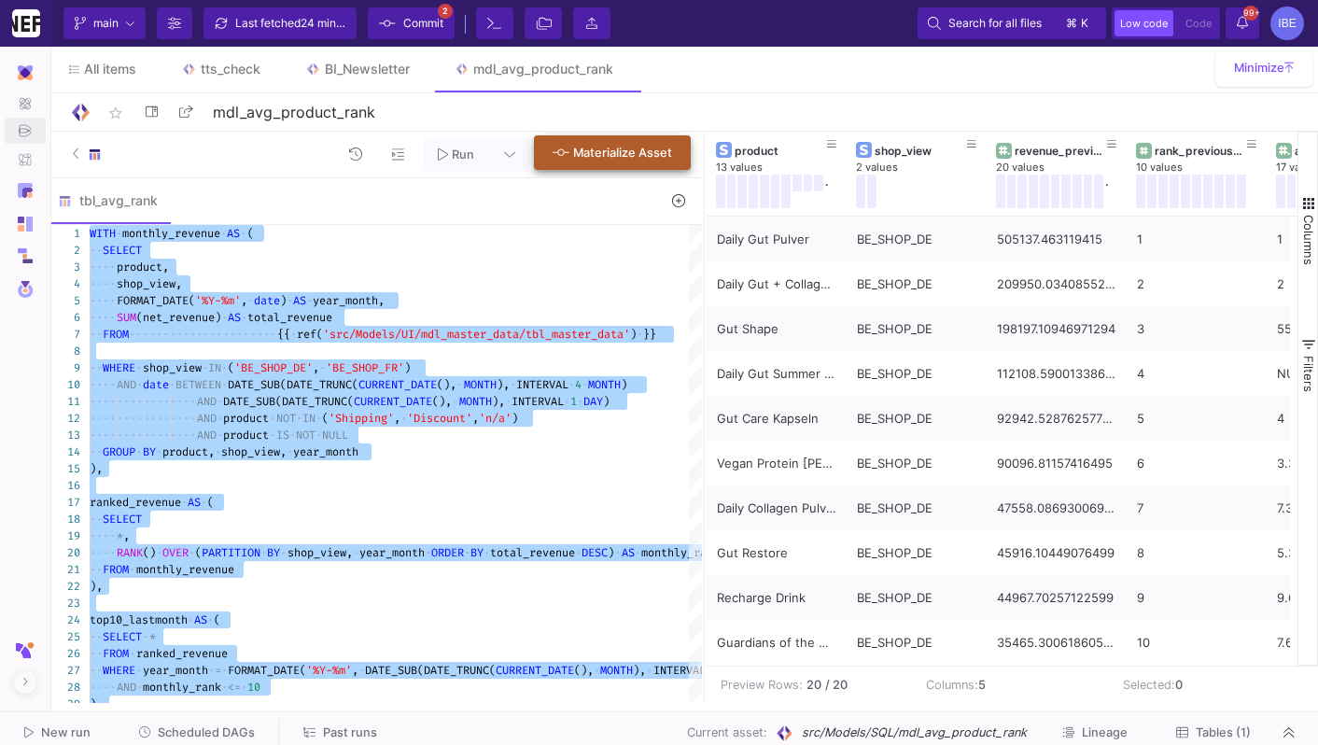
type textarea "WITH monthly_revenue AS ( SELECT product, shop_view, FORMAT_DATE('%Y-%m', date)…"
click at [633, 164] on button "Materialize Asset" at bounding box center [612, 152] width 157 height 35
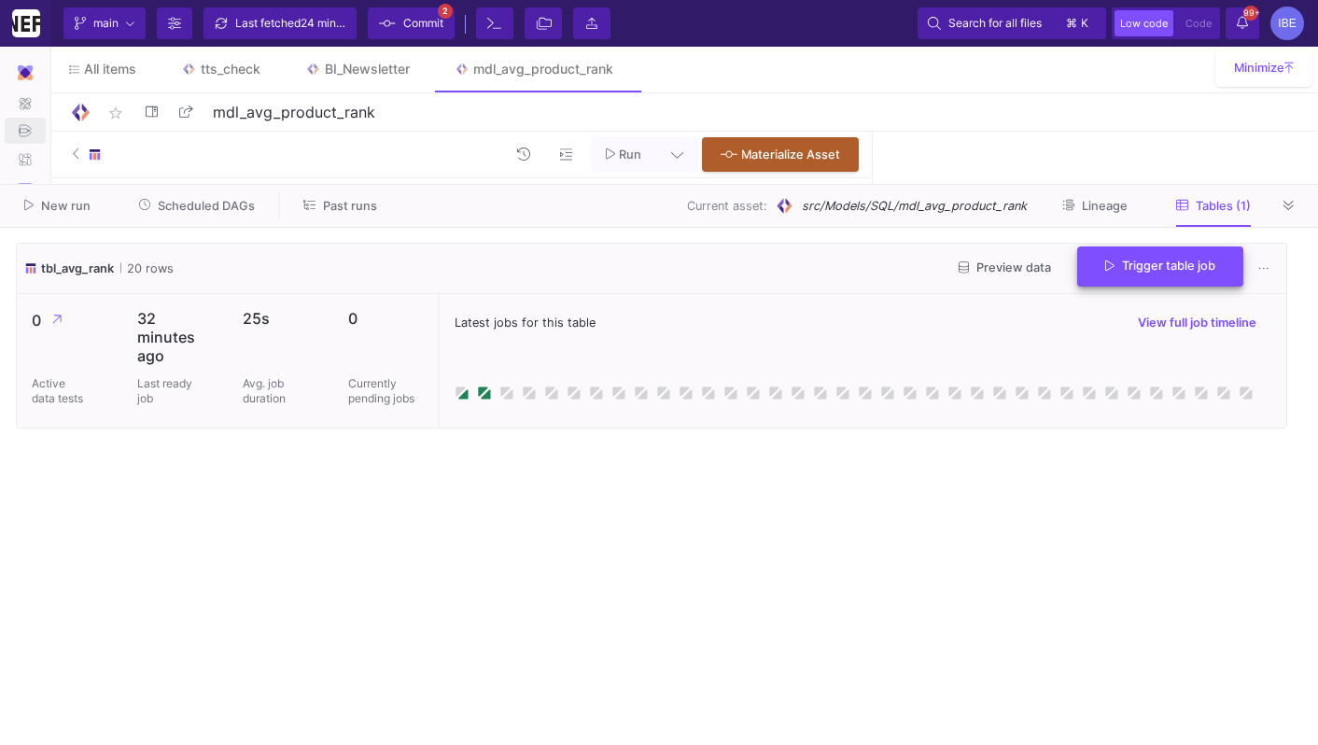
click at [1148, 281] on button "Trigger table job" at bounding box center [1160, 266] width 166 height 40
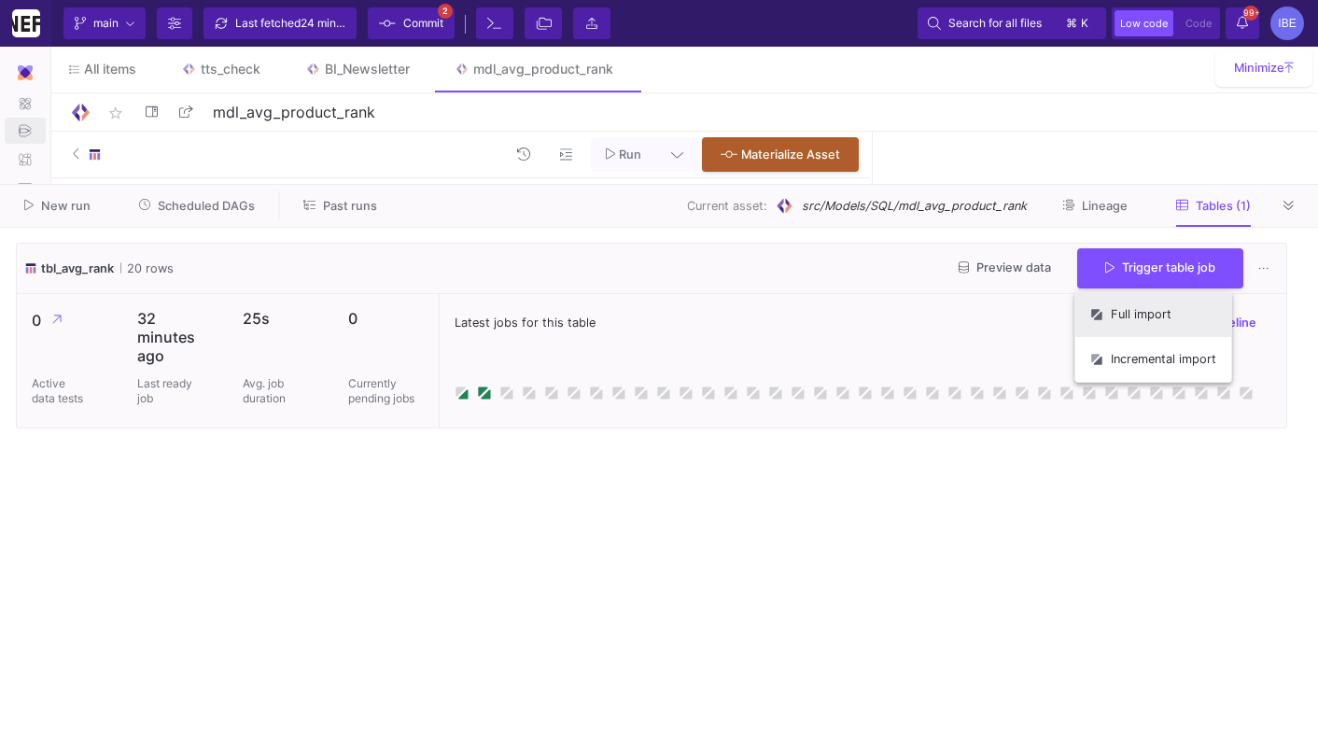
click at [1144, 309] on button "Full import" at bounding box center [1154, 314] width 156 height 45
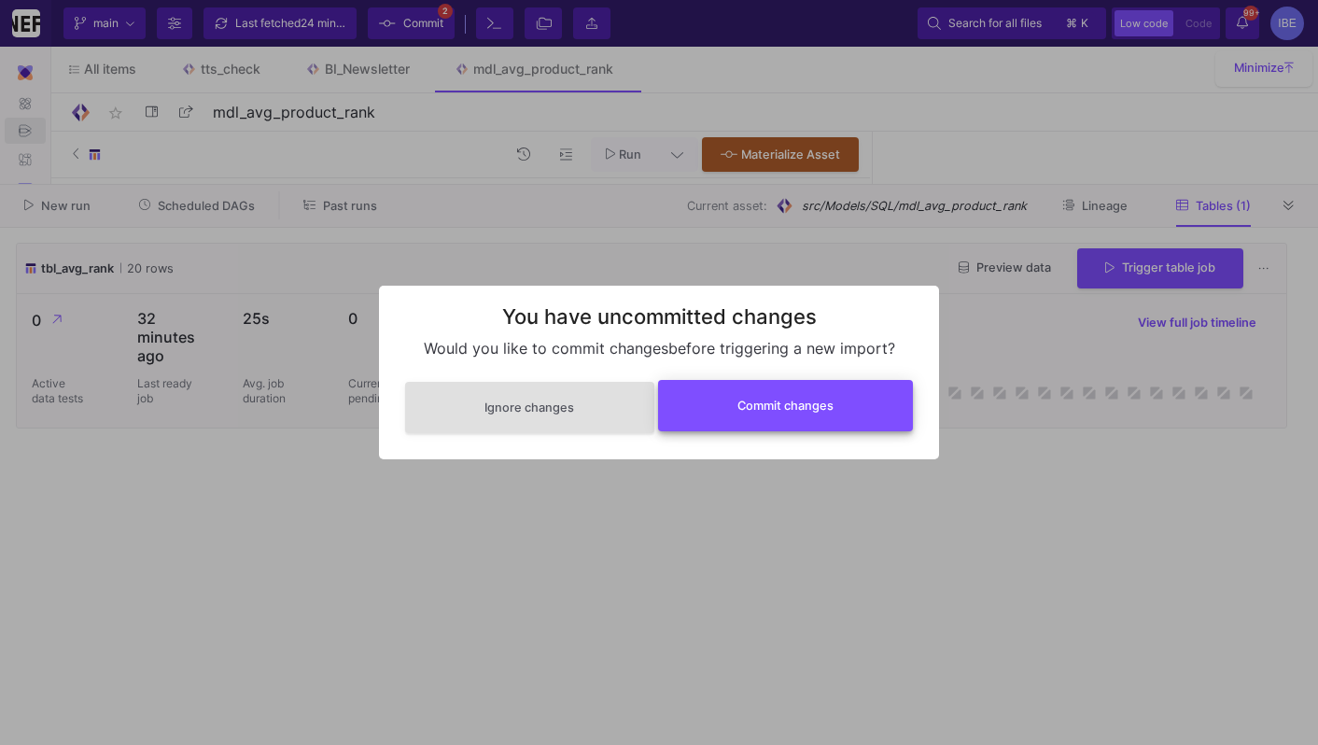
click at [809, 415] on button "Commit changes" at bounding box center [786, 405] width 256 height 51
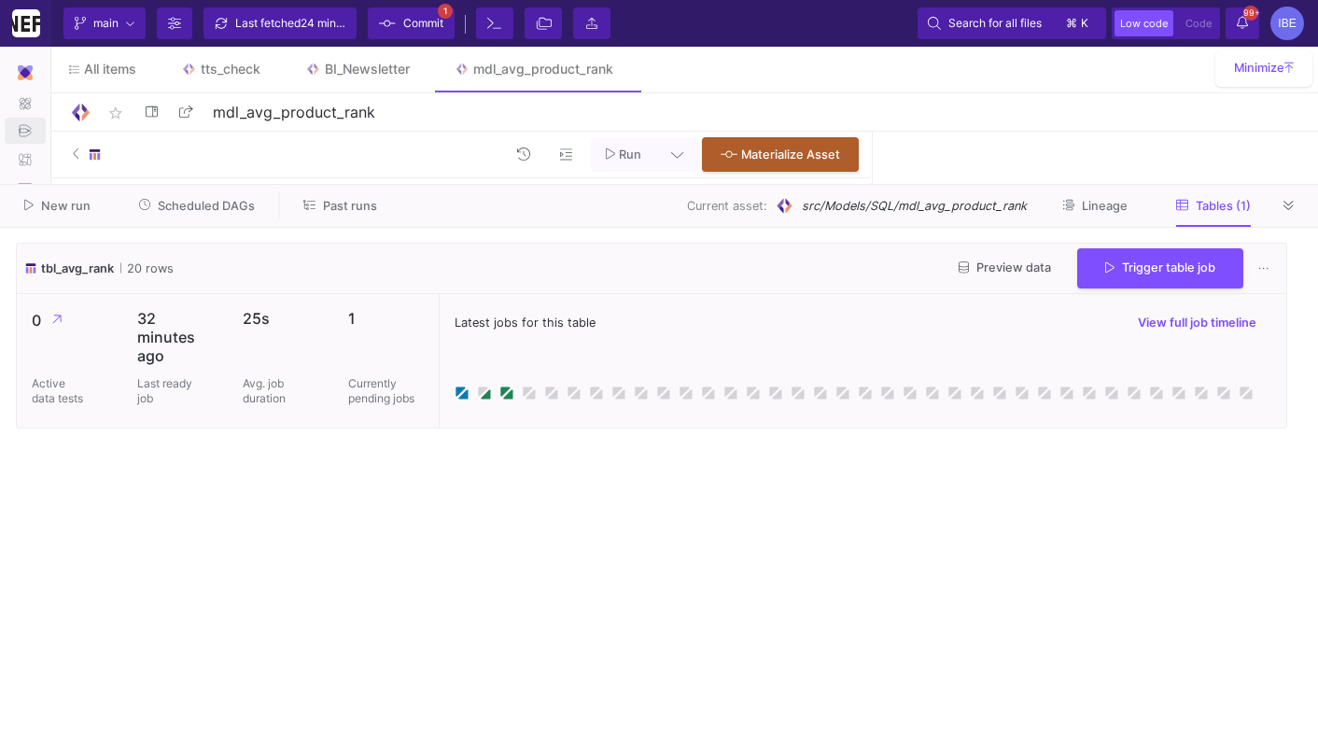
click at [428, 31] on span "Commit" at bounding box center [423, 23] width 40 height 28
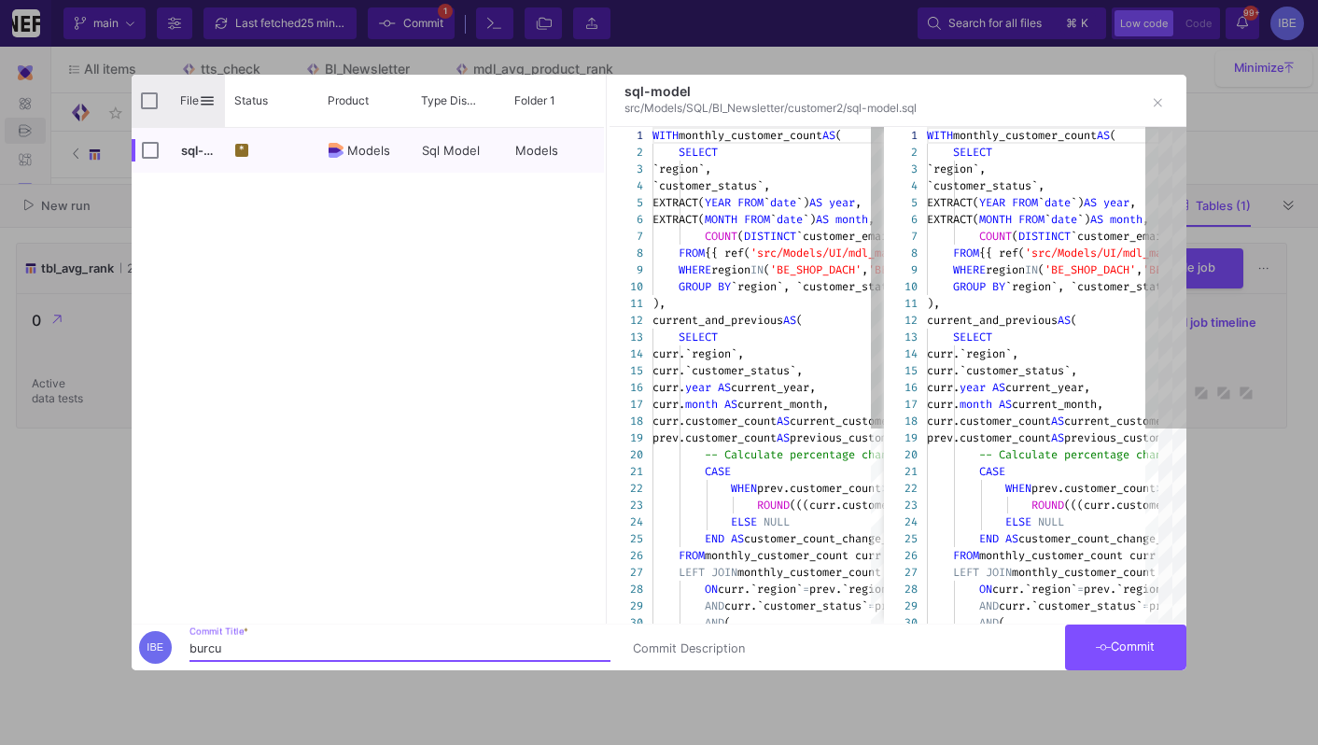
type input "burcu"
click at [159, 98] on div "File" at bounding box center [178, 101] width 93 height 52
click at [154, 96] on input "Press Space to toggle all rows selection (unchecked)" at bounding box center [149, 100] width 17 height 17
checkbox input "true"
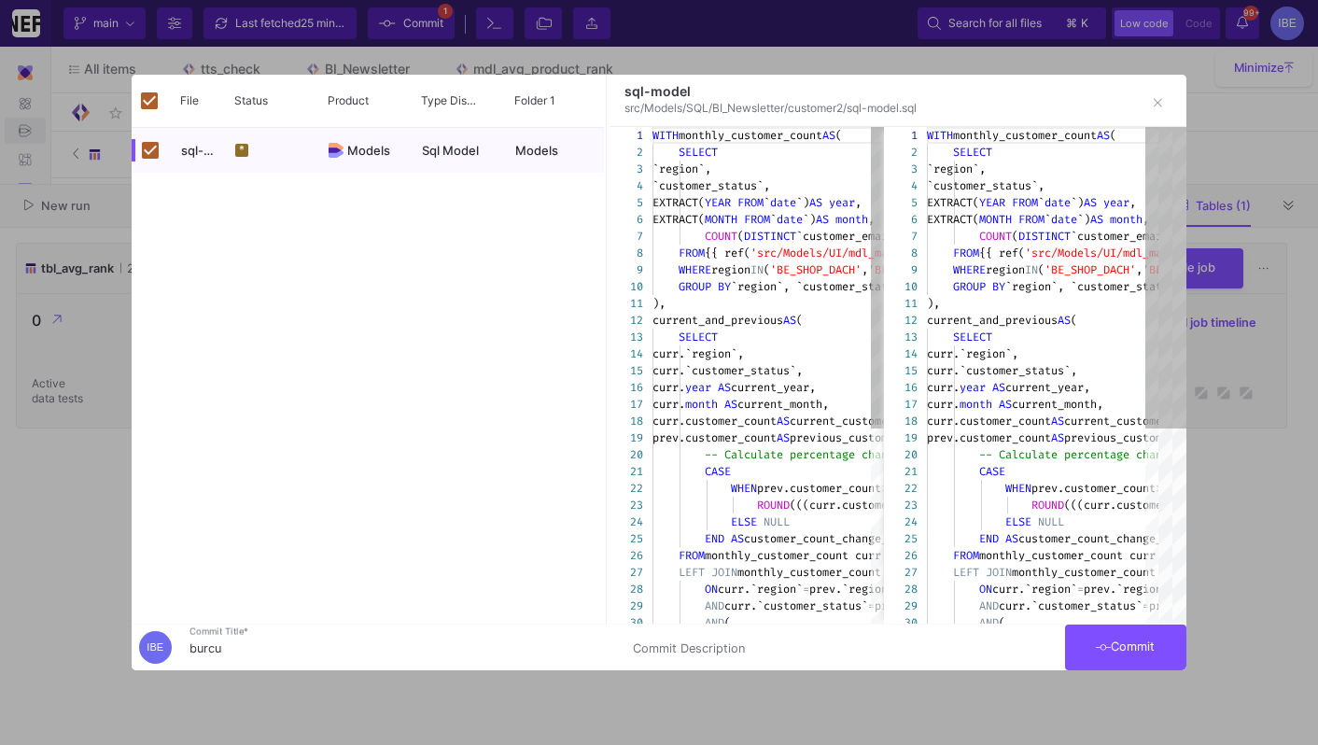
click at [1141, 654] on button "Commit" at bounding box center [1125, 648] width 121 height 46
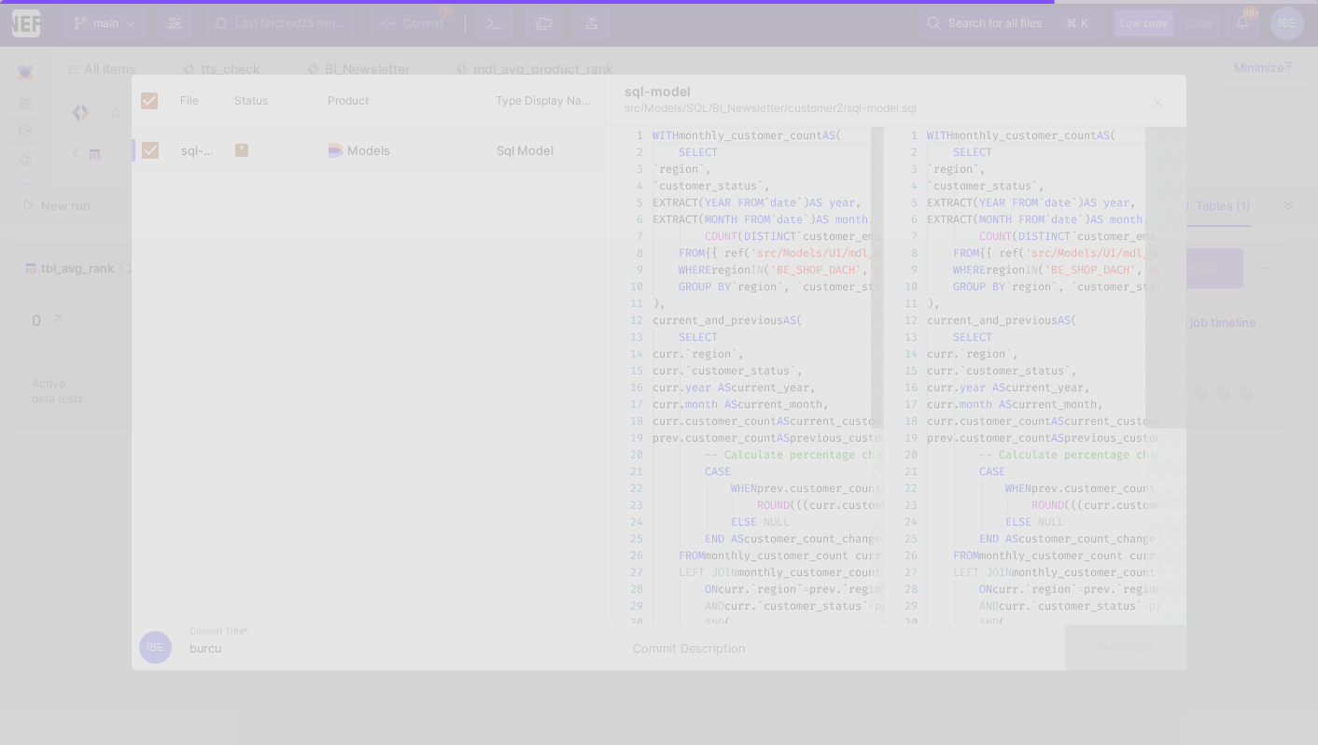
checkbox input "false"
